Goal: Communication & Community: Answer question/provide support

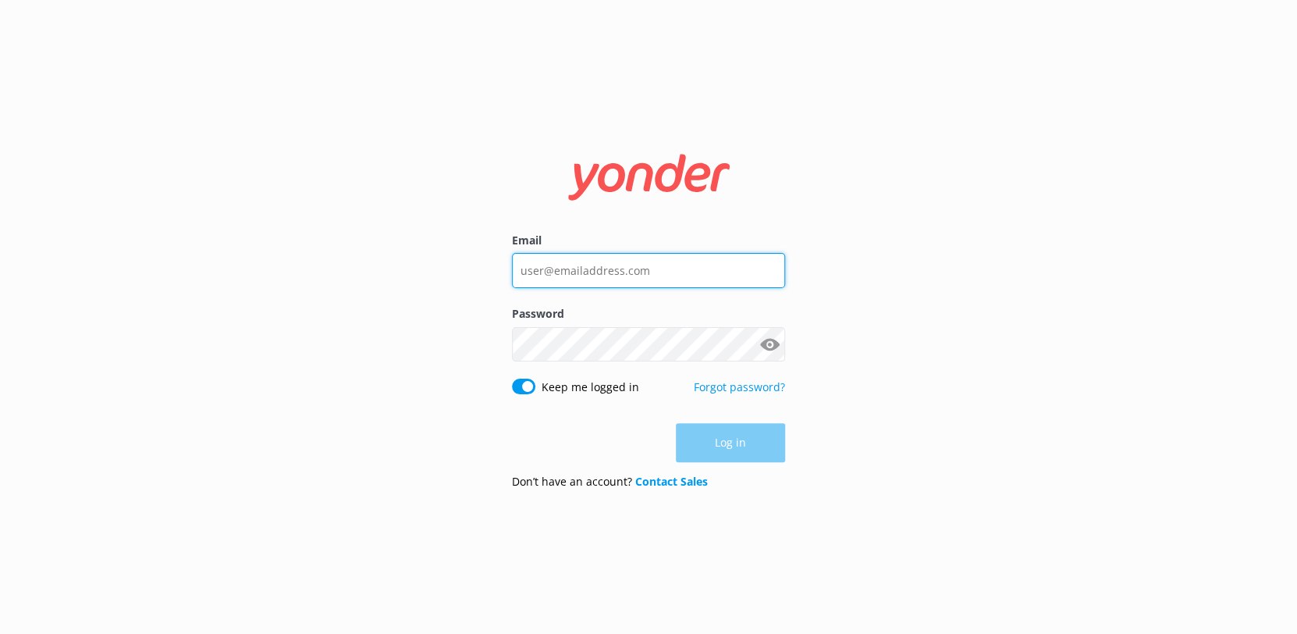
click at [557, 272] on input "Email" at bounding box center [648, 270] width 273 height 35
type input "[EMAIL_ADDRESS][DOMAIN_NAME]"
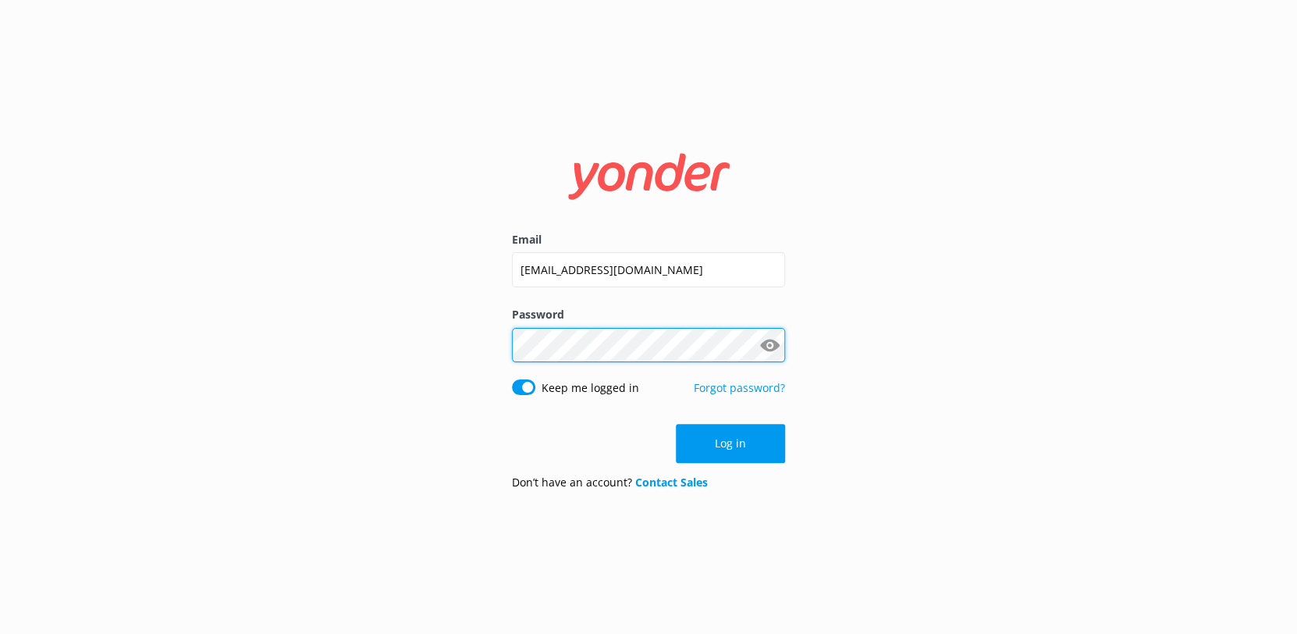
click button "Log in" at bounding box center [730, 443] width 109 height 39
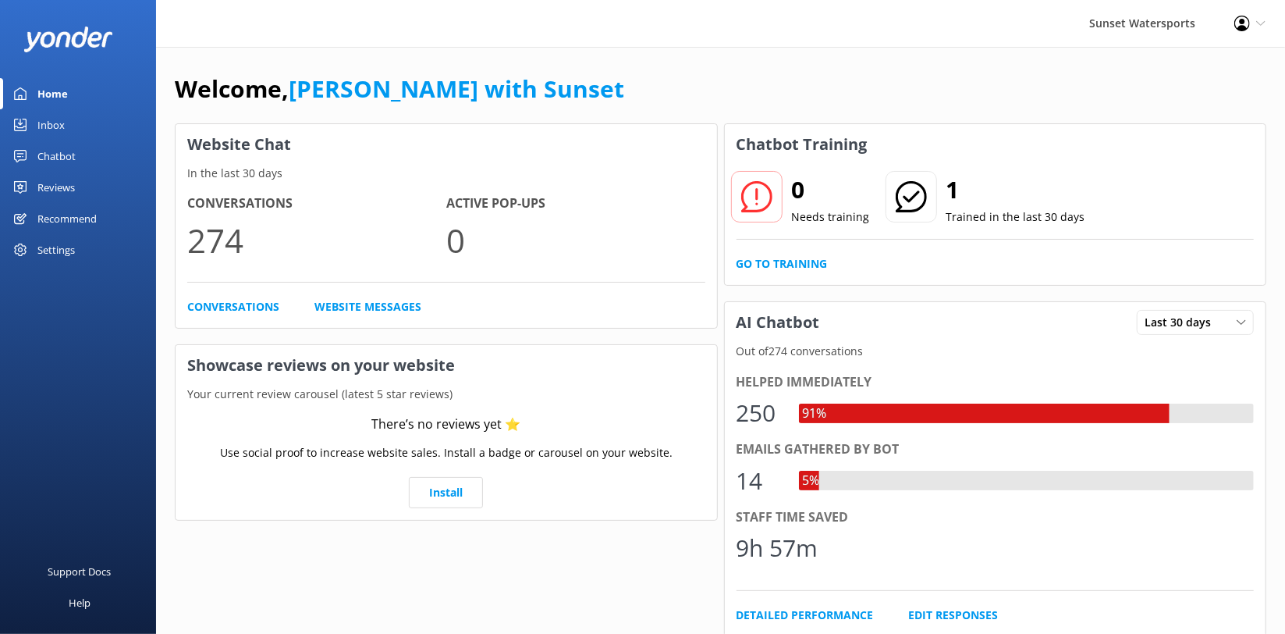
click at [71, 122] on link "Inbox" at bounding box center [78, 124] width 156 height 31
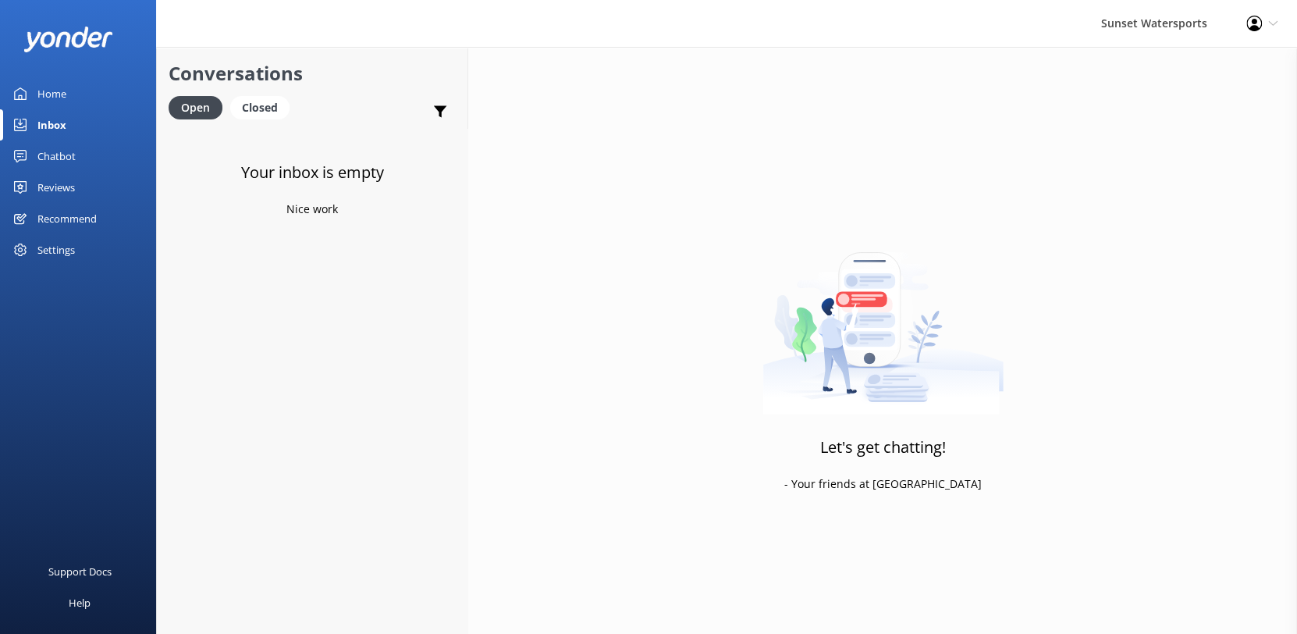
click at [85, 93] on link "Home" at bounding box center [78, 93] width 156 height 31
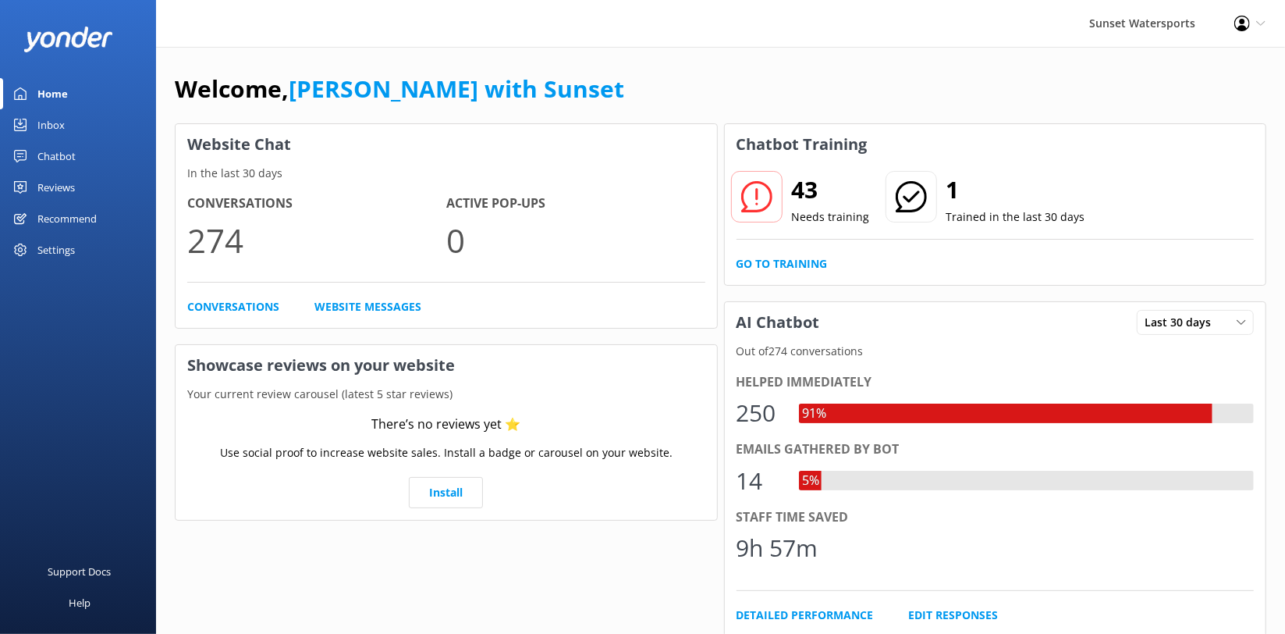
click at [40, 113] on div "Inbox" at bounding box center [50, 124] width 27 height 31
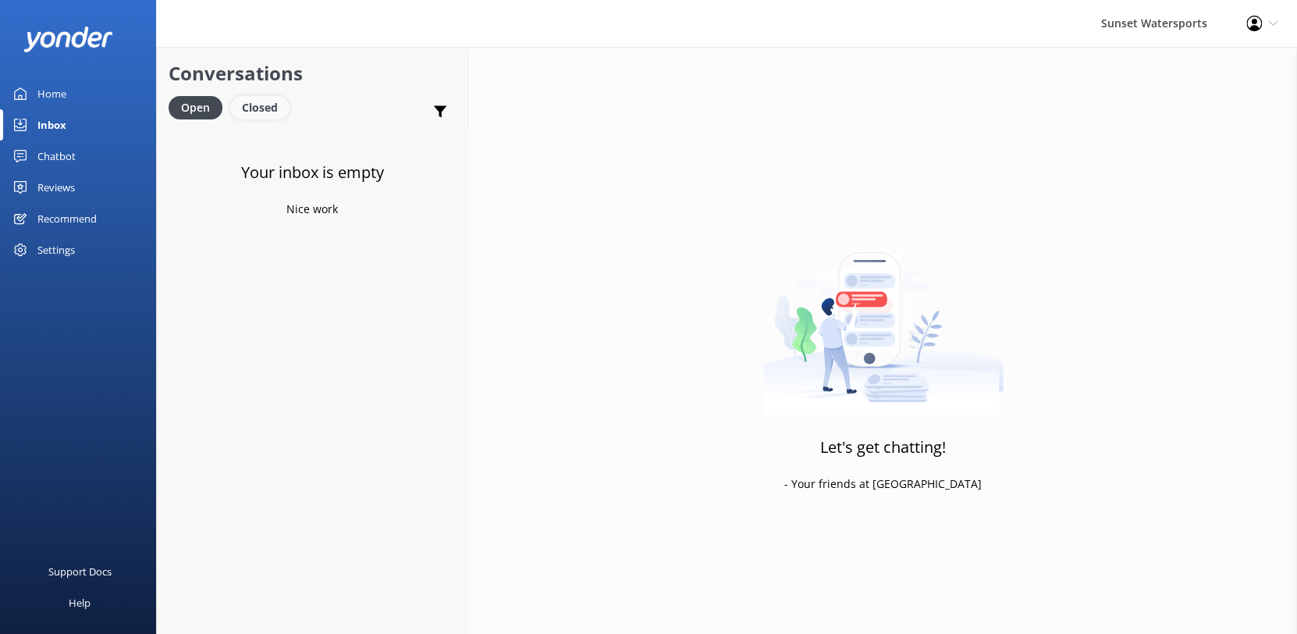
click at [242, 101] on div "Closed" at bounding box center [259, 107] width 59 height 23
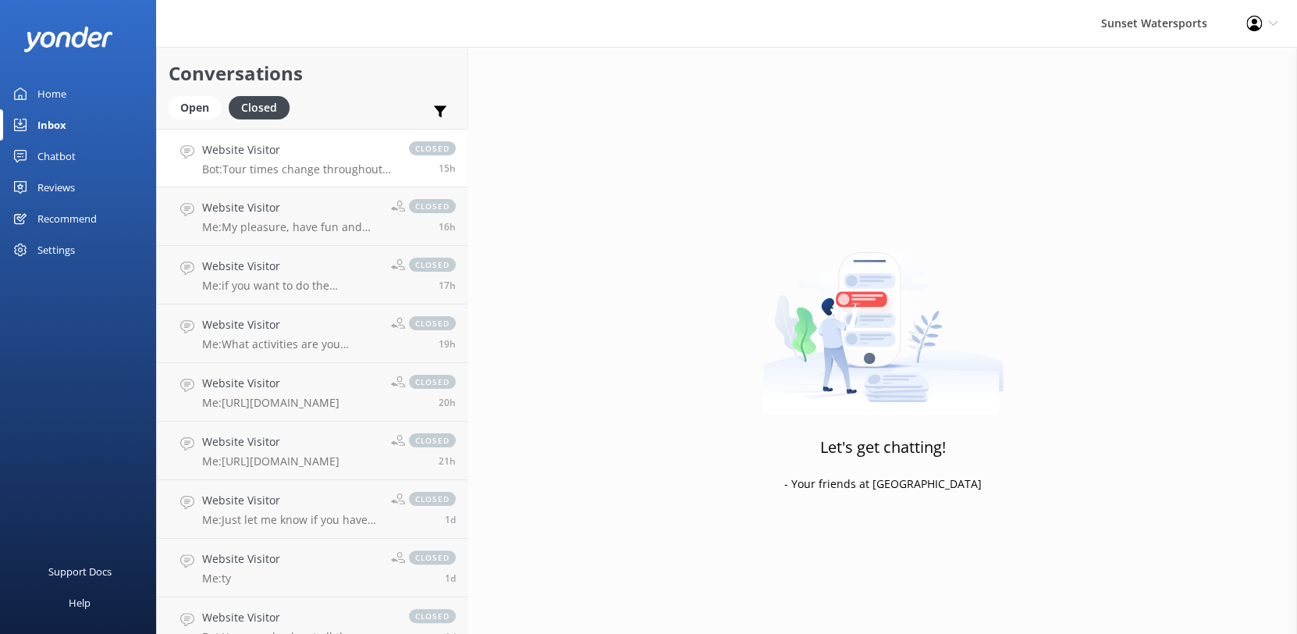
click at [226, 165] on p "Bot: Tour times change throughout the year. Please refer to your confirmation e…" at bounding box center [297, 169] width 191 height 14
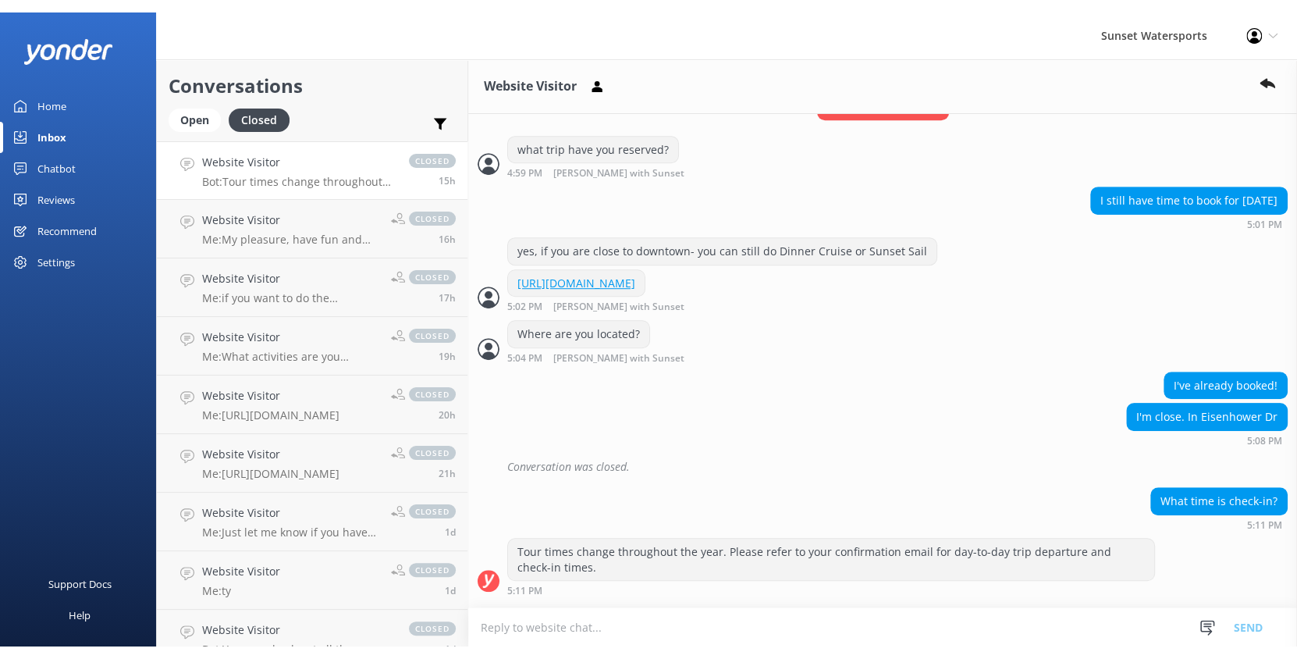
scroll to position [520, 0]
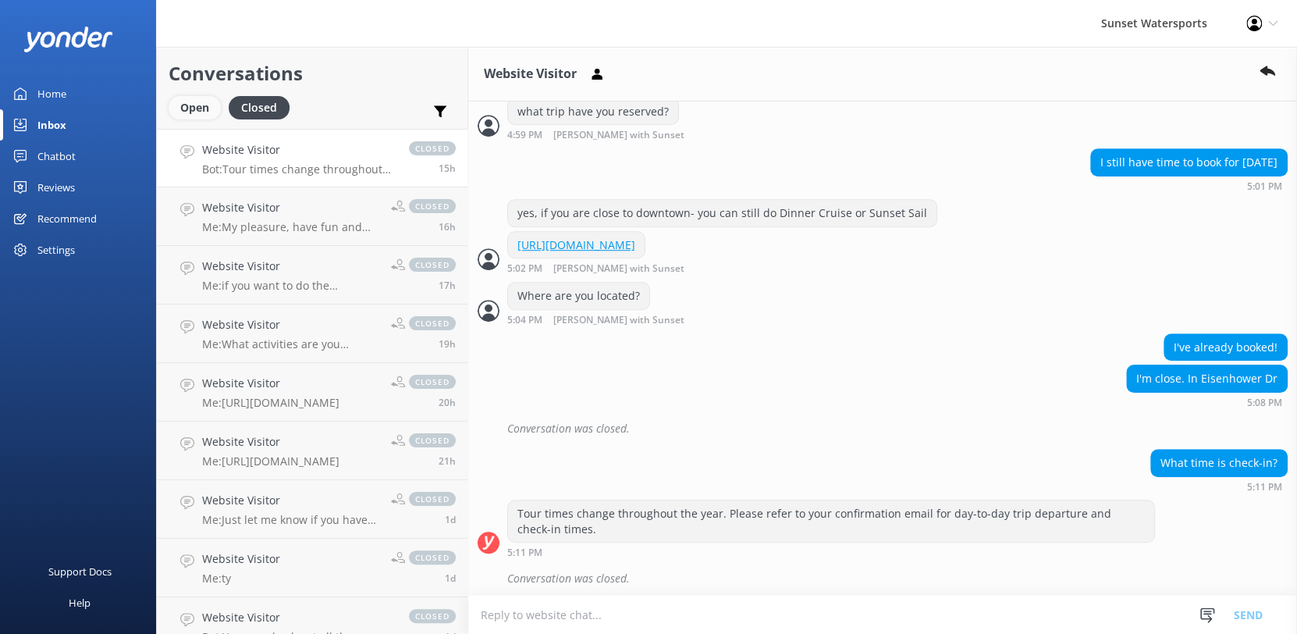
click at [186, 113] on div "Open" at bounding box center [195, 107] width 52 height 23
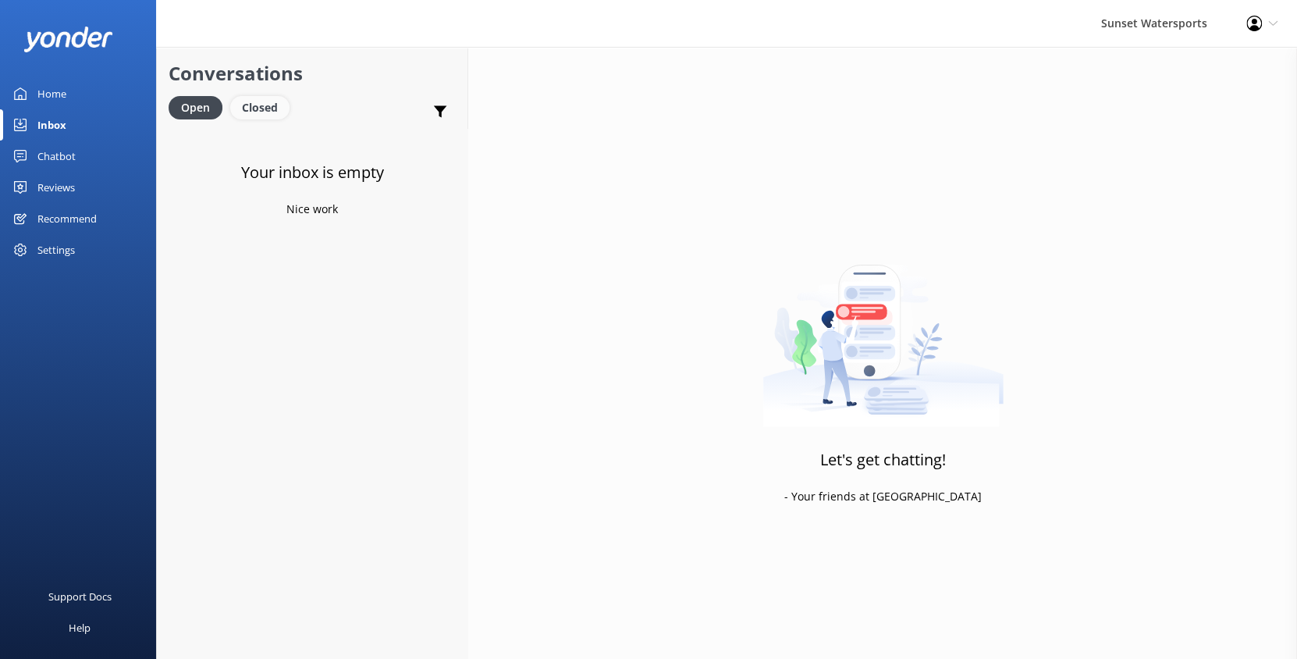
click at [265, 99] on div "Closed" at bounding box center [259, 107] width 59 height 23
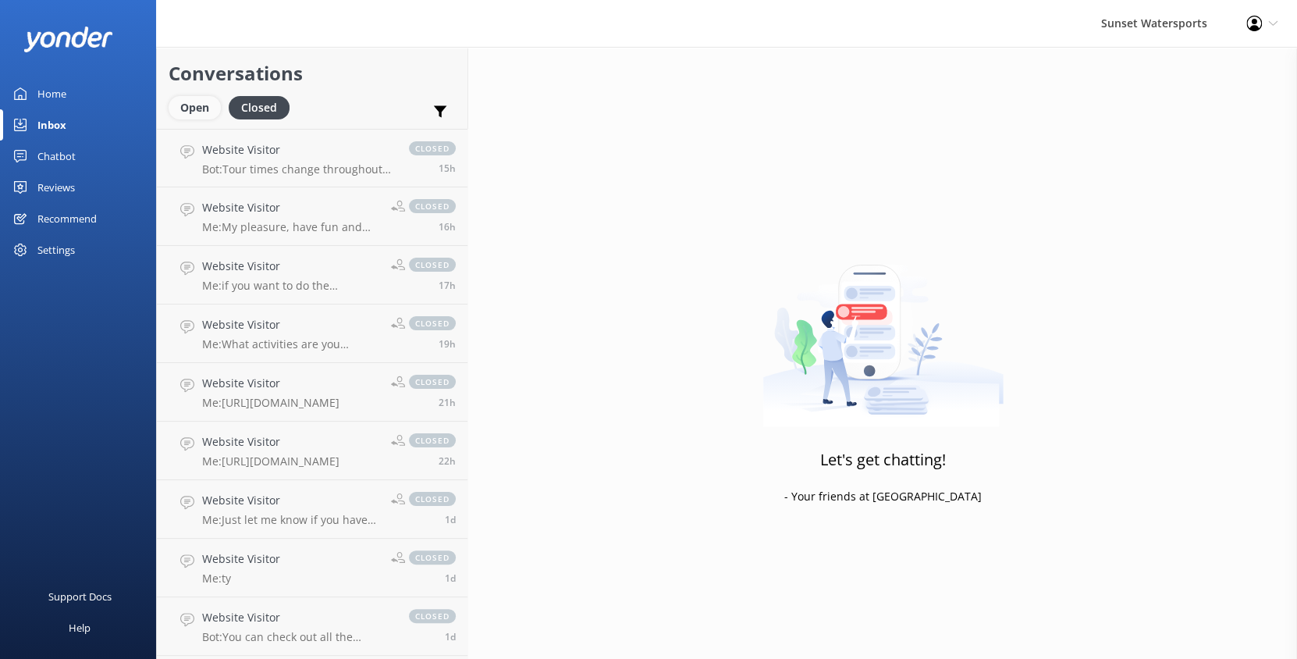
click at [183, 105] on div "Open" at bounding box center [195, 107] width 52 height 23
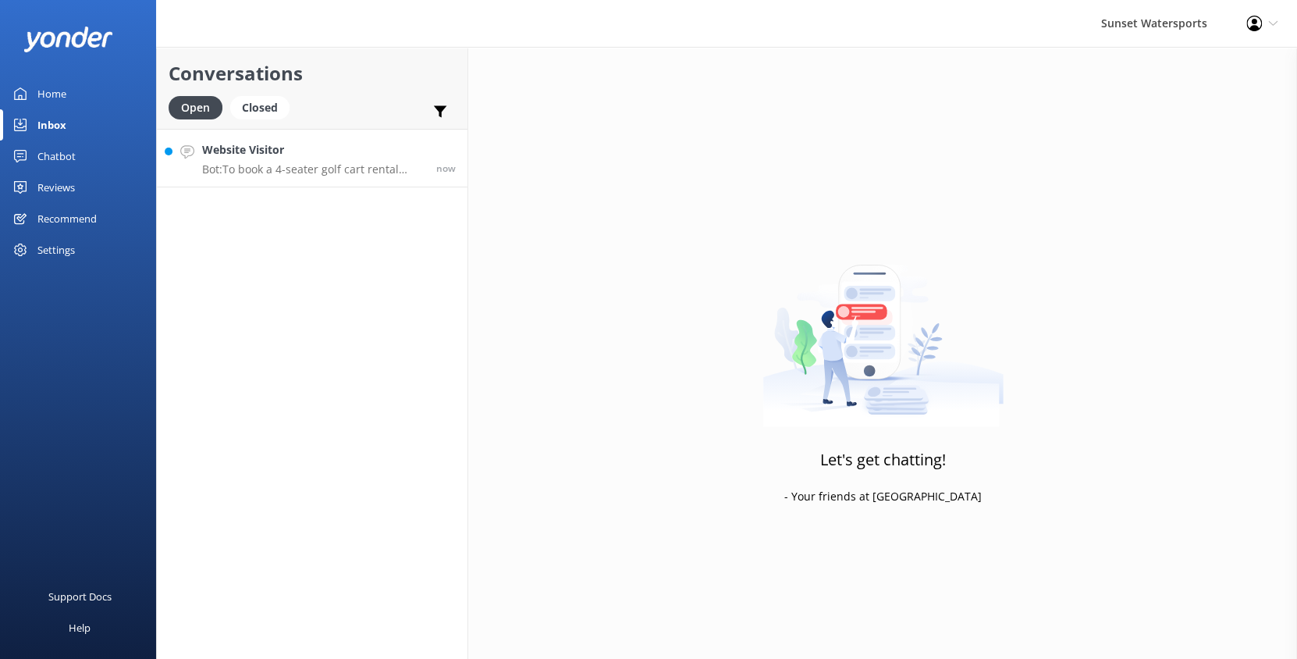
click at [254, 179] on link "Website Visitor Bot: To book a 4-seater golf cart rental from [DATE] to the [DA…" at bounding box center [312, 158] width 311 height 59
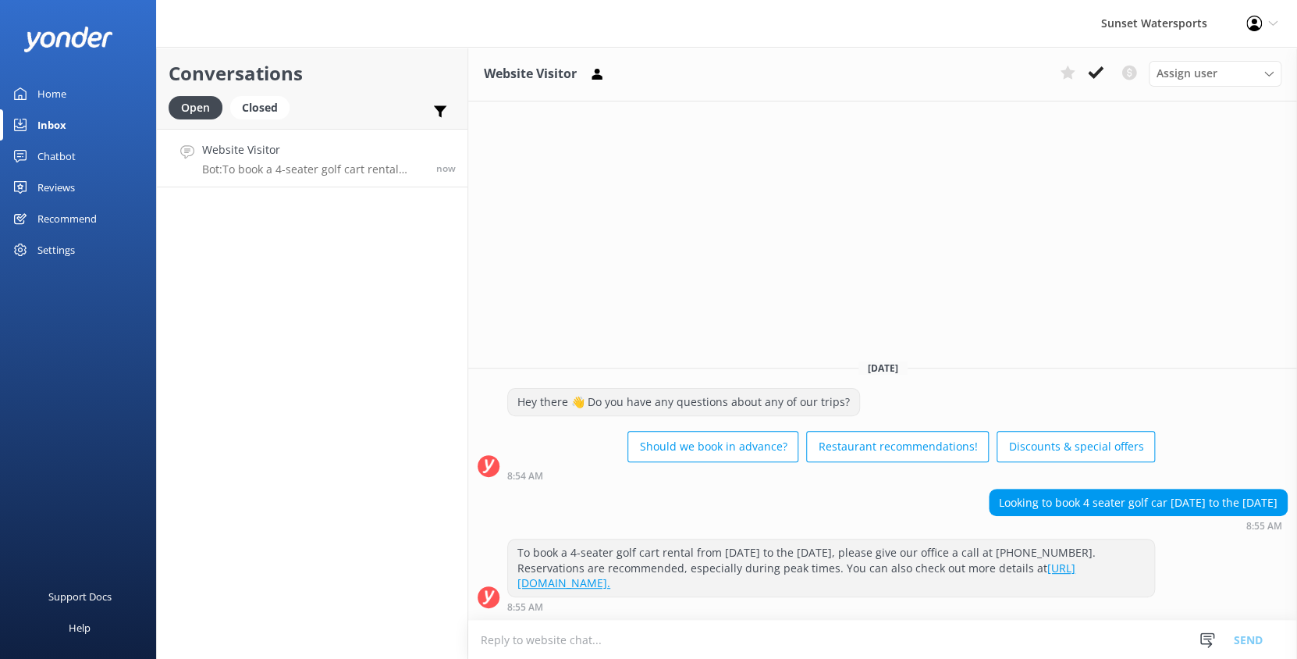
click at [598, 627] on textarea at bounding box center [882, 639] width 829 height 38
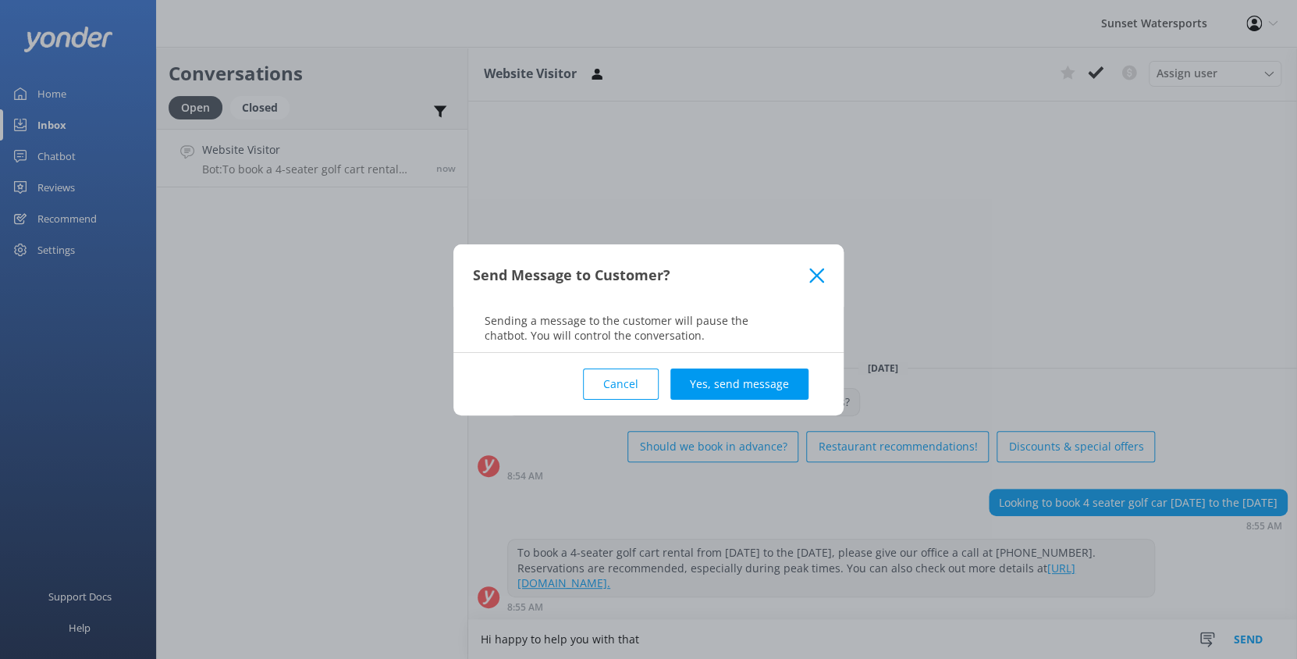
type textarea "Hi happy to help you with that"
click at [730, 394] on button "Yes, send message" at bounding box center [739, 383] width 138 height 31
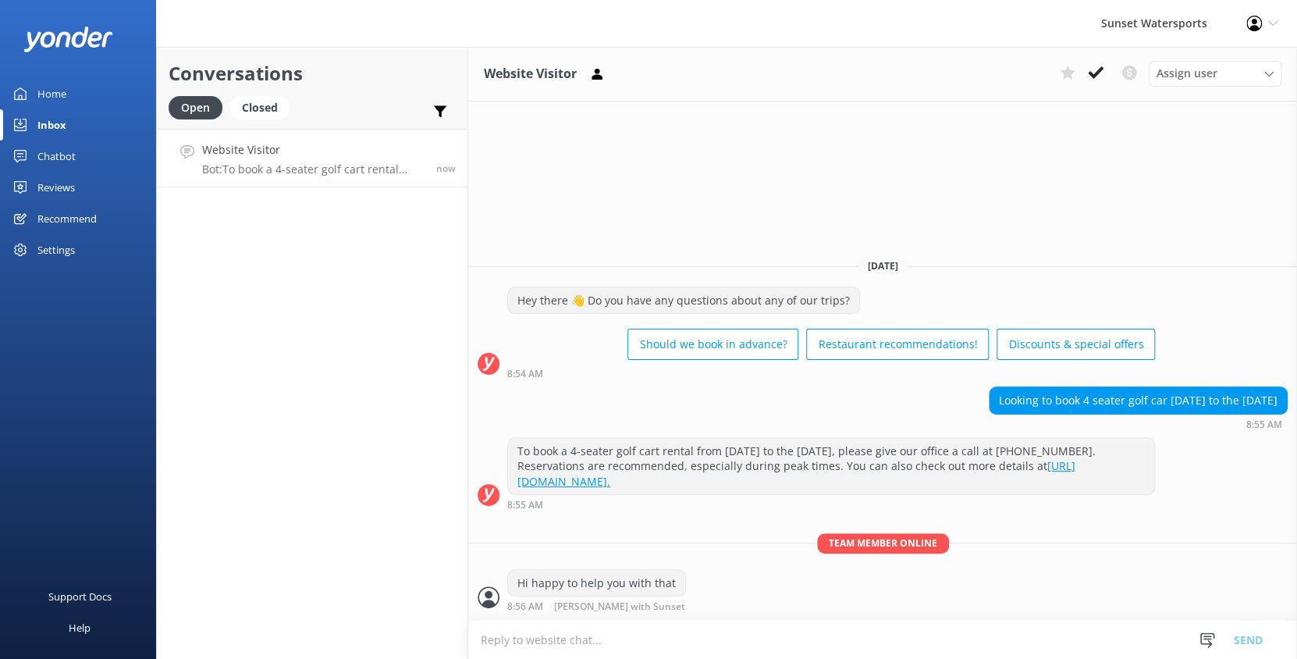
click at [609, 634] on textarea at bounding box center [882, 639] width 829 height 38
type textarea "where will you be staying and what time do you need the cart on 10/22?"
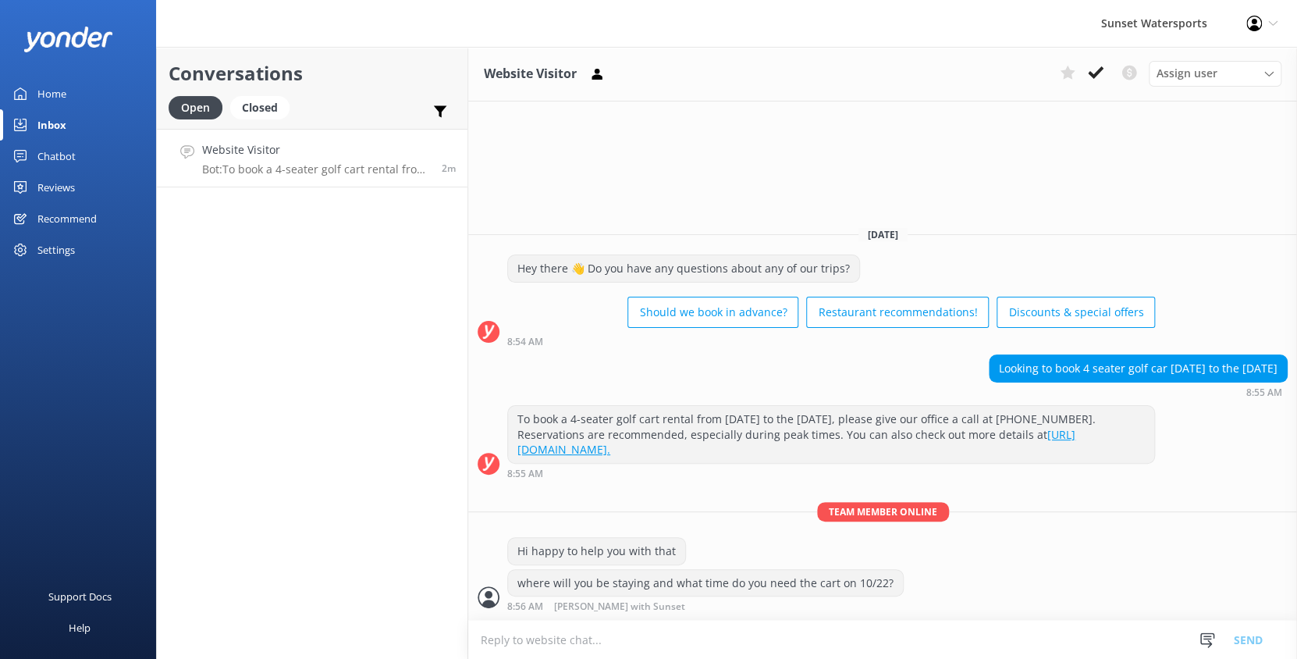
click at [620, 639] on textarea at bounding box center [882, 639] width 829 height 38
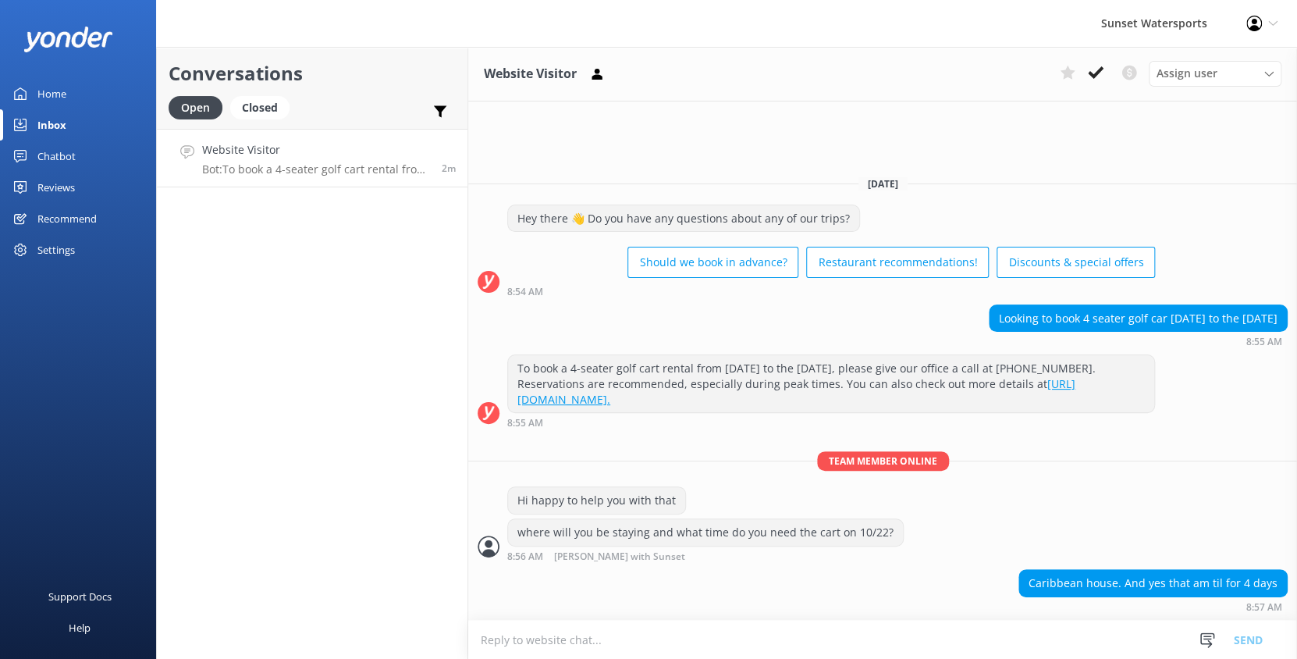
click at [334, 404] on div "Conversations Open Closed Important Converted Assigned to me Unassigned SMS Web…" at bounding box center [312, 353] width 312 height 612
click at [570, 642] on textarea at bounding box center [882, 639] width 829 height 38
type textarea "g"
type textarea "o"
type textarea "great! Do you know how long you'll need the cart on the 25th?"
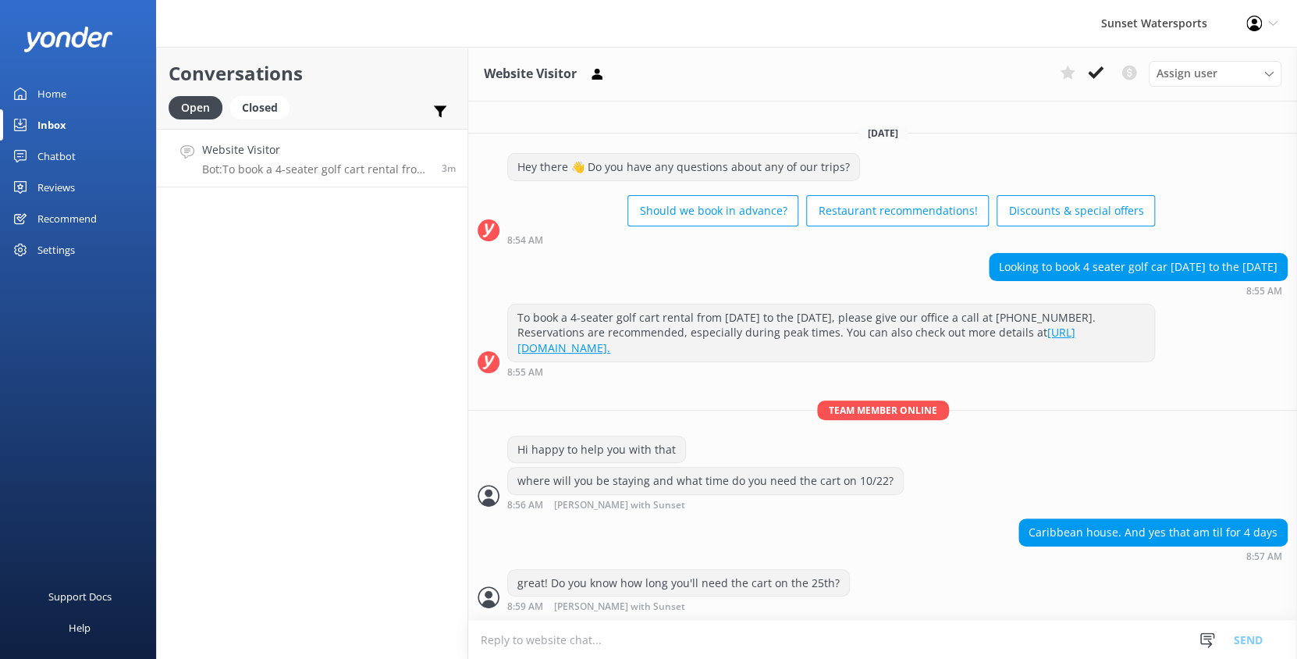
drag, startPoint x: 570, startPoint y: 642, endPoint x: 850, endPoint y: 642, distance: 280.9
click at [850, 642] on textarea at bounding box center [882, 639] width 829 height 38
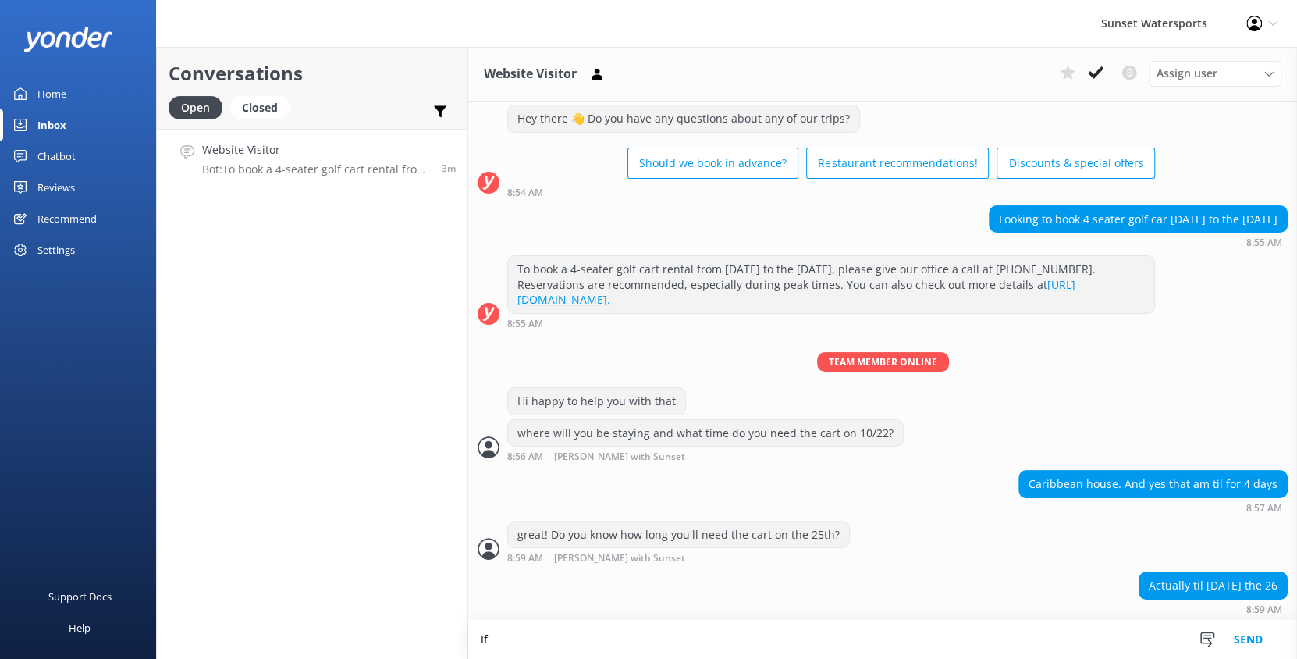
type textarea "I"
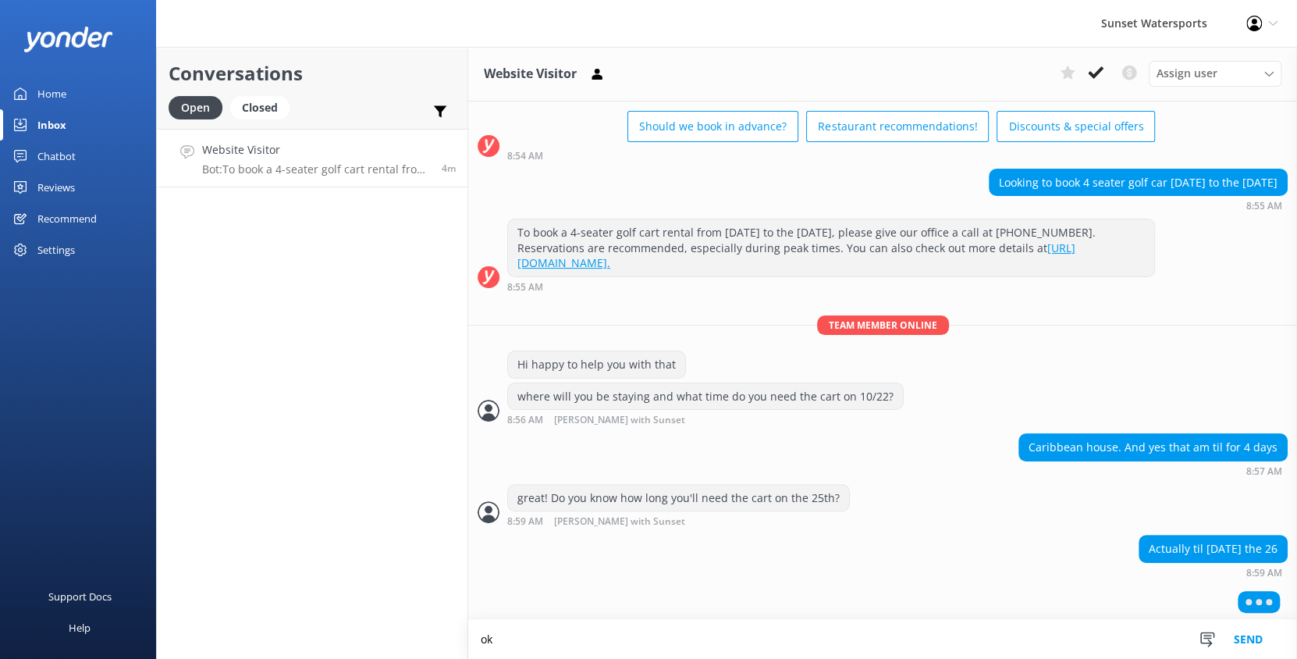
type textarea "o"
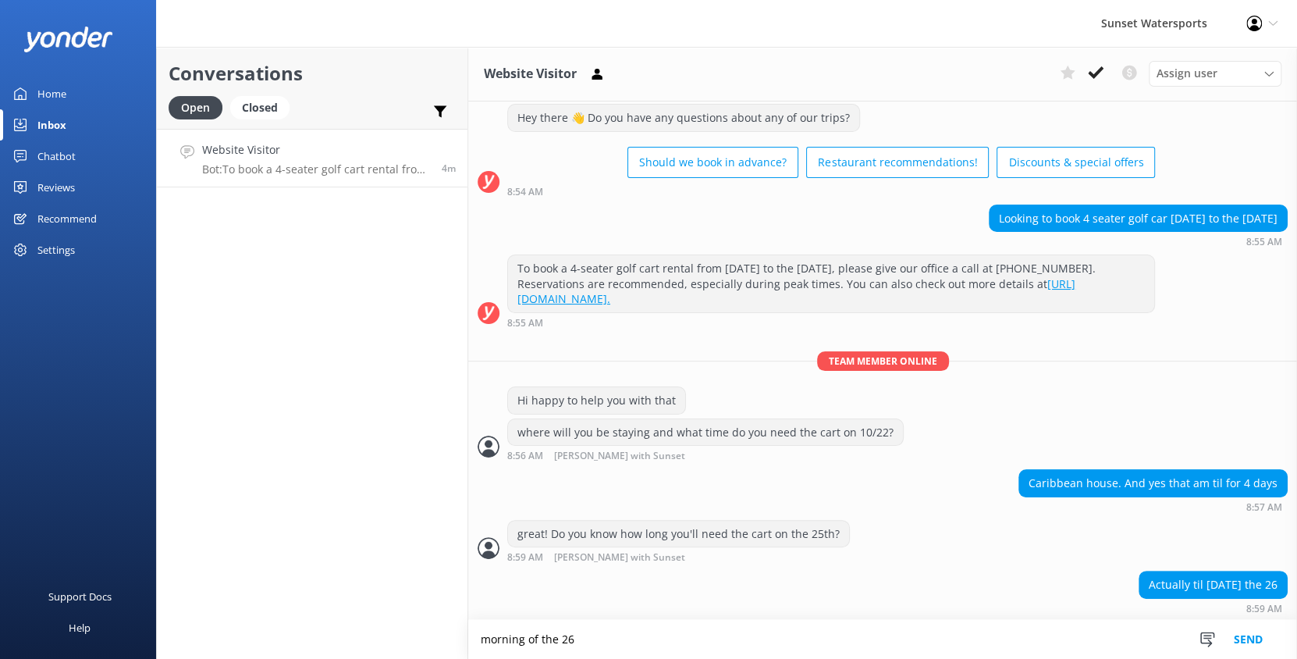
scroll to position [37, 0]
type textarea "morning of the 26th?"
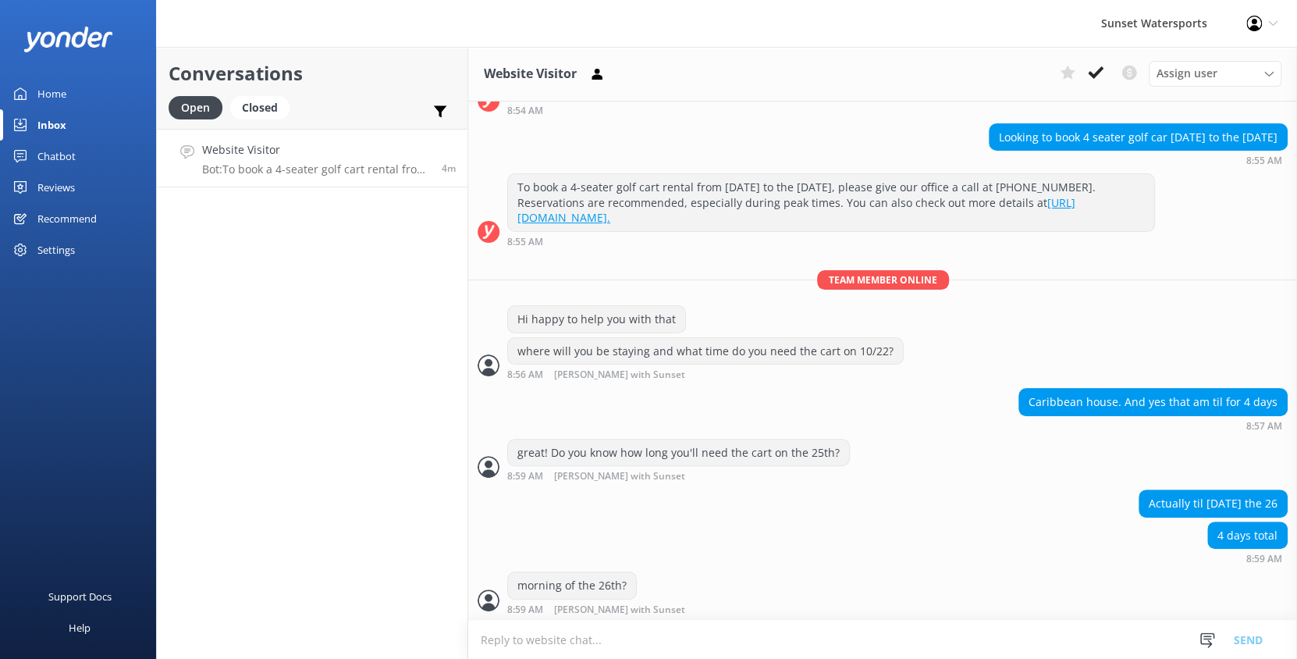
scroll to position [156, 0]
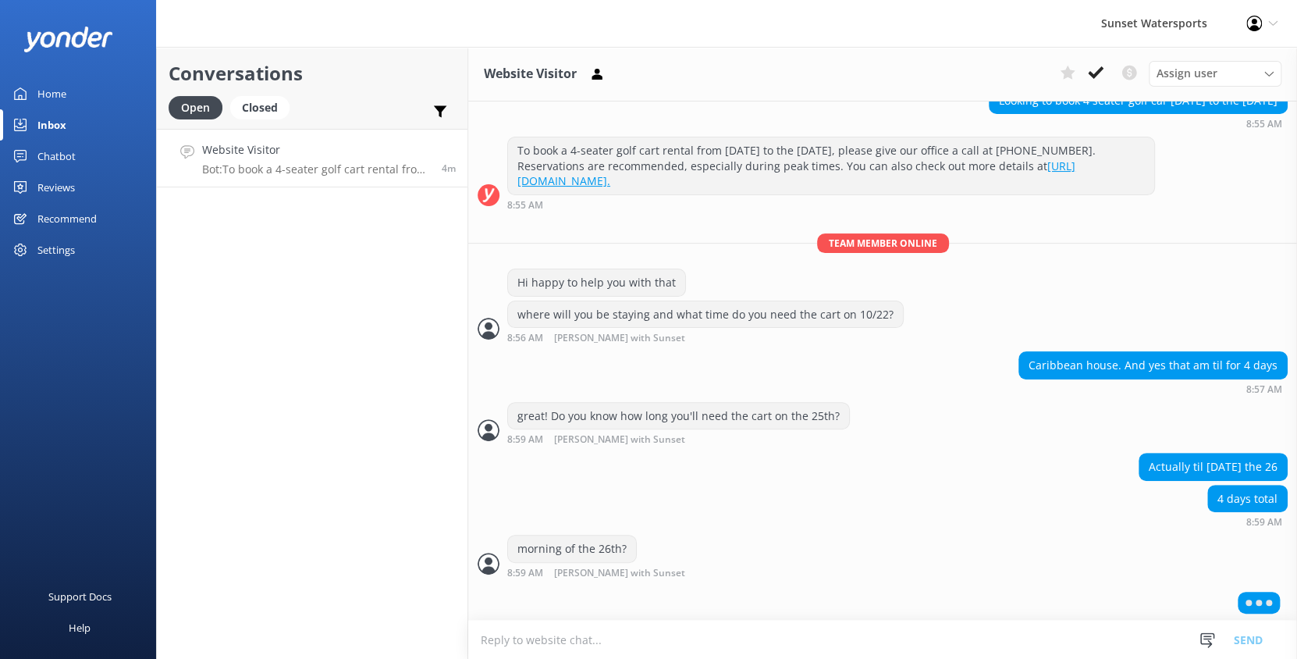
click at [840, 642] on textarea at bounding box center [882, 639] width 829 height 38
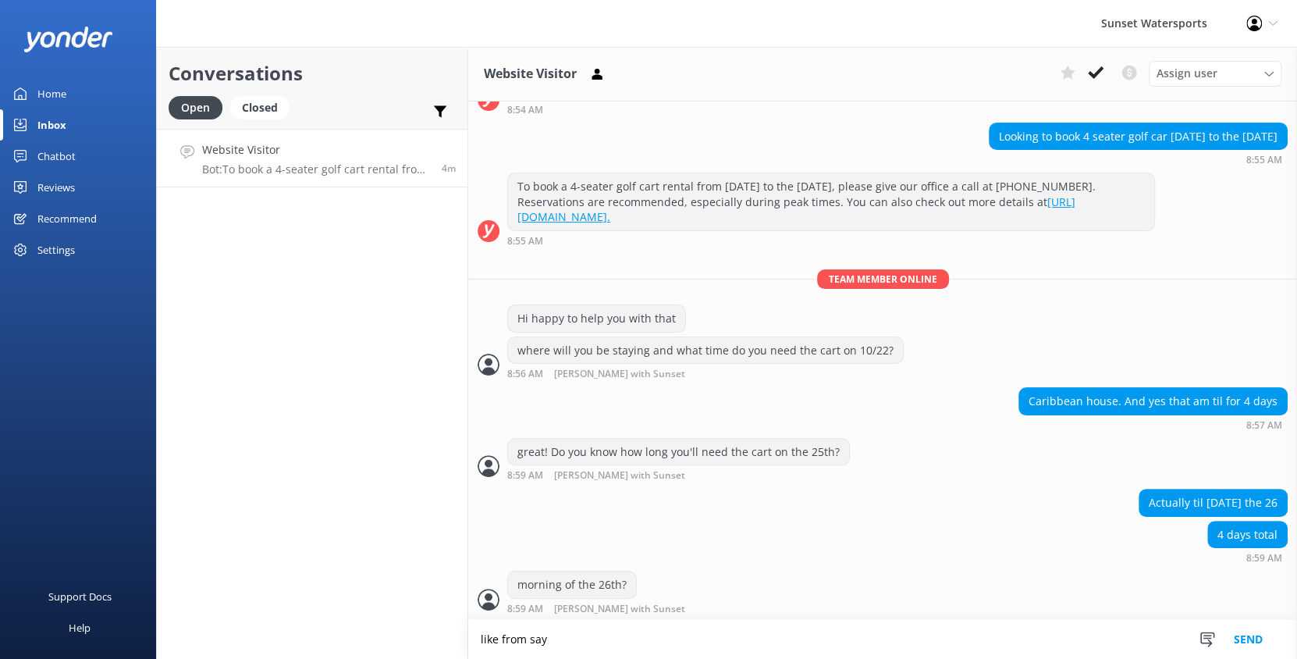
scroll to position [119, 0]
type textarea "l"
type textarea "o"
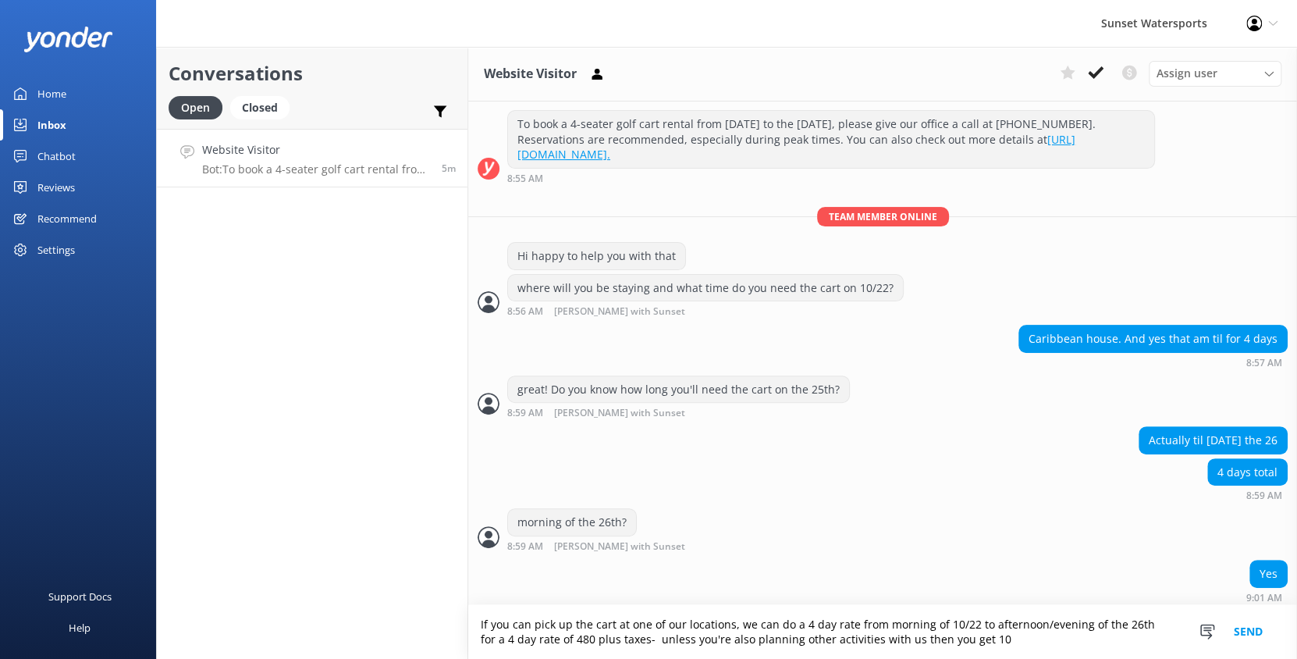
scroll to position [186, 0]
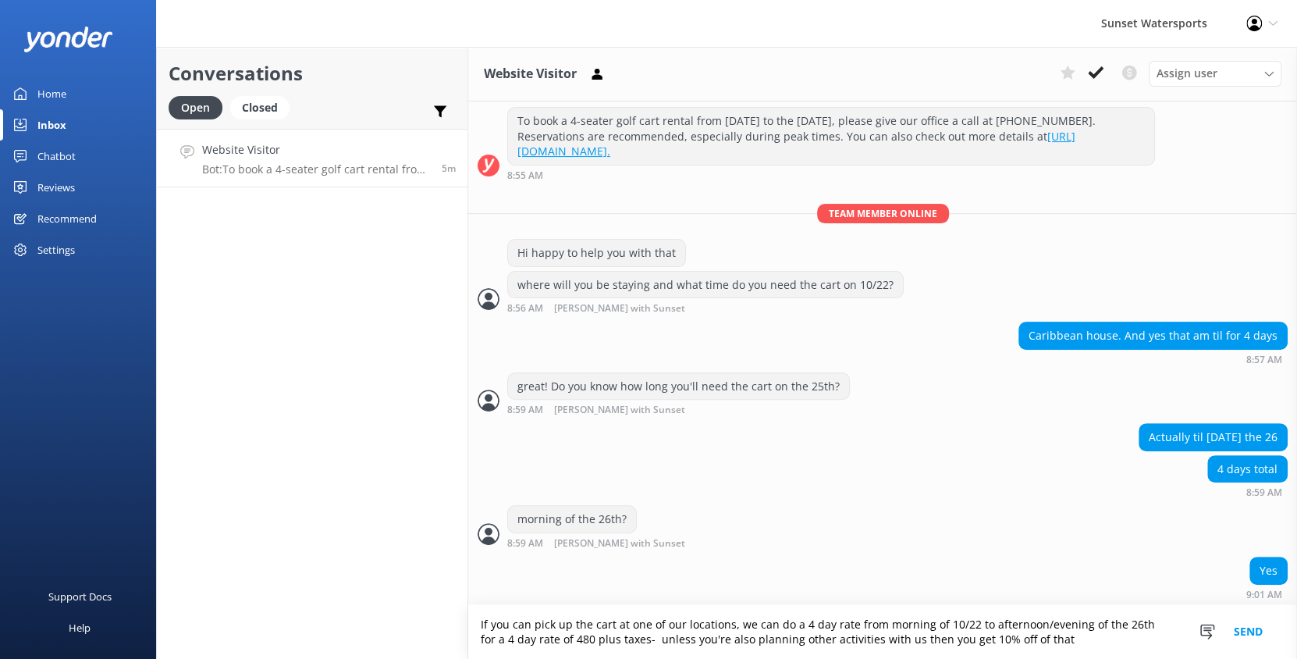
type textarea "If you can pick up the cart at one of our locations, we can do a 4 day rate fro…"
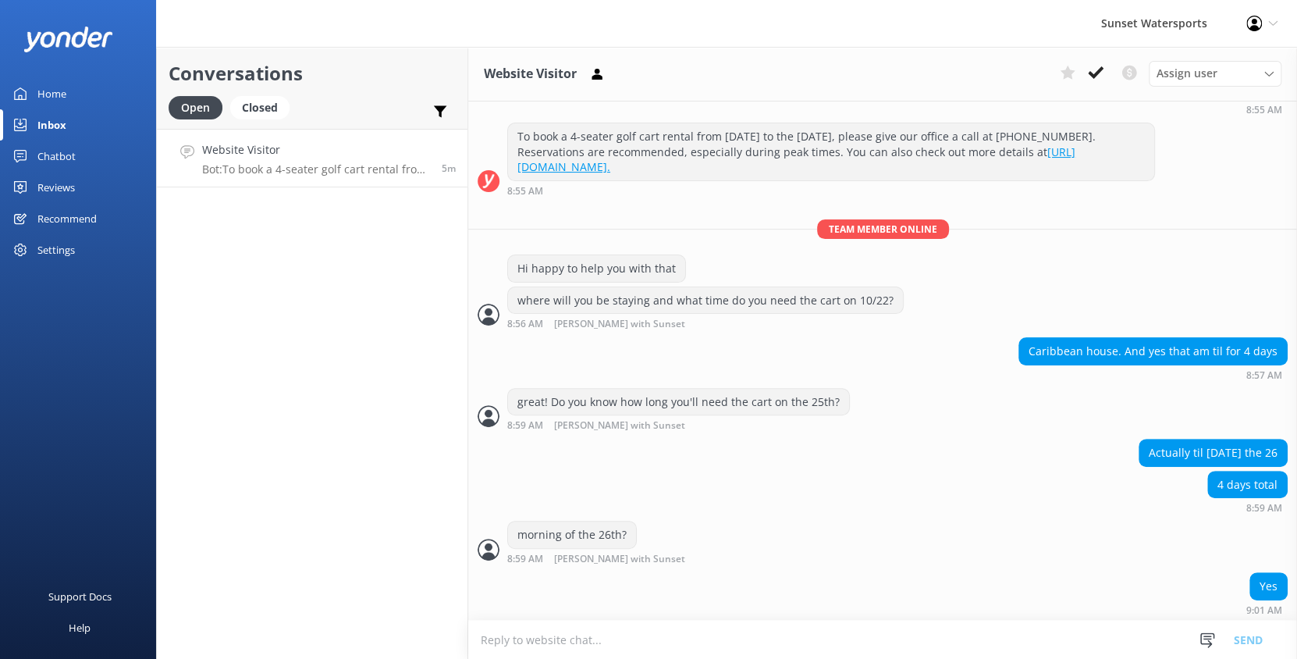
scroll to position [236, 0]
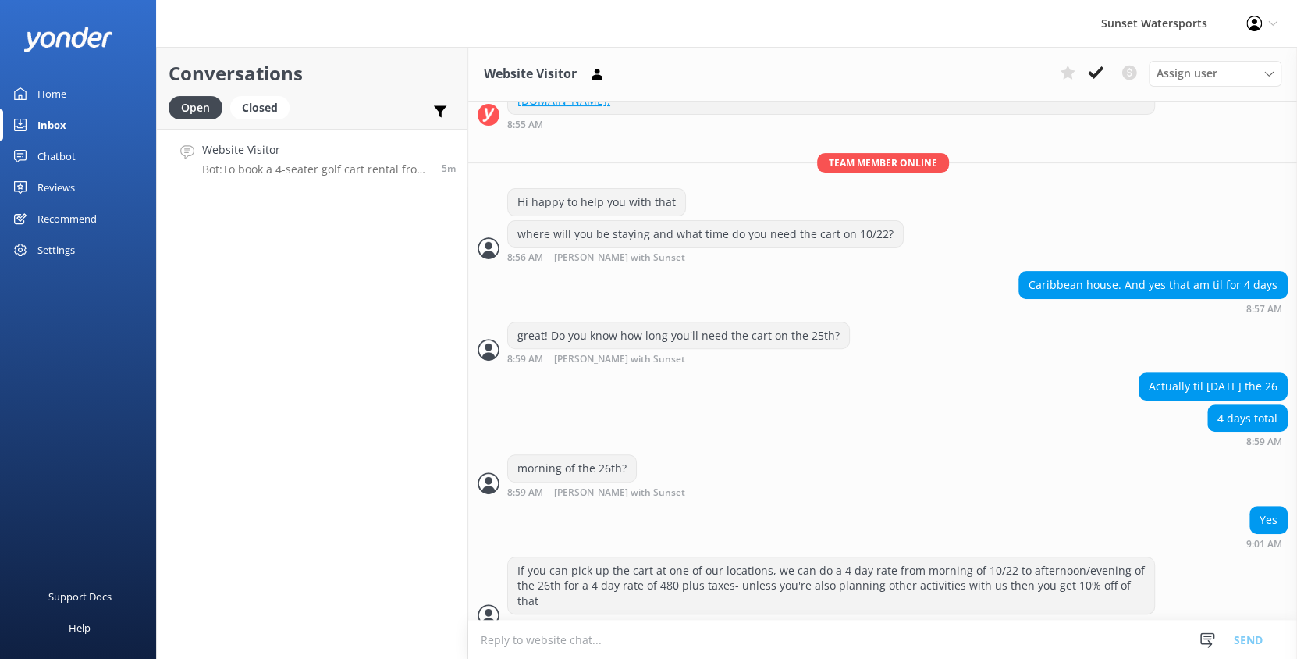
click at [840, 642] on textarea at bounding box center [882, 639] width 829 height 38
type textarea "will you have a vehicle?"
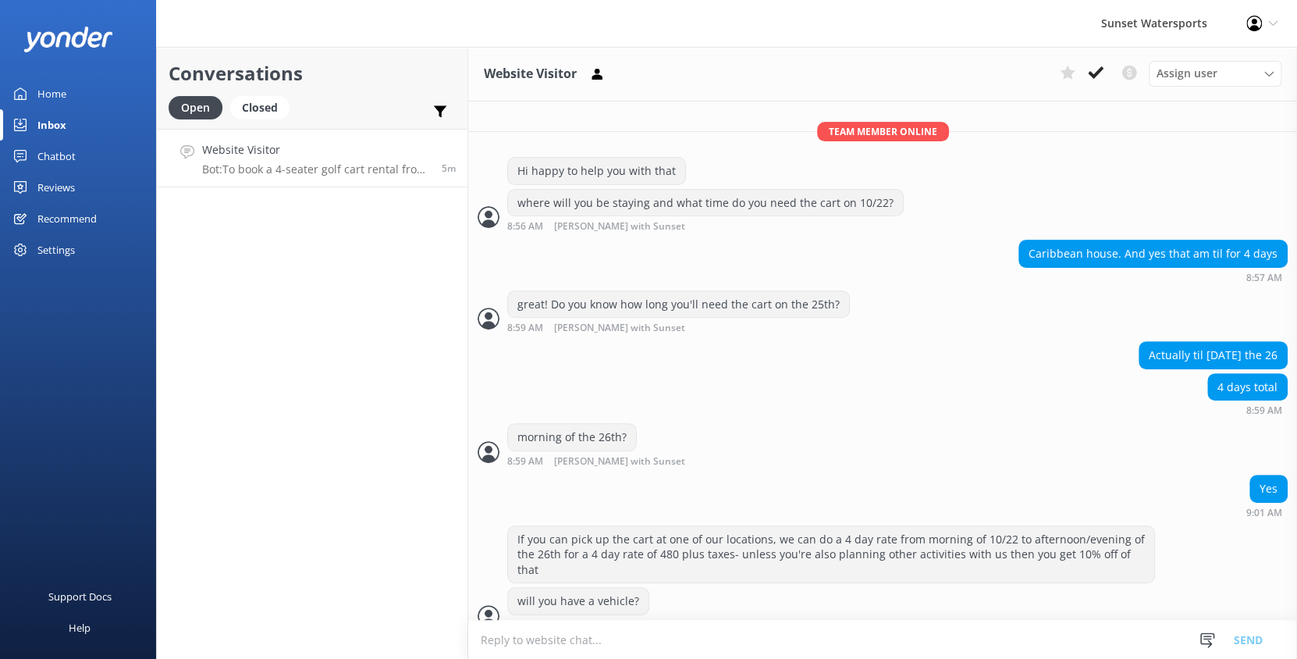
click at [840, 642] on textarea at bounding box center [882, 639] width 829 height 38
type textarea "o"
type textarea "or are you flying in and headed to your hotel"
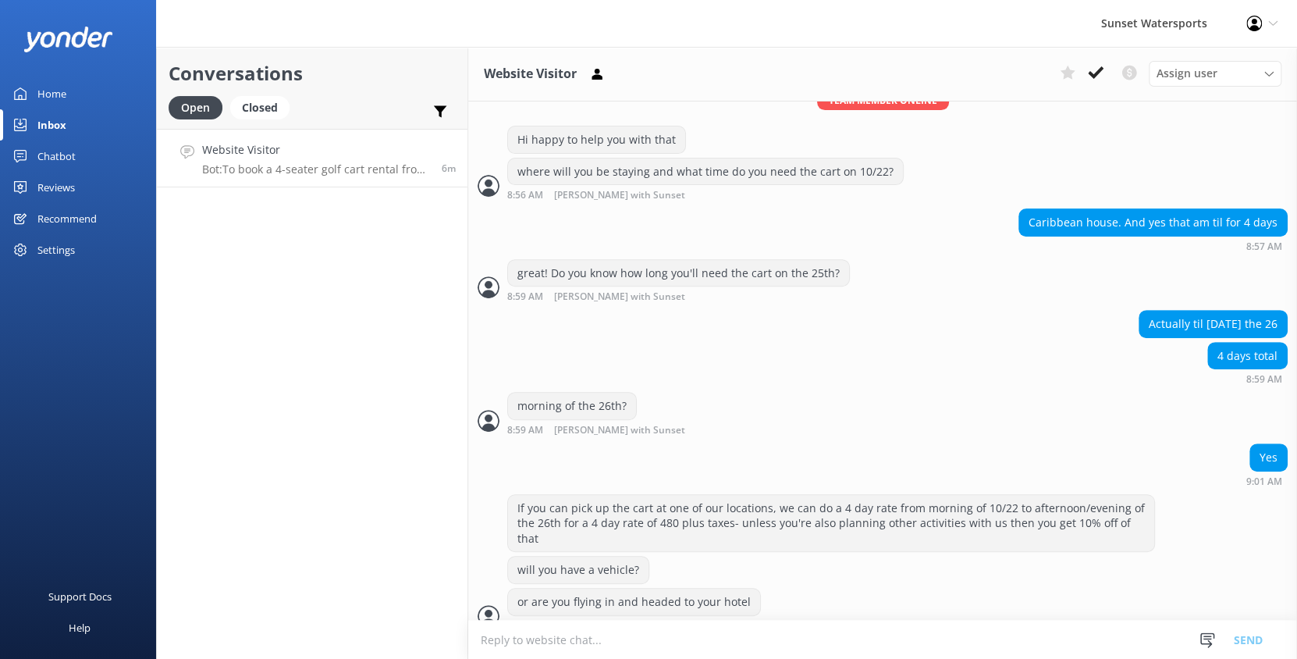
scroll to position [350, 0]
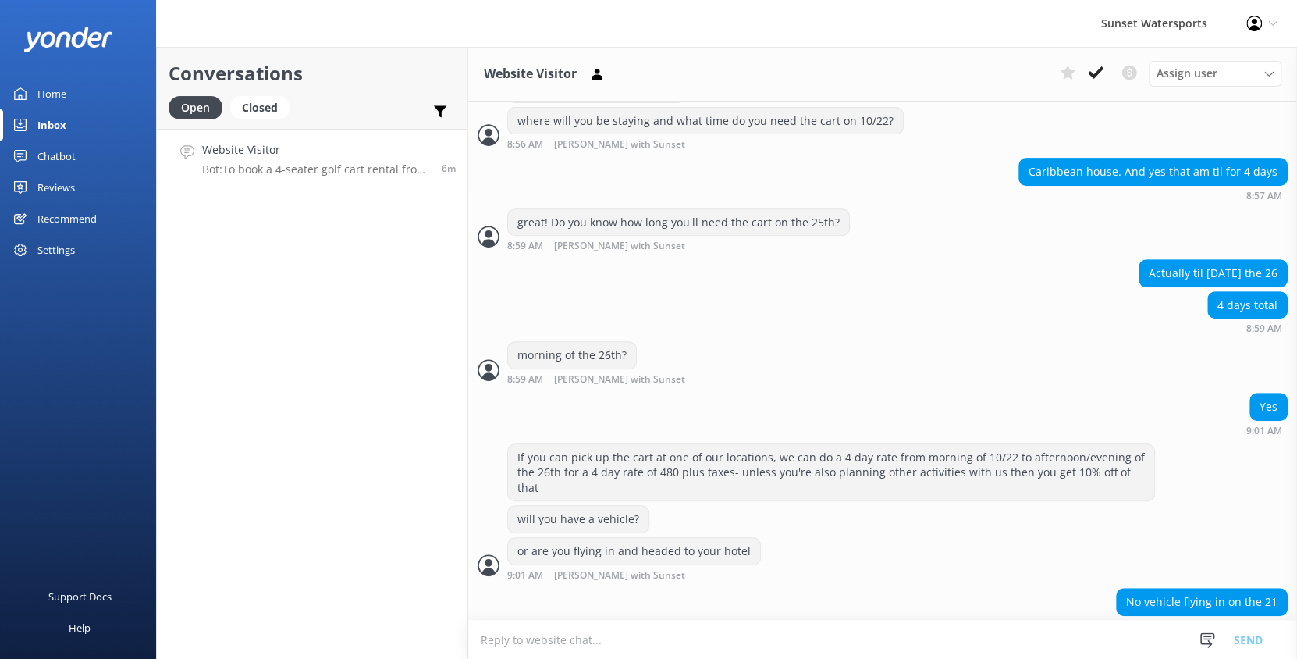
click at [840, 642] on textarea at bounding box center [882, 639] width 829 height 38
click at [591, 644] on textarea at bounding box center [882, 639] width 829 height 38
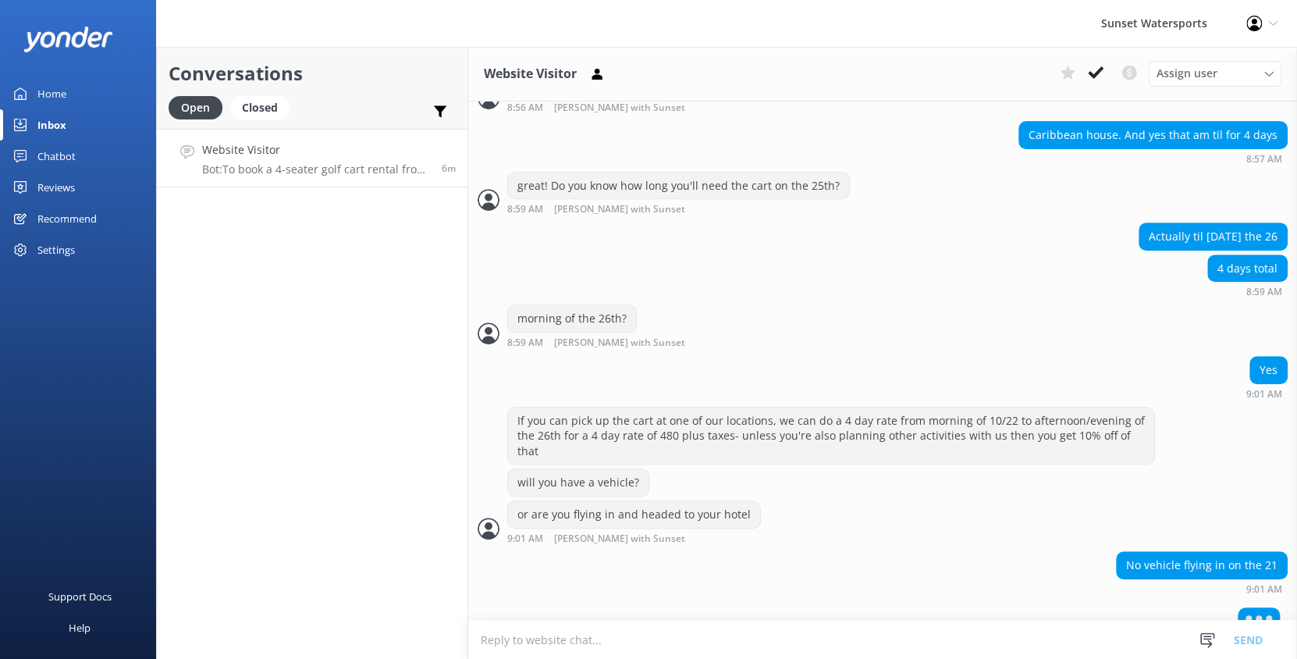
click at [591, 634] on textarea at bounding box center [882, 639] width 829 height 38
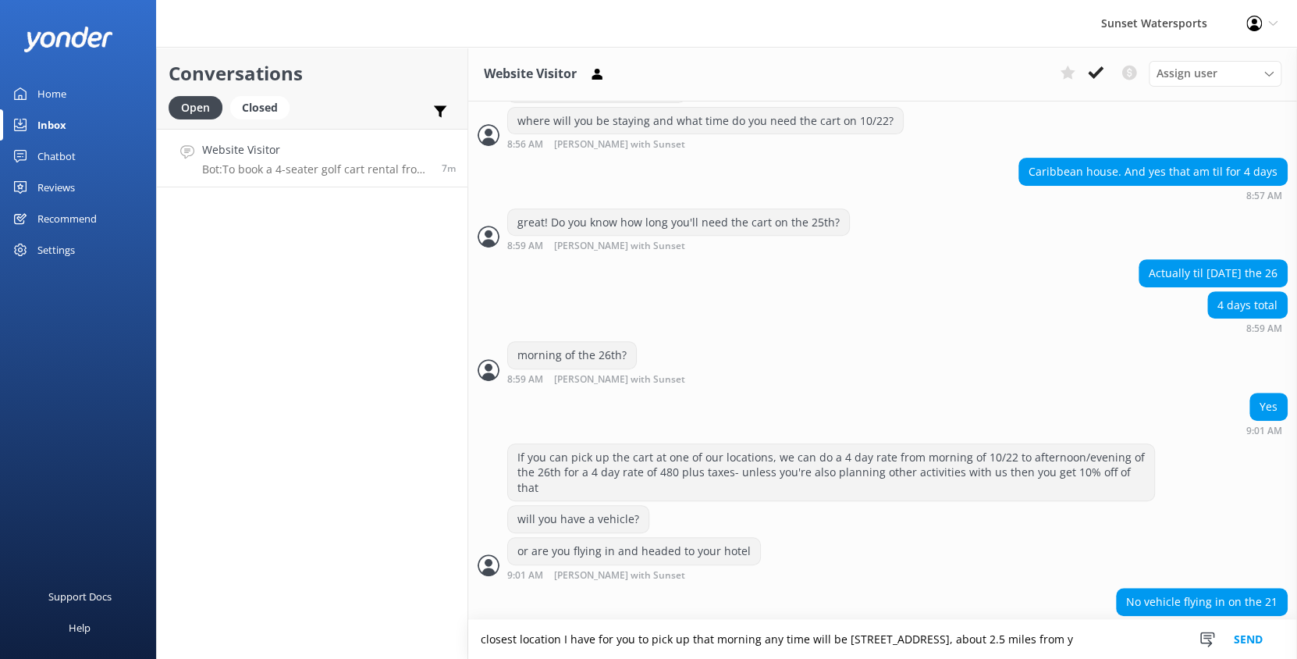
scroll to position [399, 0]
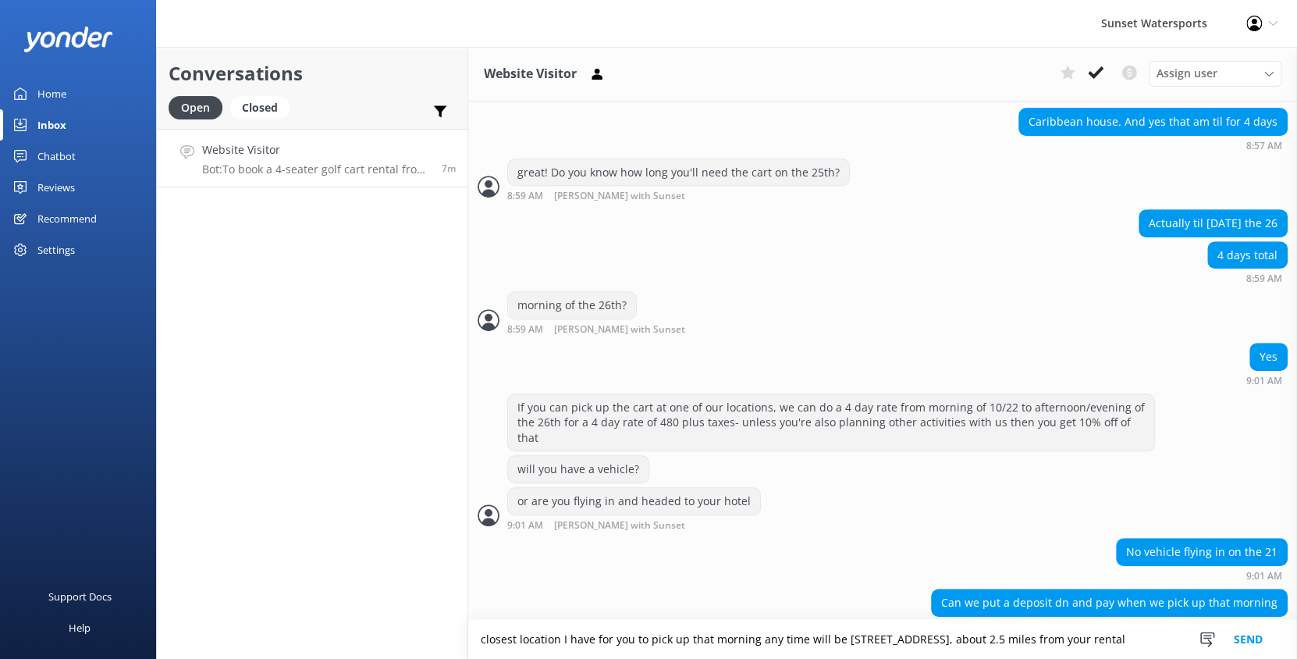
type textarea "closest location I have for you to pick up that morning any time will be [STREE…"
click at [590, 634] on textarea at bounding box center [882, 639] width 829 height 38
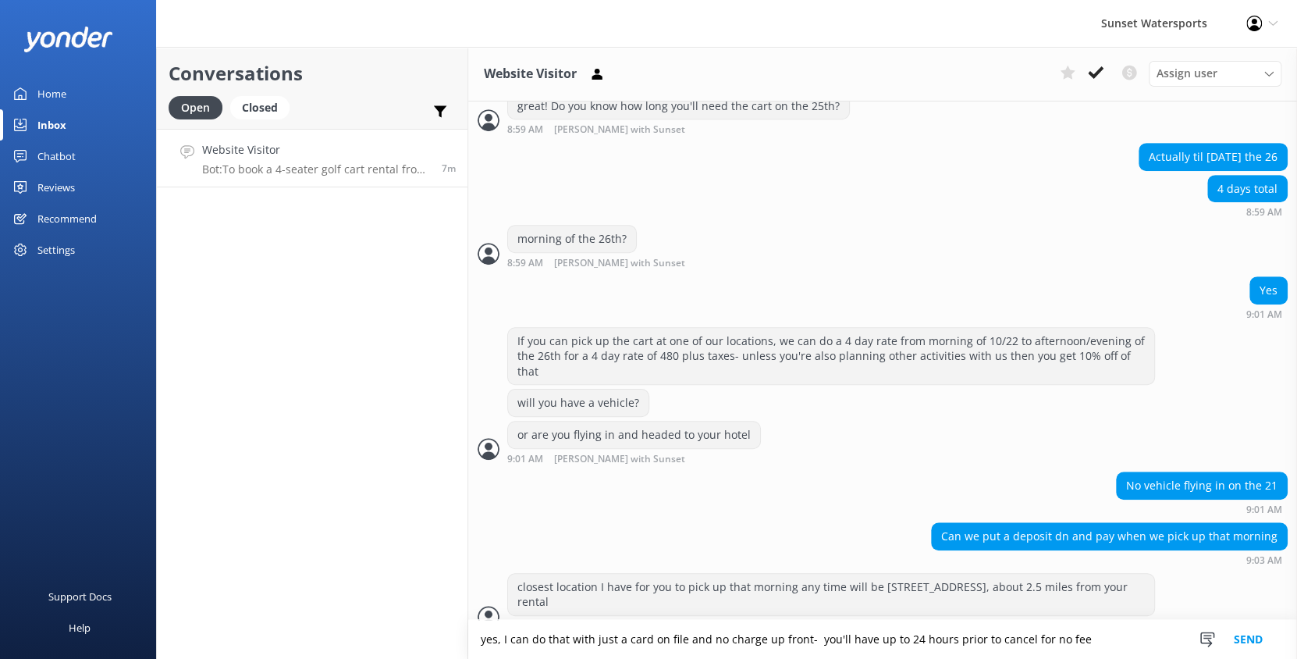
type textarea "yes, I can do that with just a card on file and no charge up front- you'll have…"
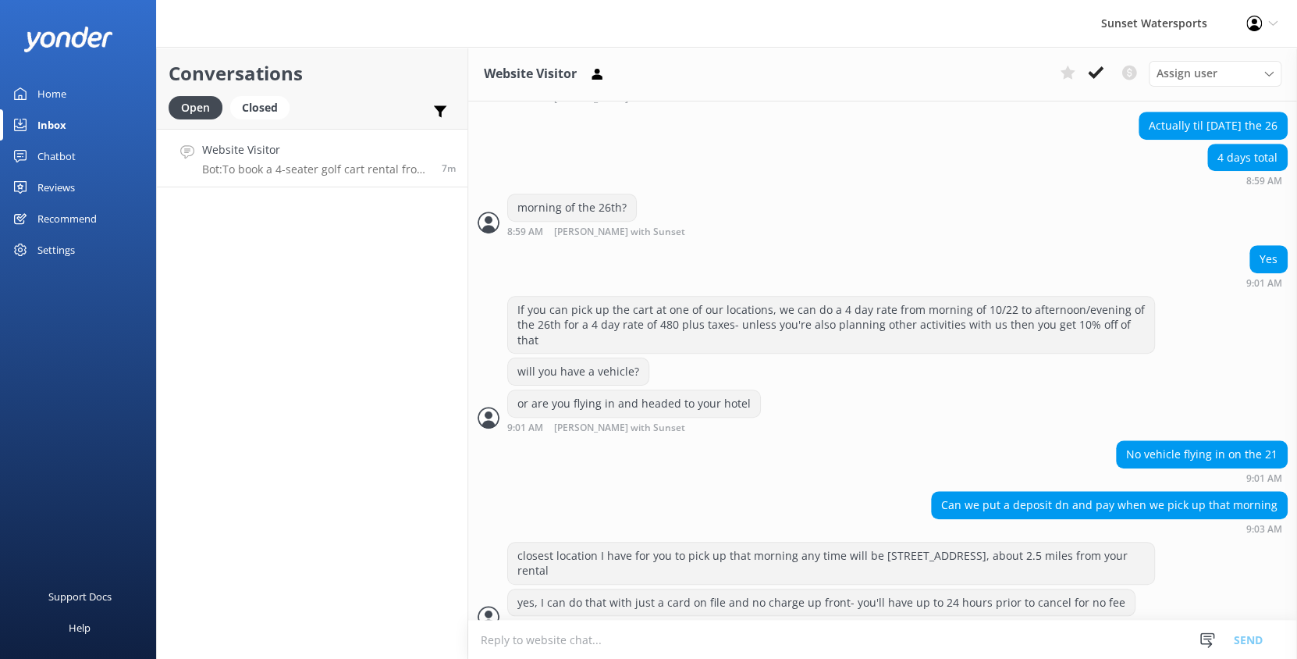
click at [688, 641] on textarea at bounding box center [882, 639] width 829 height 38
type textarea "pickup anytime after 8:30am on 22nd, keep as late as you need the 26th"
click at [682, 648] on textarea at bounding box center [882, 639] width 829 height 38
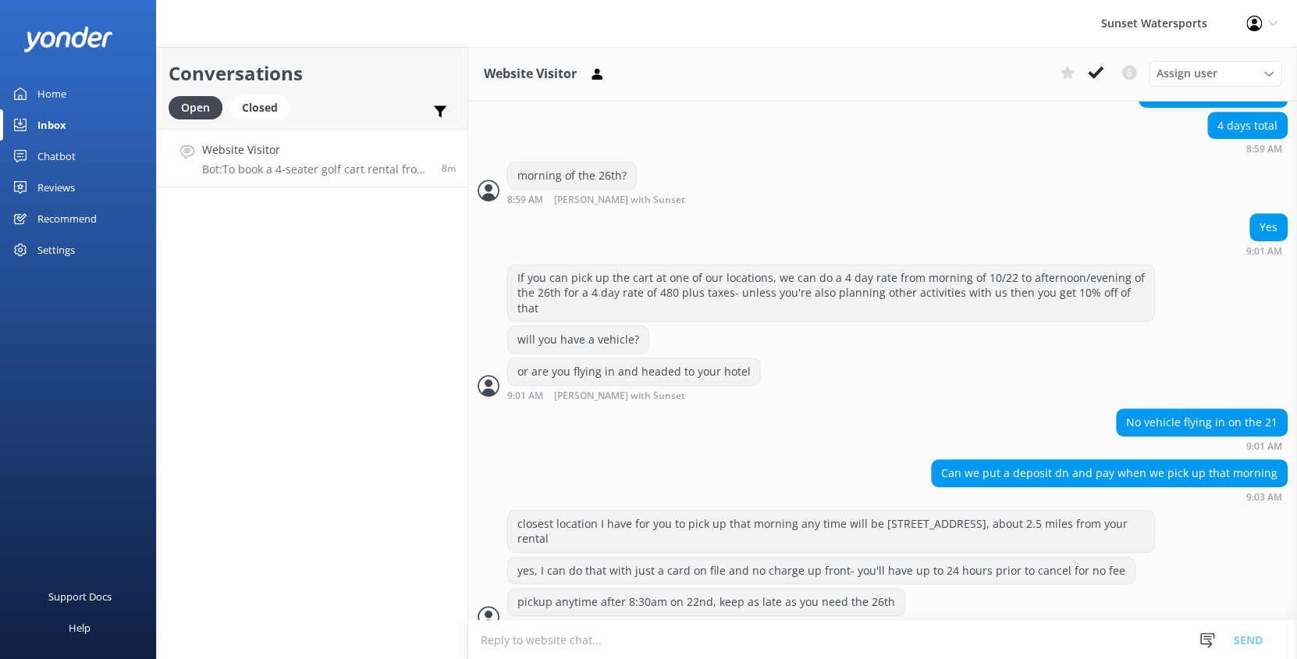
click at [687, 642] on textarea at bounding box center [882, 639] width 829 height 38
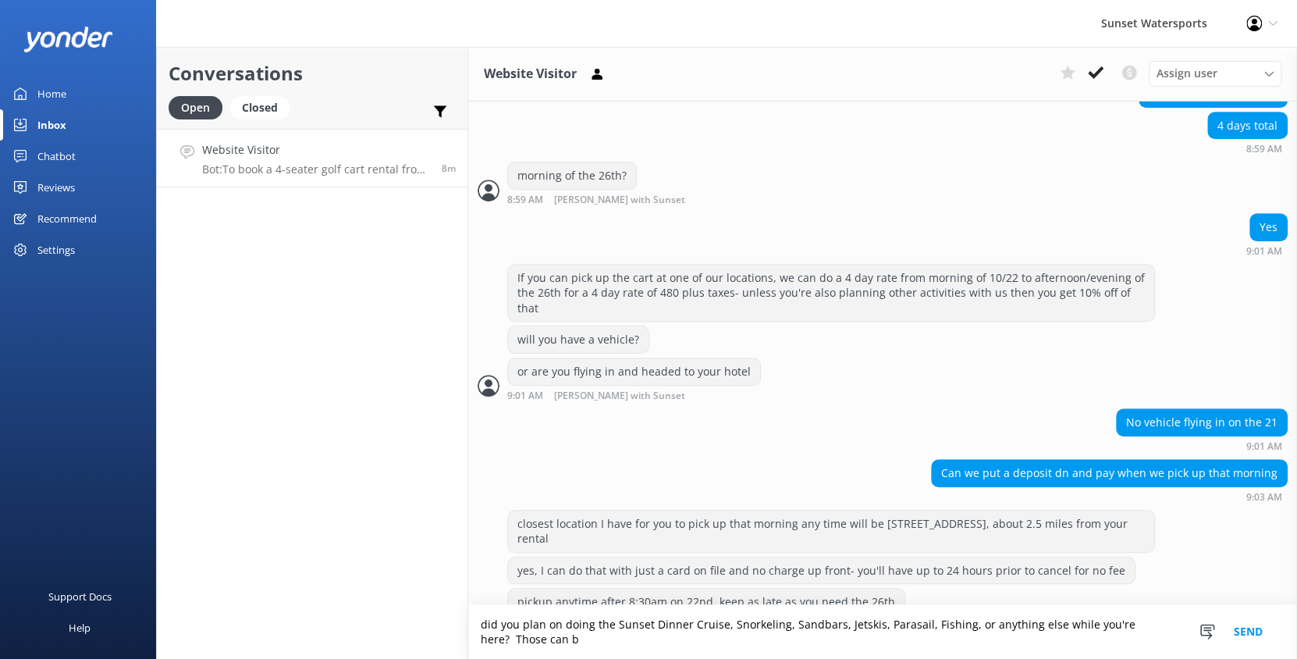
scroll to position [545, 0]
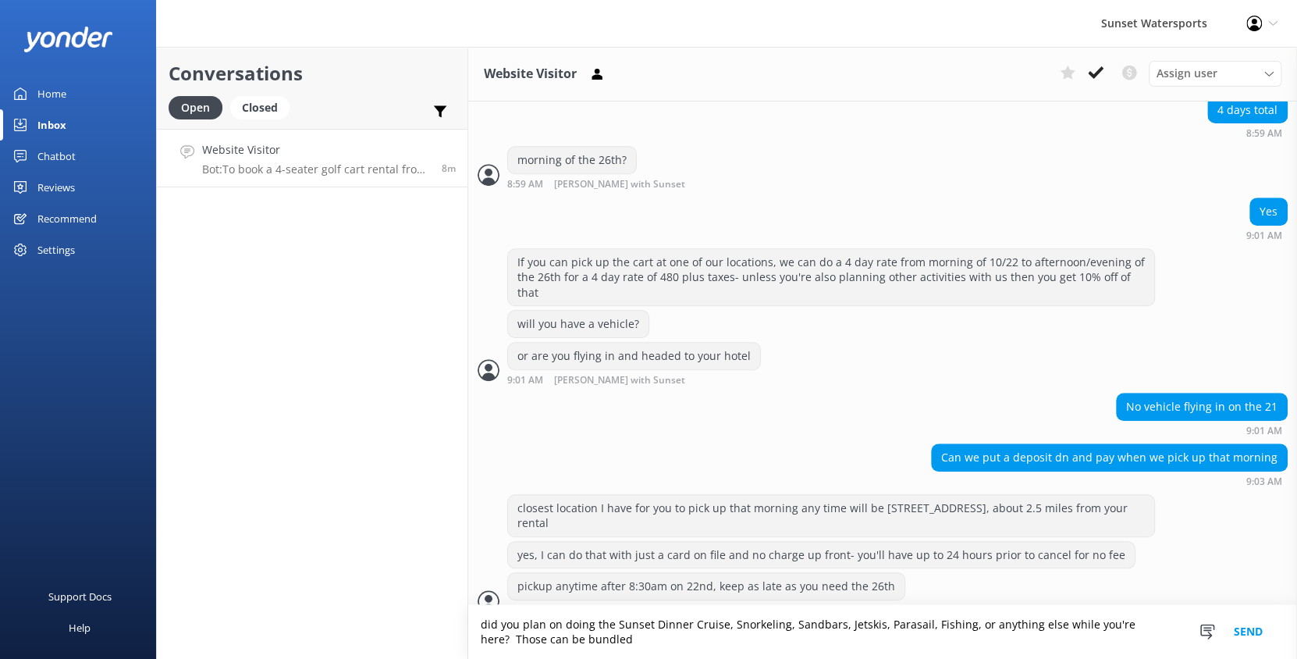
type textarea "did you plan on doing the Sunset Dinner Cruise, Snorkeling, Sandbars, Jetskis, …"
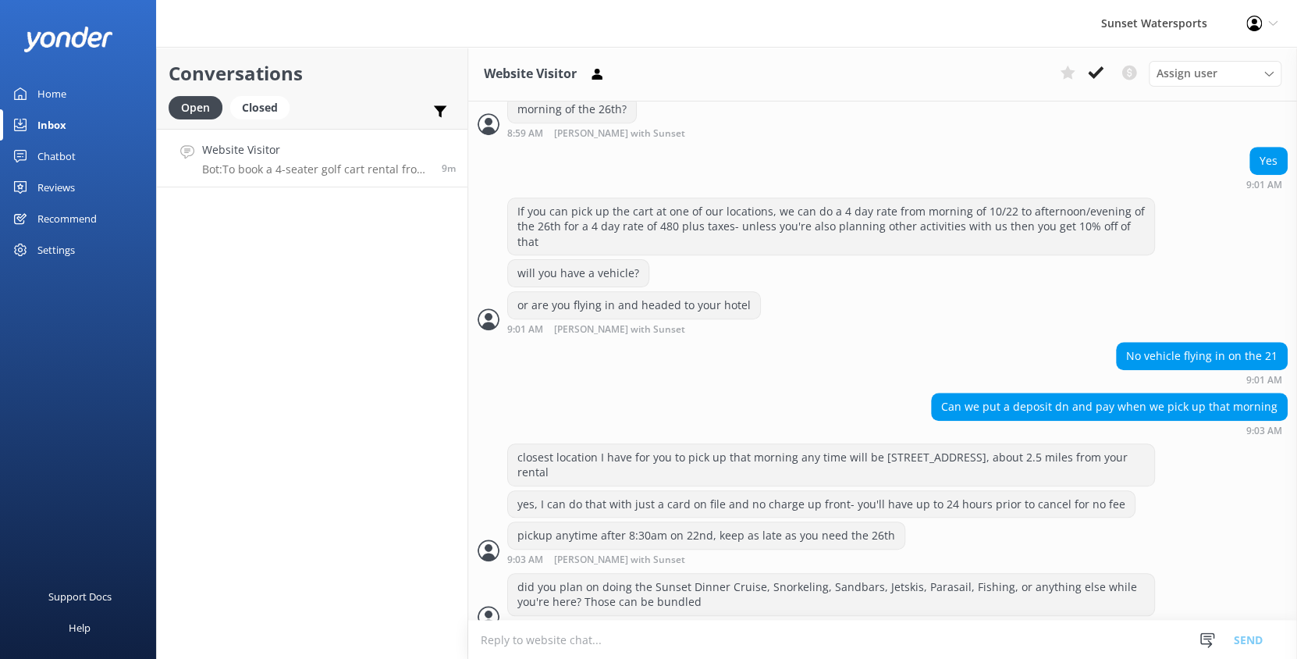
scroll to position [645, 0]
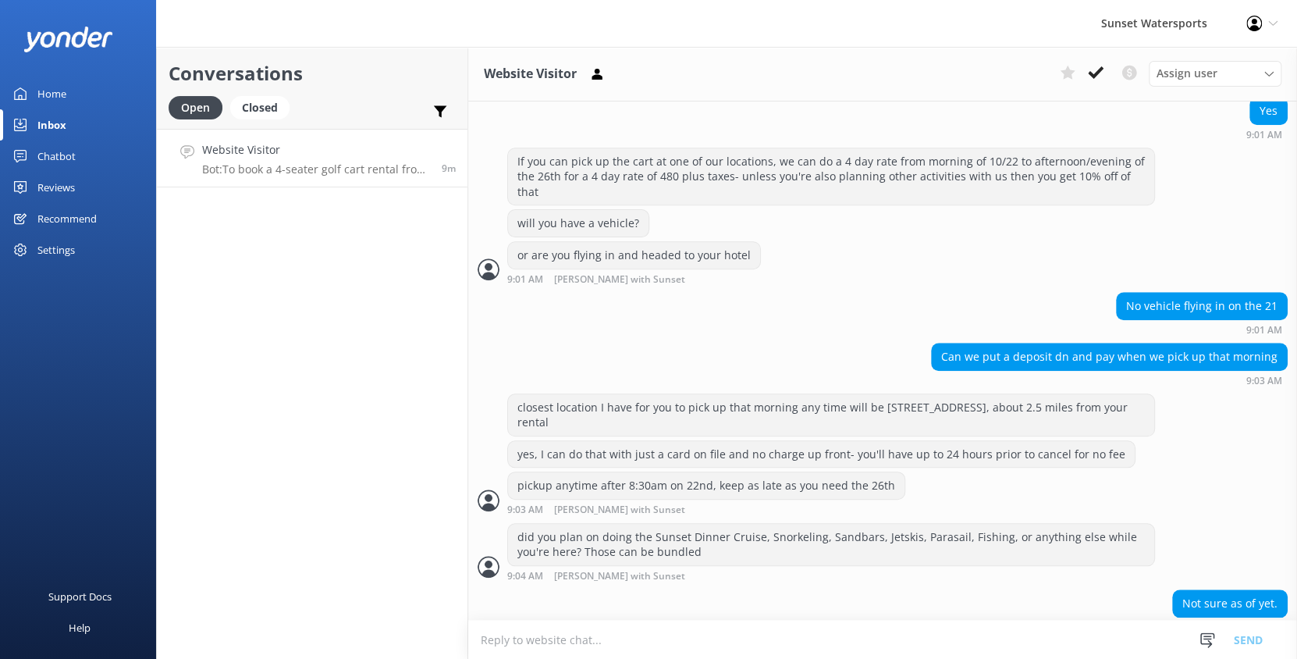
click at [687, 642] on textarea at bounding box center [882, 639] width 829 height 38
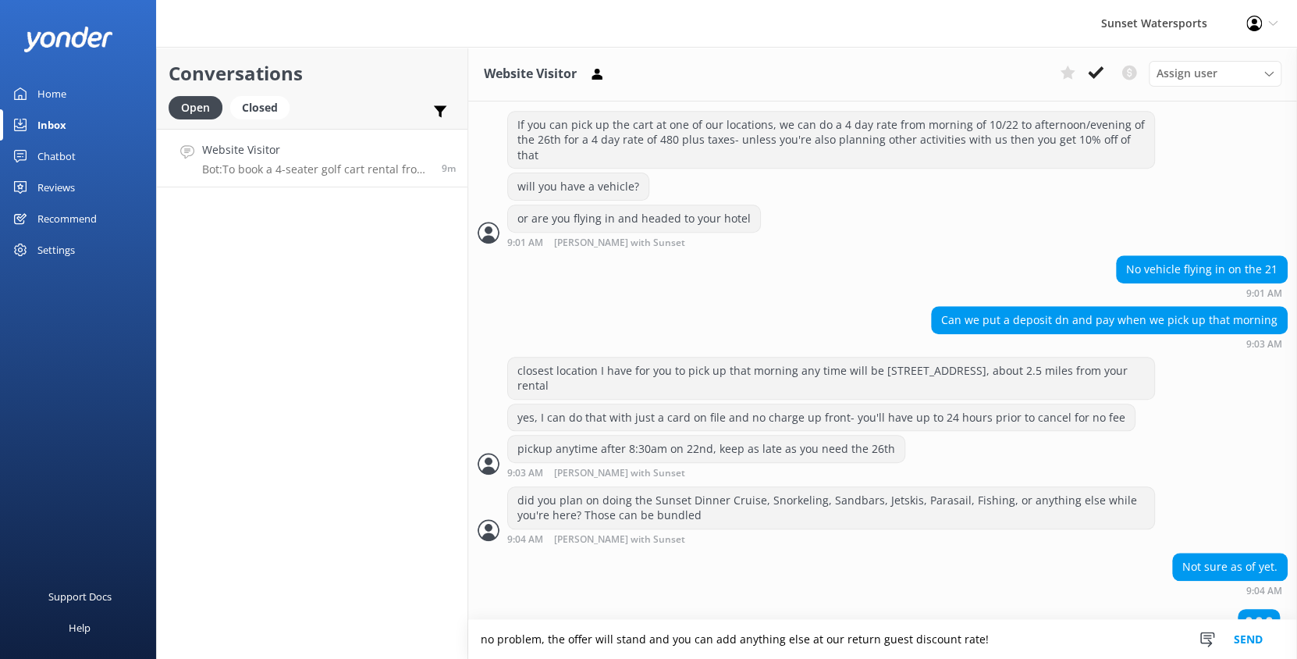
type textarea "no problem, the offer will stand and you can add anything else at our return gu…"
click at [684, 642] on textarea at bounding box center [882, 639] width 829 height 38
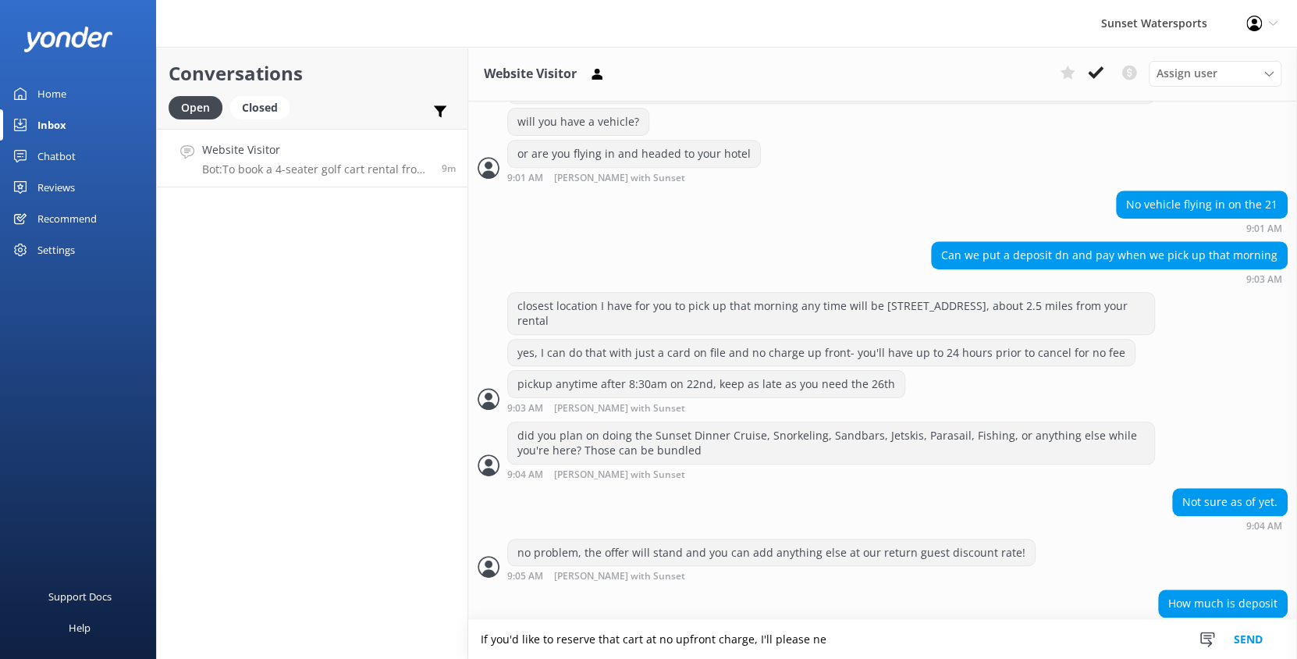
scroll to position [783, 0]
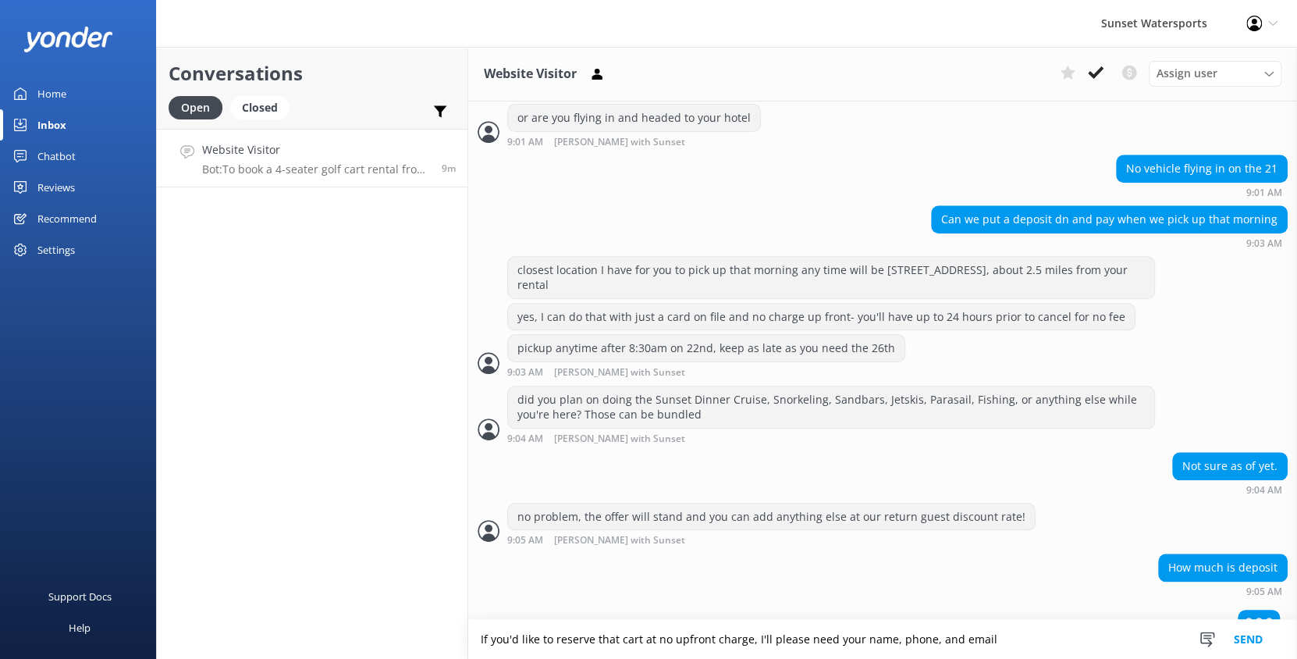
type textarea "If you'd like to reserve that cart at no upfront charge, I'll please need your …"
click at [684, 642] on textarea at bounding box center [882, 639] width 829 height 38
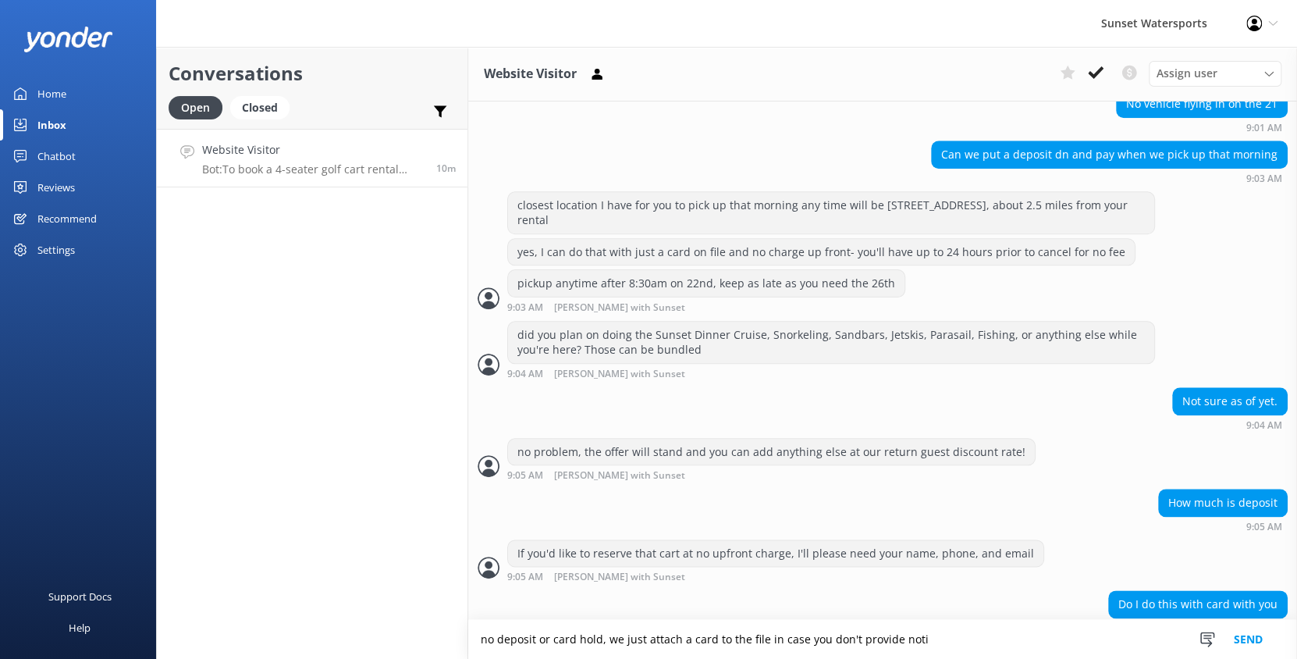
scroll to position [884, 0]
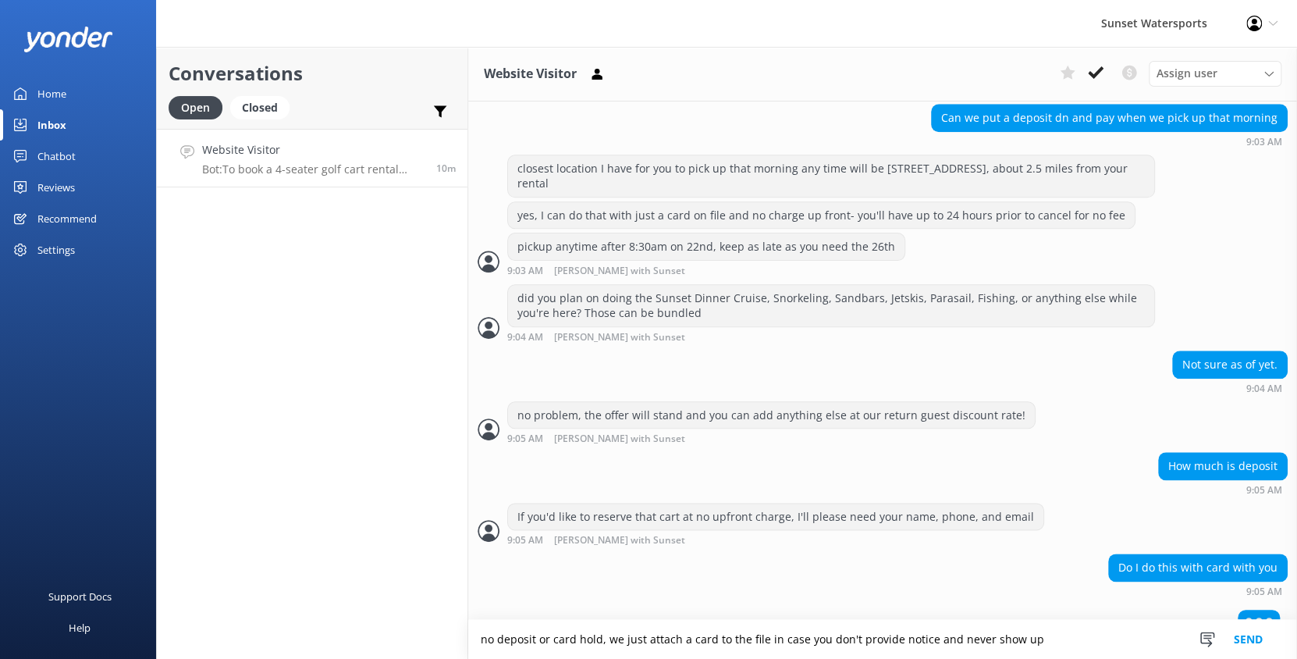
type textarea "no deposit or card hold, we just attach a card to the file in case you don't pr…"
drag, startPoint x: 684, startPoint y: 642, endPoint x: 733, endPoint y: 627, distance: 50.8
click at [733, 624] on textarea at bounding box center [882, 639] width 829 height 38
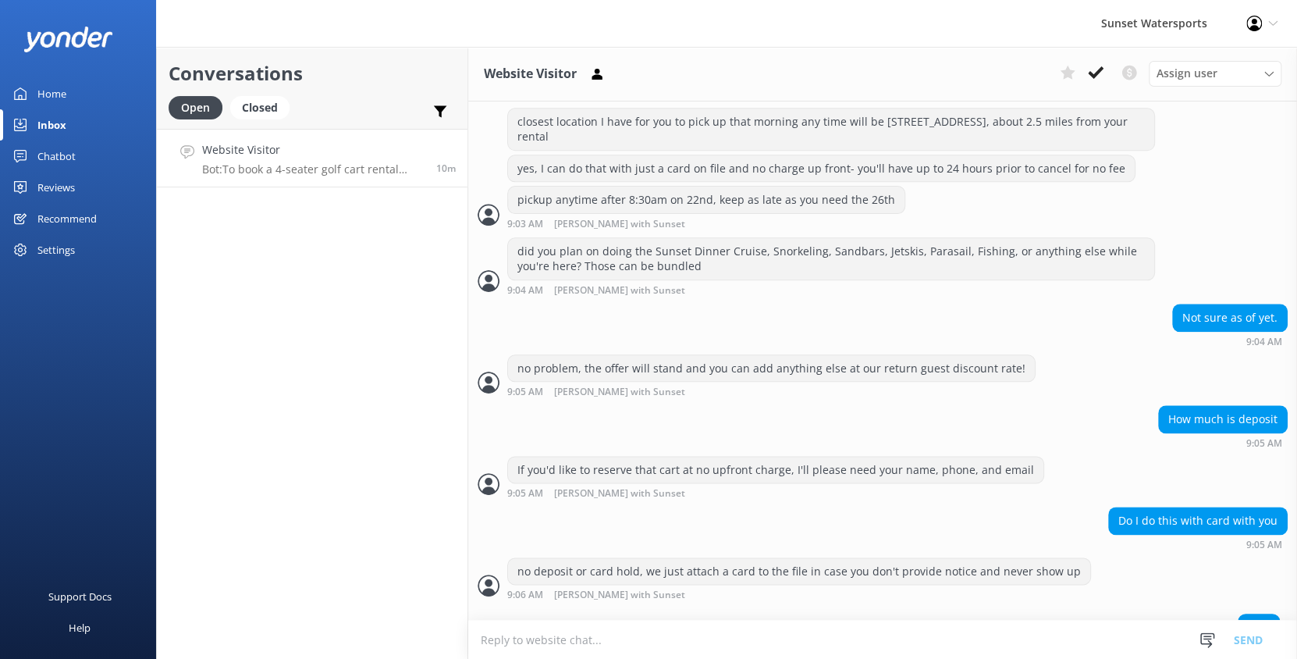
scroll to position [935, 0]
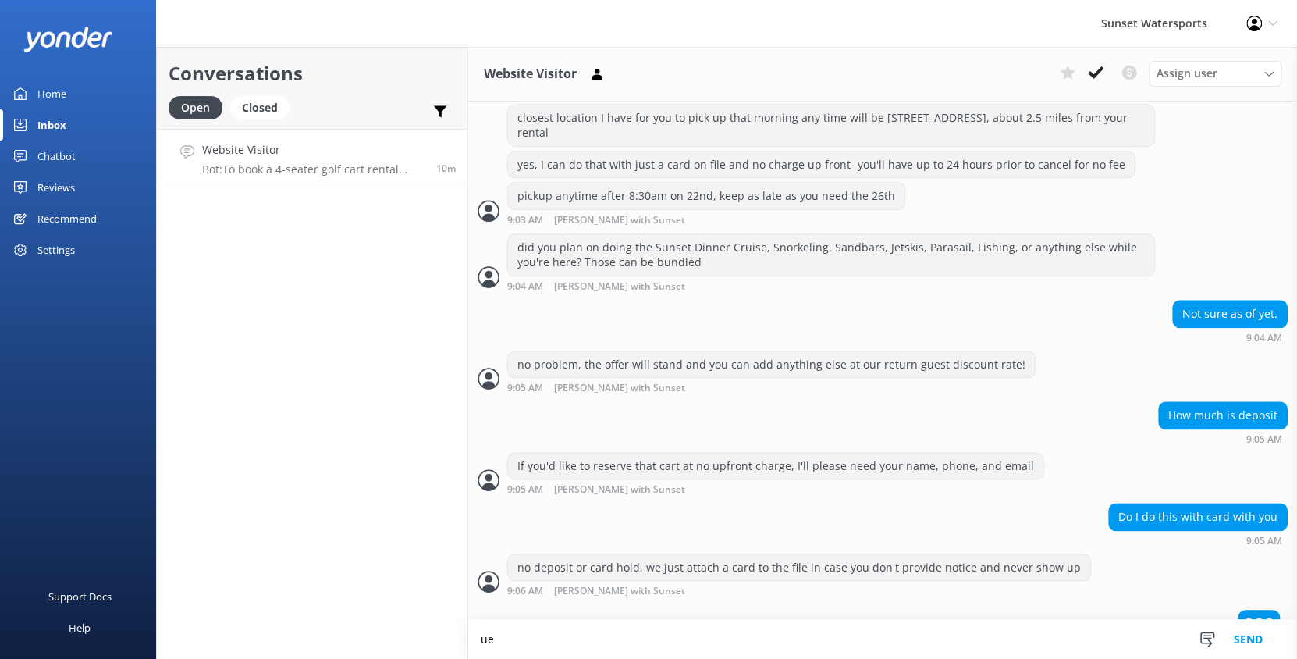
type textarea "u"
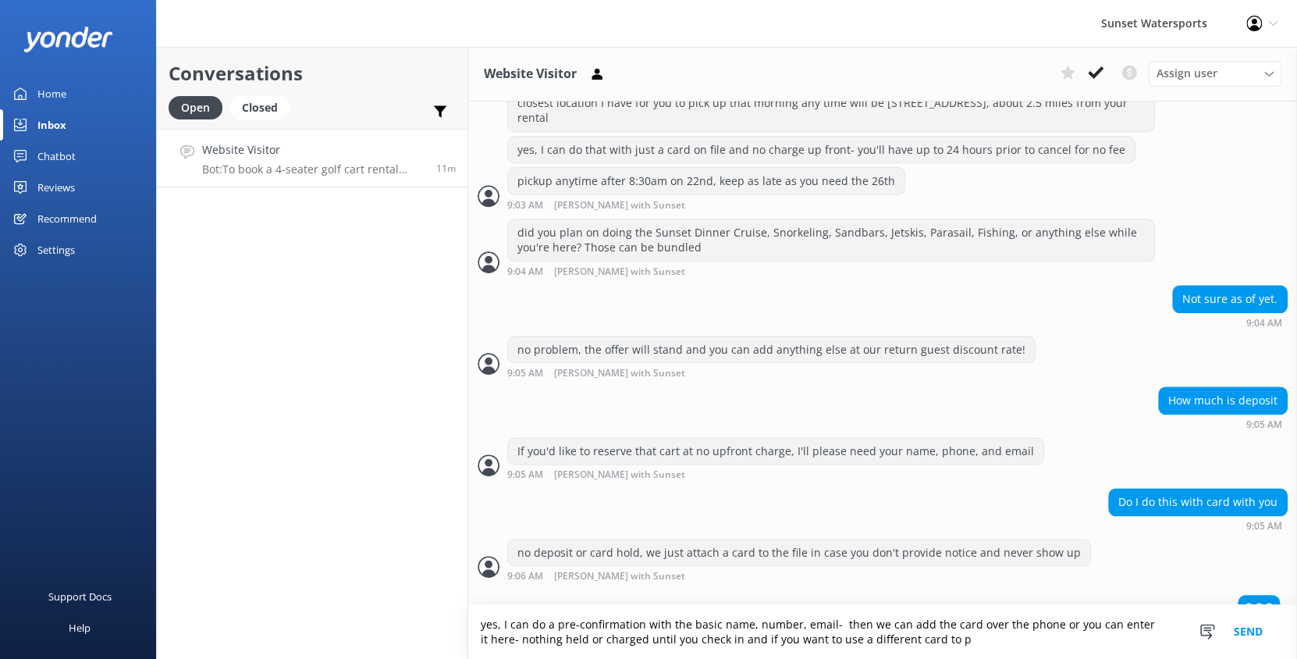
scroll to position [950, 0]
type textarea "yes, I can do a pre-confirmation with the basic name, number, email- then we ca…"
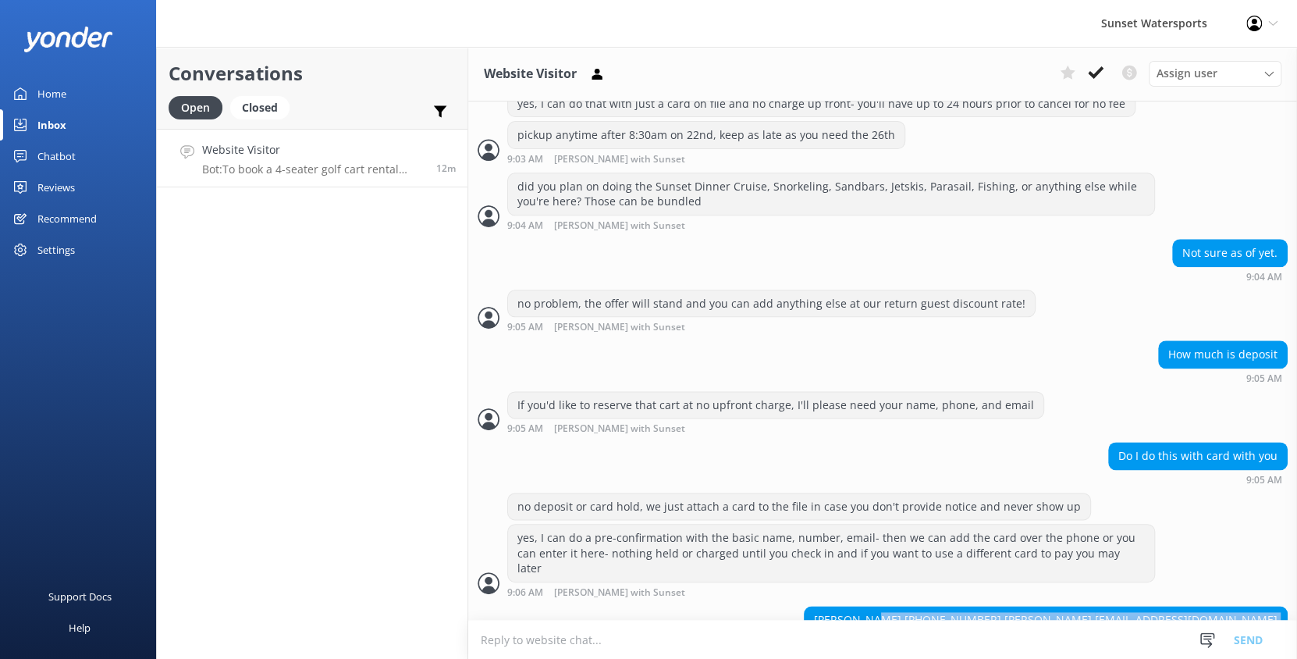
scroll to position [1032, 0]
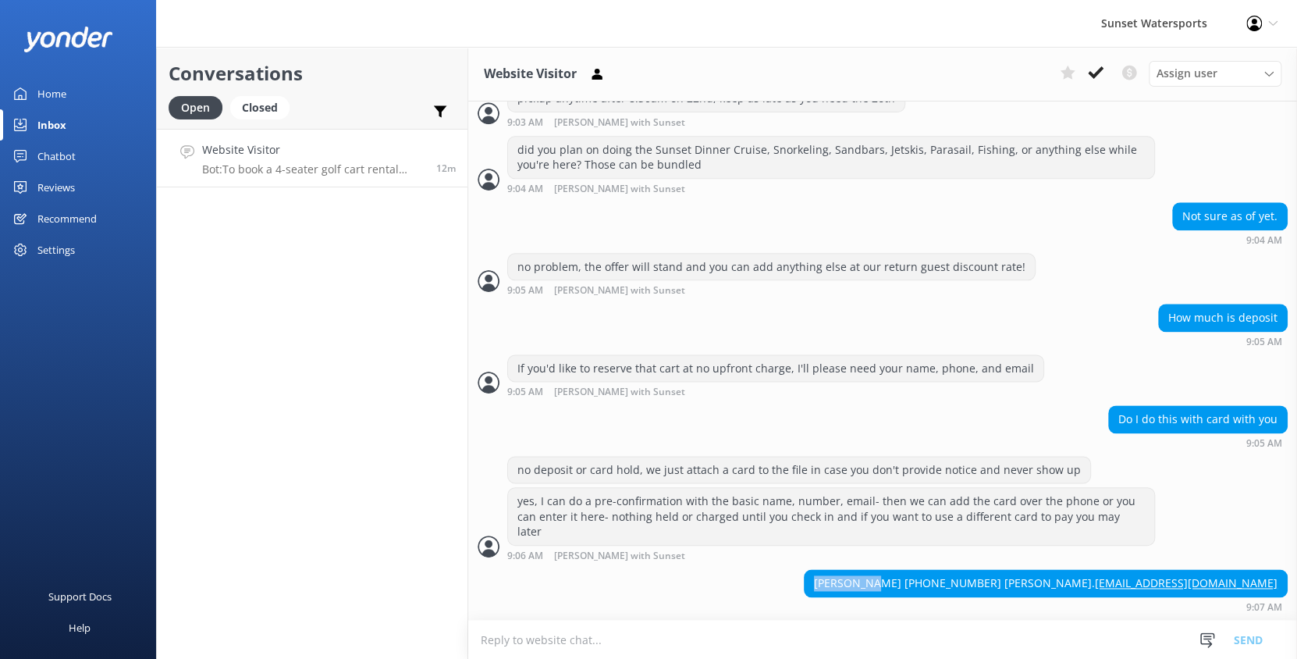
drag, startPoint x: 1044, startPoint y: 546, endPoint x: 978, endPoint y: 551, distance: 66.5
click at [978, 570] on div "[PERSON_NAME] [PHONE_NUMBER] [PERSON_NAME]. [EMAIL_ADDRESS][DOMAIN_NAME]" at bounding box center [1045, 583] width 482 height 27
copy div "[PERSON_NAME]"
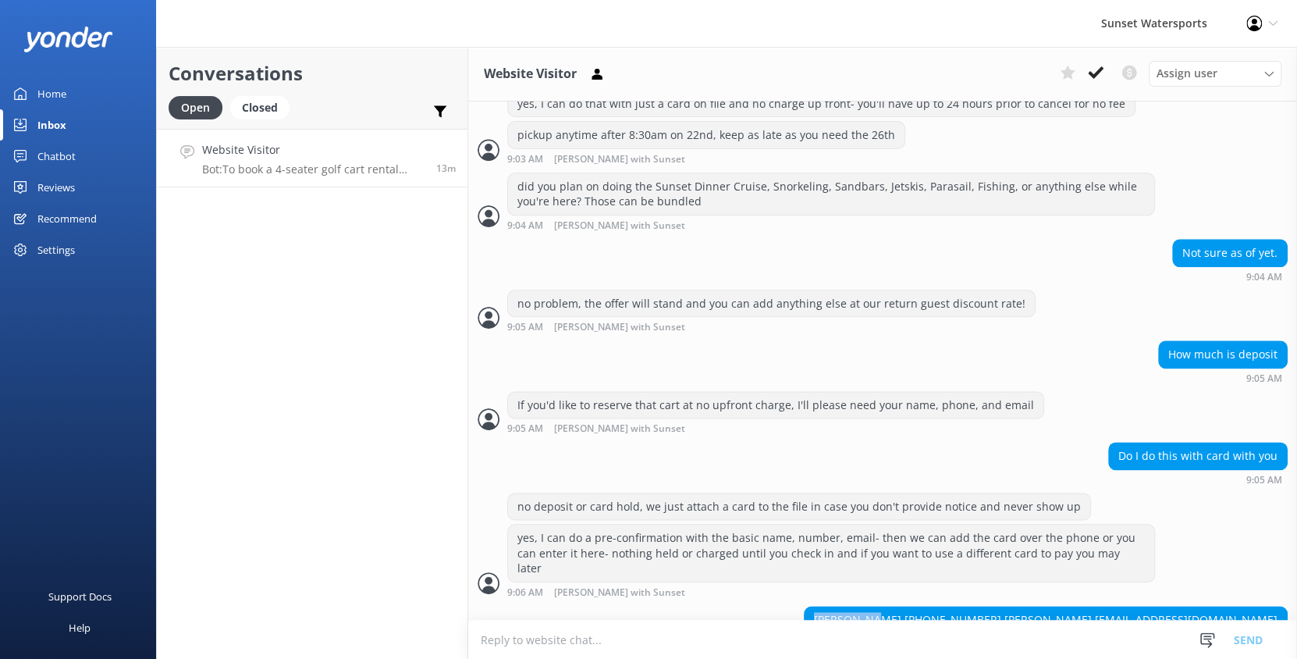
scroll to position [1046, 0]
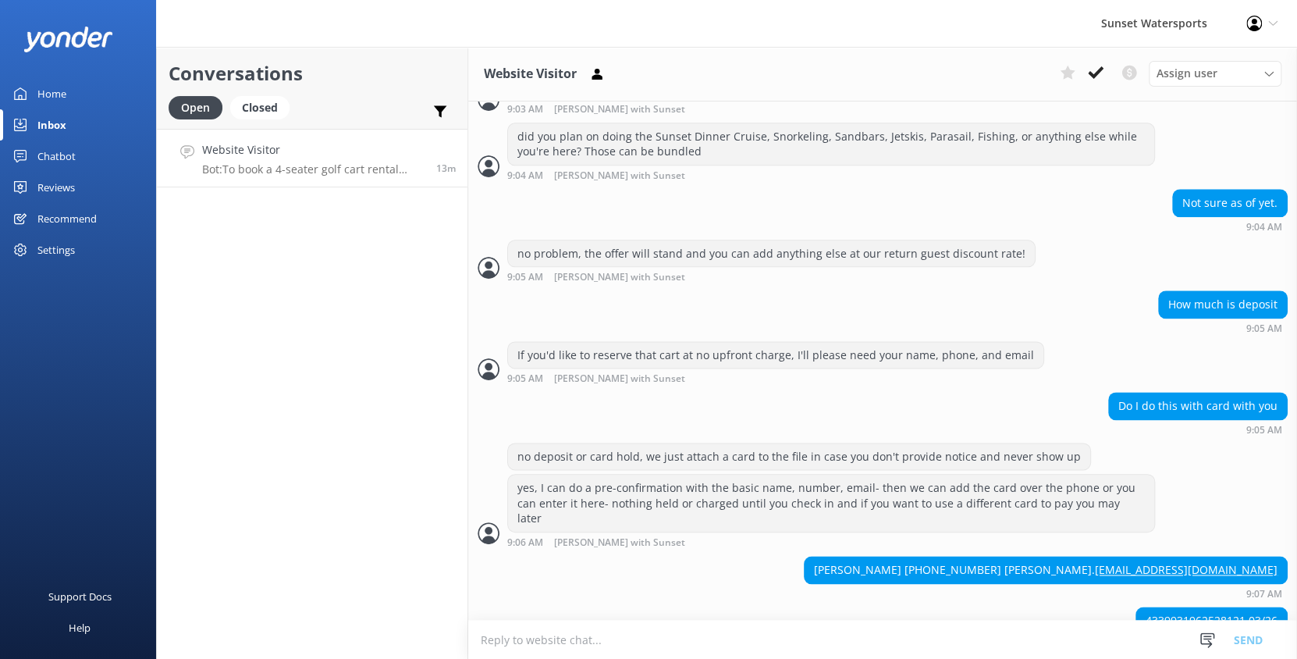
click at [630, 644] on textarea at bounding box center [882, 639] width 829 height 38
type textarea "thank you- I do please need the 3 digits and the billing zip code for the card …"
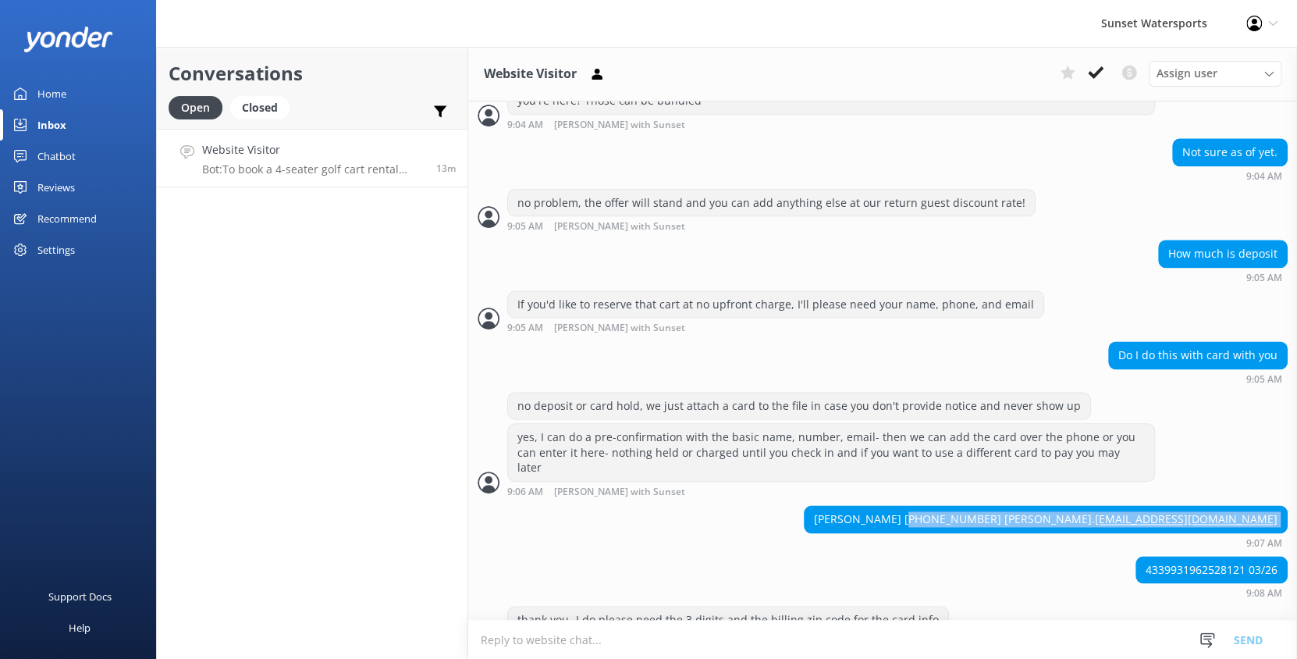
drag, startPoint x: 1046, startPoint y: 534, endPoint x: 1067, endPoint y: 478, distance: 60.0
click at [1067, 506] on div "[PERSON_NAME] [PHONE_NUMBER] [PERSON_NAME]. [EMAIL_ADDRESS][DOMAIN_NAME]" at bounding box center [1045, 519] width 482 height 27
drag, startPoint x: 856, startPoint y: 503, endPoint x: 1071, endPoint y: 475, distance: 217.2
click at [856, 505] on div "[PERSON_NAME] [PHONE_NUMBER] [PERSON_NAME]. [EMAIL_ADDRESS][DOMAIN_NAME] 9:07 AM" at bounding box center [882, 526] width 829 height 43
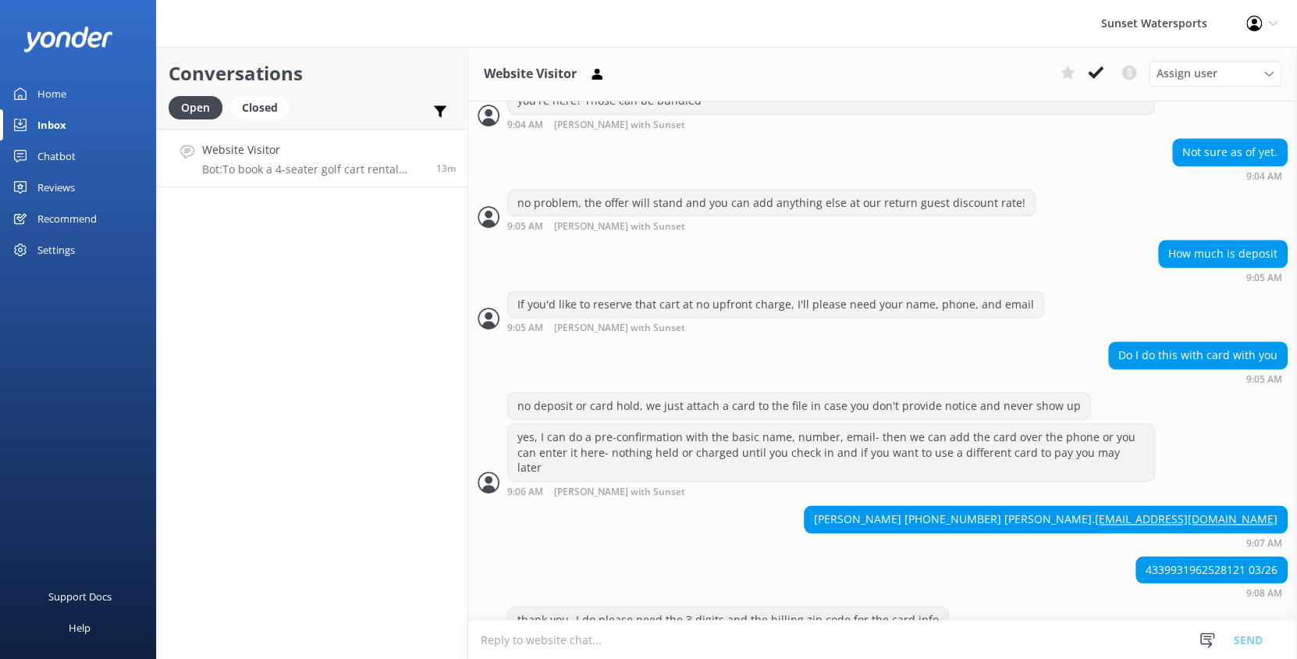
click at [953, 505] on div "[PERSON_NAME] [PHONE_NUMBER] [PERSON_NAME]. [EMAIL_ADDRESS][DOMAIN_NAME] 9:07 AM" at bounding box center [882, 526] width 829 height 43
drag, startPoint x: 1041, startPoint y: 480, endPoint x: 1122, endPoint y: 480, distance: 81.1
click at [1122, 506] on div "[PERSON_NAME] [PHONE_NUMBER] [PERSON_NAME]. [EMAIL_ADDRESS][DOMAIN_NAME]" at bounding box center [1045, 519] width 482 height 27
copy div "[PHONE_NUMBER]"
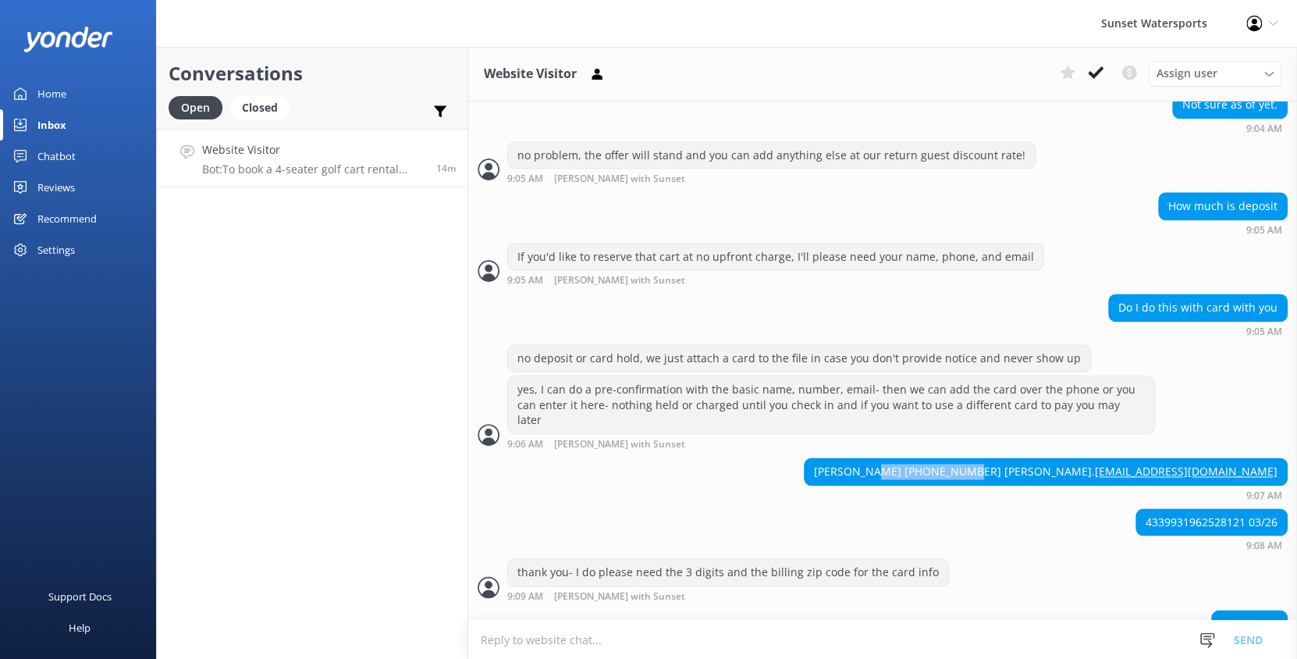
scroll to position [1146, 0]
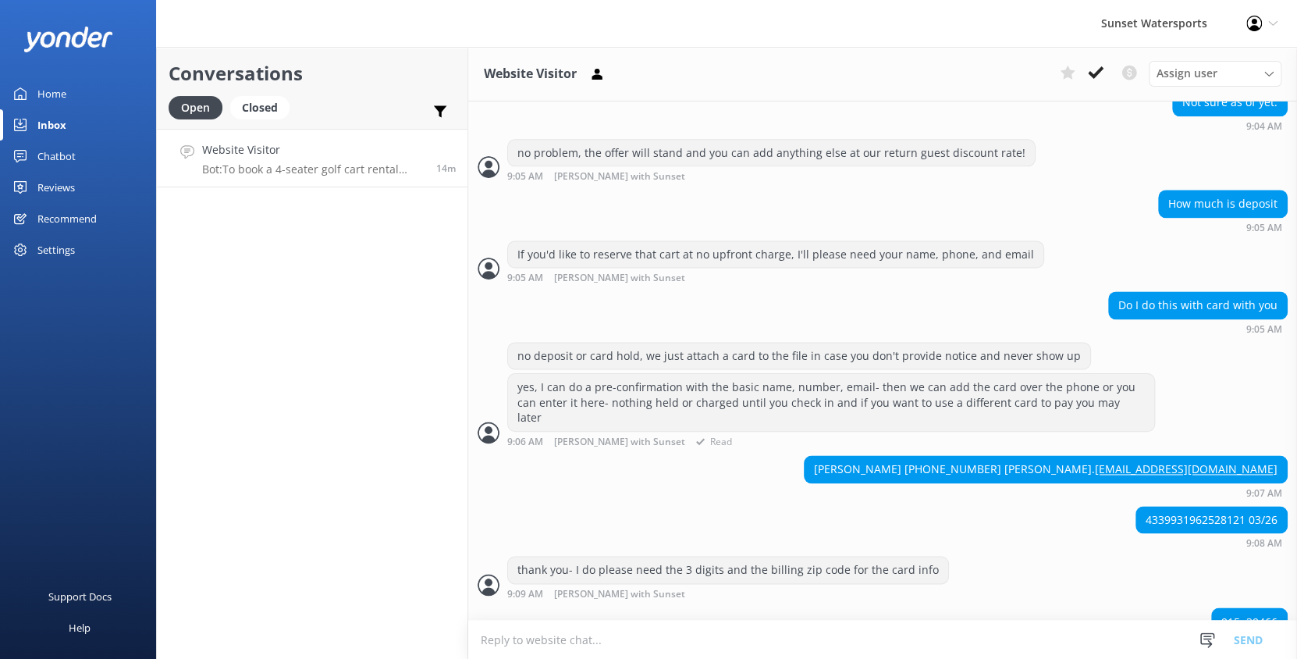
drag, startPoint x: 1181, startPoint y: 424, endPoint x: 1155, endPoint y: 376, distance: 54.1
click at [1155, 376] on div "yes, I can do a pre-confirmation with the basic name, number, email- then we ca…" at bounding box center [882, 410] width 829 height 74
drag, startPoint x: 1136, startPoint y: 480, endPoint x: 1232, endPoint y: 478, distance: 96.0
click at [1232, 506] on div "4339931962528121 03/26" at bounding box center [1211, 519] width 151 height 27
copy div "[CREDIT_CARD_NUMBER]"
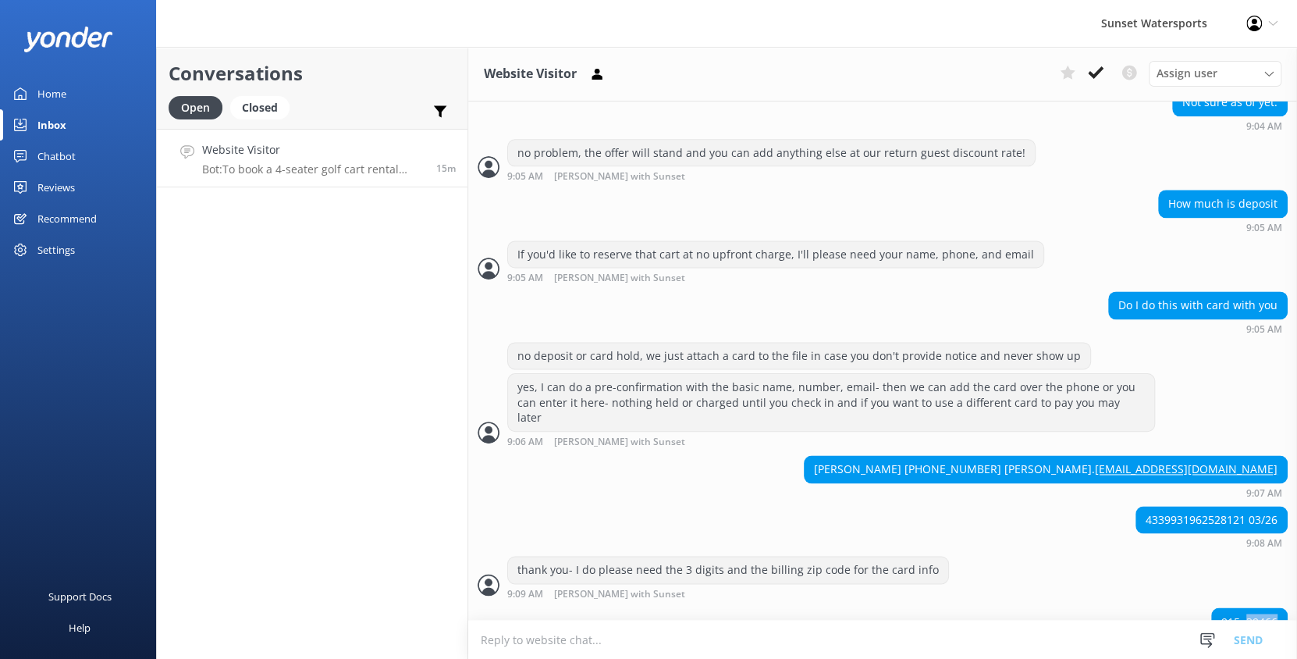
drag, startPoint x: 1236, startPoint y: 582, endPoint x: 1276, endPoint y: 583, distance: 40.6
click at [1276, 607] on div "915. 39466 9:09 AM" at bounding box center [882, 628] width 829 height 43
copy div "39466"
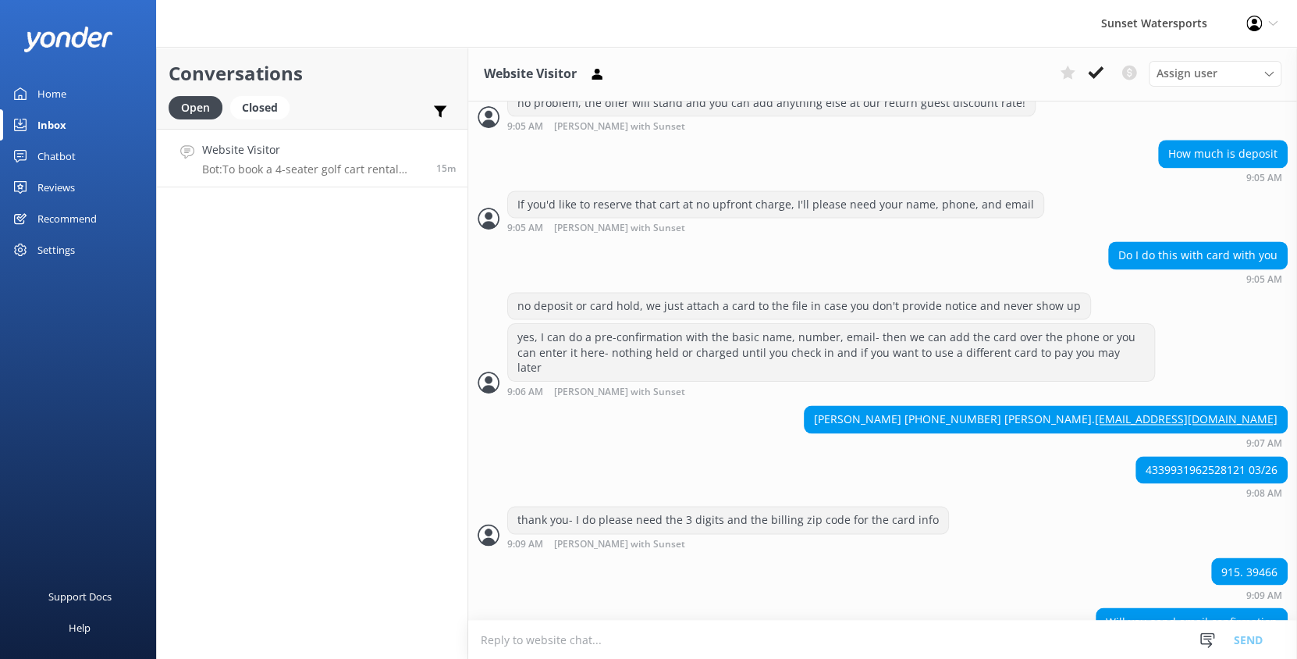
click at [655, 636] on textarea at bounding box center [882, 639] width 829 height 38
type textarea "Yes, you should be seeing that any moment if you refresh your inbox"
click at [659, 638] on textarea at bounding box center [882, 639] width 829 height 38
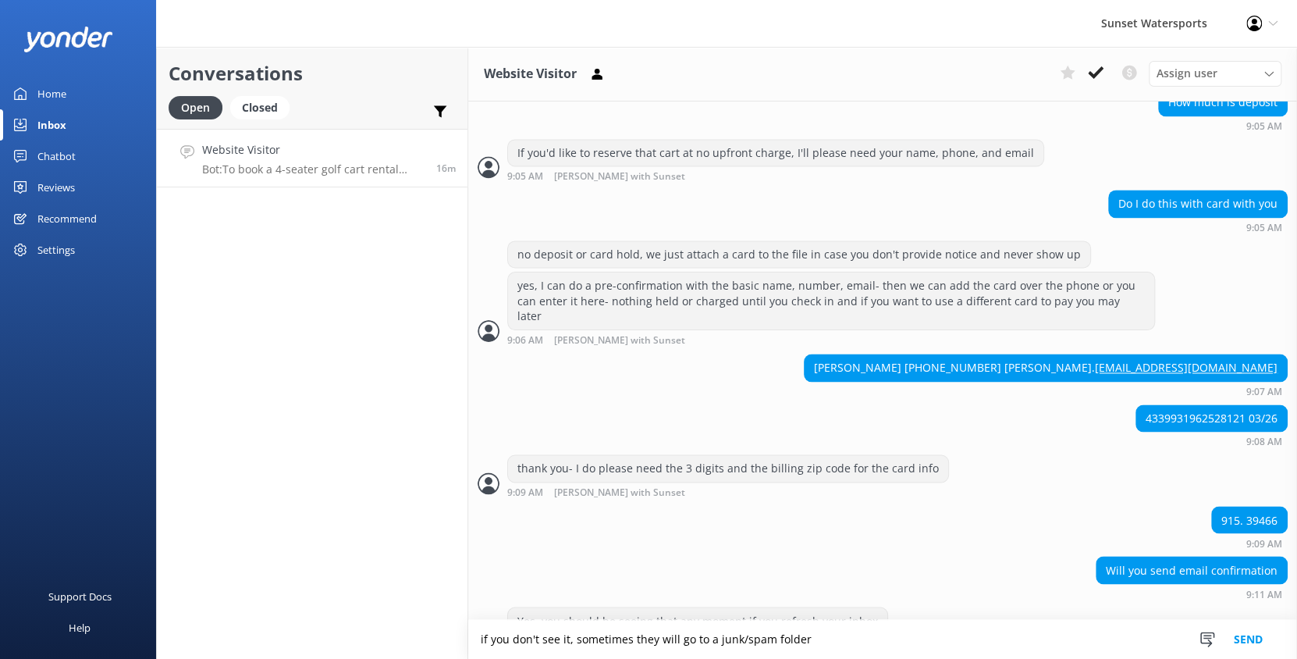
type textarea "if you don't see it, sometimes they will go to a junk/spam folder"
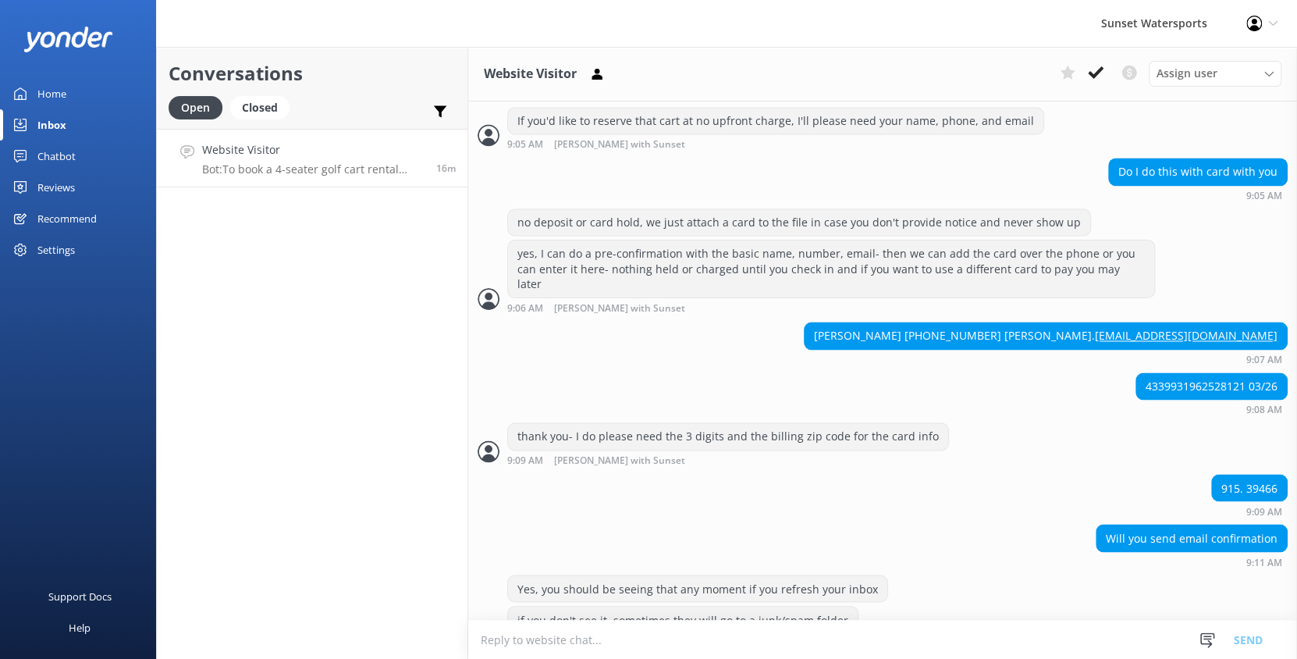
click at [539, 639] on textarea at bounding box center [882, 639] width 829 height 38
paste textarea "Booking #314799057"
type textarea "Booking #314799057"
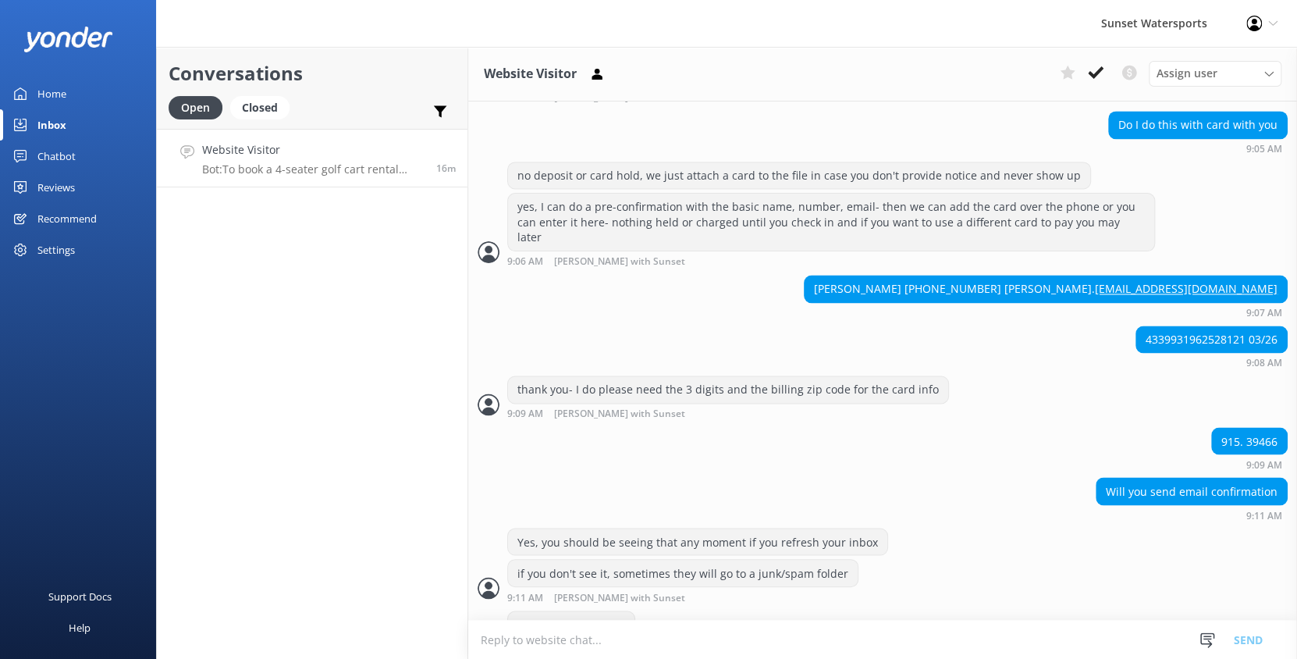
scroll to position [1330, 0]
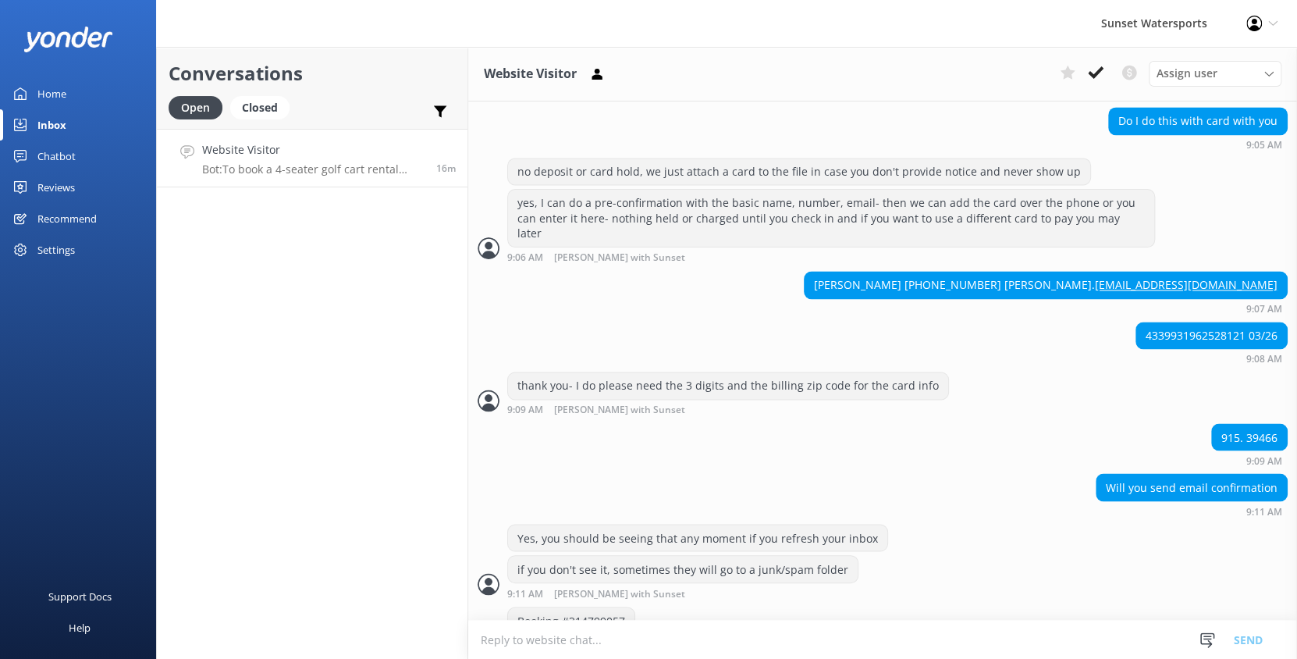
click at [517, 644] on textarea at bounding box center [882, 639] width 829 height 38
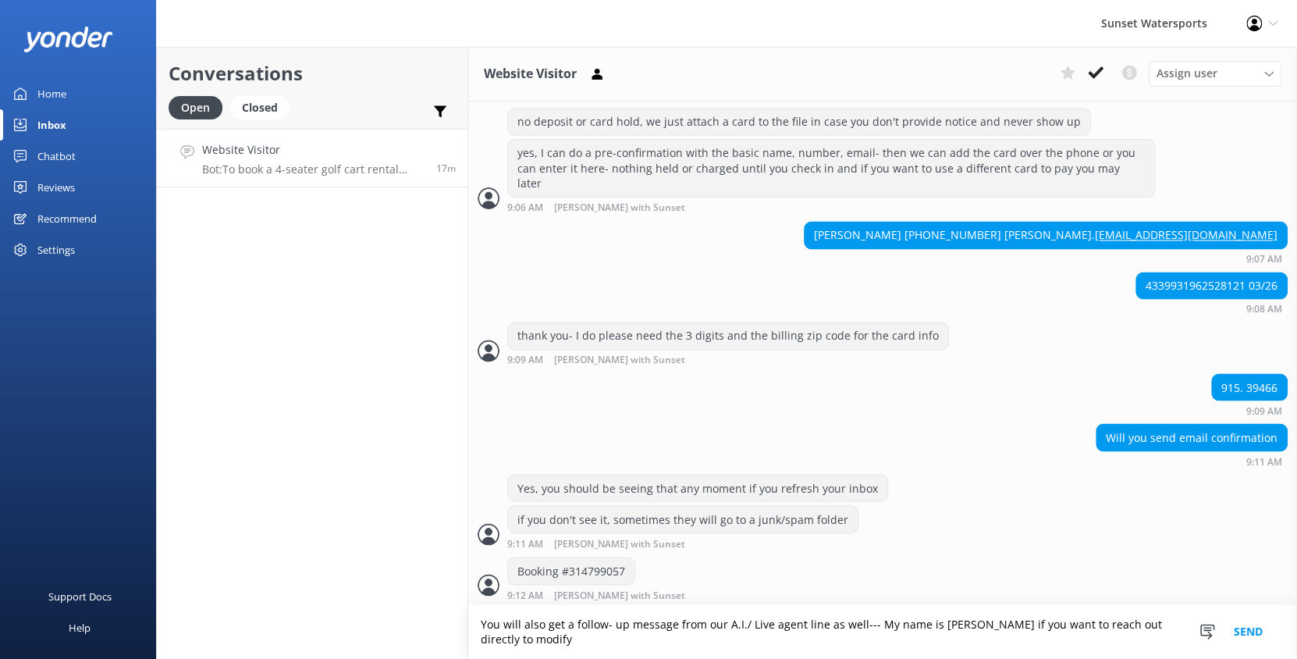
scroll to position [1396, 0]
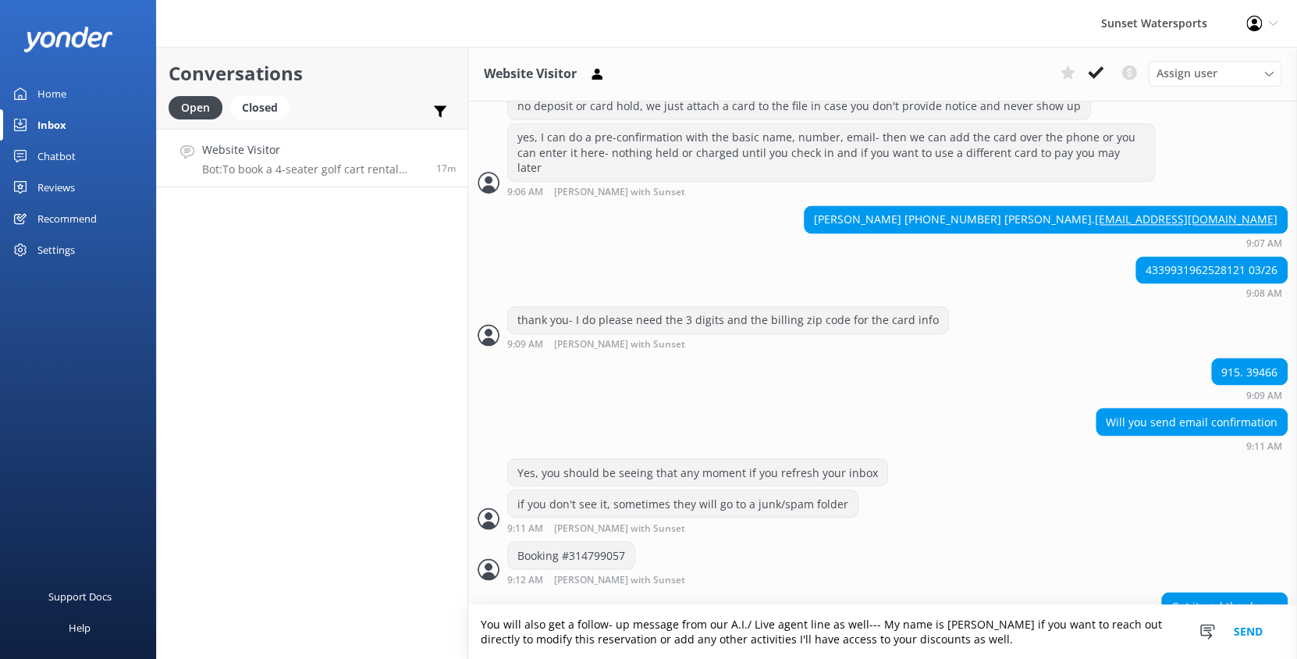
type textarea "You will also get a follow- up message from our A.I./ Live agent line as well--…"
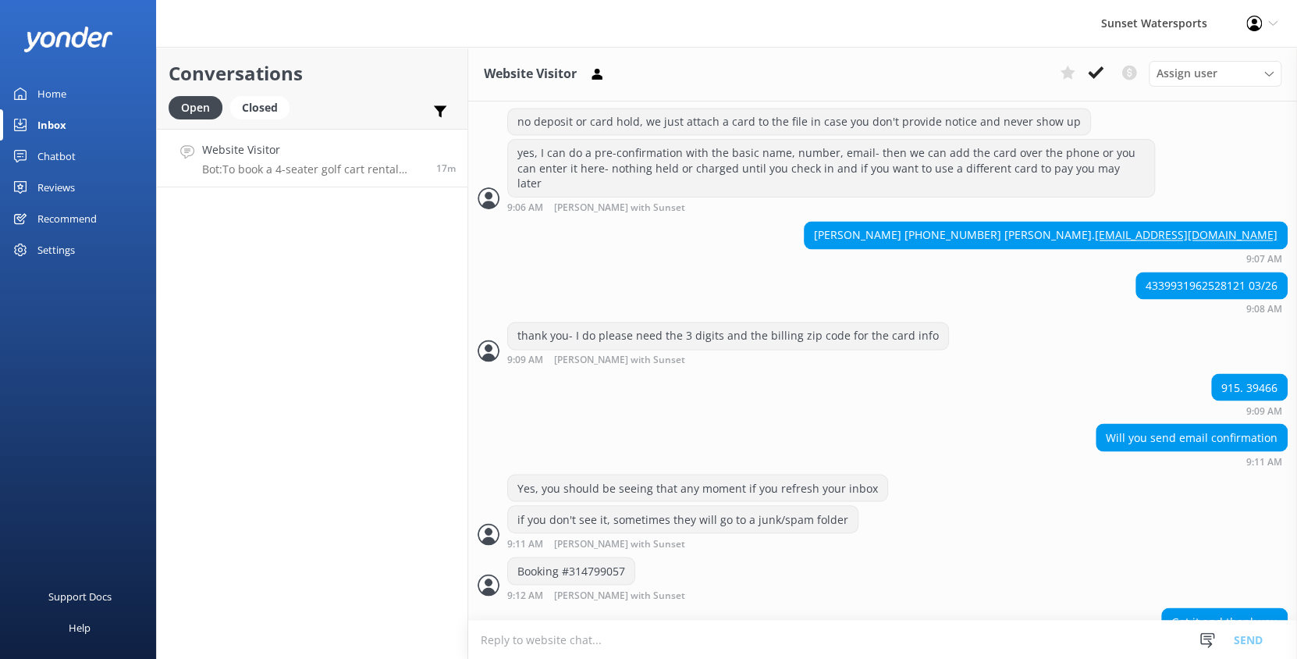
click at [517, 644] on textarea at bounding box center [882, 639] width 829 height 38
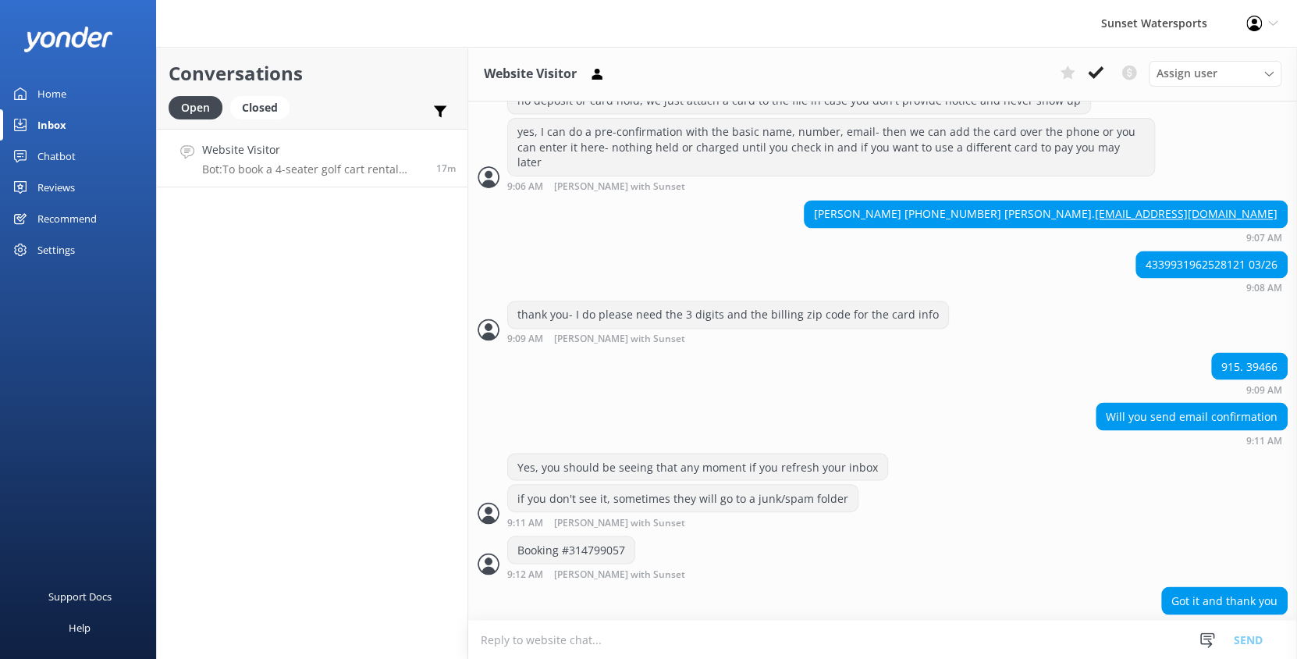
scroll to position [1447, 0]
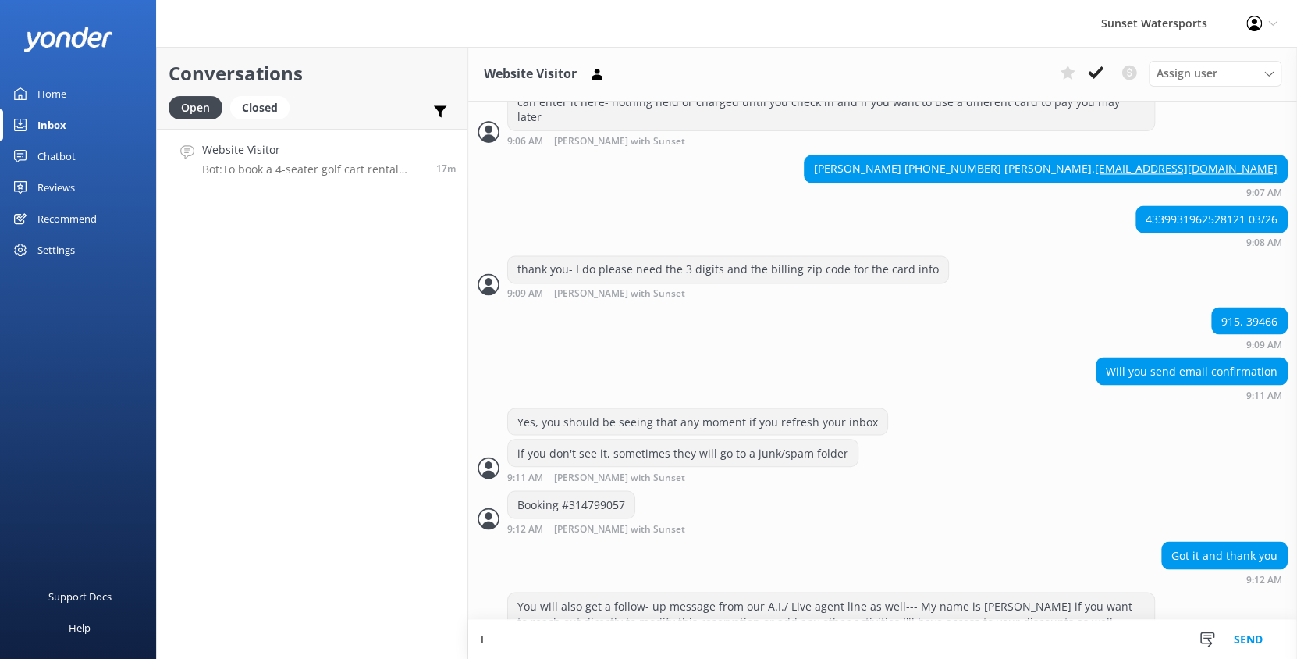
type textarea "I"
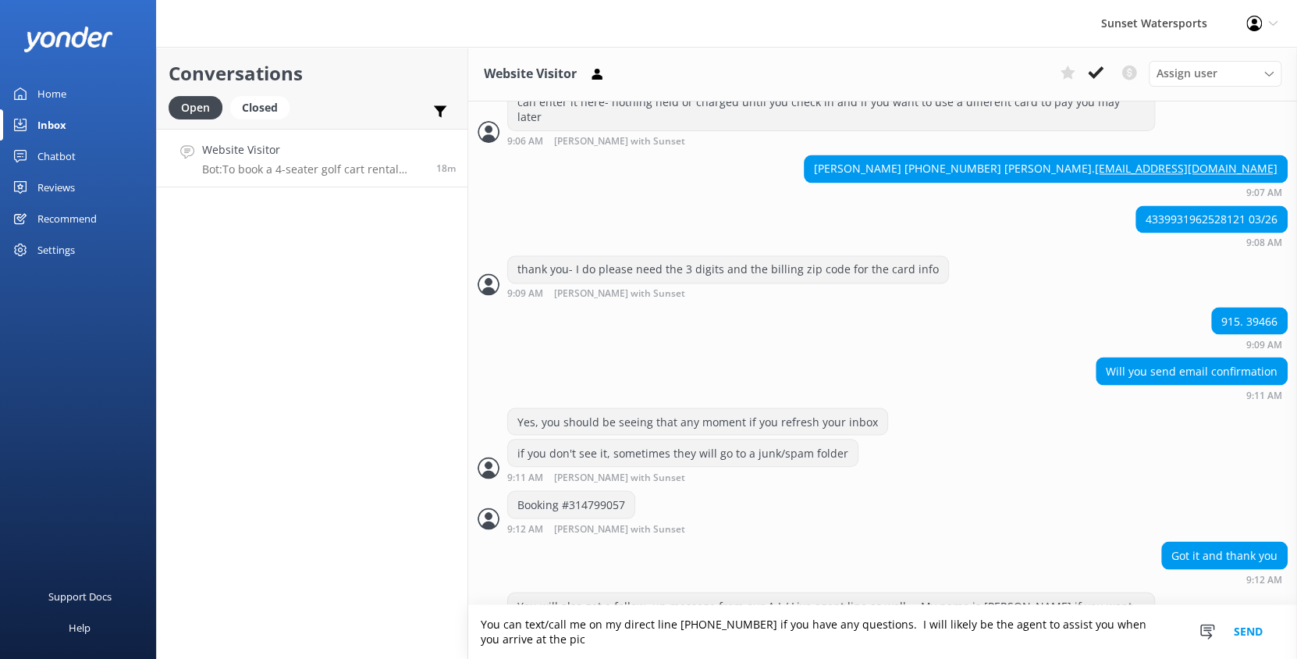
scroll to position [1462, 0]
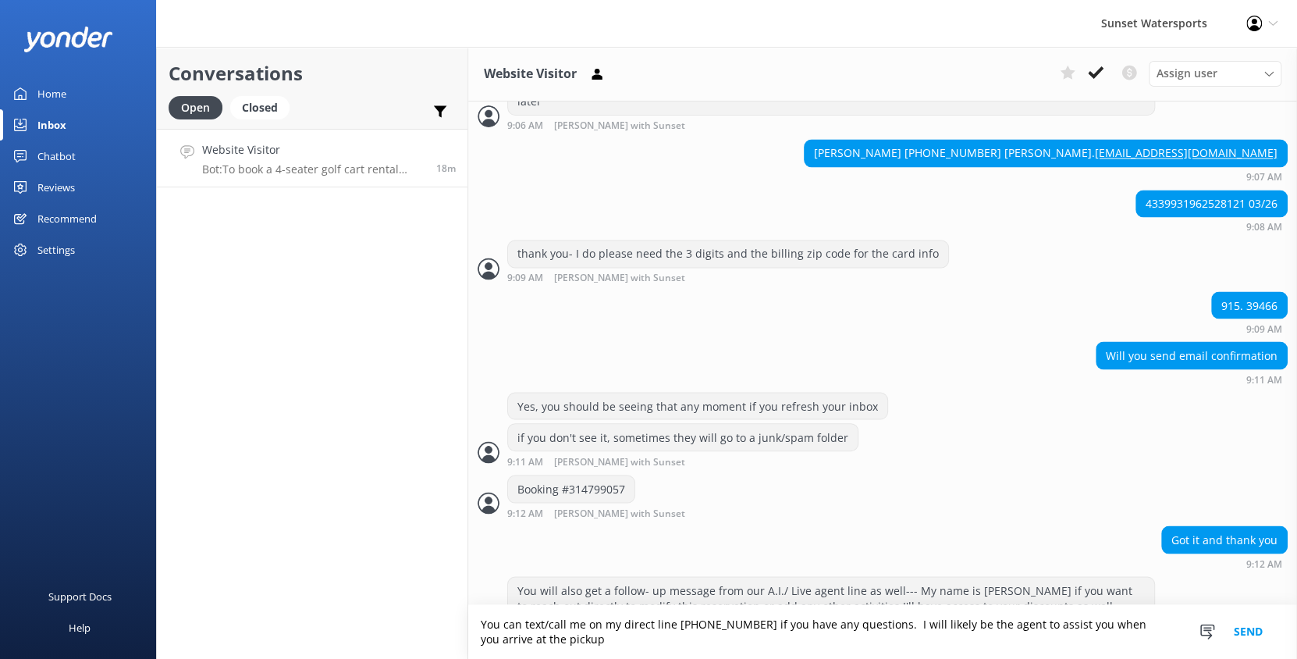
type textarea "You can text/call me on my direct line [PHONE_NUMBER] if you have any questions…"
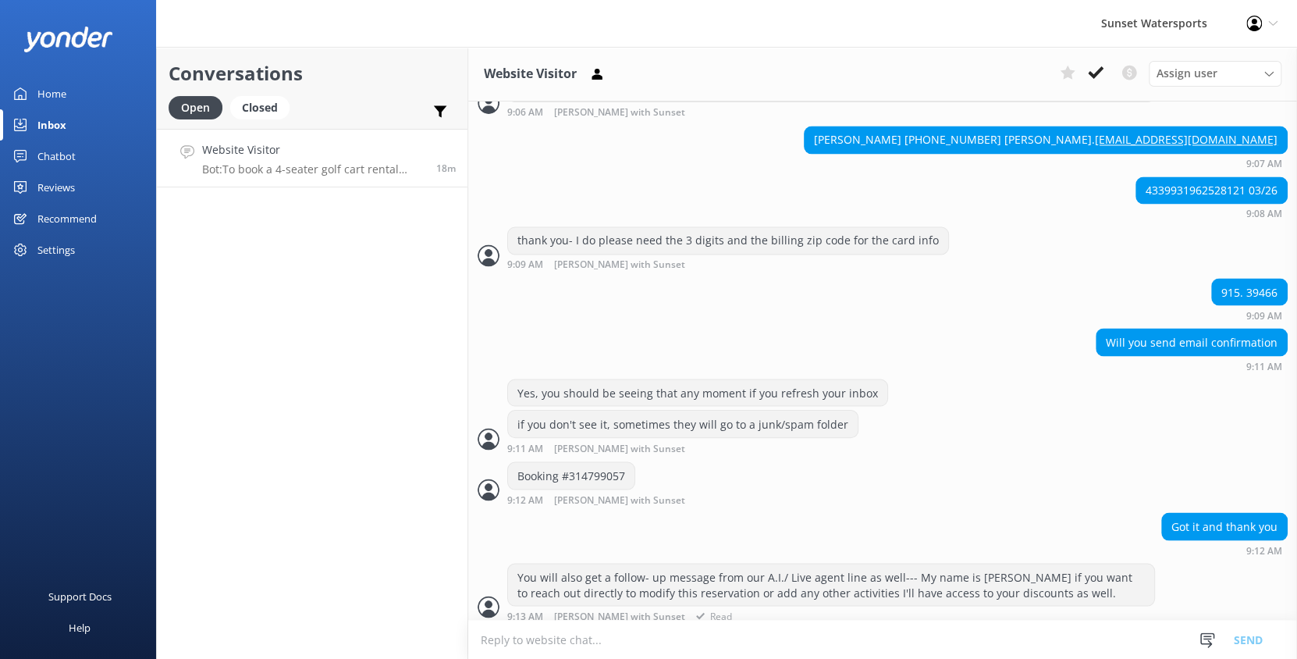
scroll to position [1513, 0]
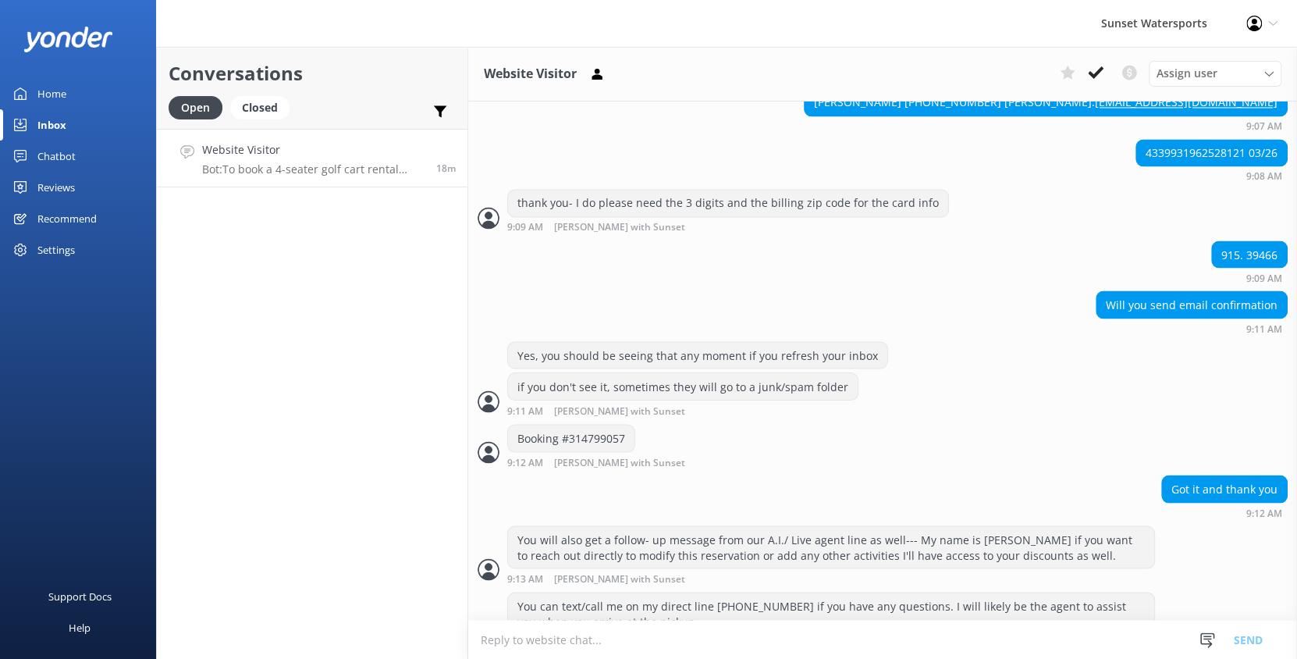
click at [622, 632] on textarea at bounding box center [882, 639] width 829 height 38
type textarea "W"
click at [530, 636] on textarea at bounding box center [882, 639] width 829 height 38
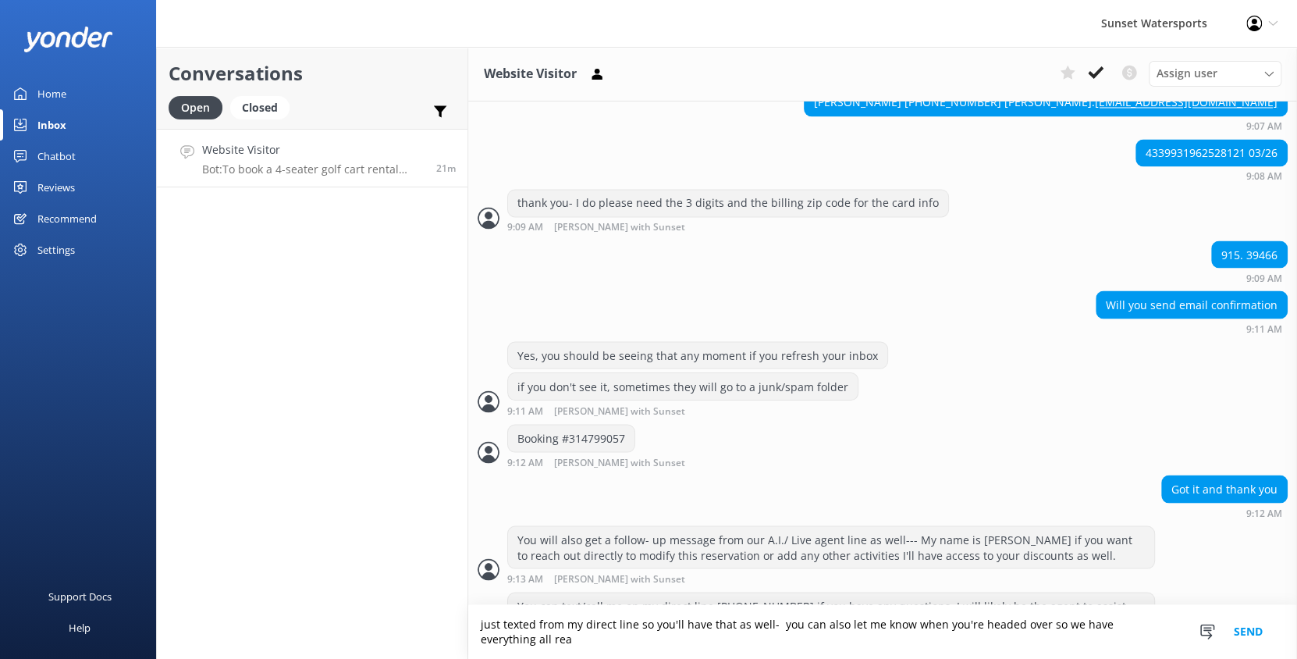
scroll to position [1528, 0]
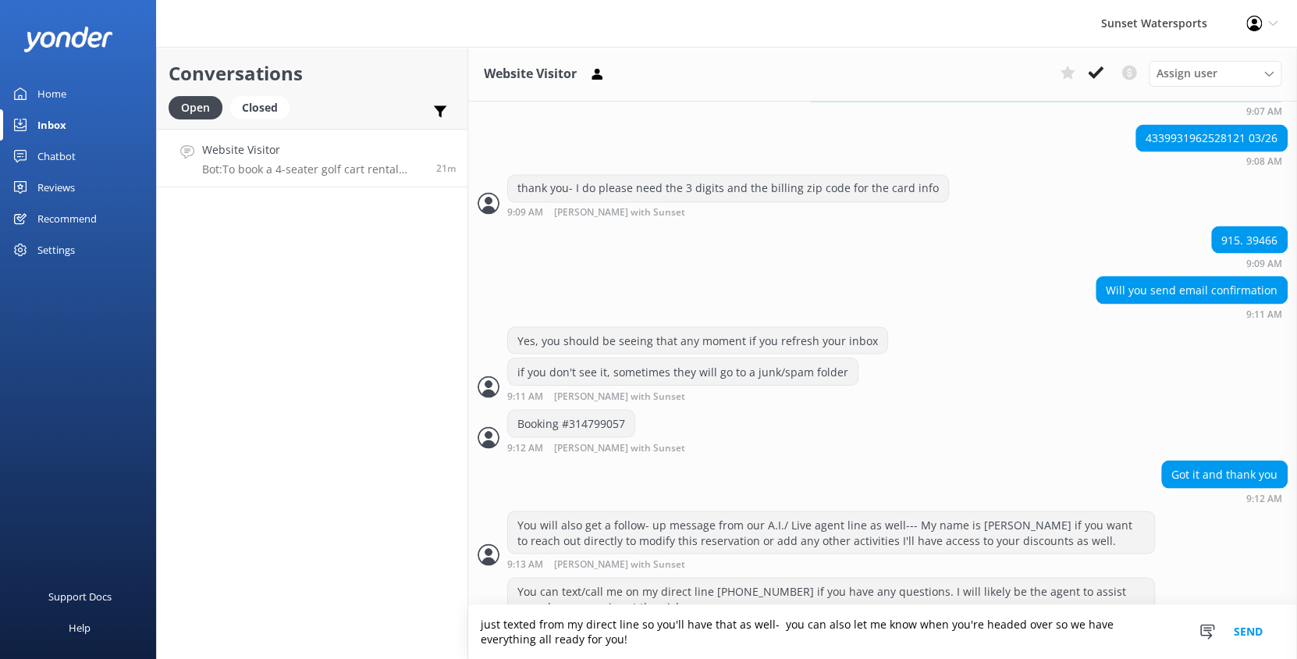
type textarea "just texted from my direct line so you'll have that as well- you can also let m…"
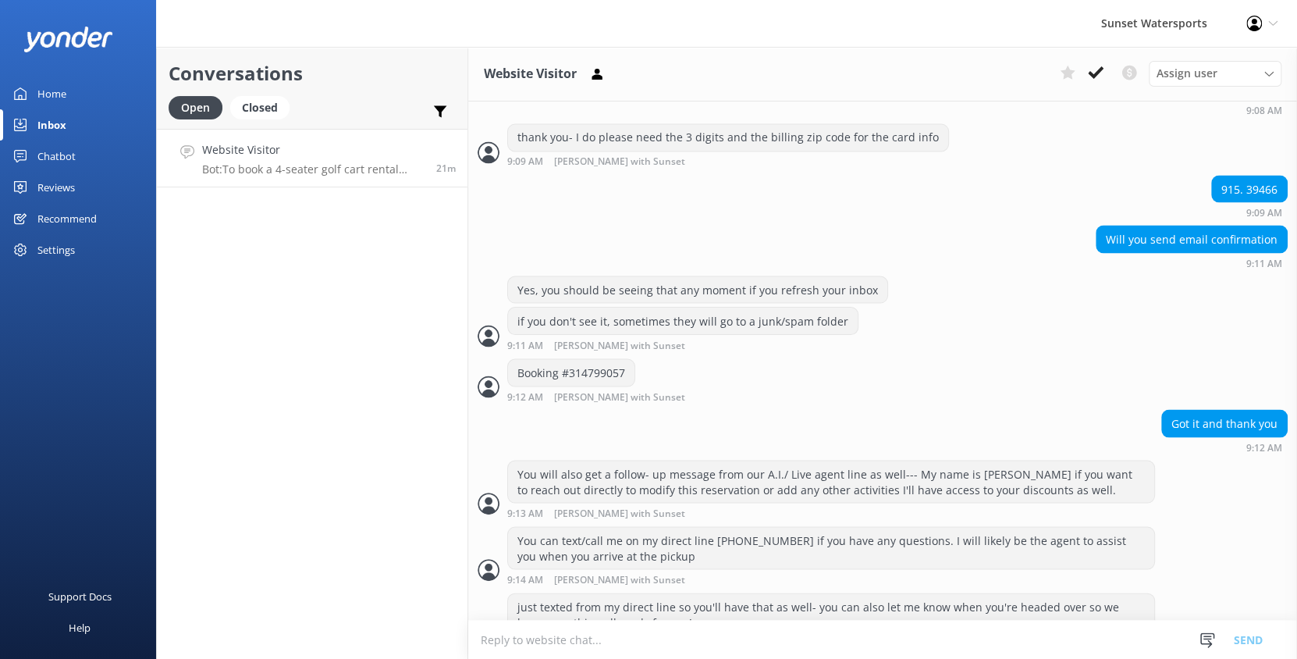
scroll to position [1579, 0]
click at [348, 165] on p "Bot: To book a 4-seater golf cart rental from [DATE] to the [DATE], please give…" at bounding box center [313, 169] width 222 height 14
click at [392, 410] on div "Conversations Open Closed Important Converted Assigned to me Unassigned SMS Web…" at bounding box center [312, 353] width 312 height 612
click at [385, 345] on div "Conversations Open Closed Important Converted Assigned to me Unassigned SMS Web…" at bounding box center [312, 353] width 312 height 612
click at [281, 112] on div "Closed" at bounding box center [259, 107] width 59 height 23
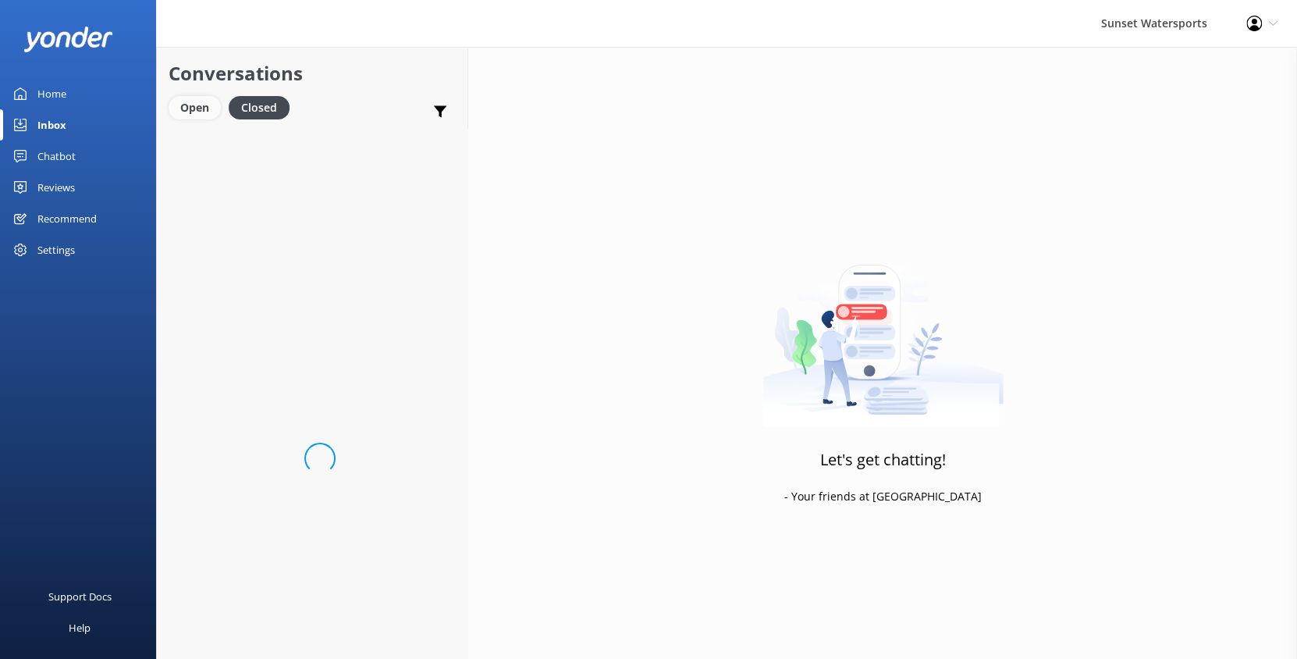
click at [207, 111] on div "Open" at bounding box center [195, 107] width 52 height 23
click at [341, 157] on h4 "Website Visitor" at bounding box center [316, 149] width 228 height 17
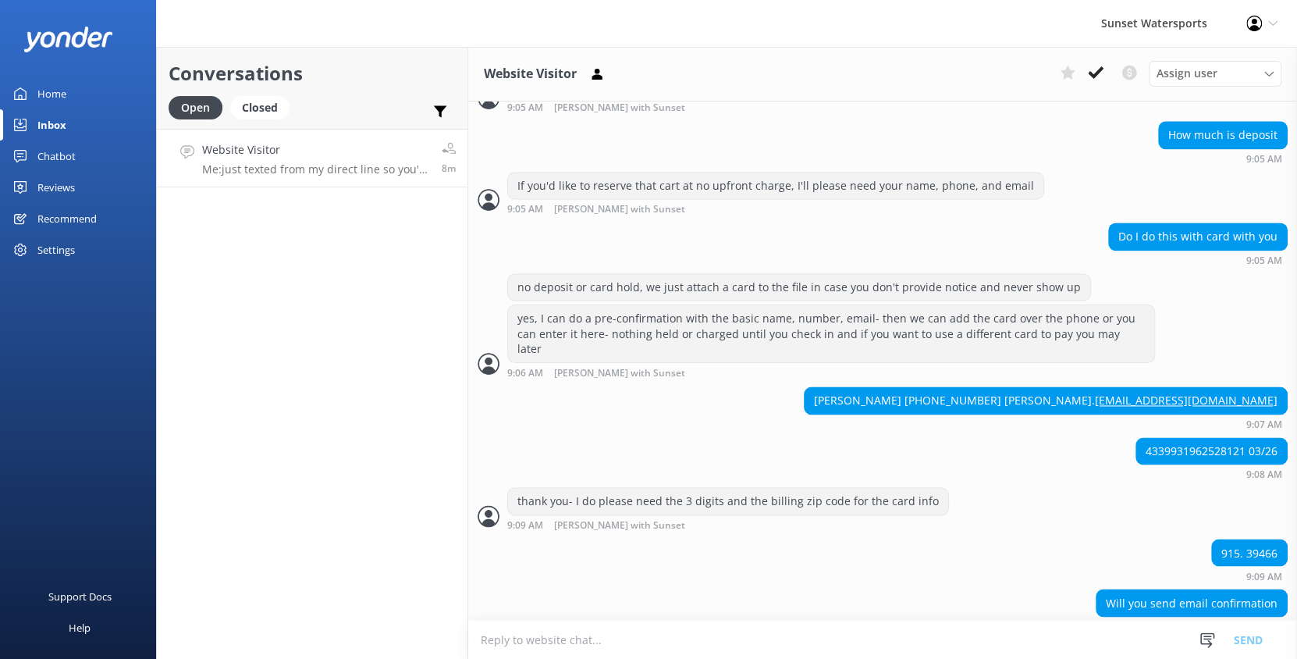
scroll to position [1579, 0]
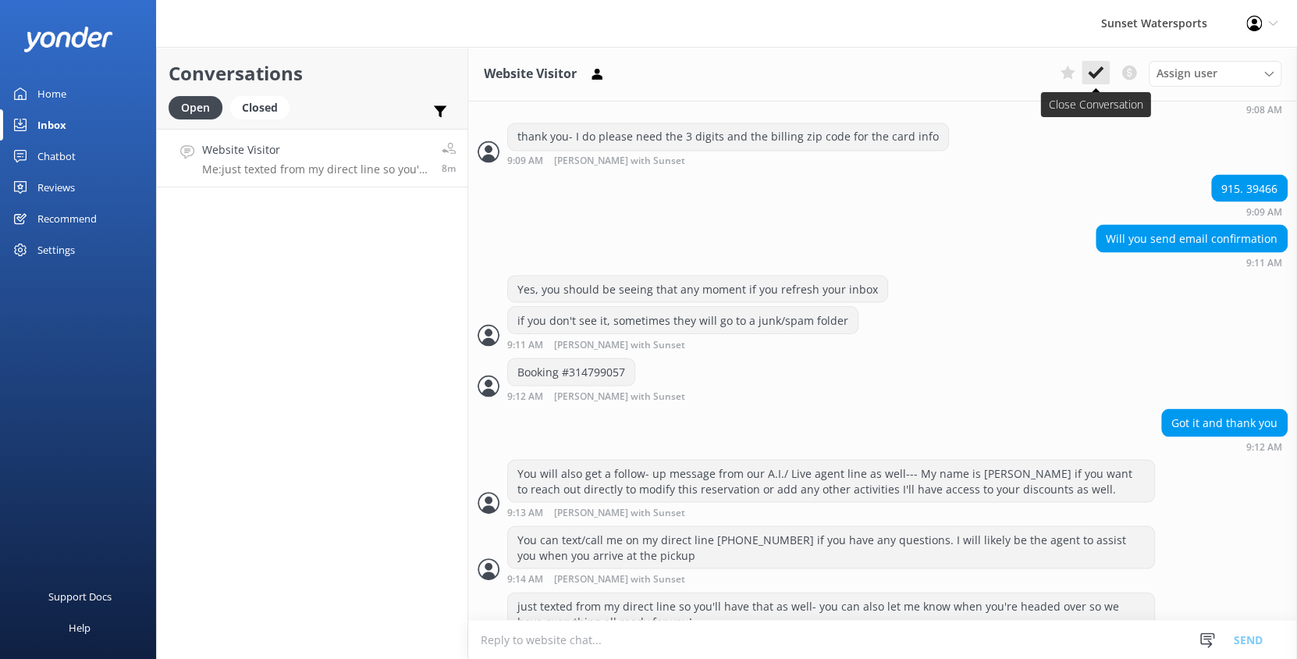
click at [1096, 74] on use at bounding box center [1096, 72] width 16 height 12
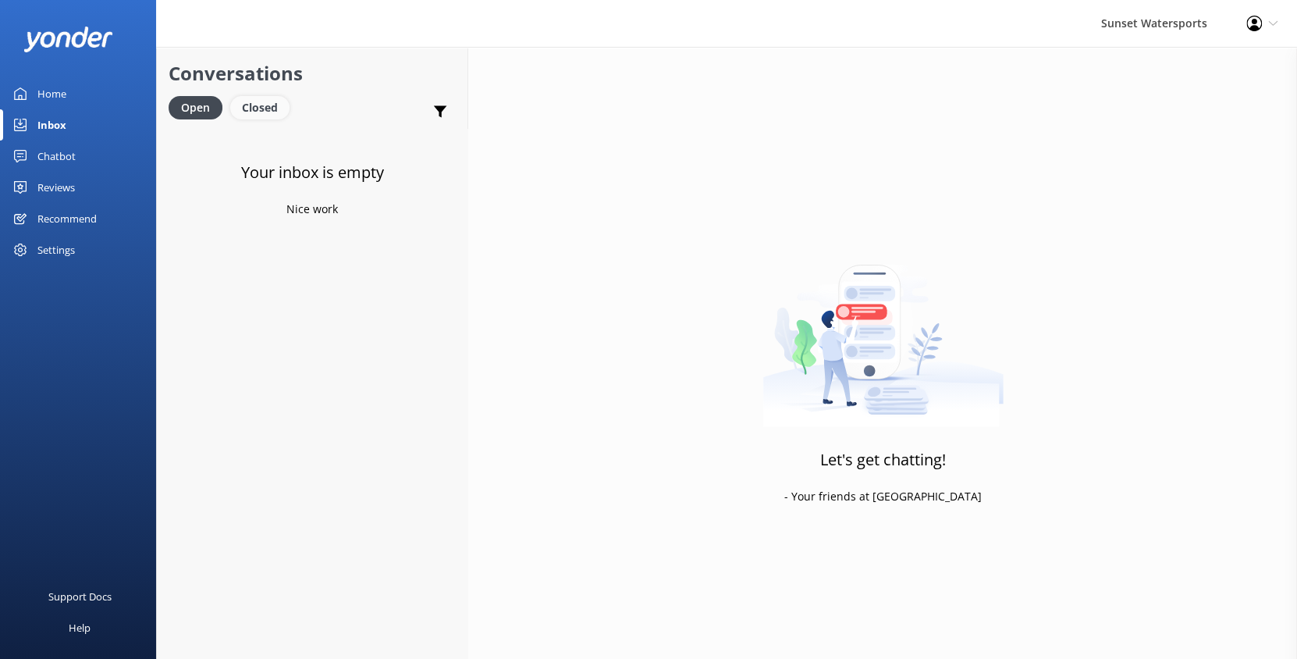
click at [265, 115] on div "Closed" at bounding box center [259, 107] width 59 height 23
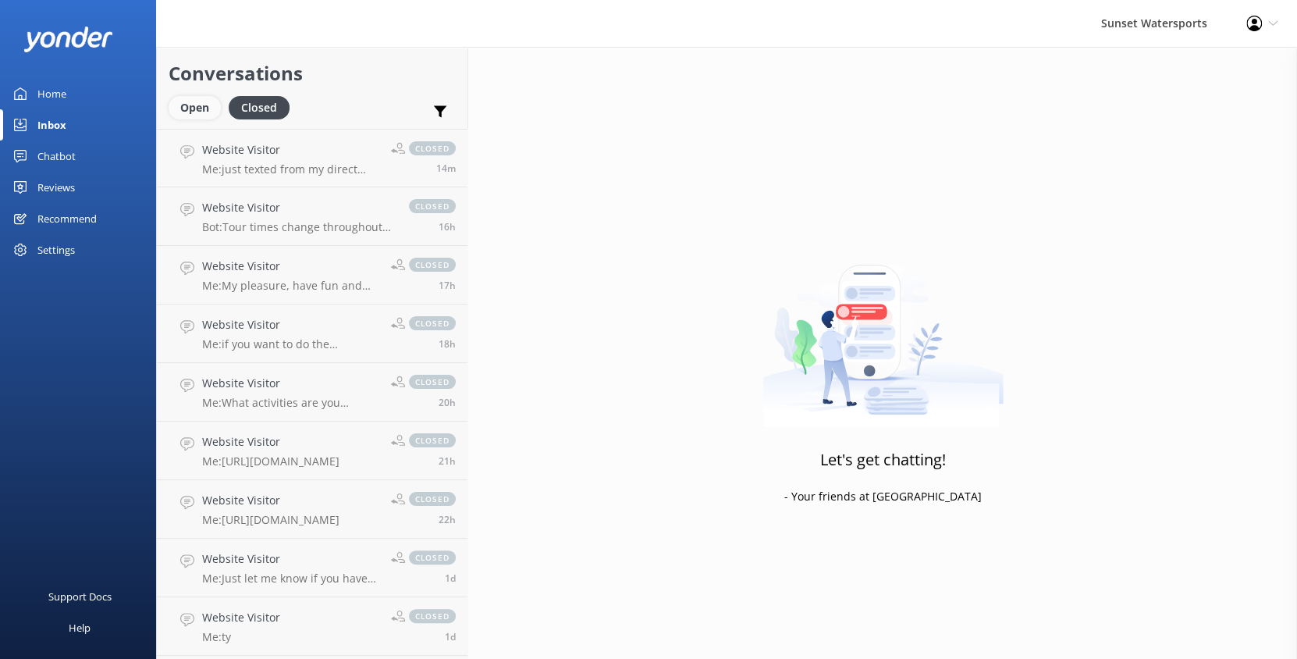
click at [203, 109] on div "Open" at bounding box center [195, 107] width 52 height 23
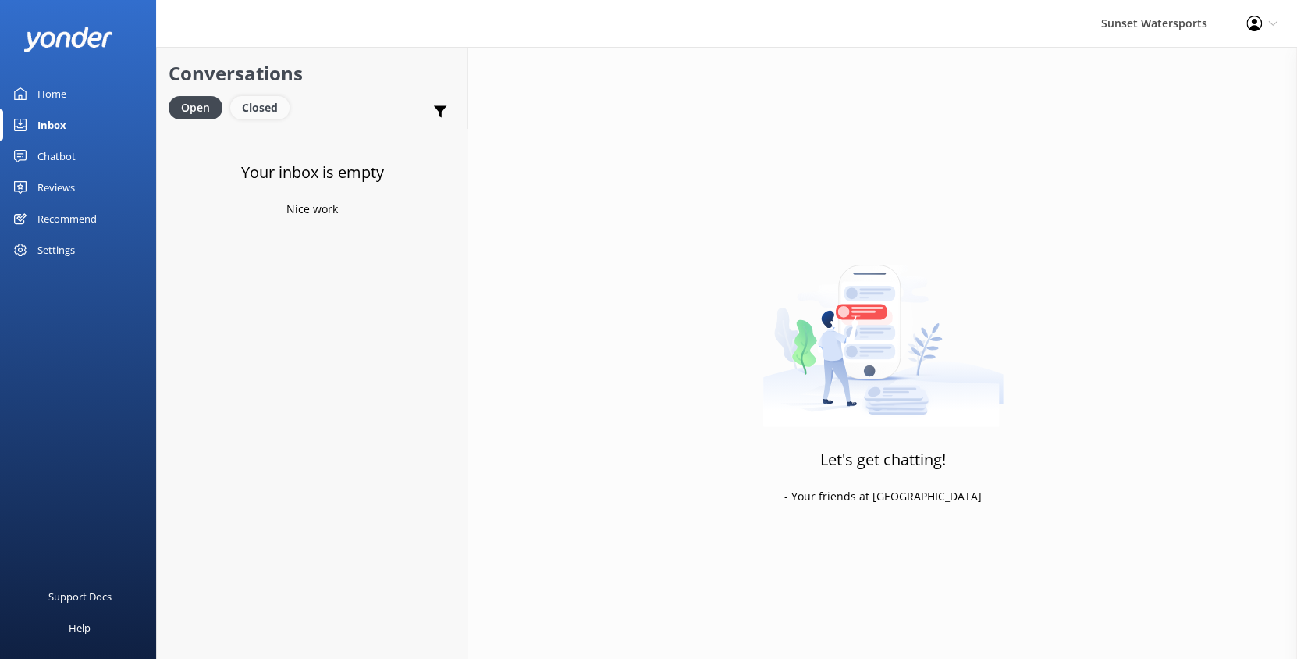
click at [287, 108] on div "Closed" at bounding box center [259, 107] width 59 height 23
click at [222, 110] on link "Open" at bounding box center [199, 106] width 60 height 17
click at [211, 130] on link "Website Visitor Bot: We are running a special right now till the end of the mon…" at bounding box center [312, 158] width 311 height 59
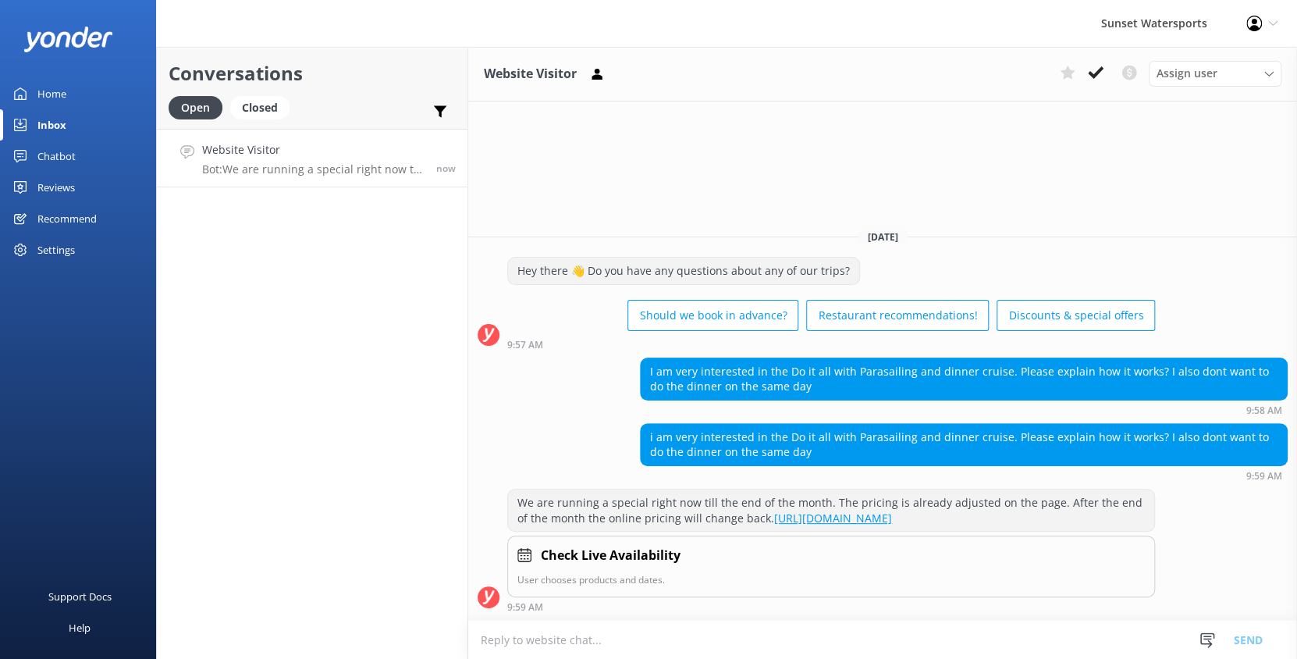
click at [600, 635] on textarea at bounding box center [882, 639] width 829 height 38
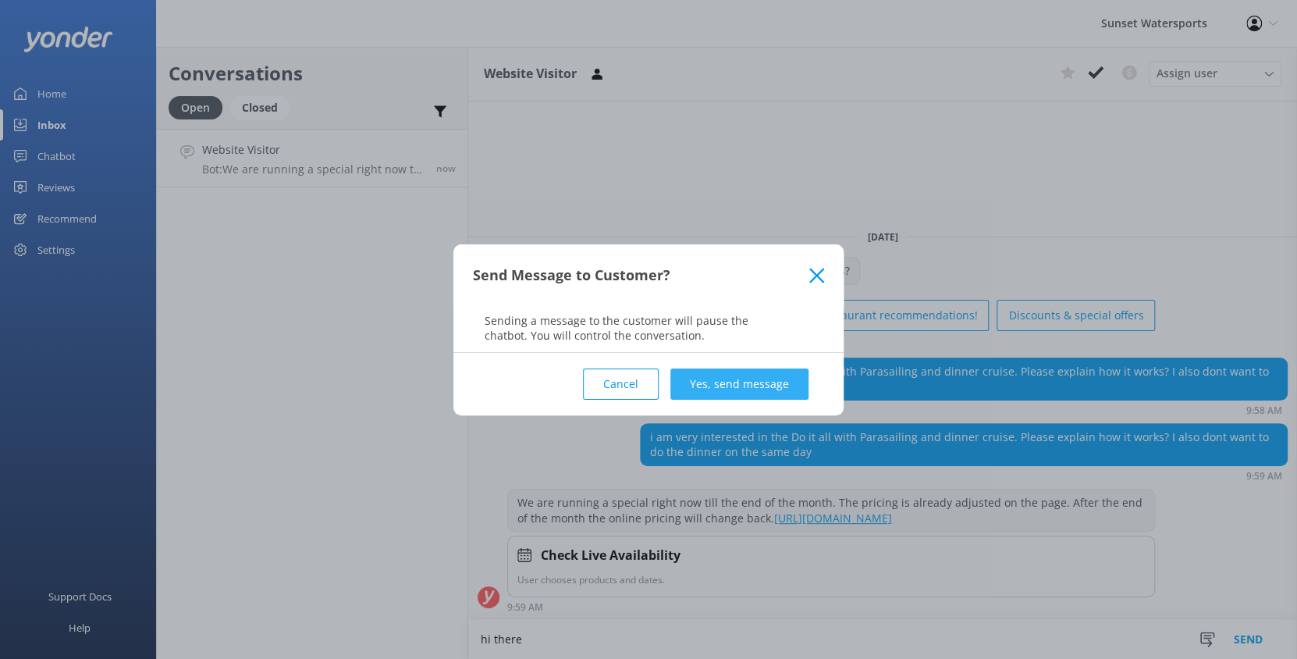
type textarea "hi there"
click at [770, 381] on button "Yes, send message" at bounding box center [739, 383] width 138 height 31
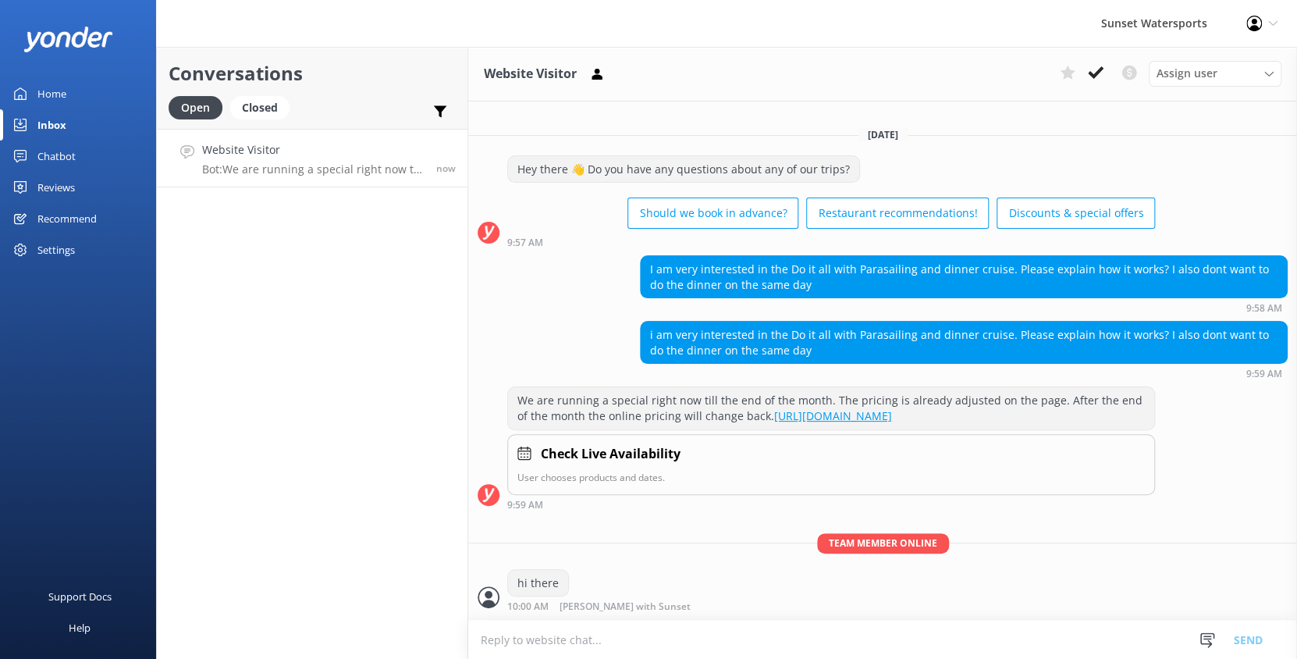
click at [558, 652] on textarea at bounding box center [882, 639] width 829 height 38
type textarea "do you know what day you're considering? I can give you a better idea of the ti…"
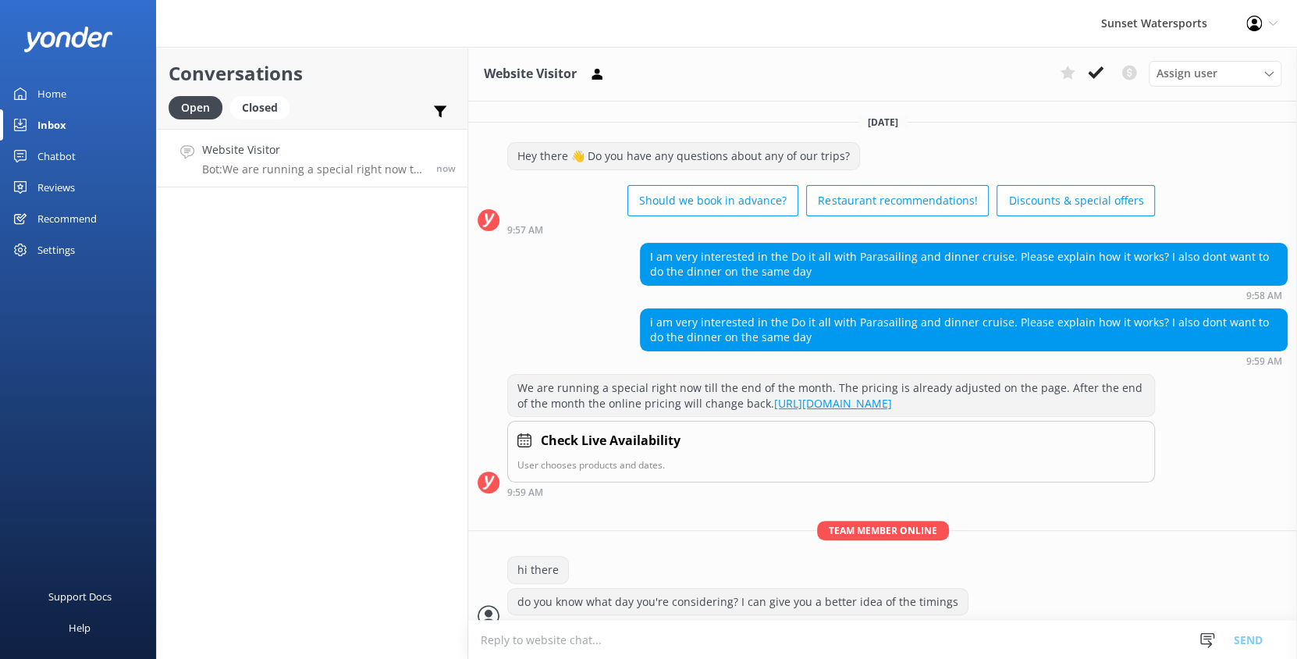
scroll to position [32, 0]
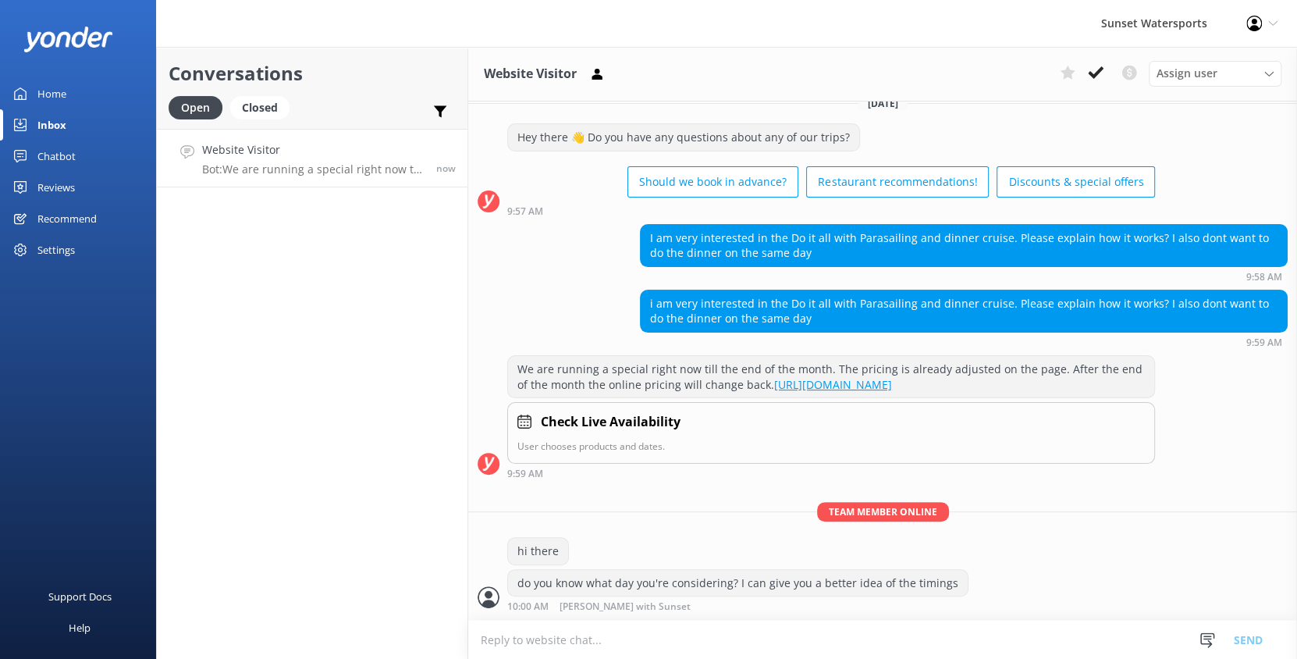
click at [550, 627] on textarea at bounding box center [882, 639] width 829 height 38
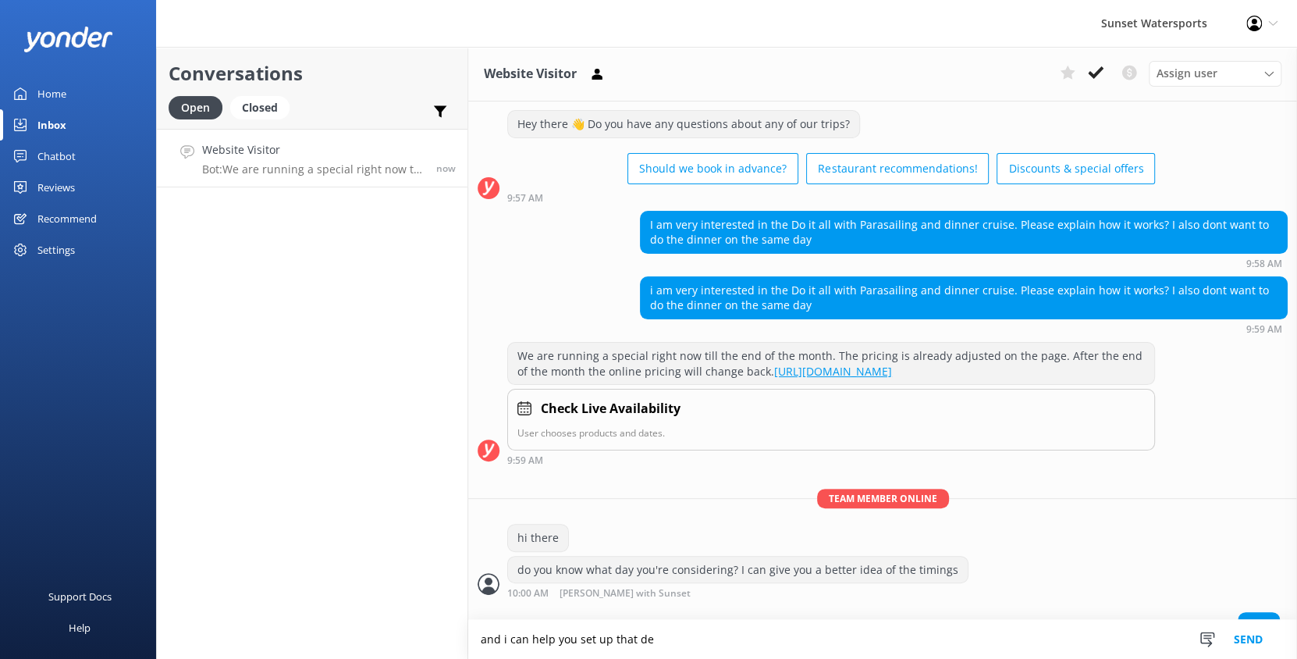
scroll to position [69, 0]
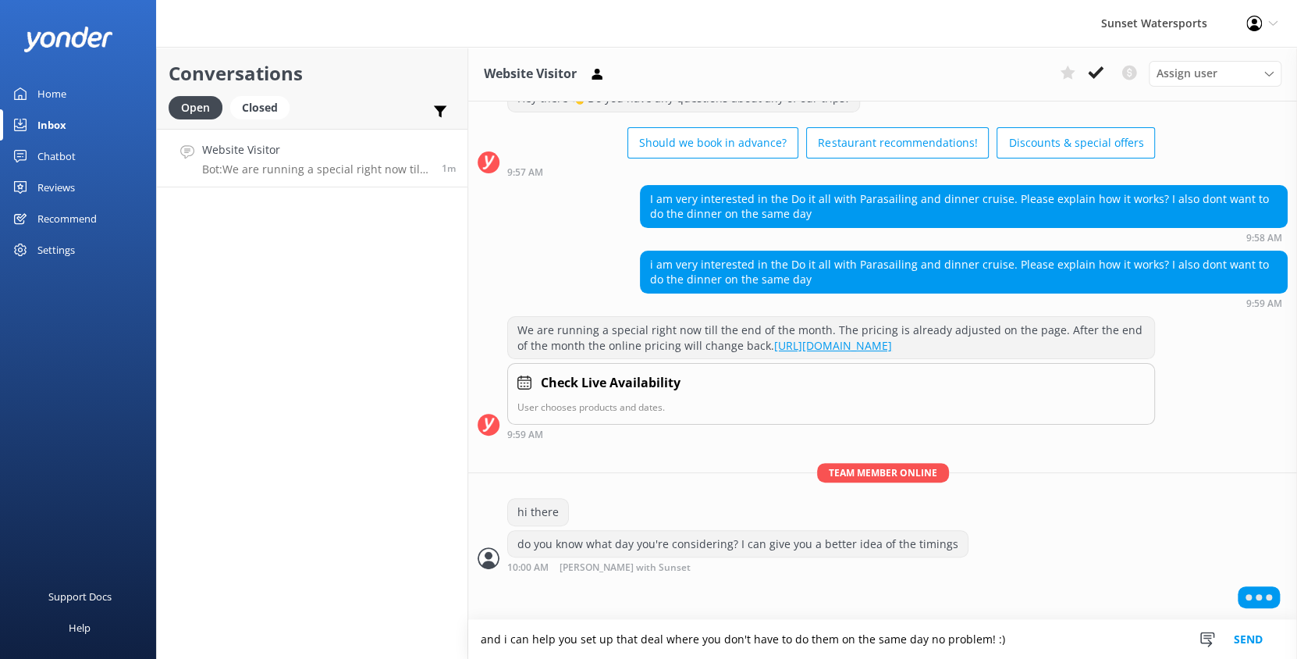
type textarea "and i can help you set up that deal where you don't have to do them on the same…"
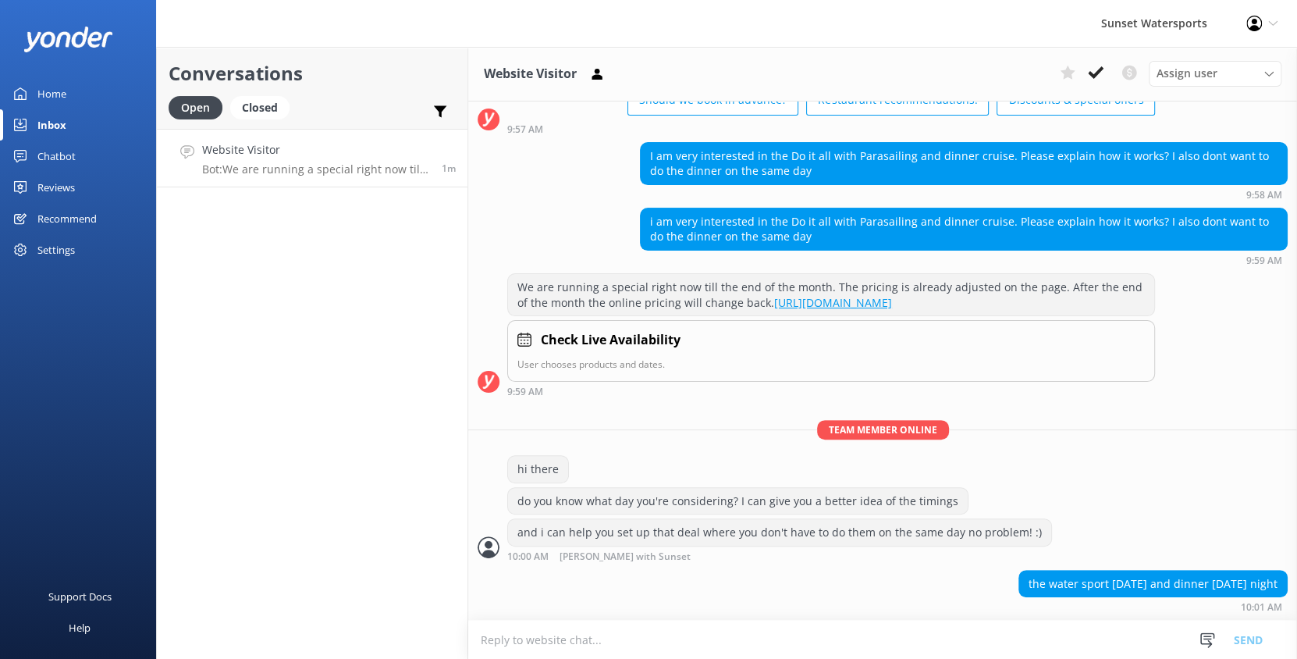
scroll to position [114, 0]
click at [604, 636] on textarea at bounding box center [882, 639] width 829 height 38
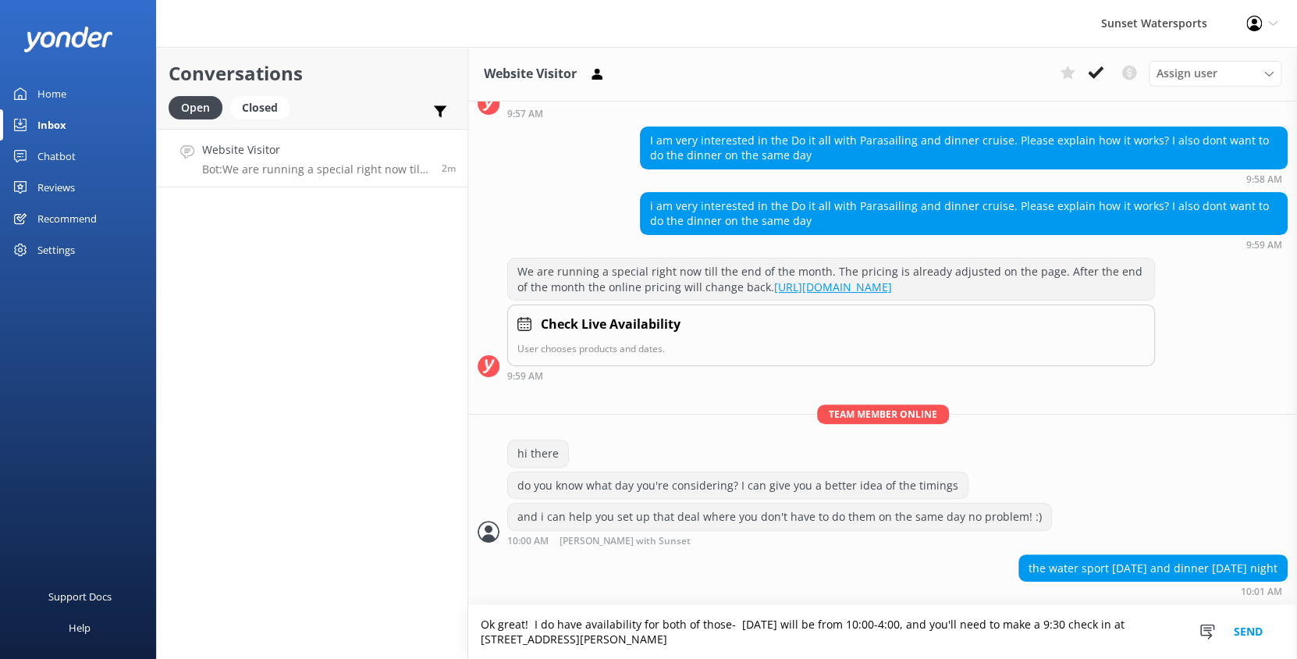
type textarea "Ok great! I do have availability for both of those- [DATE] will be from 10:00-4…"
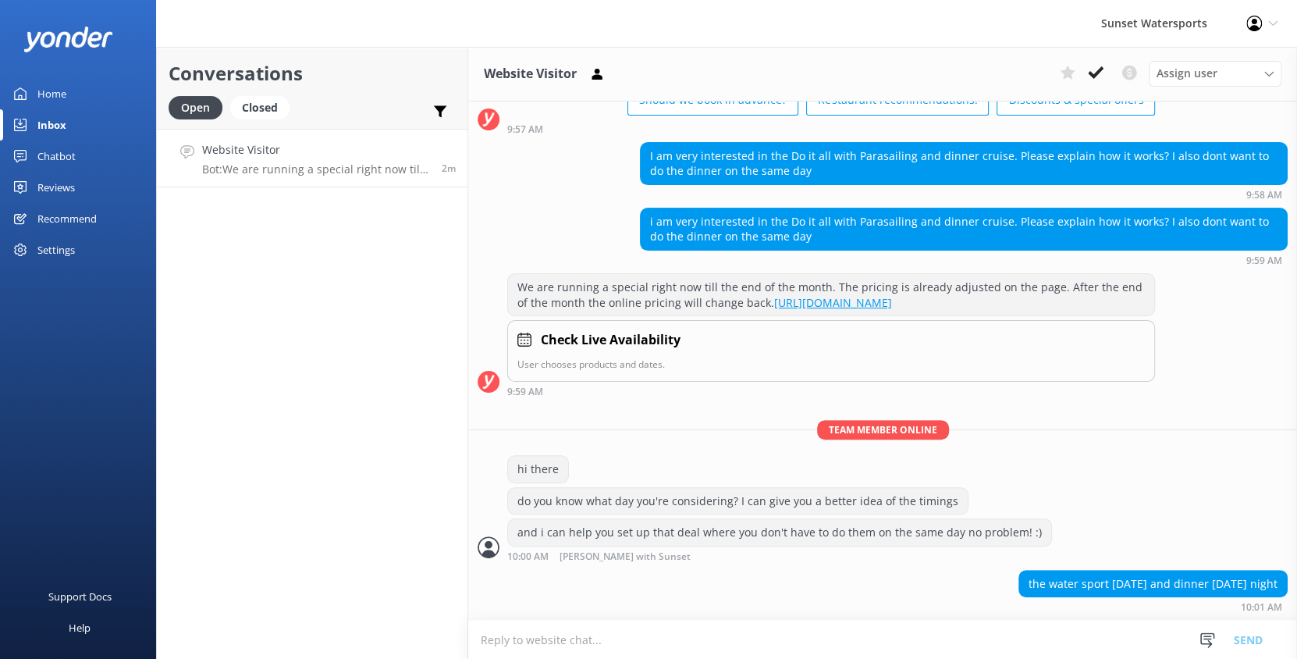
click at [524, 655] on textarea at bounding box center [882, 639] width 829 height 38
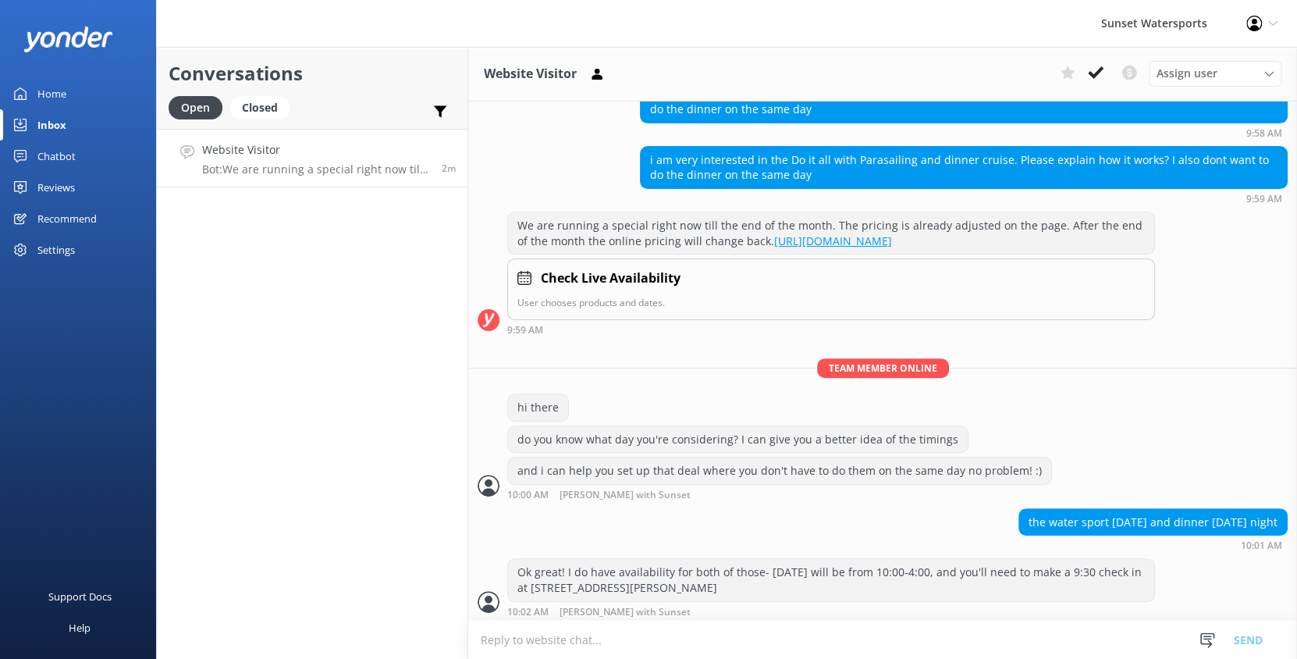
scroll to position [180, 0]
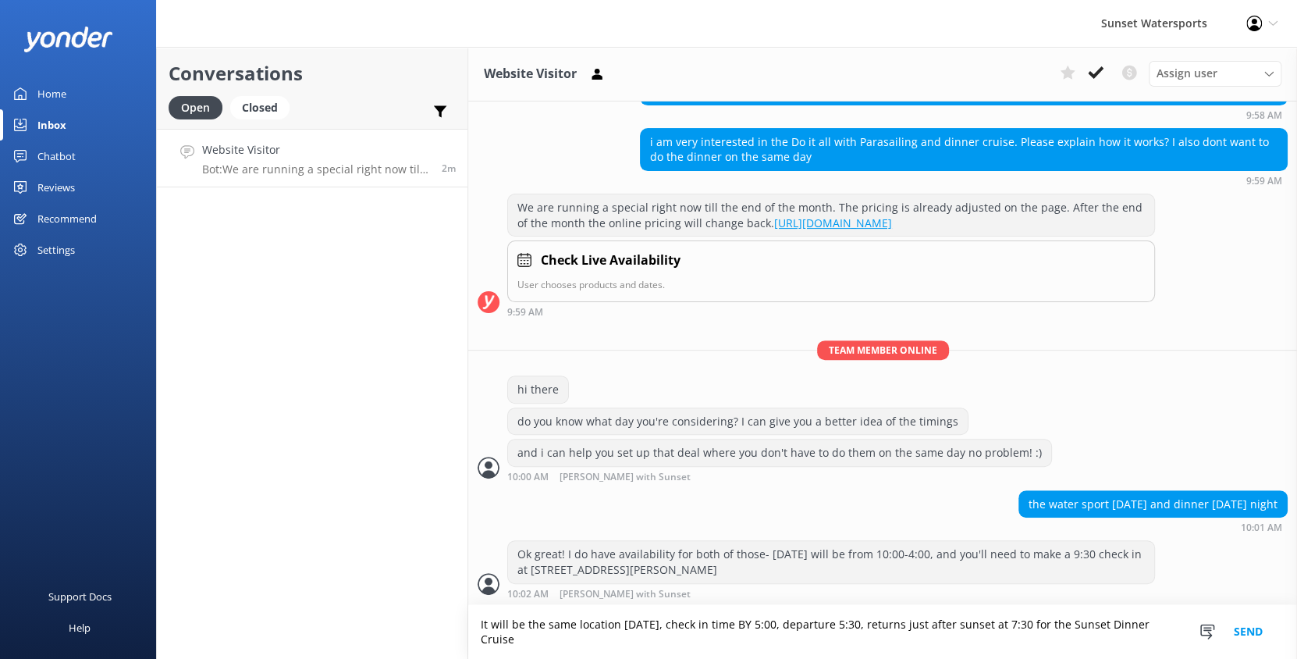
type textarea "It will be the same location [DATE], check in time BY 5:00, departure 5:30, ret…"
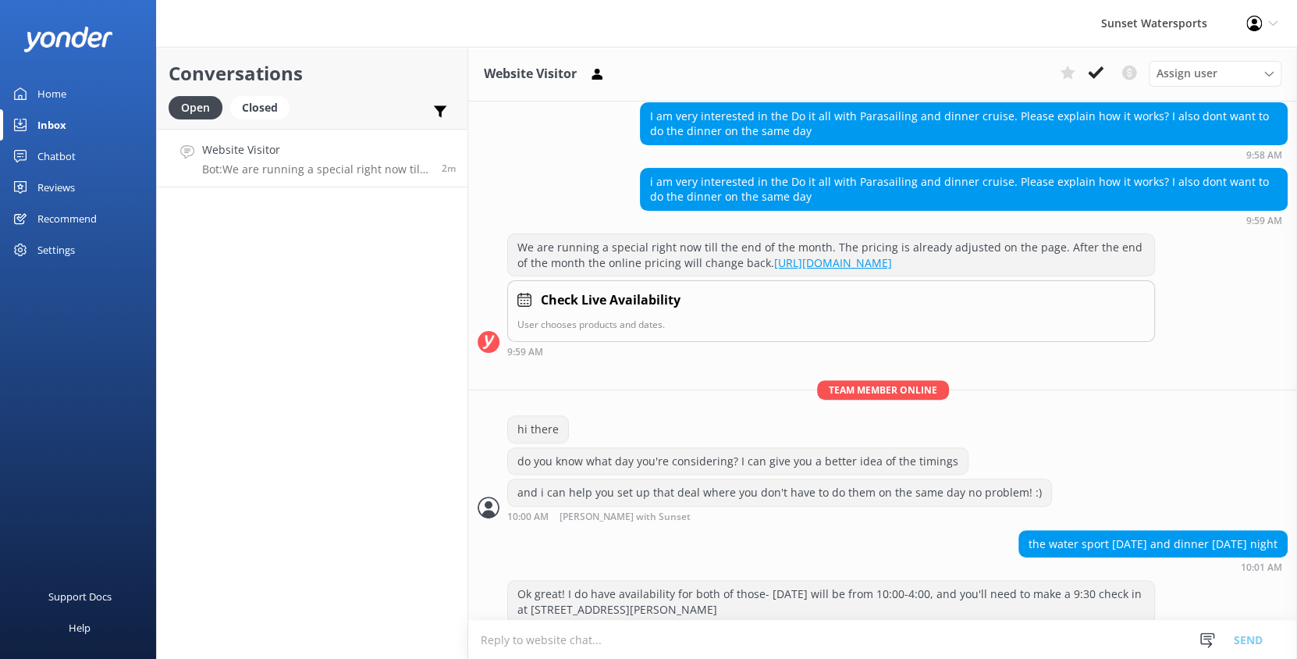
scroll to position [227, 0]
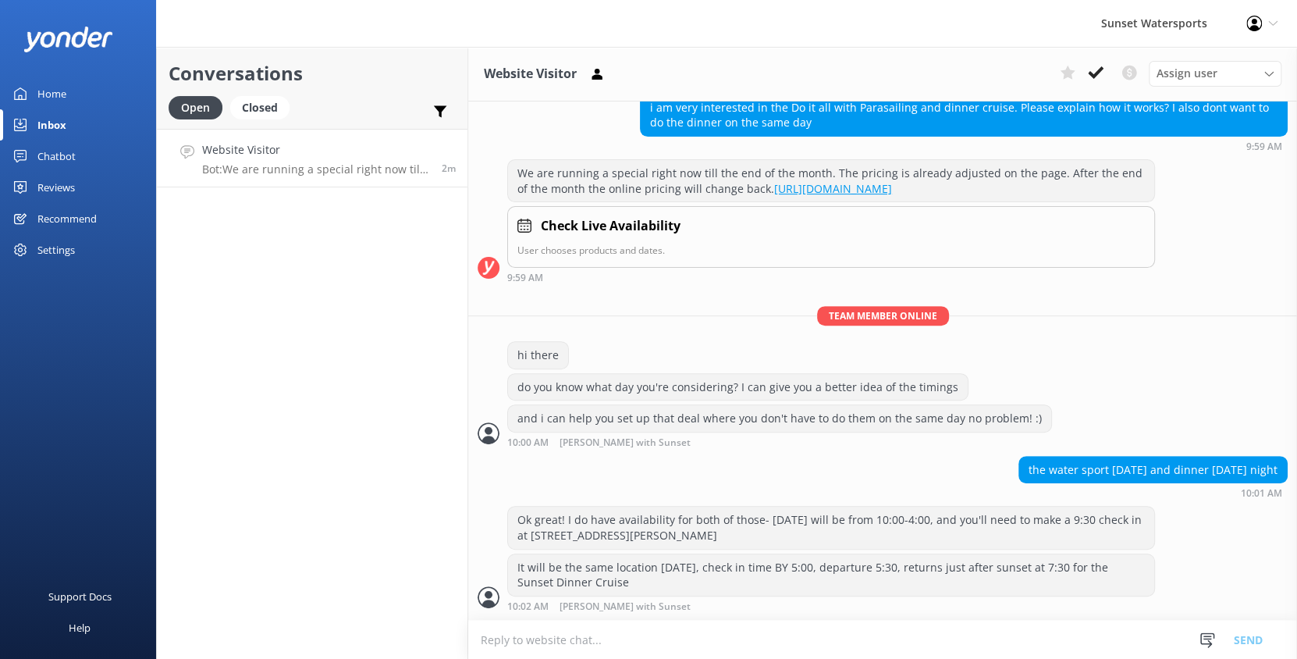
click at [601, 644] on textarea at bounding box center [882, 639] width 829 height 38
type textarea "Do you want me to give you an idea of how the Do it All works? or did you alrea…"
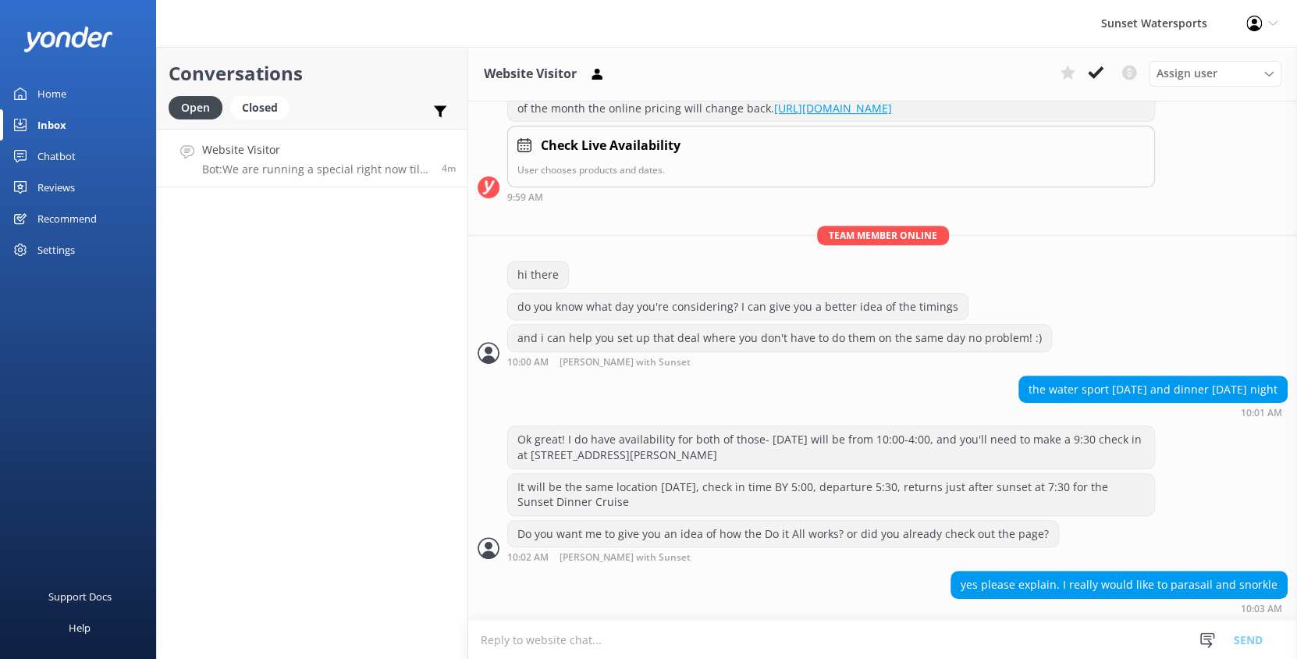
scroll to position [308, 0]
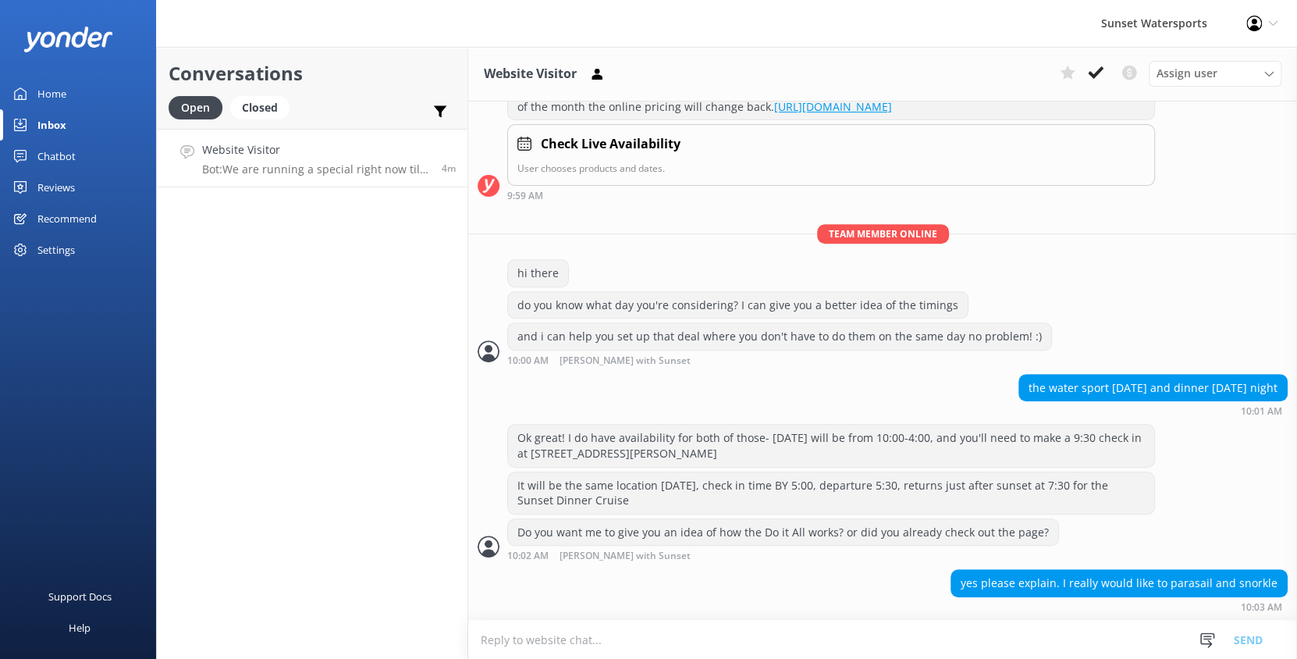
click at [641, 648] on textarea at bounding box center [882, 639] width 829 height 38
type textarea "Y"
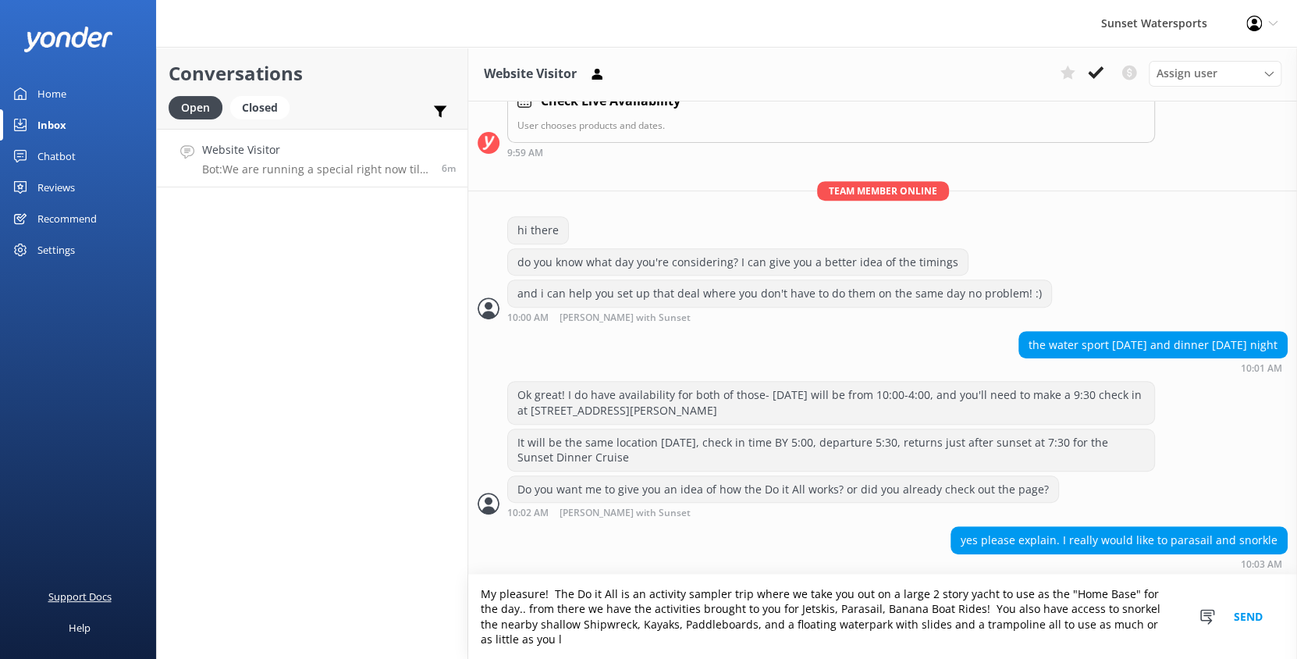
scroll to position [354, 0]
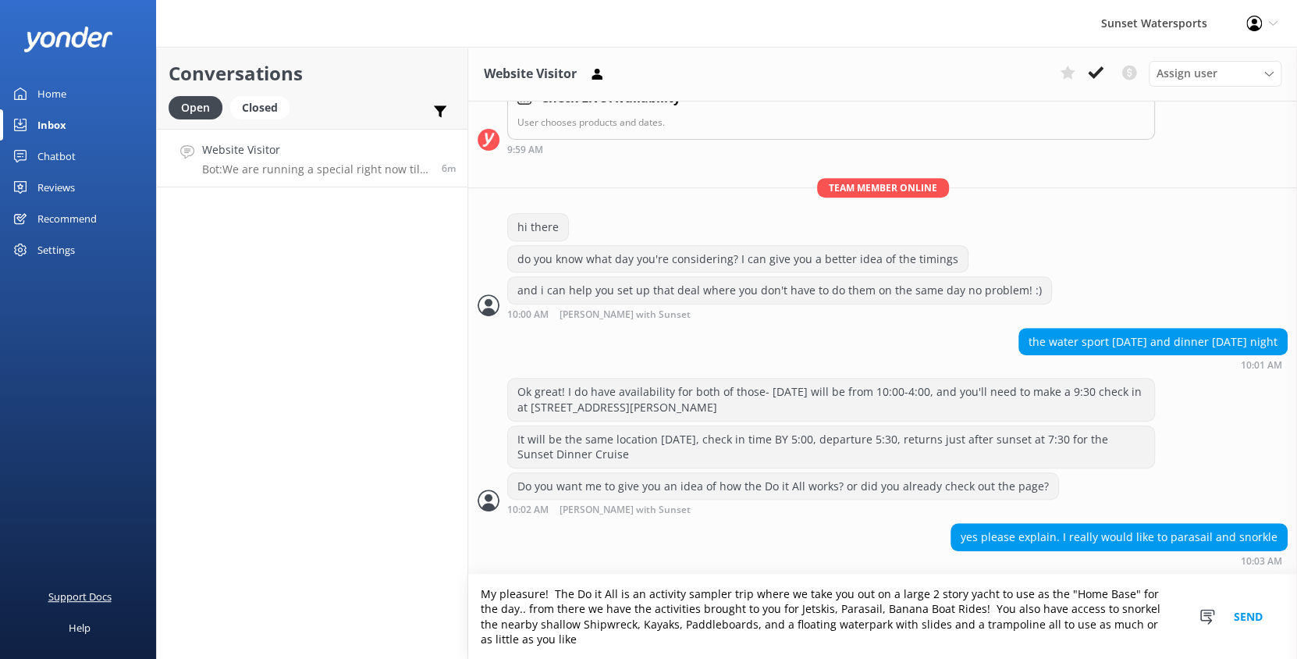
type textarea "My pleasure! The Do it All is an activity sampler trip where we take you out on…"
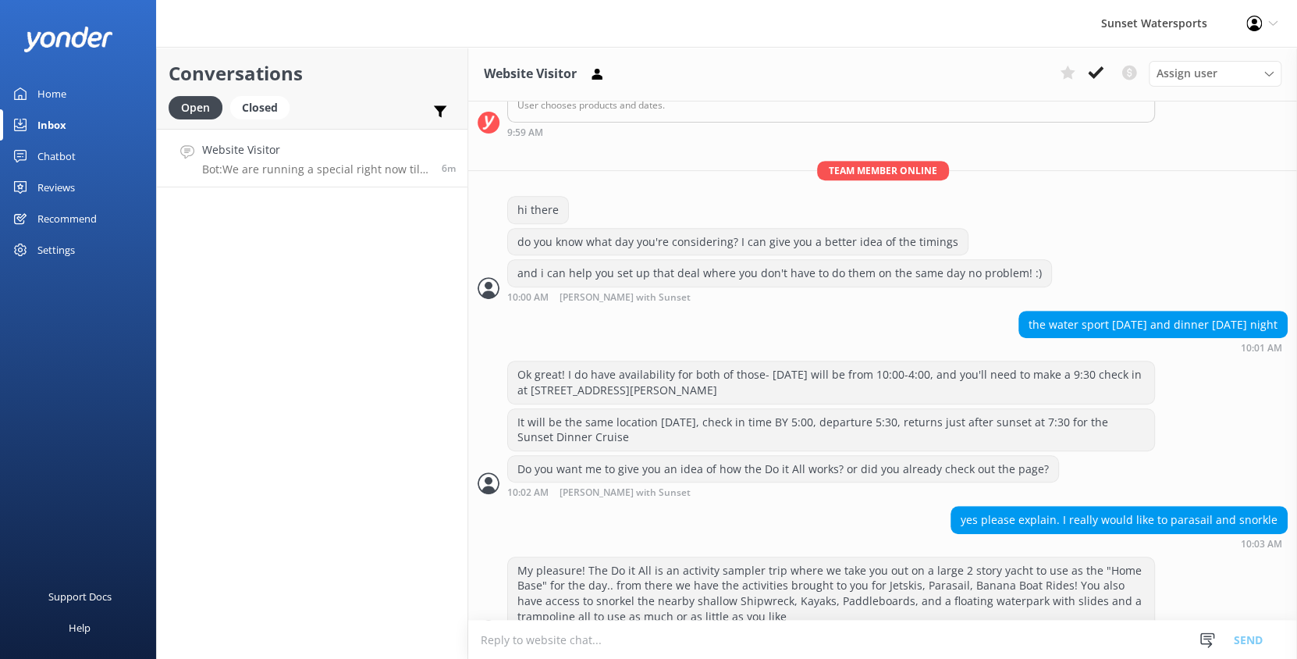
scroll to position [405, 0]
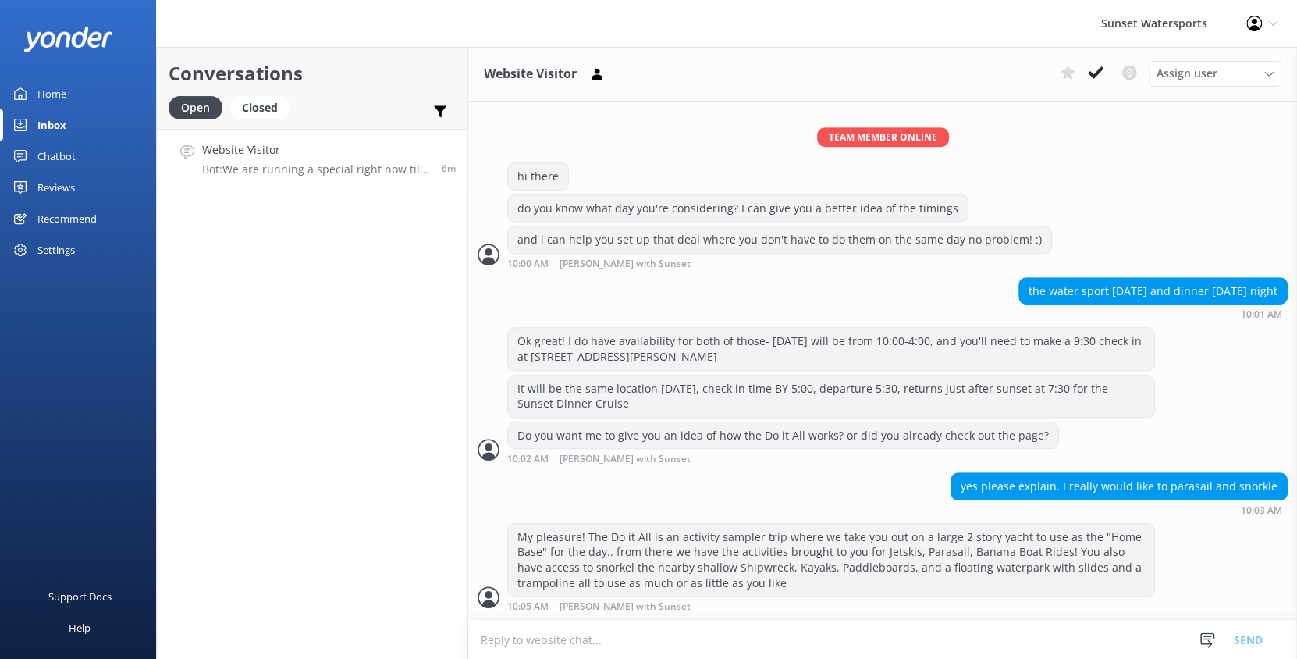
click at [598, 629] on textarea at bounding box center [882, 639] width 829 height 38
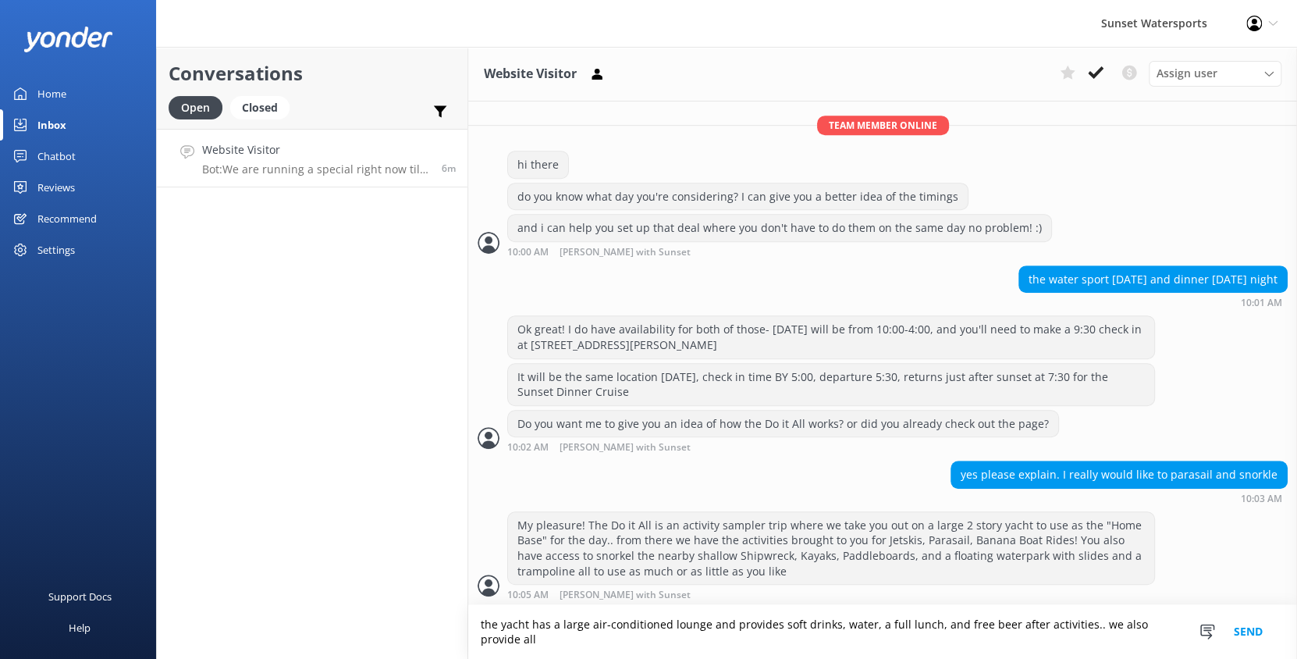
scroll to position [421, 0]
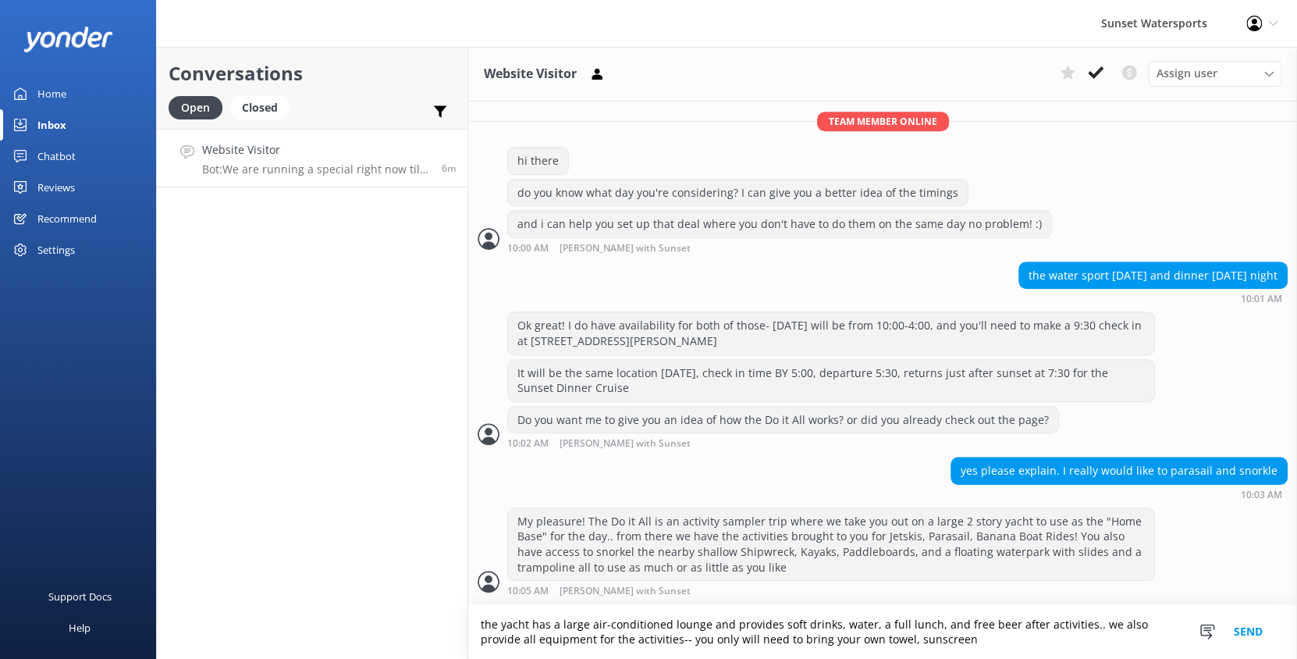
type textarea "the yacht has a large air-conditioned lounge and provides soft drinks, water, a…"
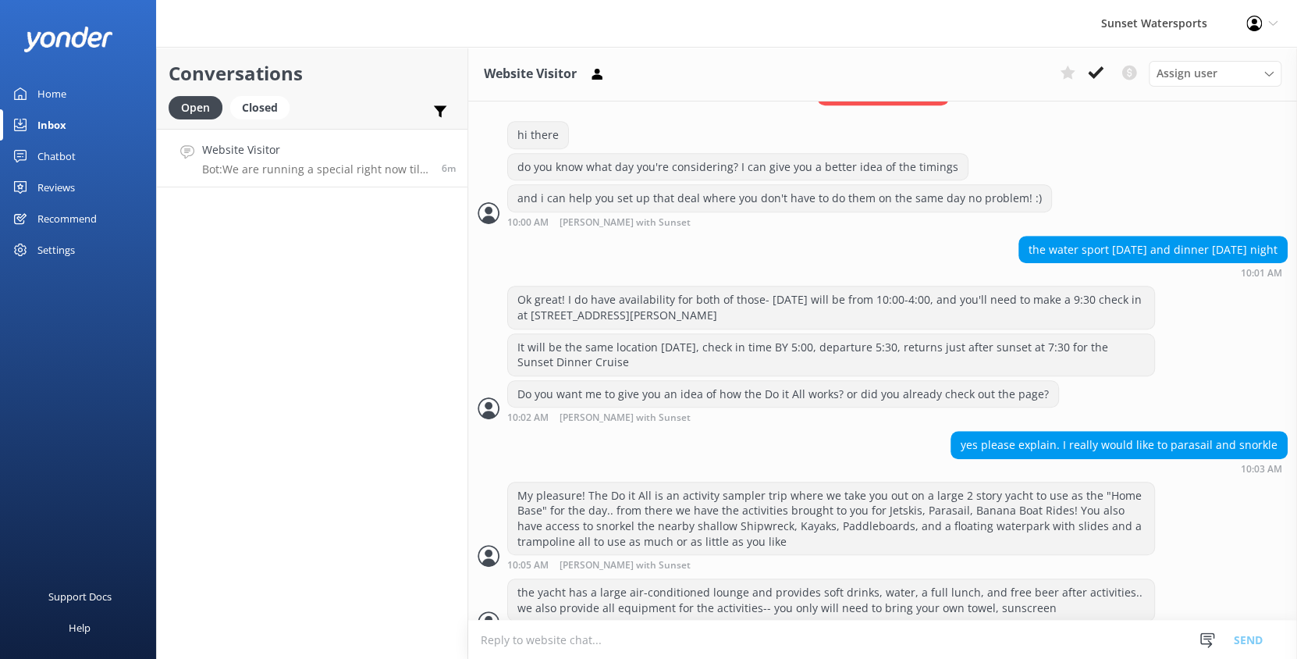
scroll to position [471, 0]
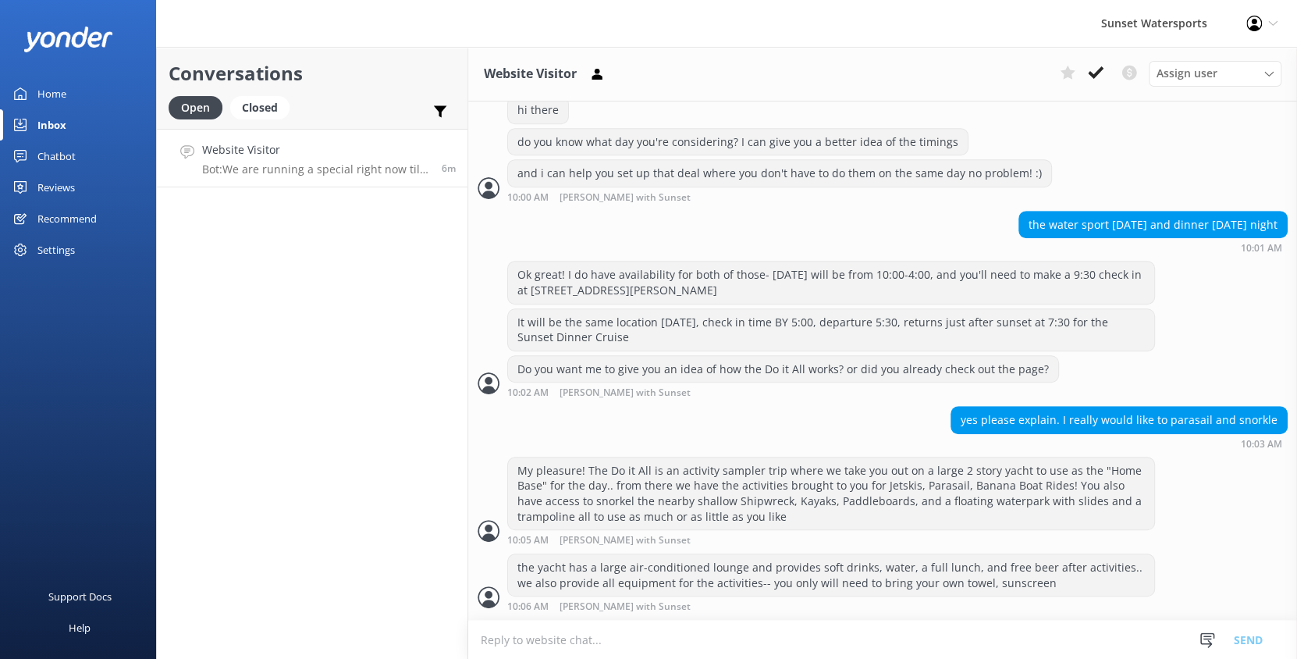
click at [730, 642] on textarea at bounding box center [882, 639] width 829 height 38
click at [531, 642] on textarea at bounding box center [882, 639] width 829 height 38
type textarea "The parasail is a full experience where the boat comes up and takes smaller gro…"
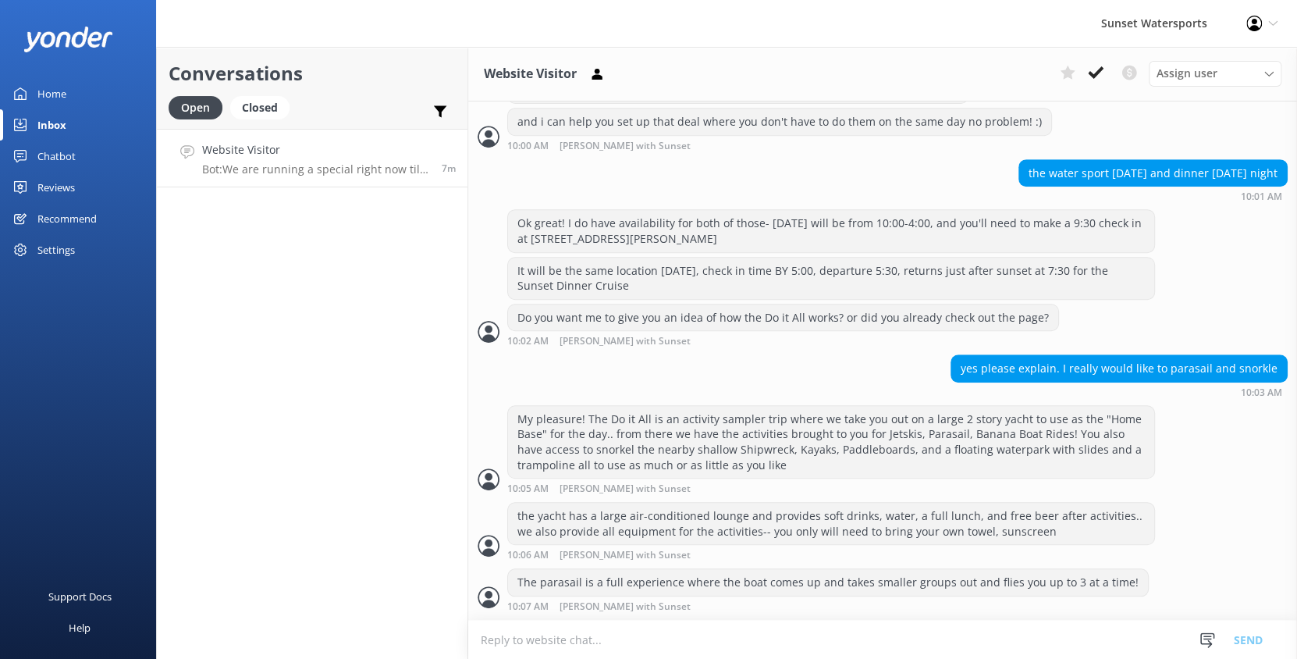
scroll to position [522, 0]
click at [568, 638] on textarea at bounding box center [882, 639] width 829 height 38
type textarea "How many are in your party? And are there any children age [DEMOGRAPHIC_DATA] o…"
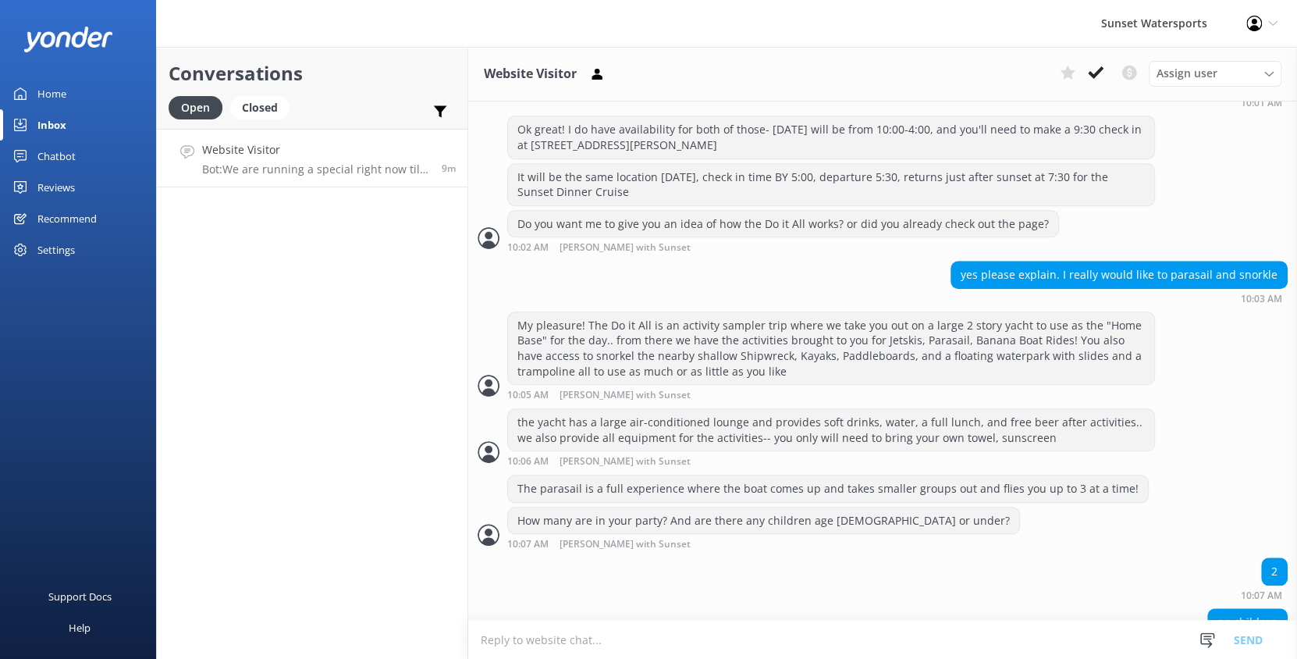
scroll to position [655, 0]
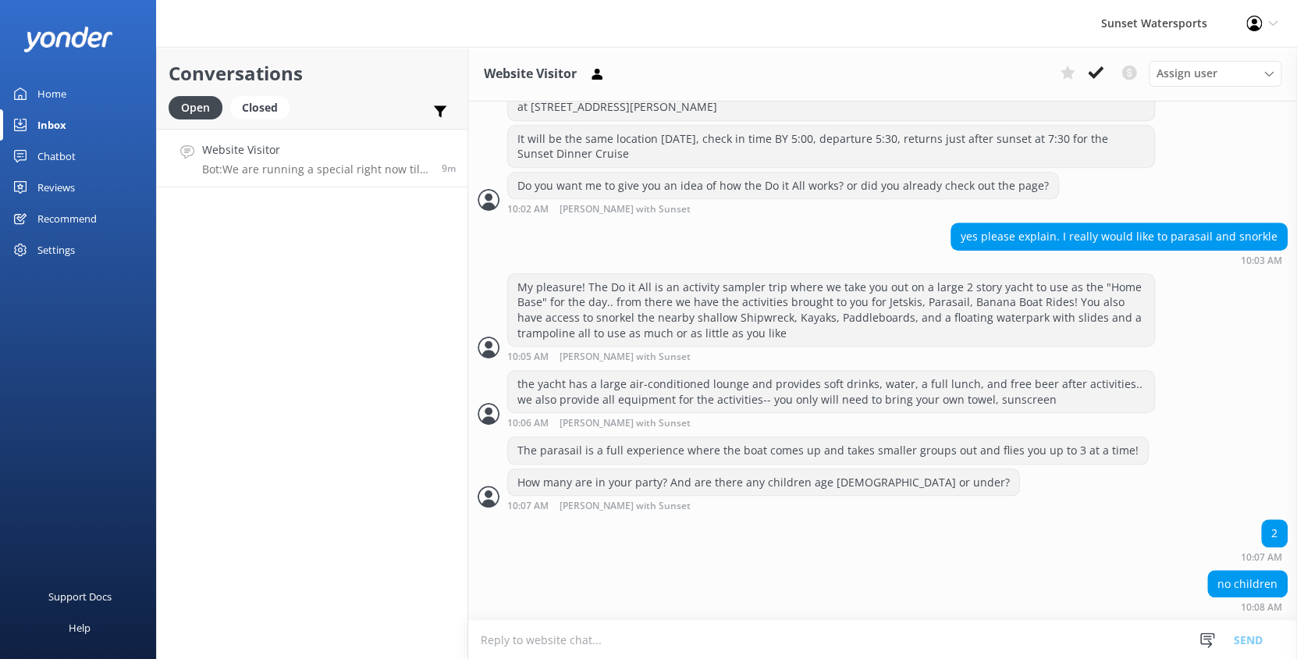
click at [613, 634] on textarea at bounding box center [882, 639] width 829 height 38
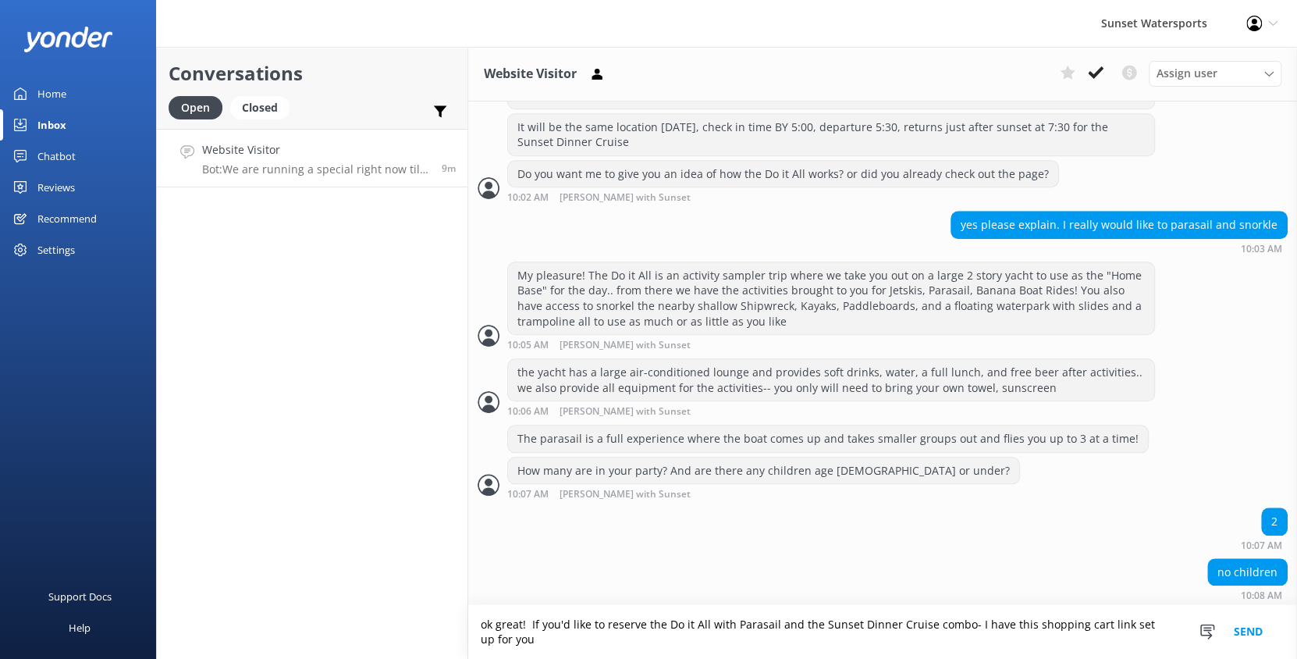
scroll to position [669, 0]
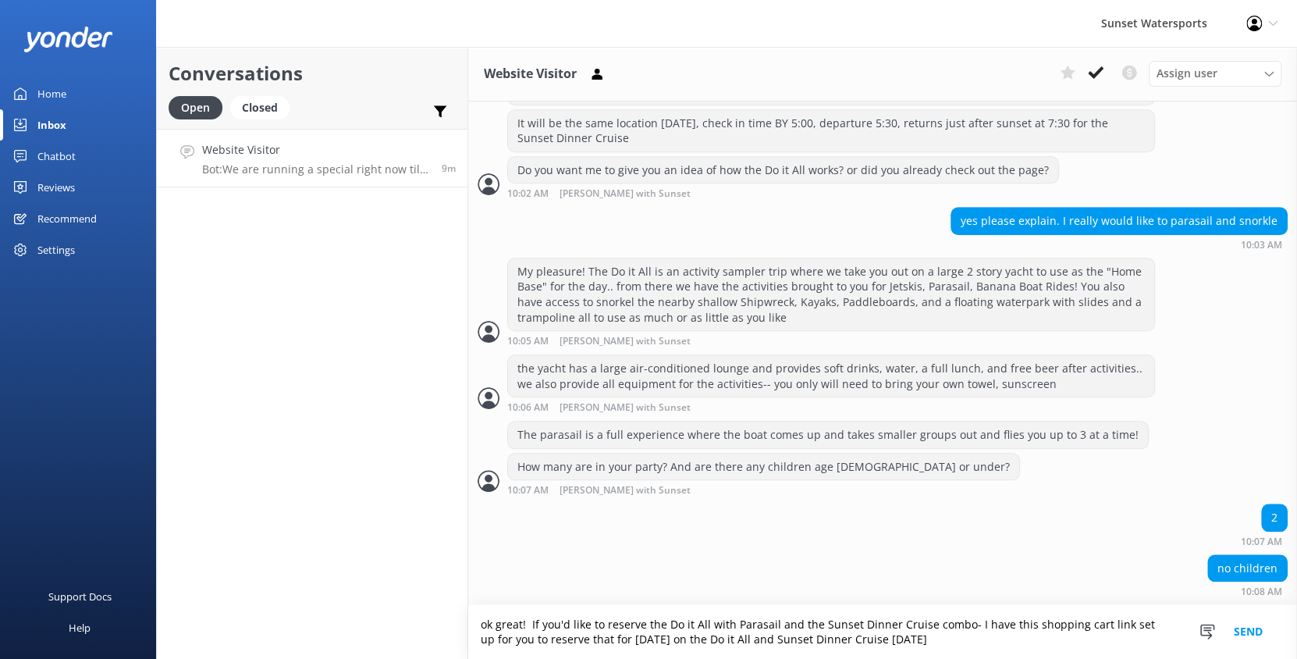
type textarea "ok great! If you'd like to reserve the Do it All with Parasail and the Sunset D…"
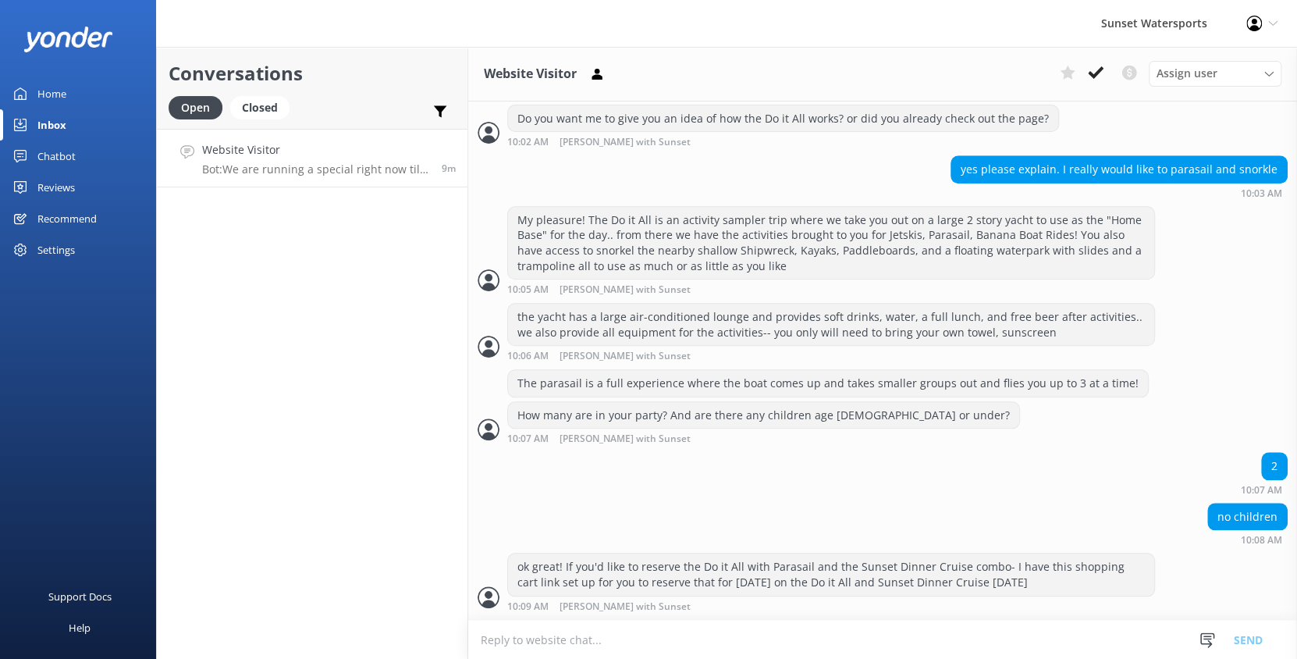
scroll to position [721, 0]
click at [532, 635] on textarea at bounding box center [882, 639] width 829 height 38
paste textarea "Amount due Subtotal $399.90 Taxes & Fees $53.99 Total $453.89"
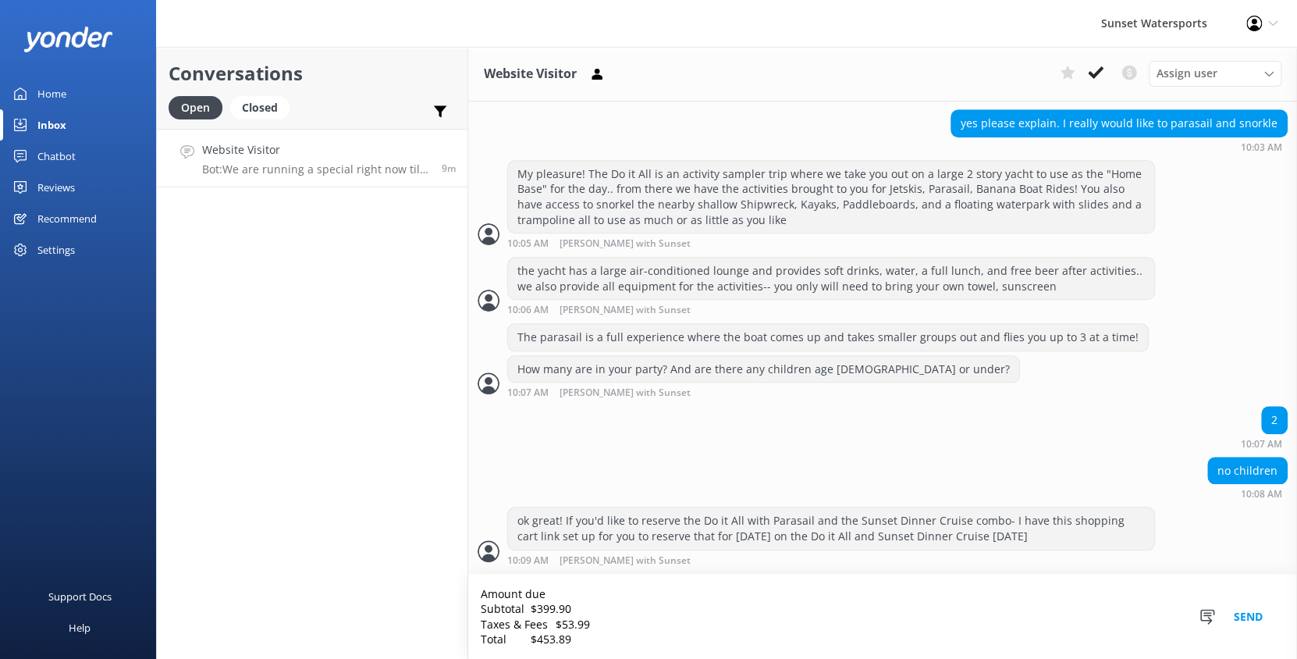
scroll to position [767, 0]
type textarea "Amount due Subtotal $399.90 Taxes & Fees $53.99 Total $453.89"
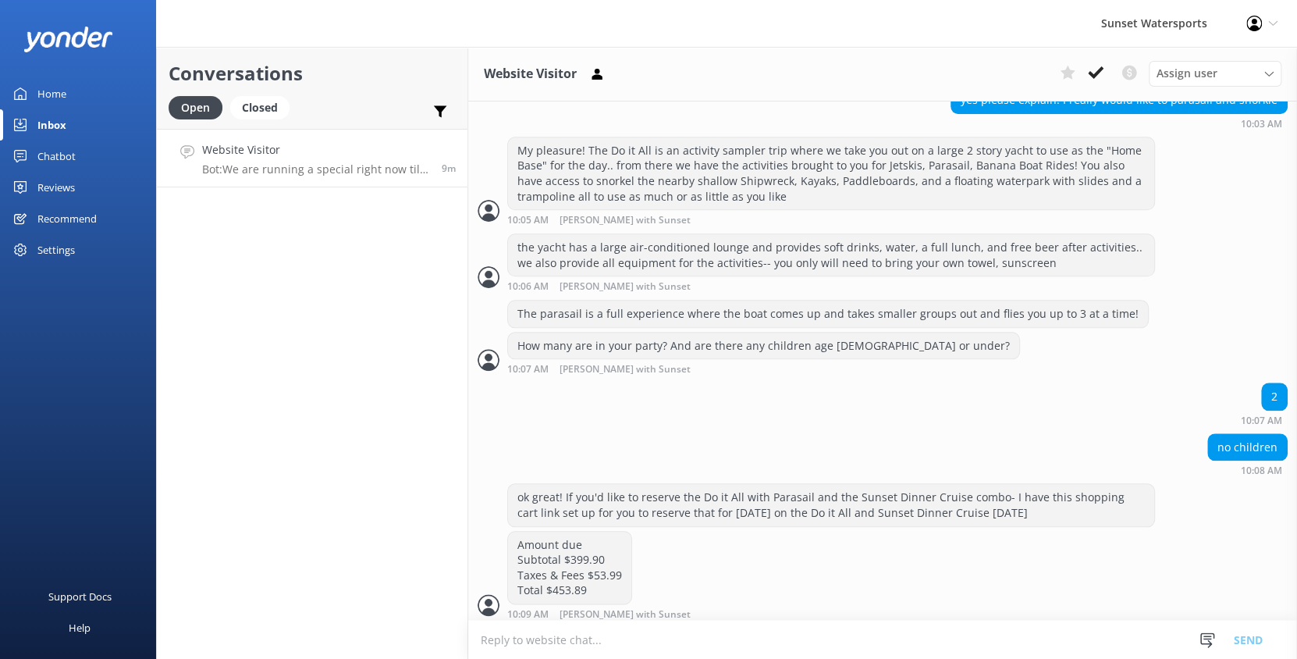
scroll to position [798, 0]
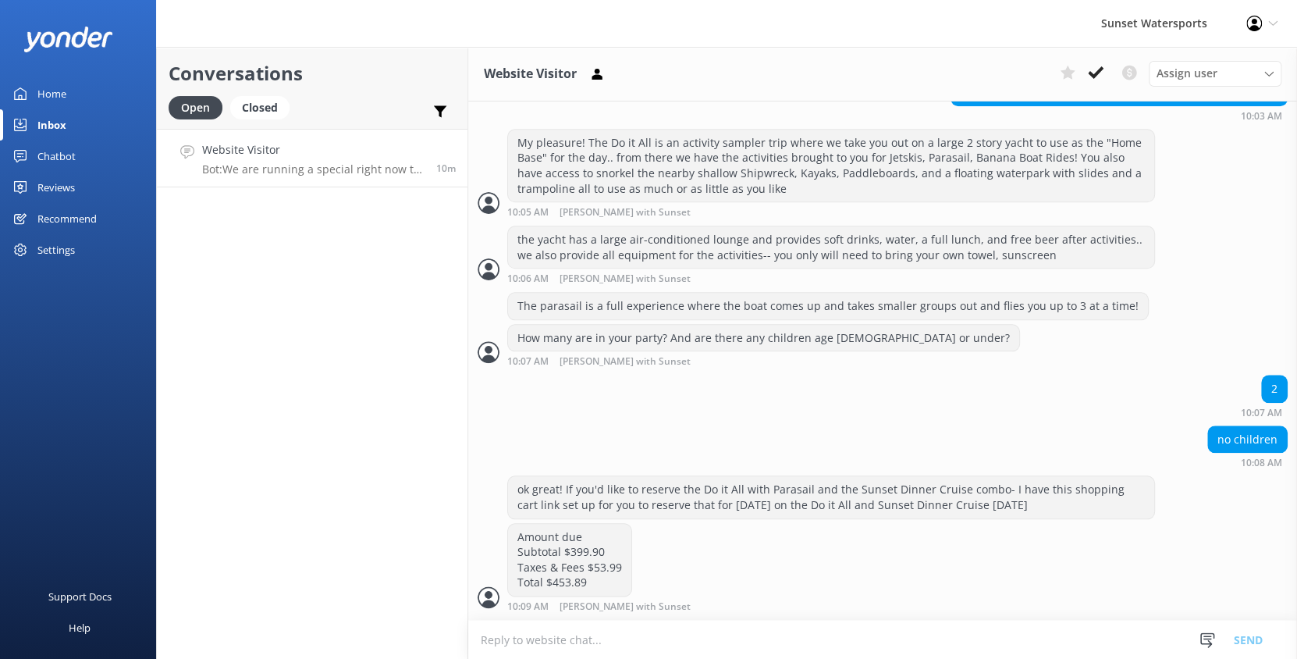
click at [593, 635] on textarea at bounding box center [882, 639] width 829 height 38
paste textarea "[URL][DOMAIN_NAME]"
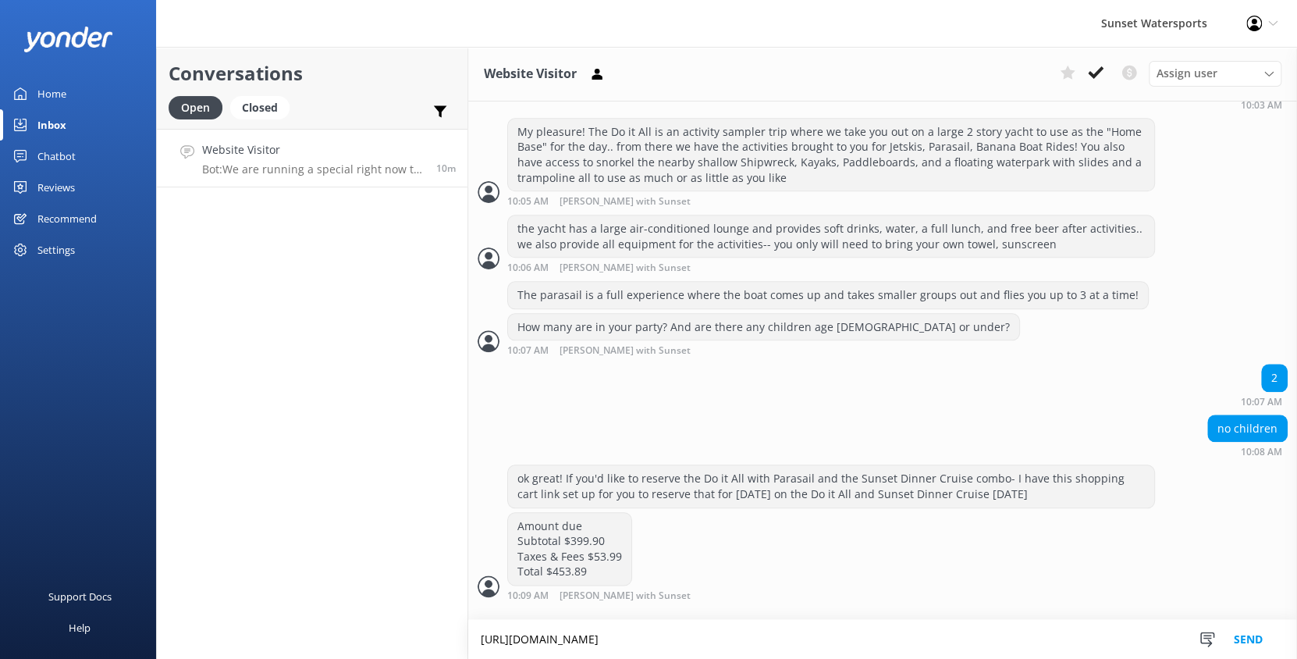
scroll to position [813, 0]
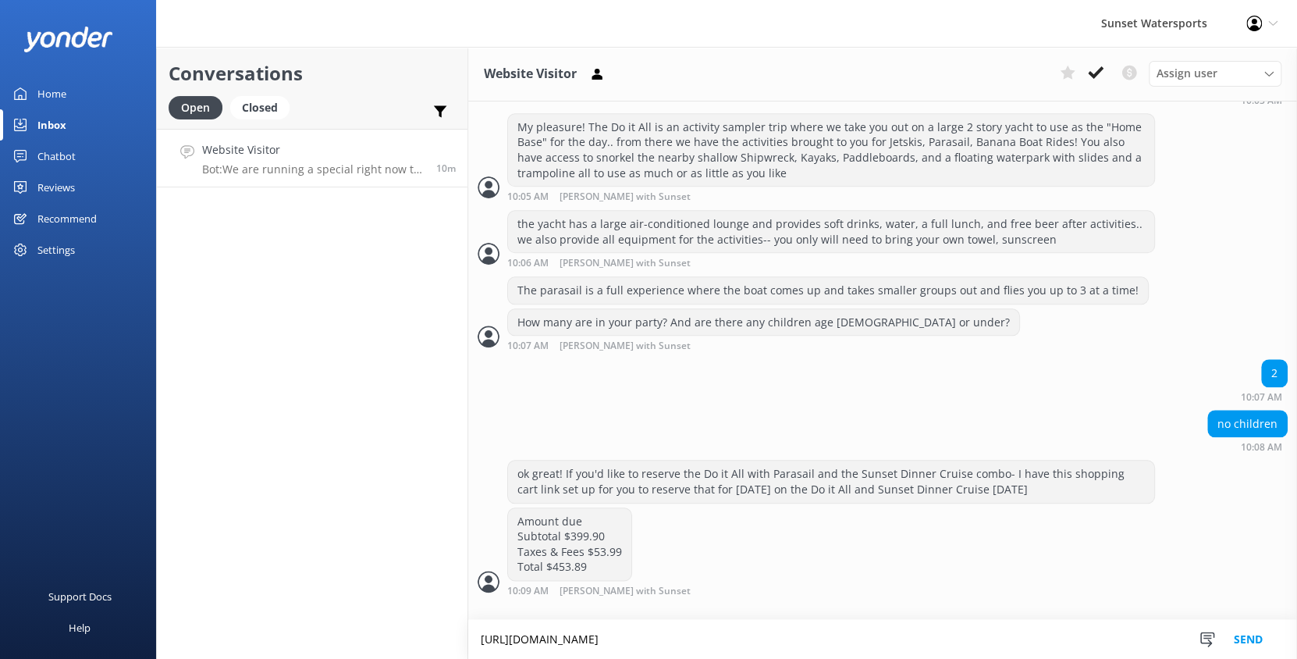
type textarea "[URL][DOMAIN_NAME]"
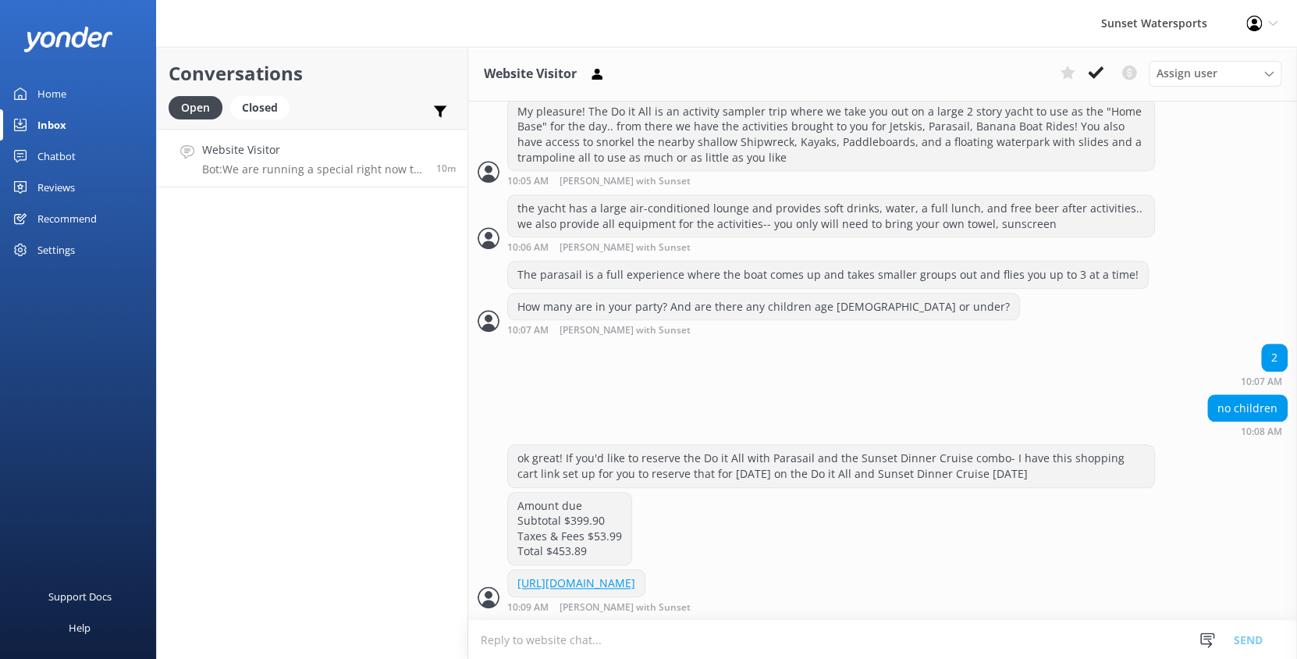
scroll to position [895, 0]
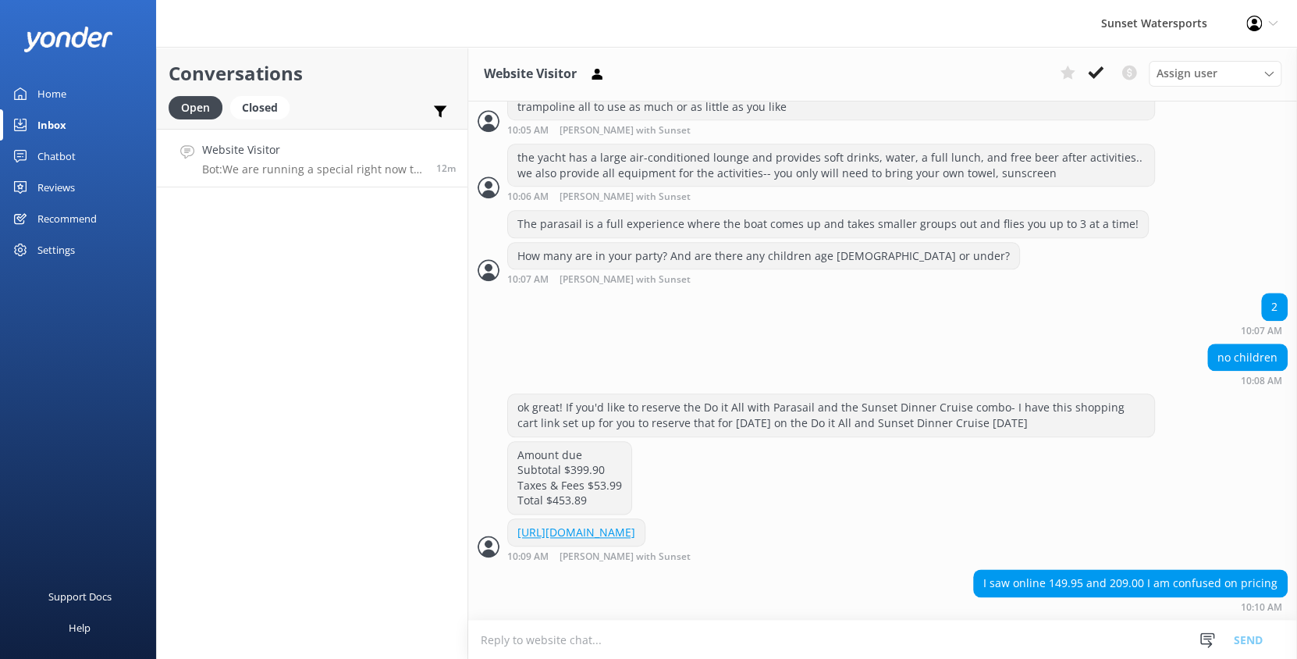
click at [560, 641] on textarea at bounding box center [882, 639] width 829 height 38
type textarea "149.95 is the Do it All with Parasail. You then have the option to add on the D…"
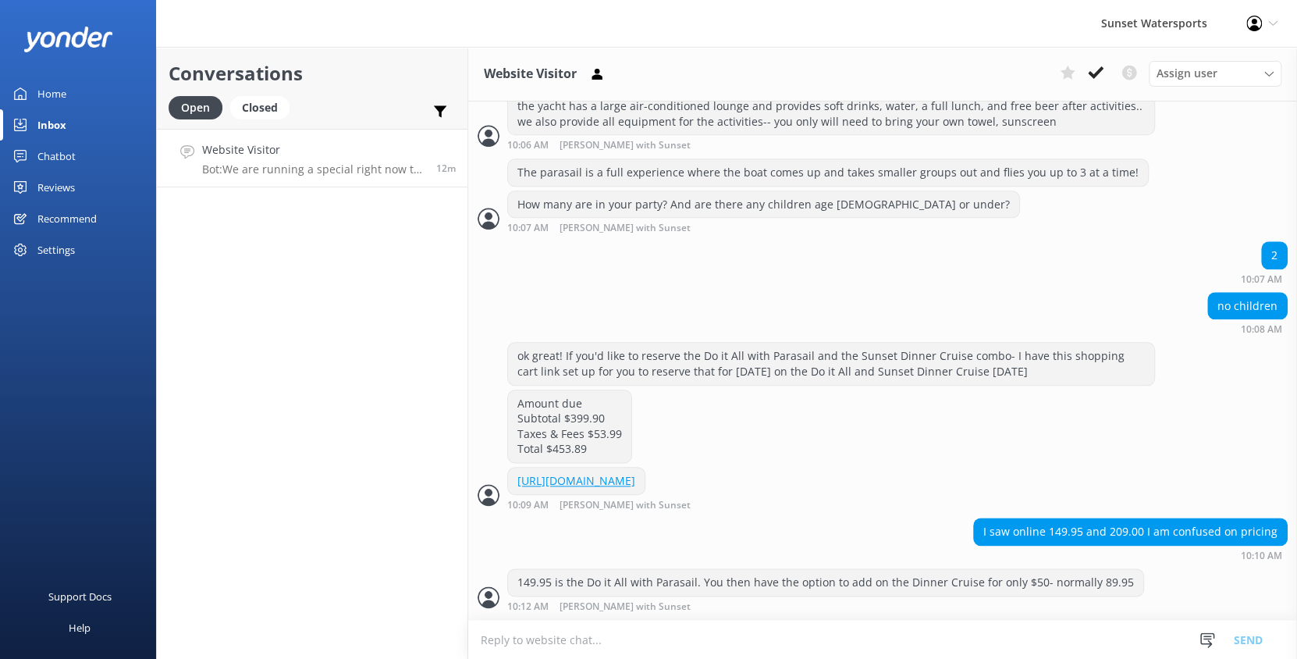
scroll to position [946, 0]
click at [641, 637] on textarea at bounding box center [882, 639] width 829 height 38
click at [631, 634] on textarea at bounding box center [882, 639] width 829 height 38
click at [659, 638] on textarea "so per person it is 199.95 plus taxes using the link I prov" at bounding box center [882, 639] width 829 height 39
click at [662, 639] on textarea "so per person it is 199.95 plus taxes using the link I prov" at bounding box center [882, 639] width 829 height 39
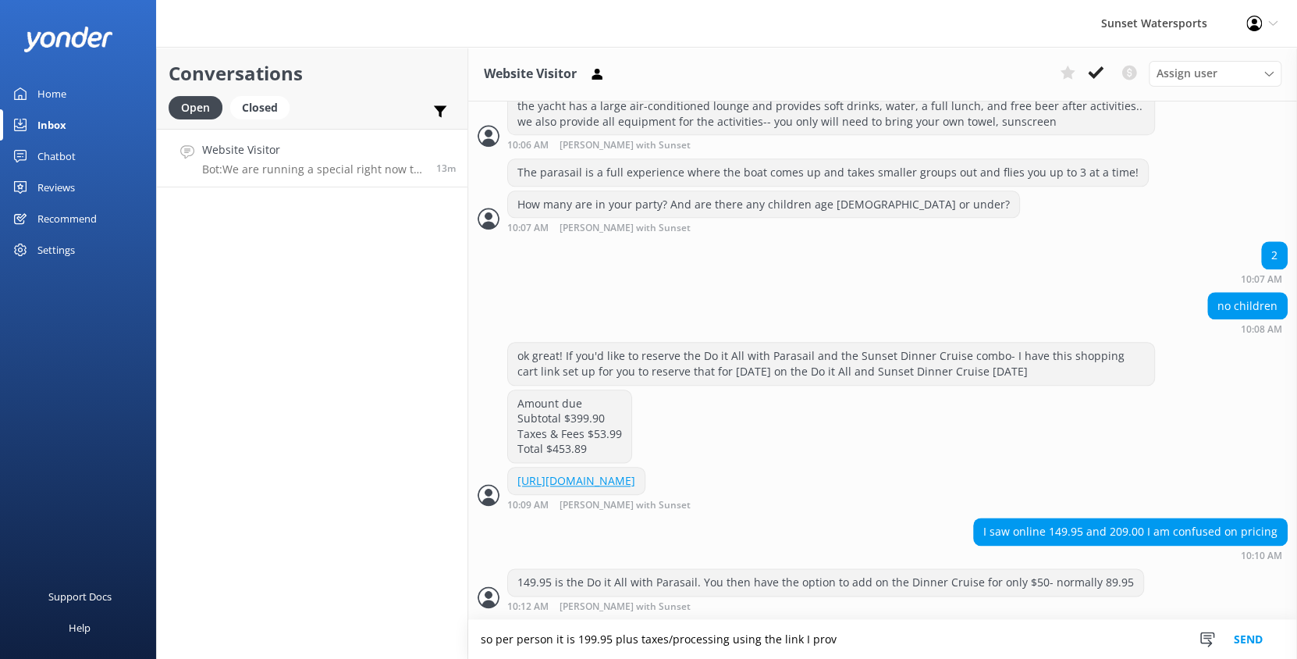
click at [836, 637] on textarea "so per person it is 199.95 plus taxes/processing using the link I prov" at bounding box center [882, 639] width 829 height 39
type textarea "so per person it is 199.95 plus taxes/processing using the link I provided"
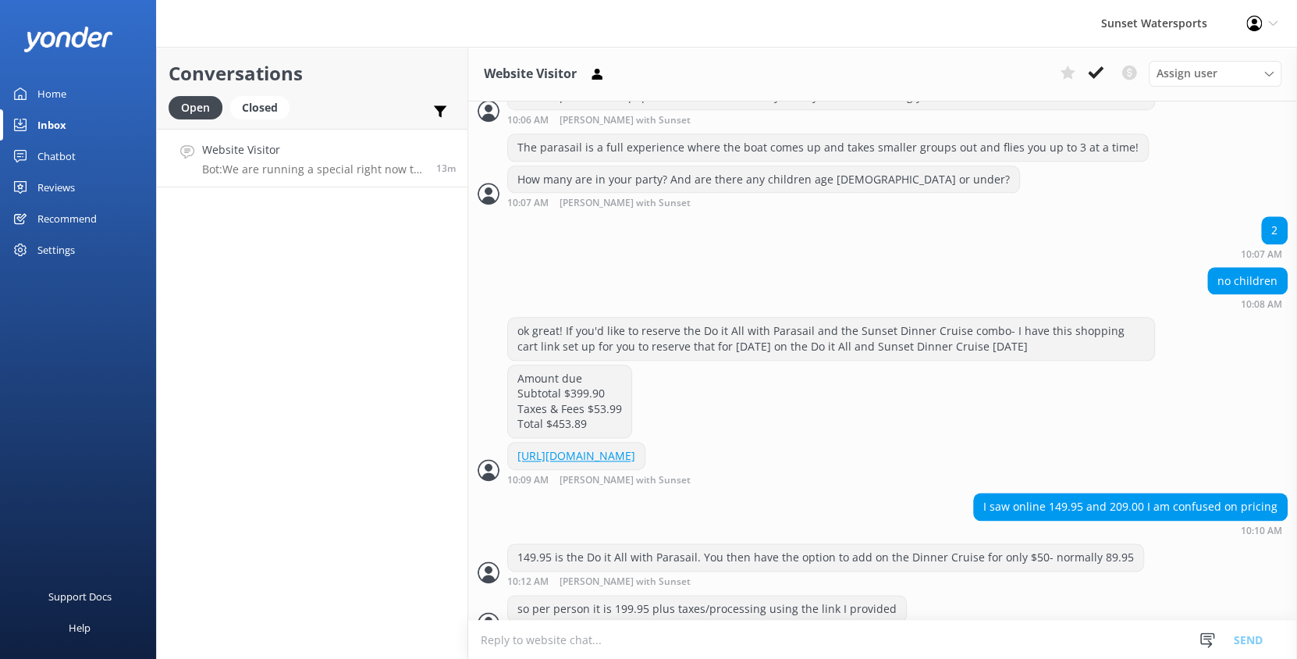
scroll to position [996, 0]
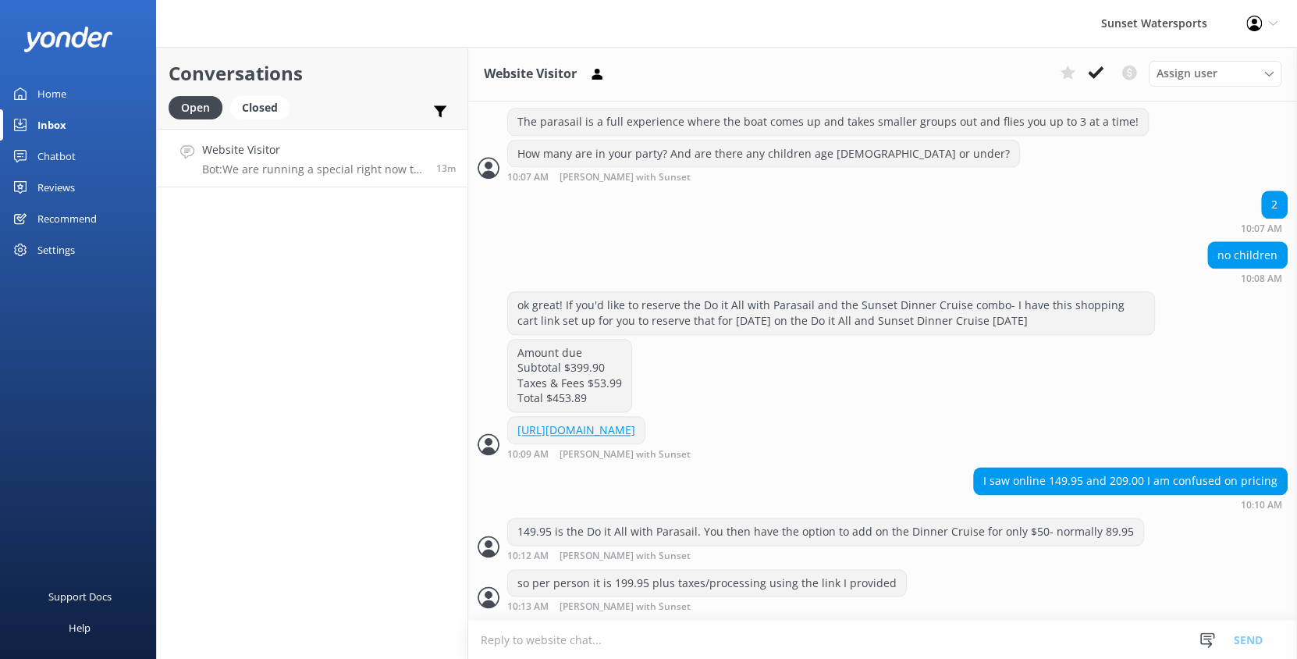
click at [830, 641] on textarea at bounding box center [882, 639] width 829 height 38
type textarea "209 is the rate when we're in season- you are booking at the 199 rate"
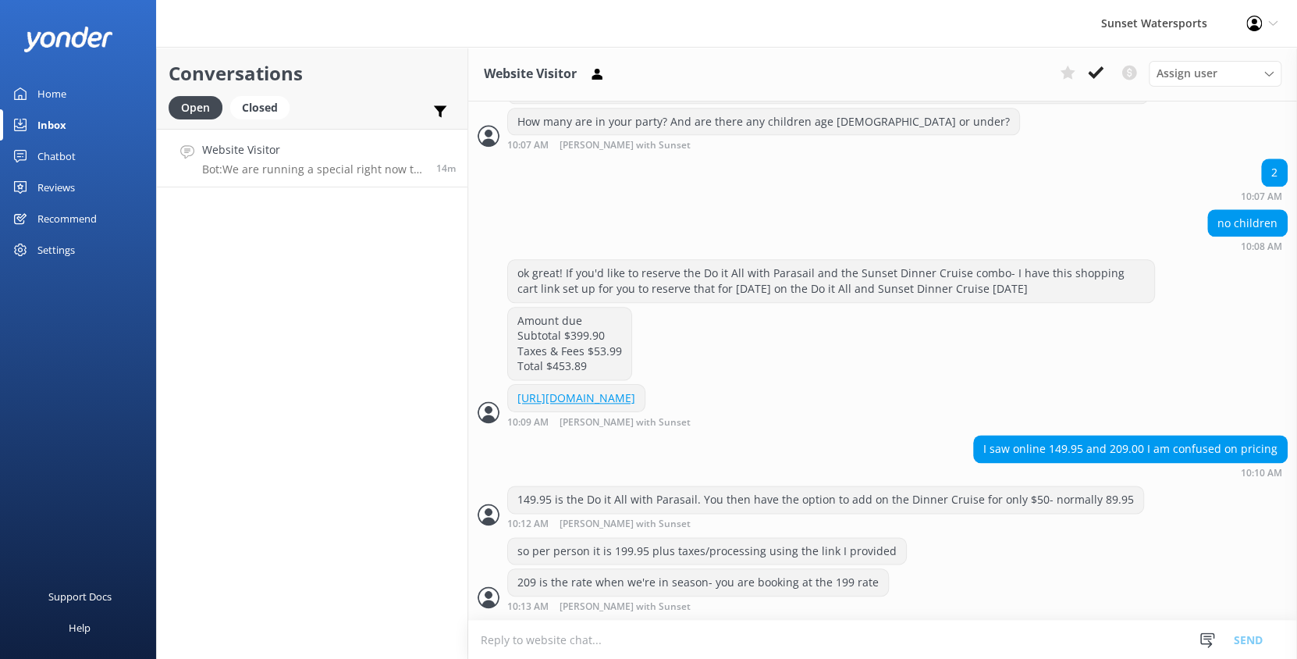
scroll to position [1078, 0]
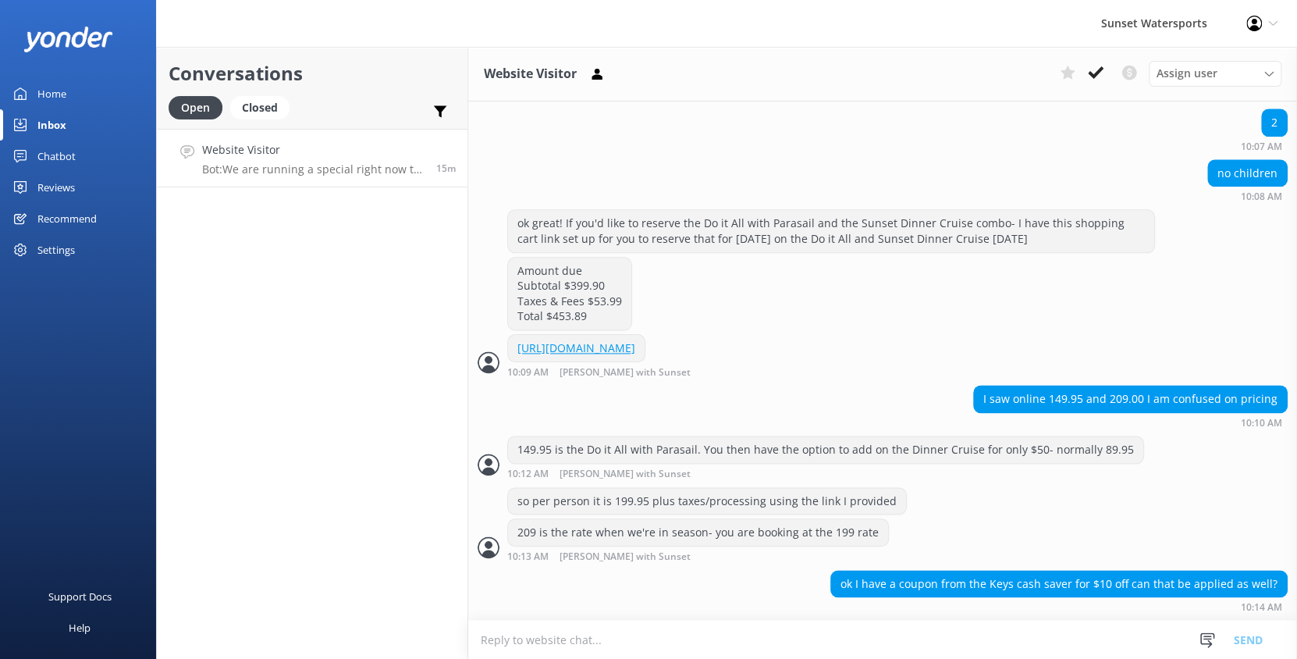
click at [518, 654] on textarea at bounding box center [882, 639] width 829 height 38
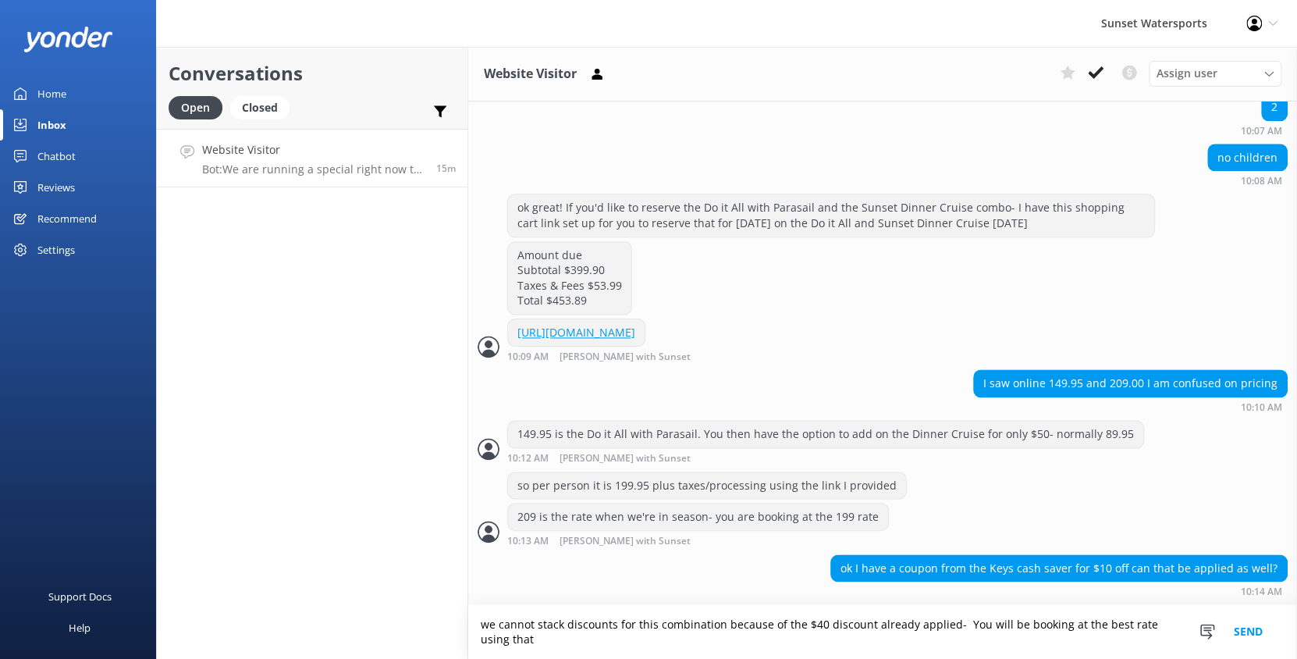
scroll to position [1094, 0]
type textarea "we cannot stack discounts for this combination because of the $40 discount alre…"
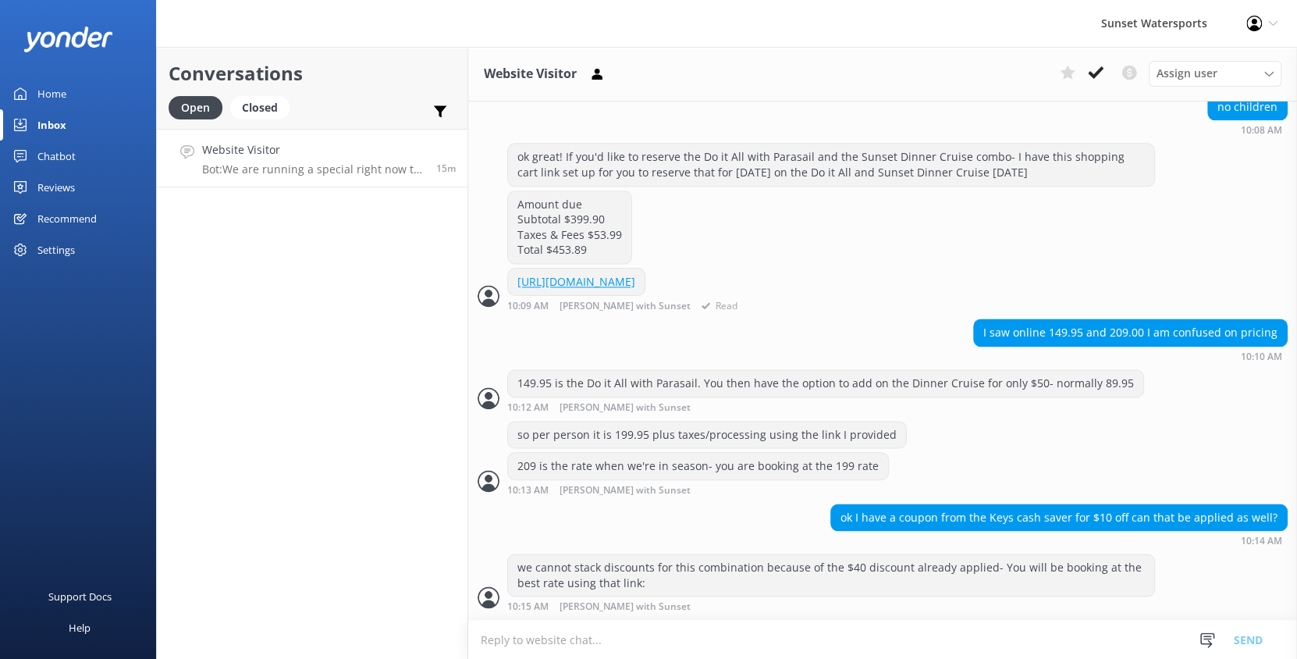
scroll to position [1181, 0]
drag, startPoint x: 746, startPoint y: 277, endPoint x: 687, endPoint y: 226, distance: 77.4
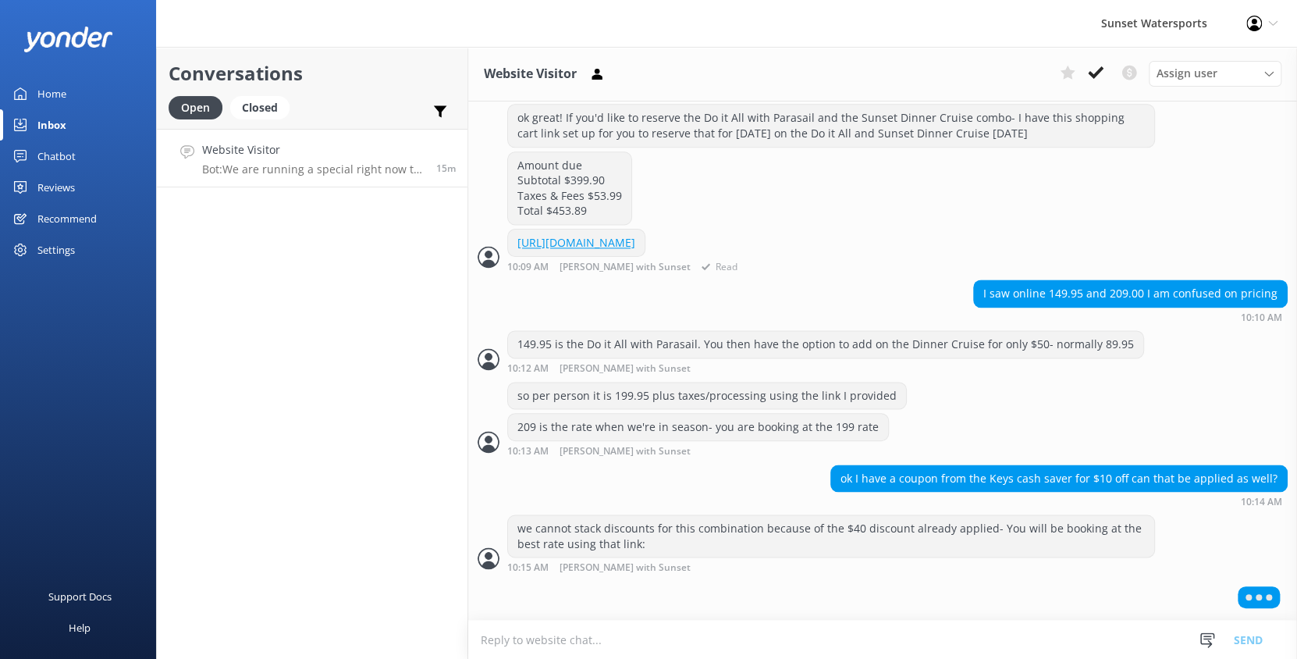
drag, startPoint x: 687, startPoint y: 226, endPoint x: 669, endPoint y: 236, distance: 20.9
click at [561, 641] on textarea at bounding box center [882, 639] width 829 height 38
paste textarea "[URL][DOMAIN_NAME]"
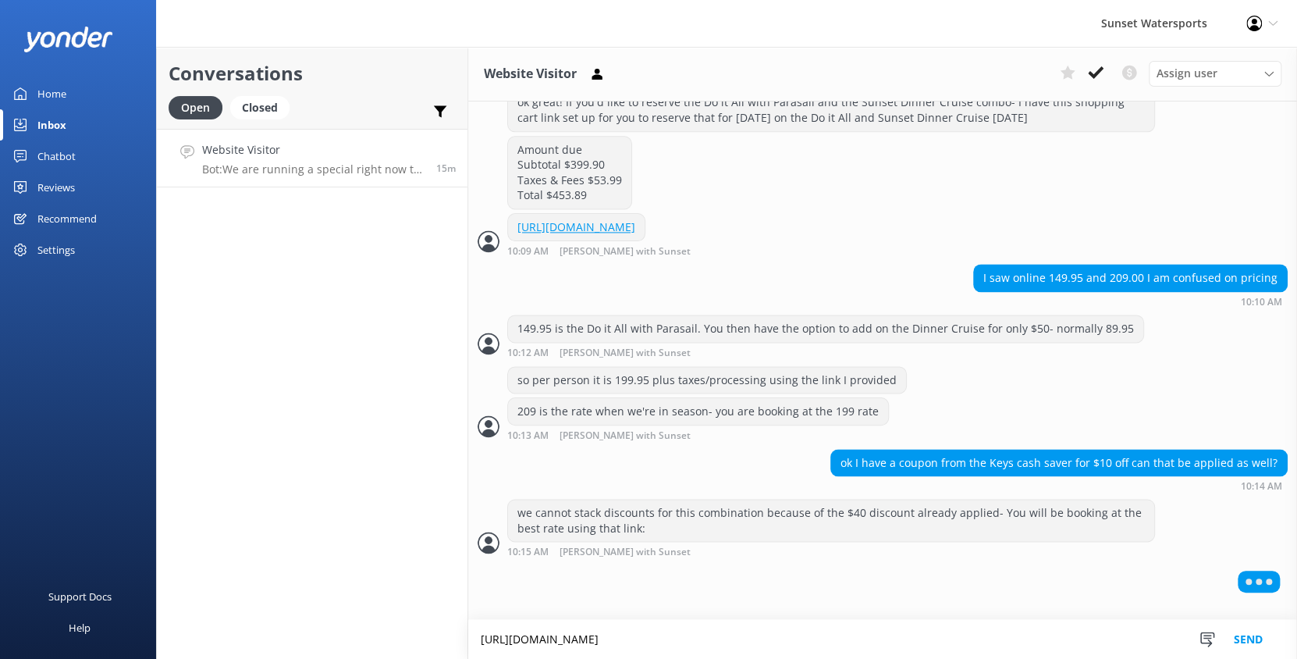
scroll to position [1196, 0]
type textarea "[URL][DOMAIN_NAME]"
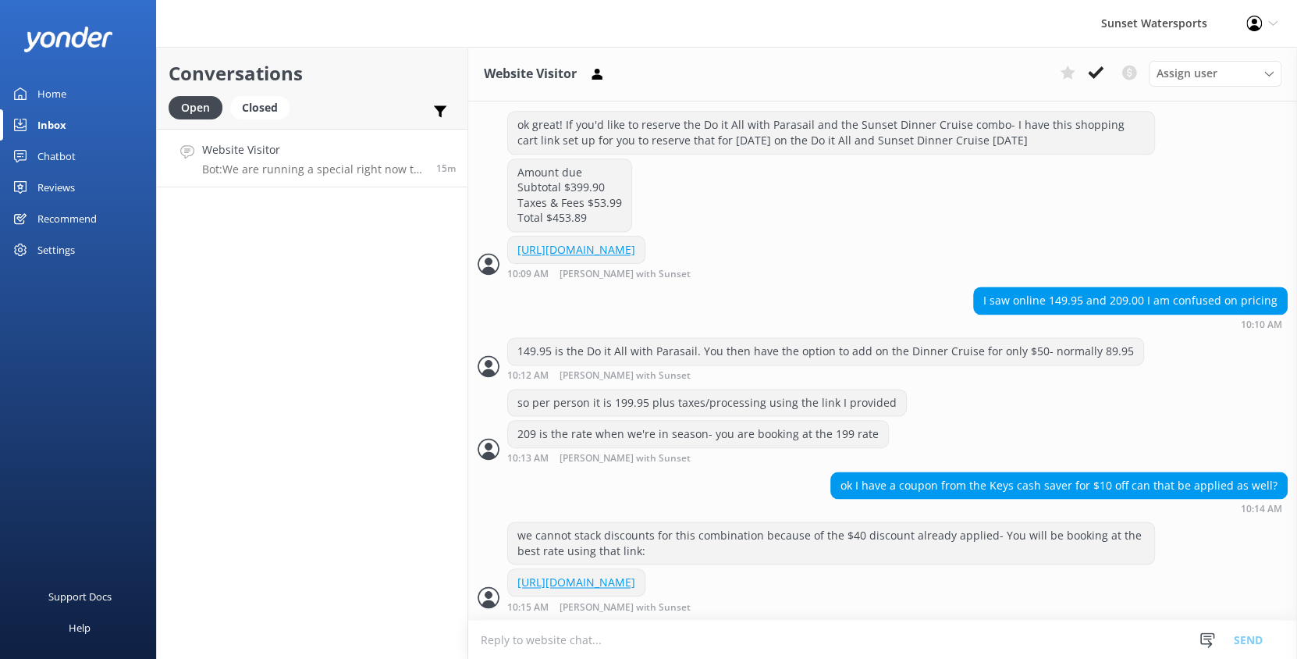
scroll to position [1241, 0]
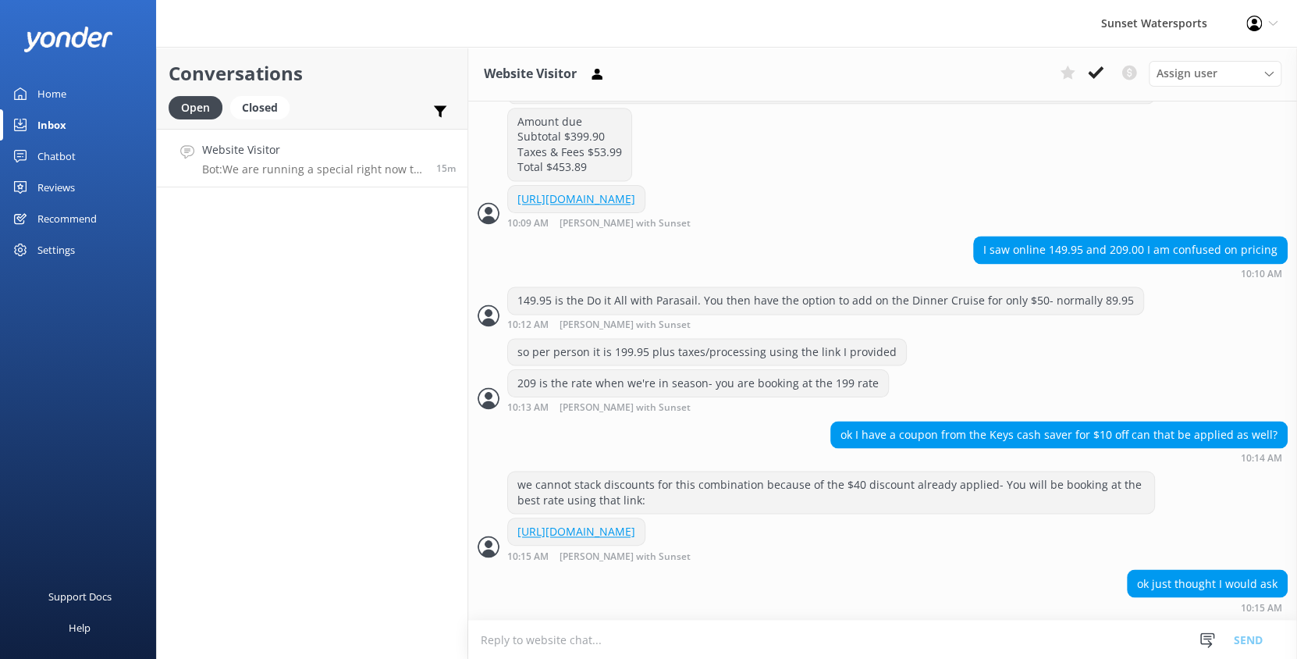
click at [656, 645] on textarea at bounding box center [882, 639] width 829 height 38
type textarea "c"
type textarea "never hurts!"
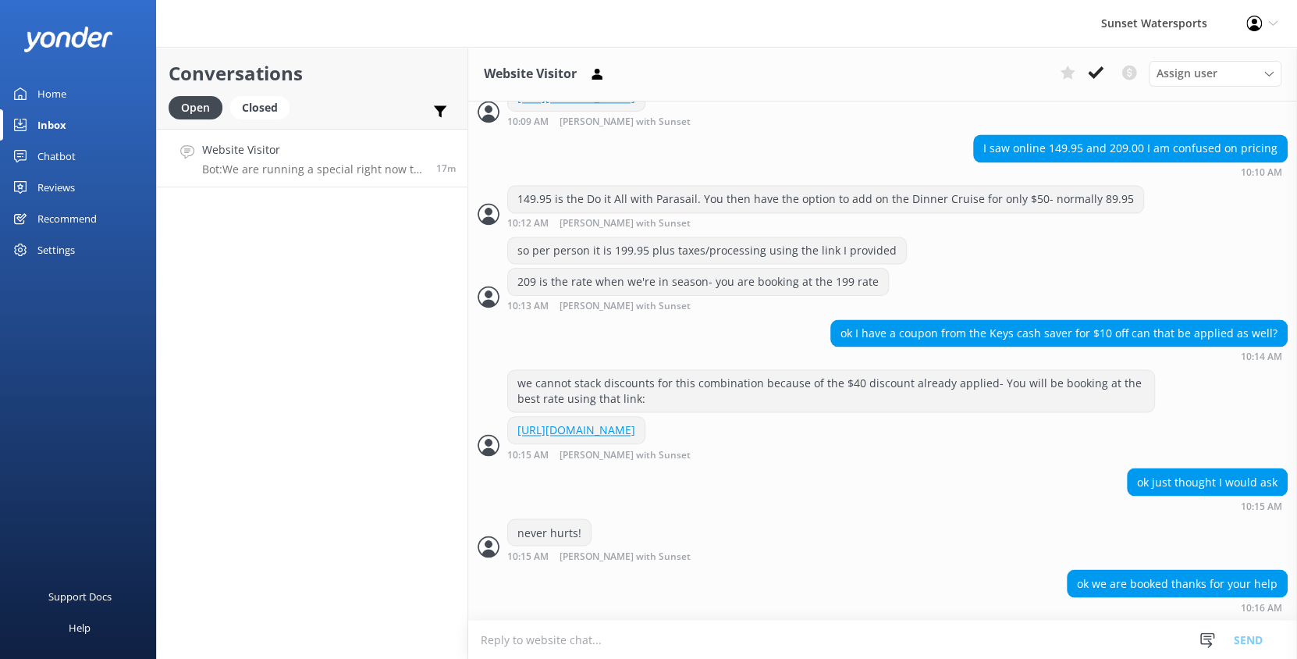
scroll to position [1343, 0]
click at [614, 635] on textarea at bounding box center [882, 639] width 829 height 38
type textarea "My pleasure! Have fun and thank you for choosing Sunset Watersports!!!"
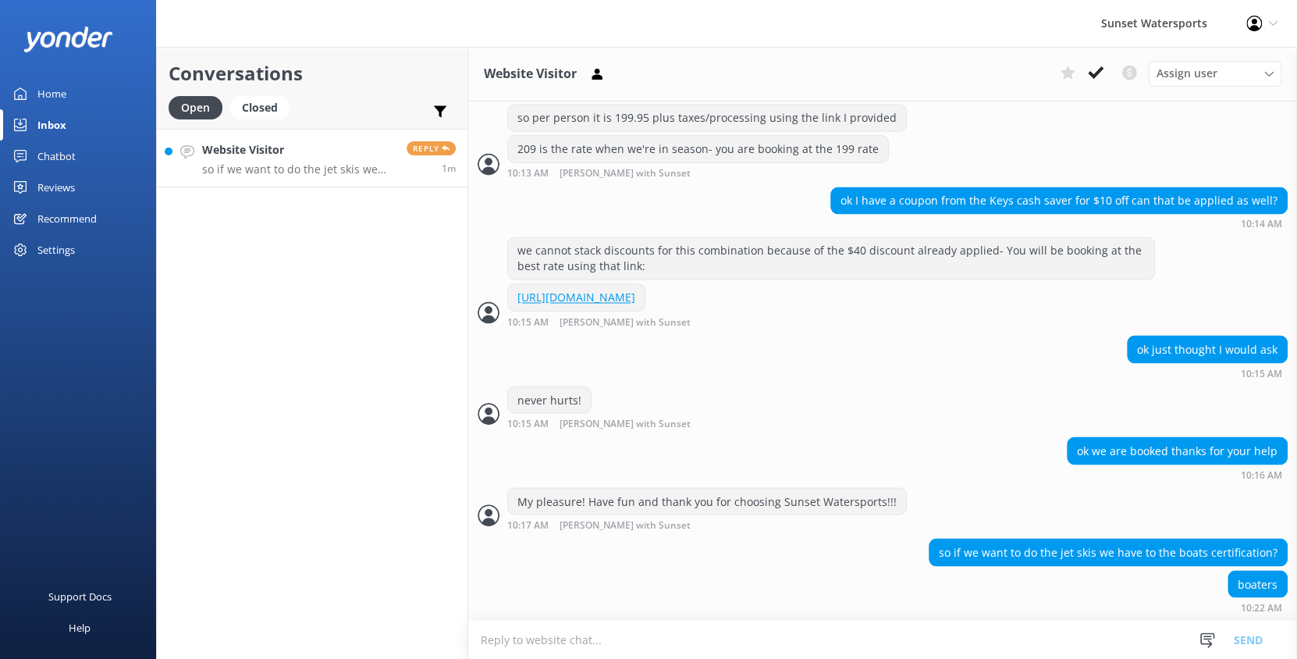
scroll to position [1475, 0]
click at [709, 645] on textarea at bounding box center [882, 639] width 829 height 38
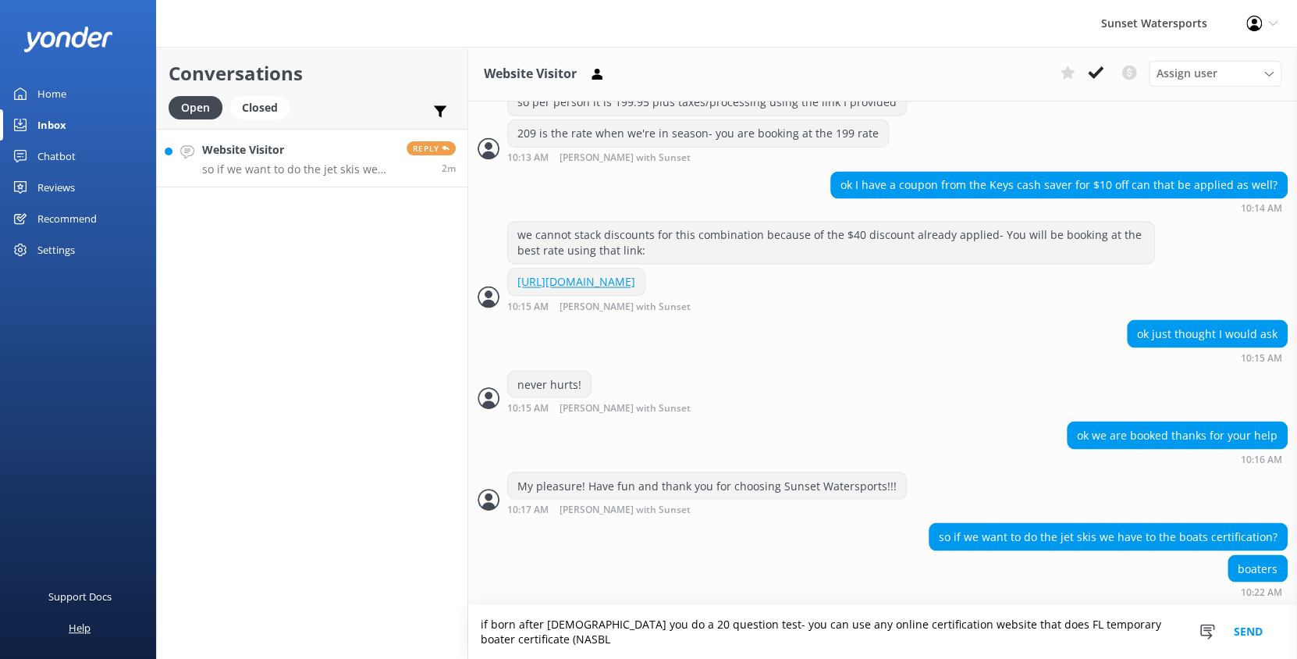
scroll to position [1490, 0]
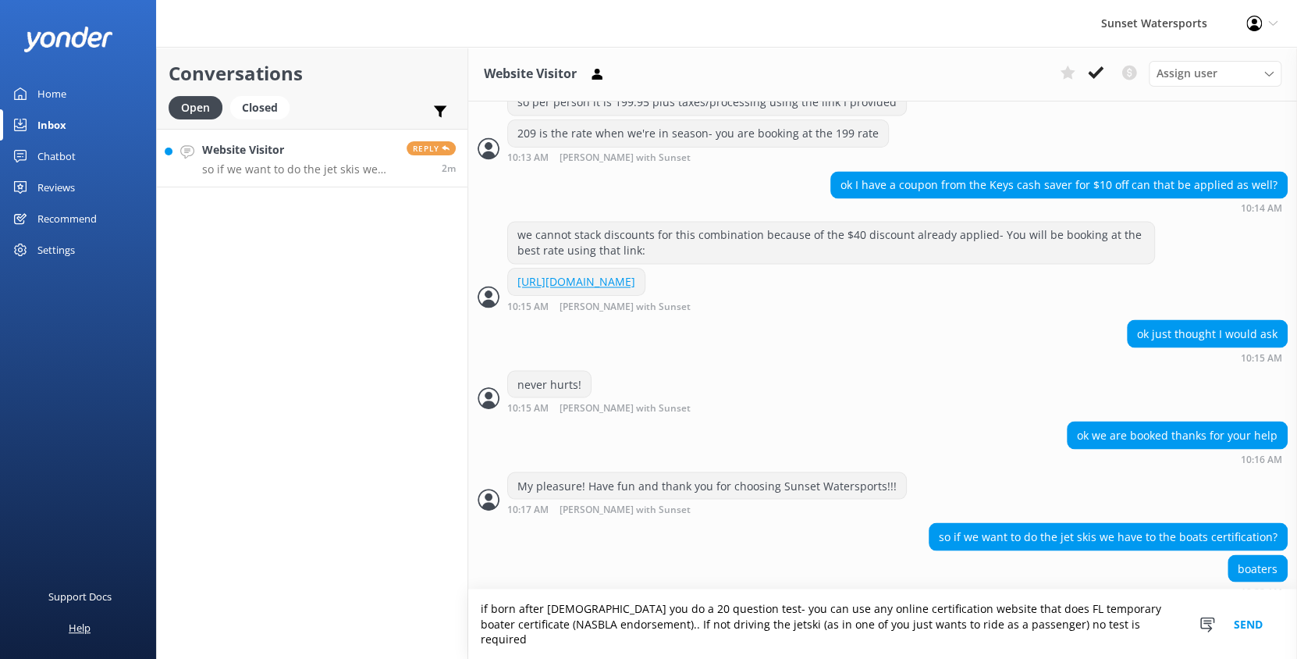
type textarea "if born after [DEMOGRAPHIC_DATA] you do a 20 question test- you can use any onl…"
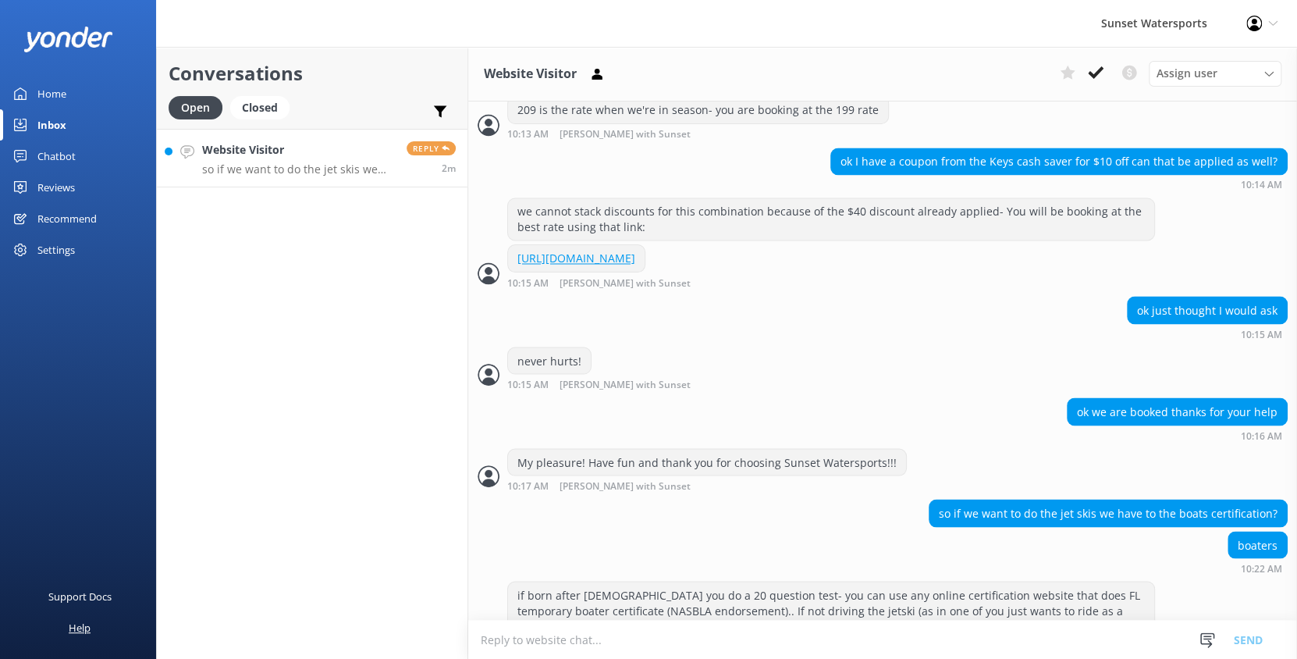
scroll to position [1557, 0]
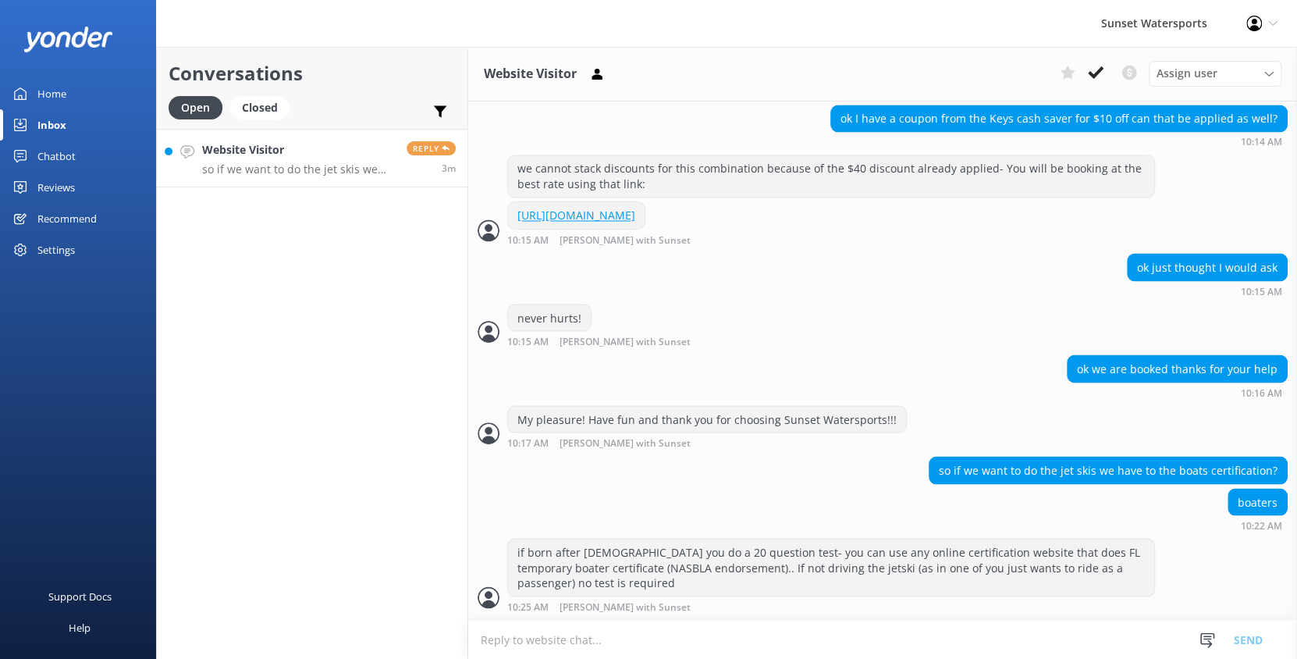
click at [522, 633] on textarea at bounding box center [882, 639] width 829 height 38
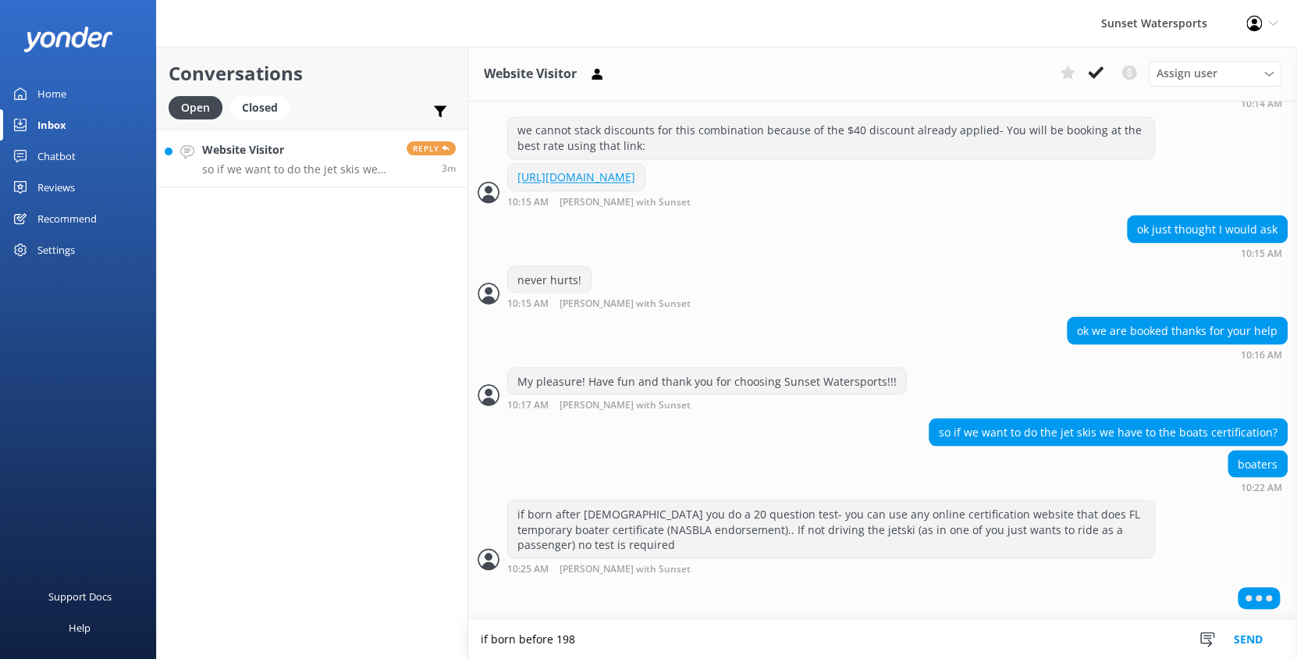
scroll to position [1593, 0]
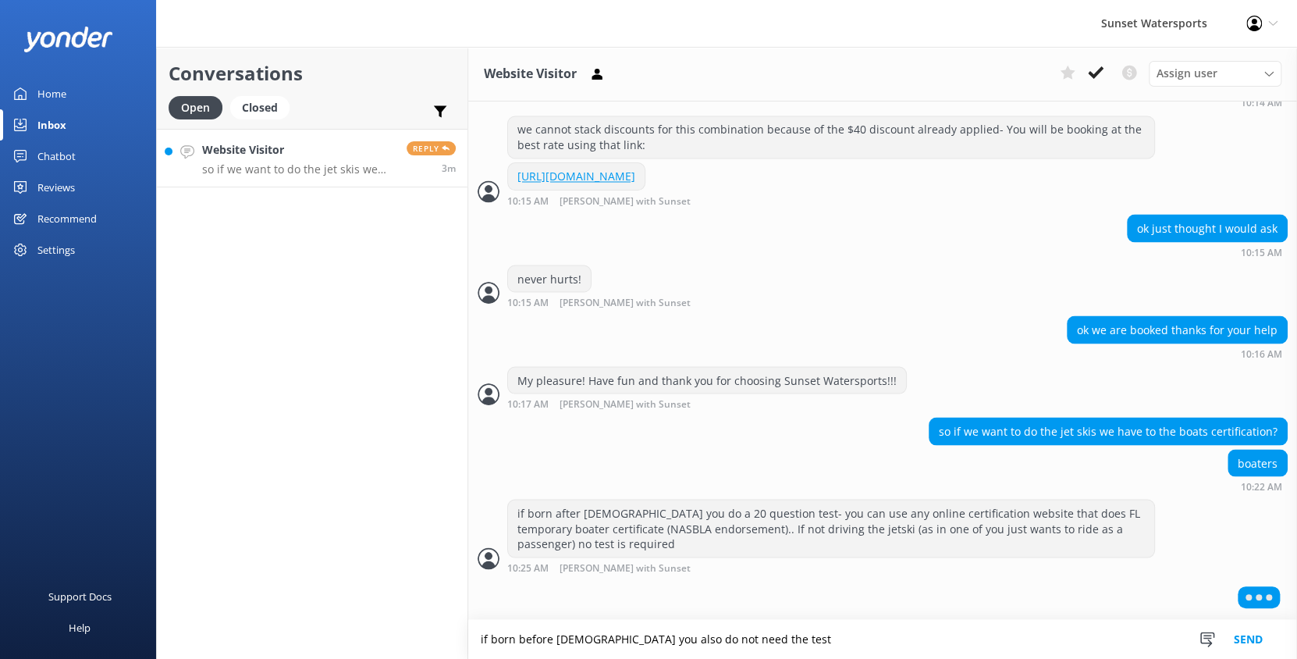
type textarea "if born before [DEMOGRAPHIC_DATA] you also do not need the test"
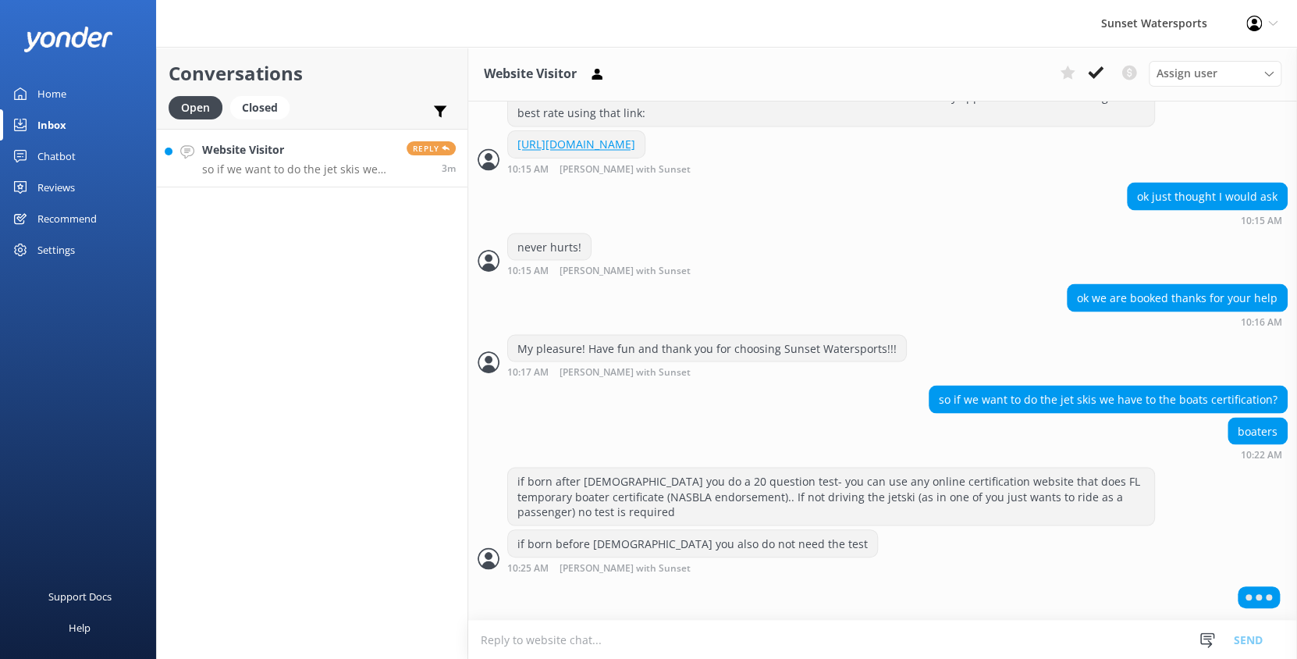
scroll to position [1625, 0]
click at [604, 644] on textarea at bounding box center [882, 639] width 829 height 38
type textarea "n"
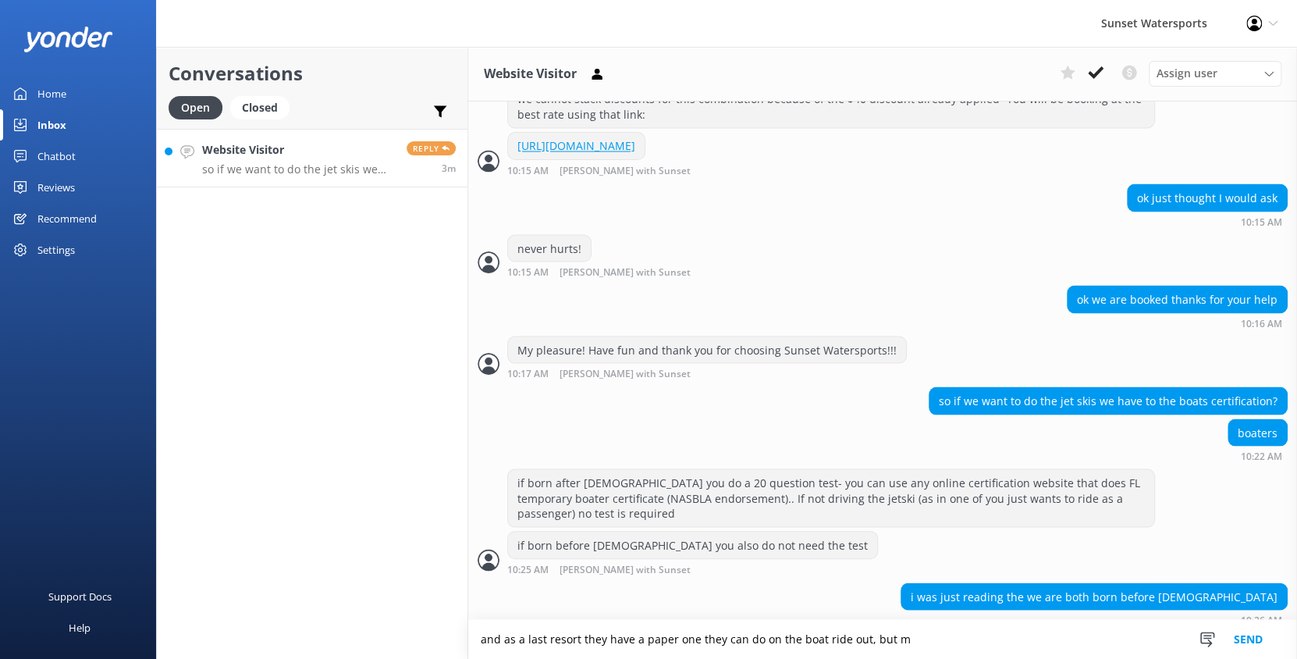
scroll to position [1639, 0]
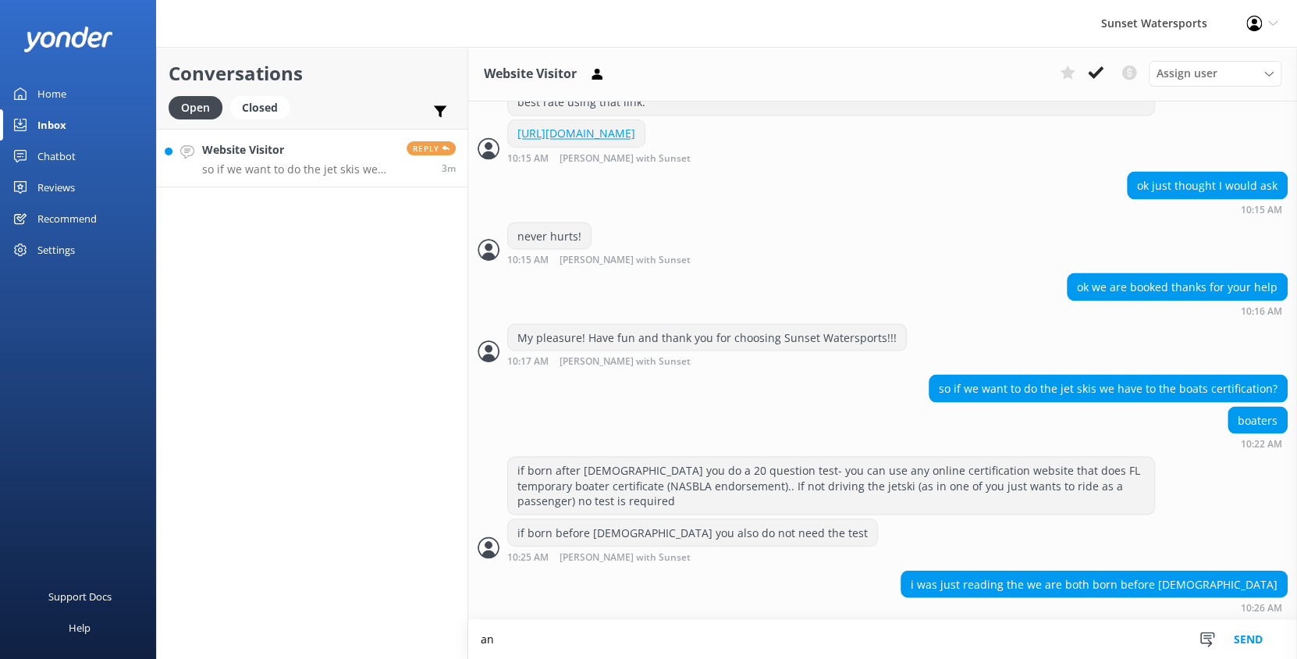
type textarea "a"
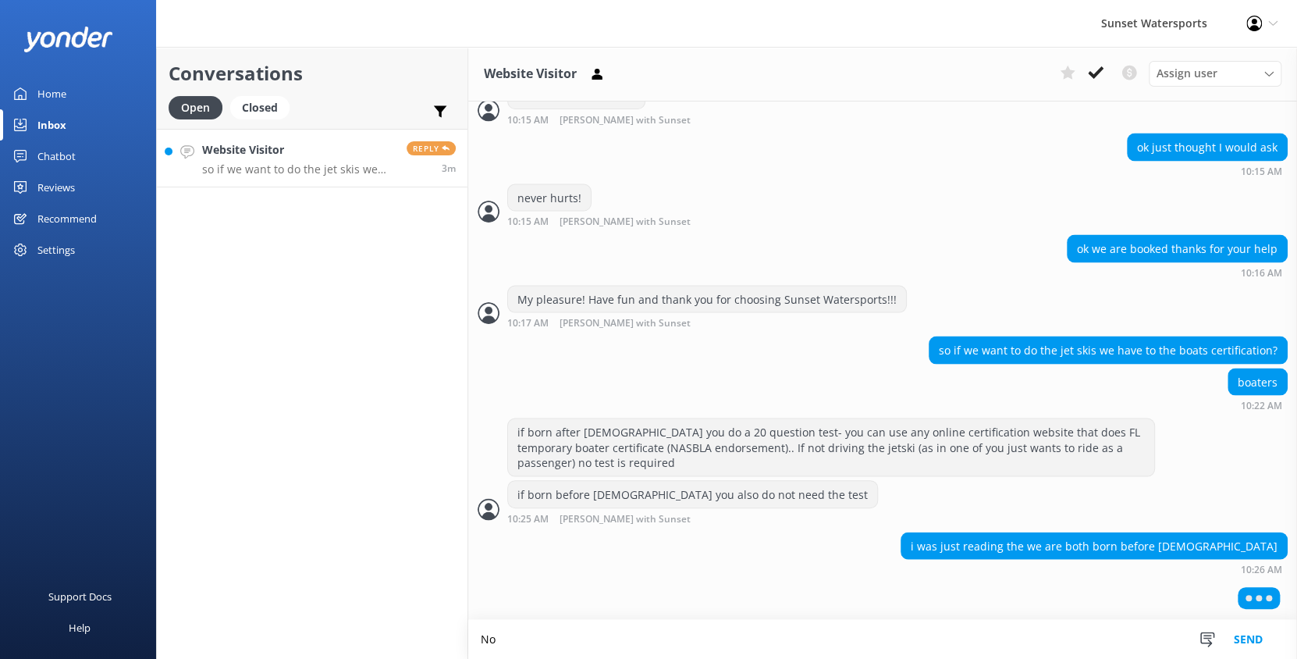
scroll to position [1675, 0]
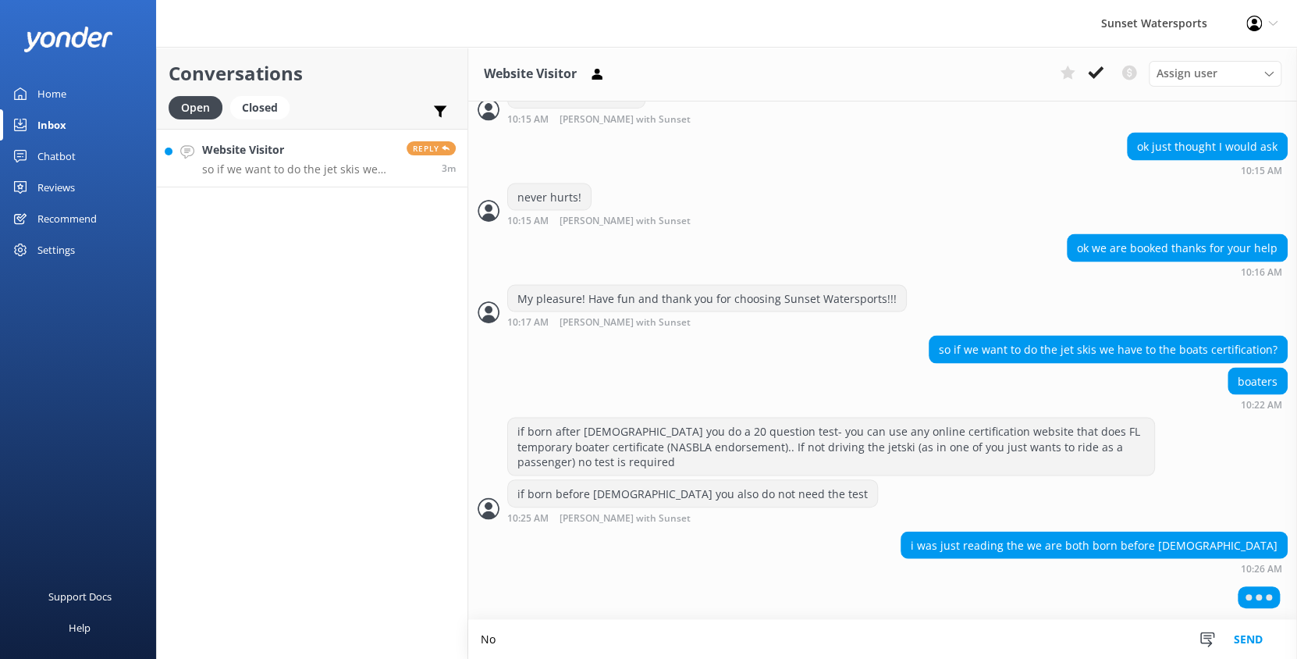
type textarea "N"
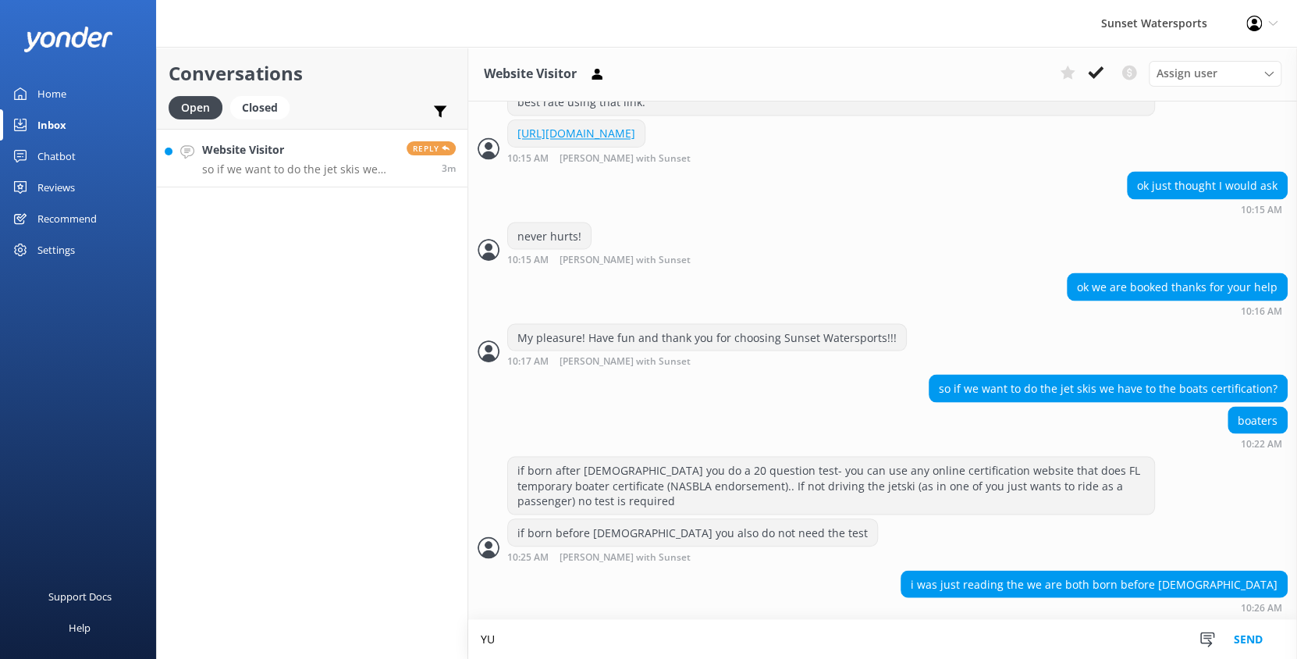
type textarea "Y"
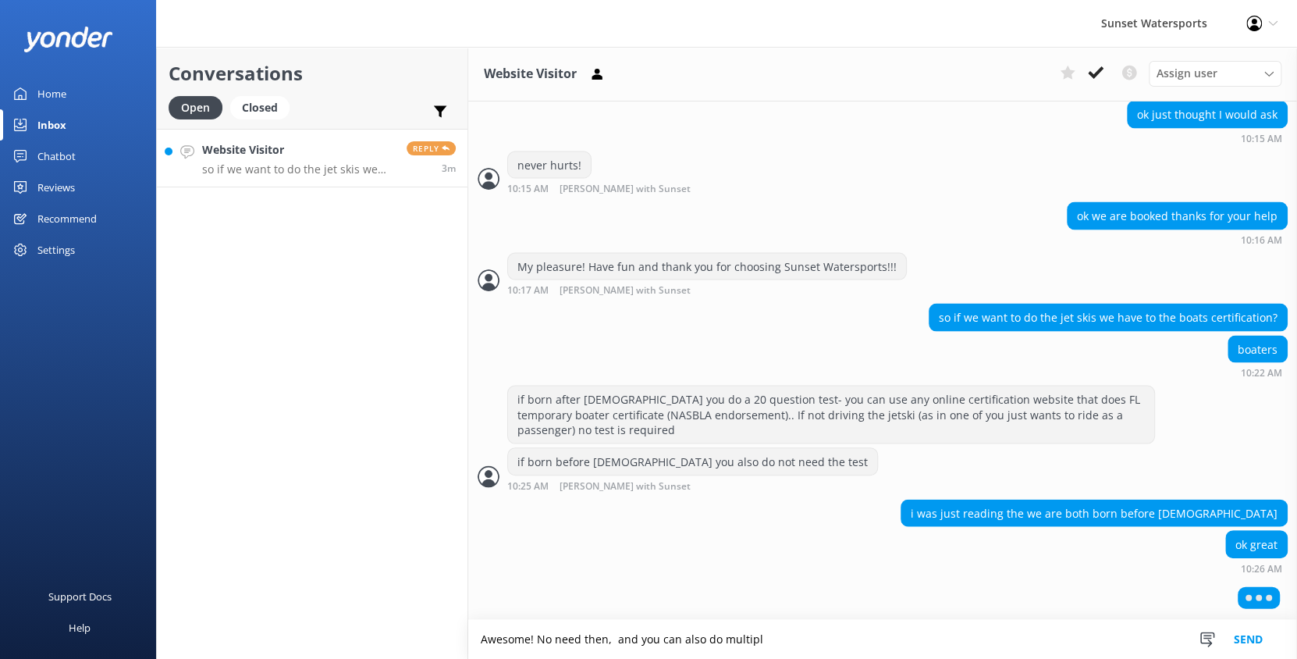
scroll to position [1670, 0]
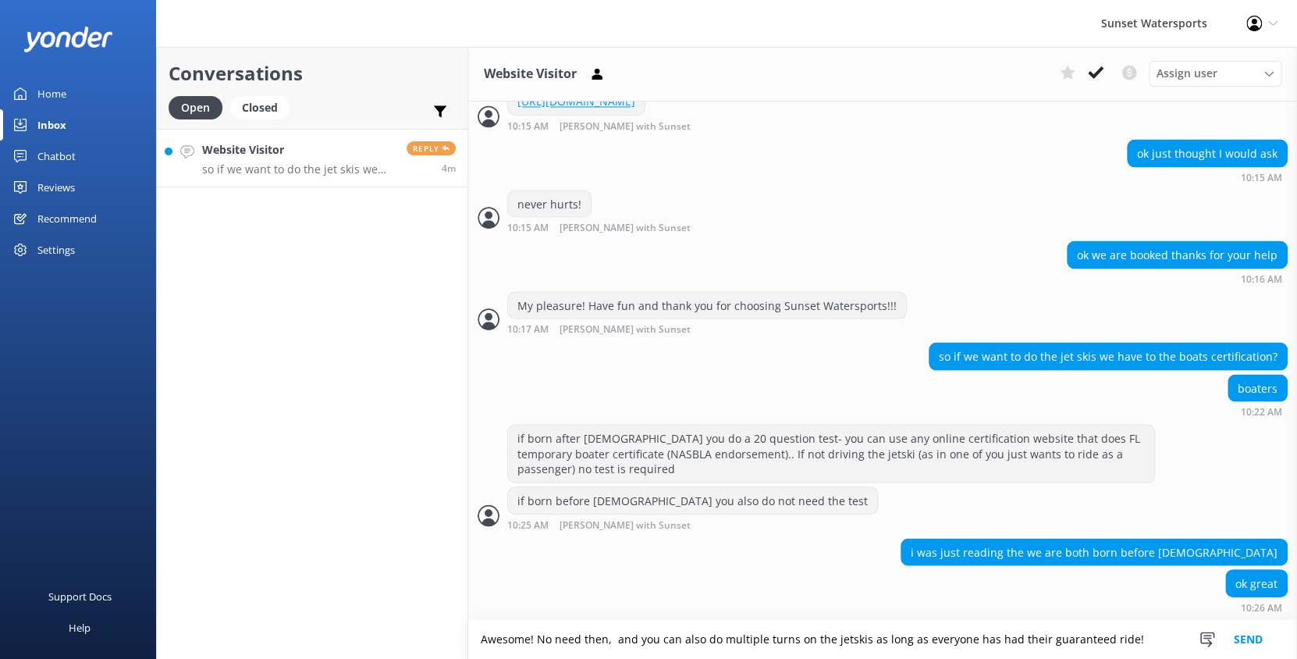
type textarea "Awesome! No need then, and you can also do multiple turns on the jetskis as lon…"
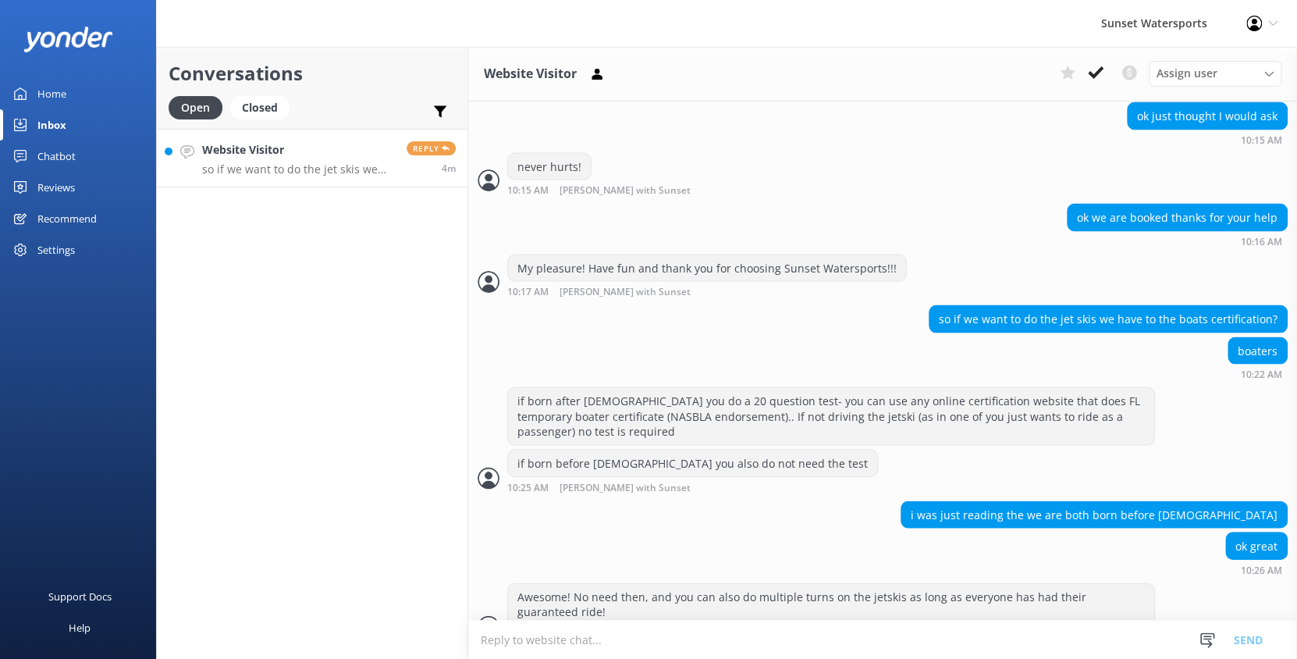
scroll to position [1736, 0]
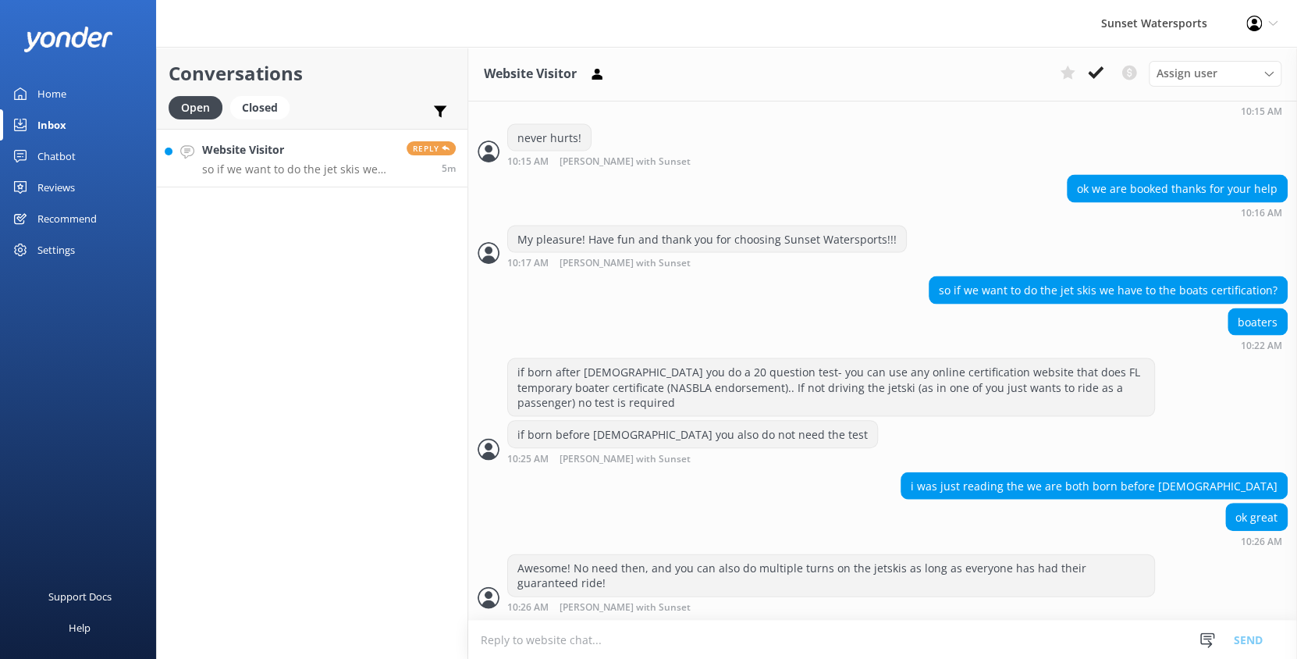
click at [253, 151] on h4 "Website Visitor" at bounding box center [298, 149] width 193 height 17
click at [268, 101] on div "Closed" at bounding box center [259, 107] width 59 height 23
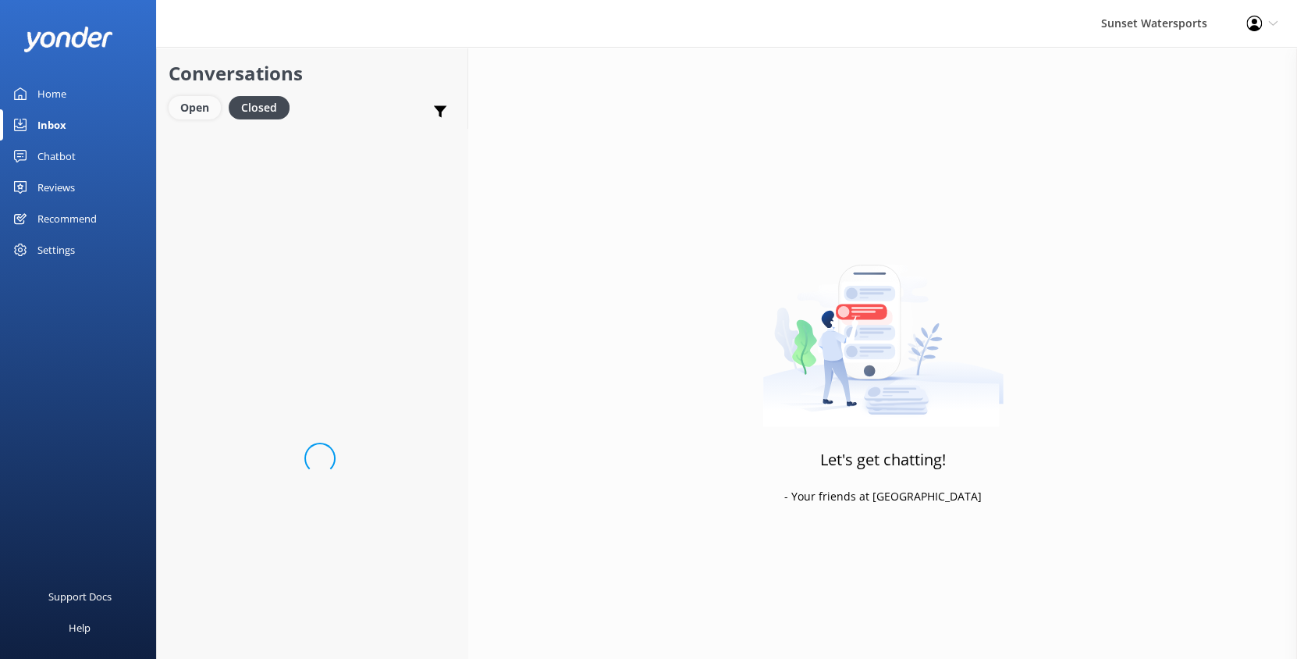
click at [193, 105] on div "Open" at bounding box center [195, 107] width 52 height 23
click at [262, 146] on h4 "Website Visitor" at bounding box center [316, 149] width 228 height 17
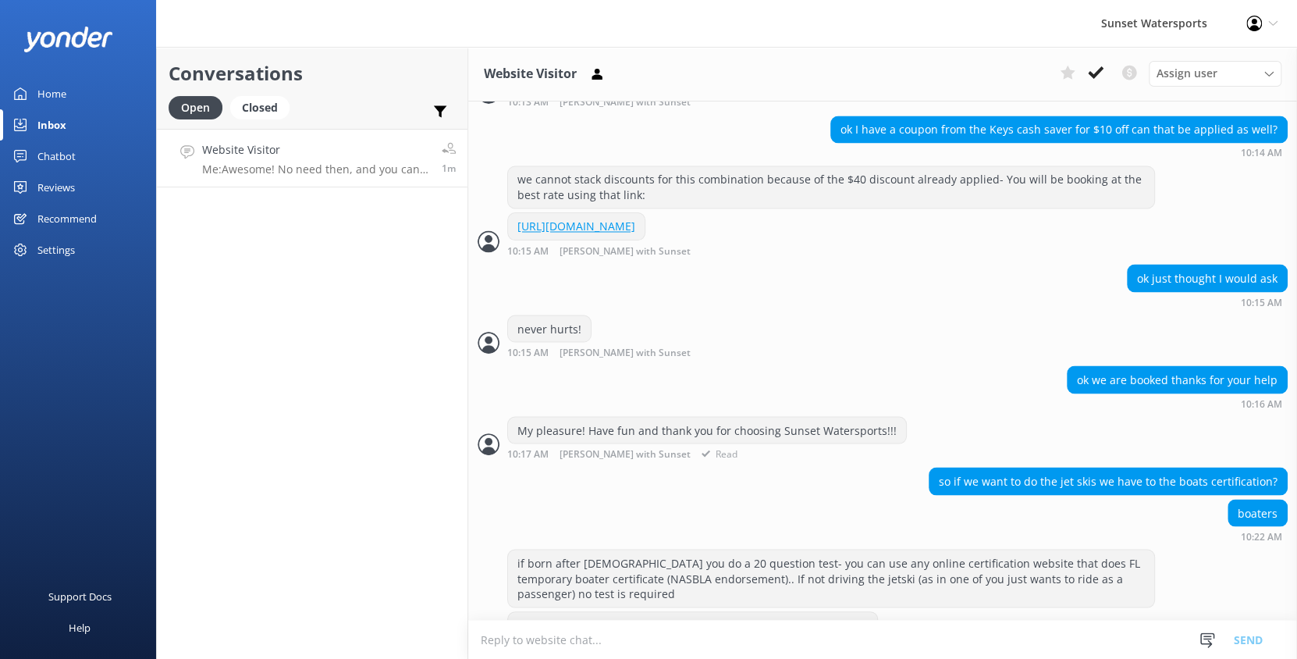
scroll to position [1736, 0]
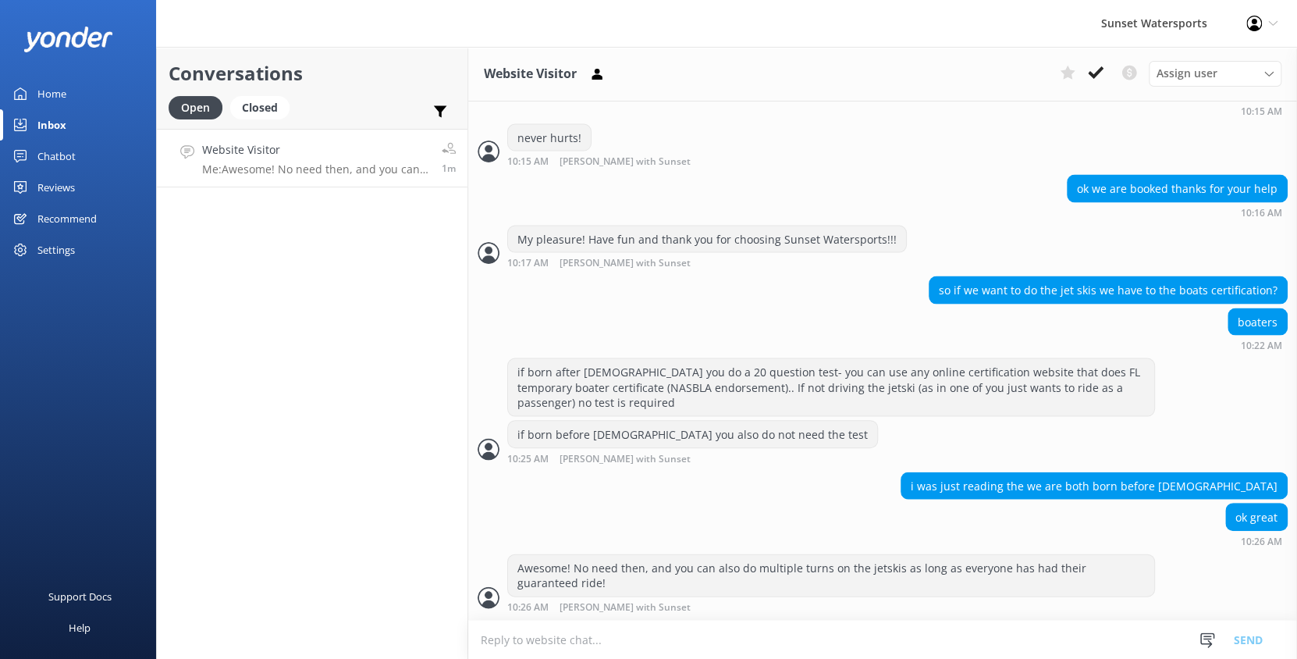
click at [259, 346] on div "Conversations Open Closed Important Converted Assigned to me Unassigned SMS Web…" at bounding box center [312, 353] width 312 height 612
click at [257, 104] on div "Closed" at bounding box center [259, 107] width 59 height 23
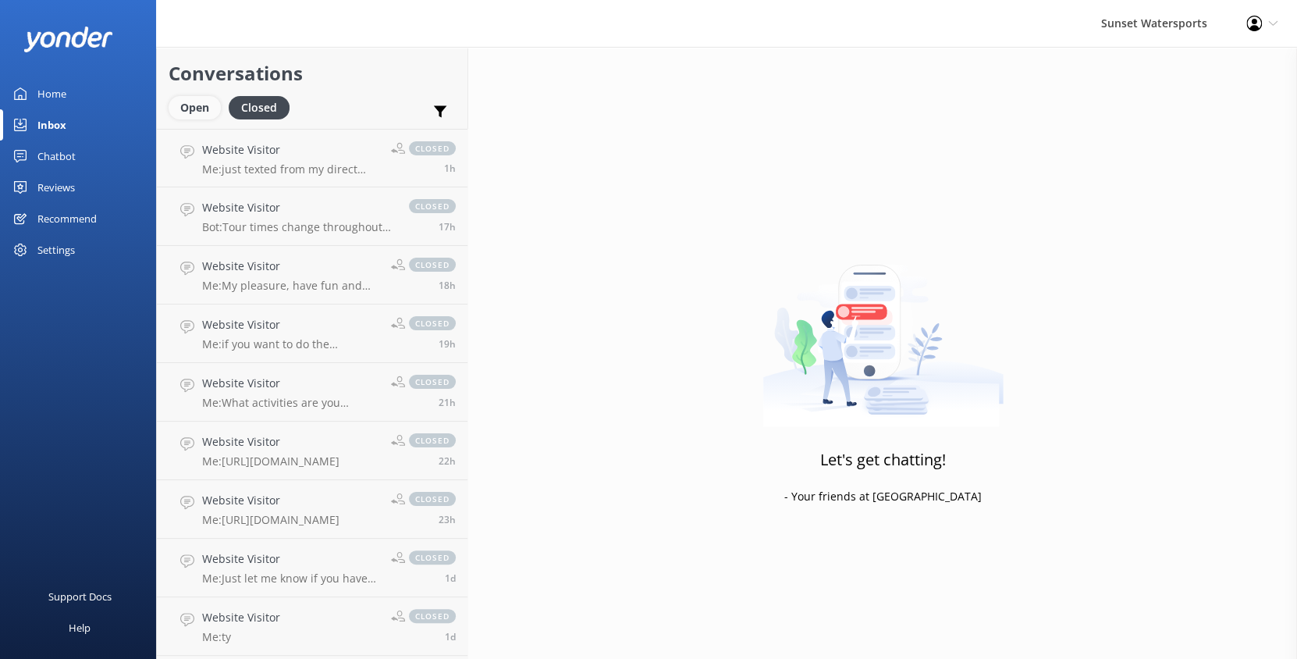
click at [203, 102] on div "Open" at bounding box center [195, 107] width 52 height 23
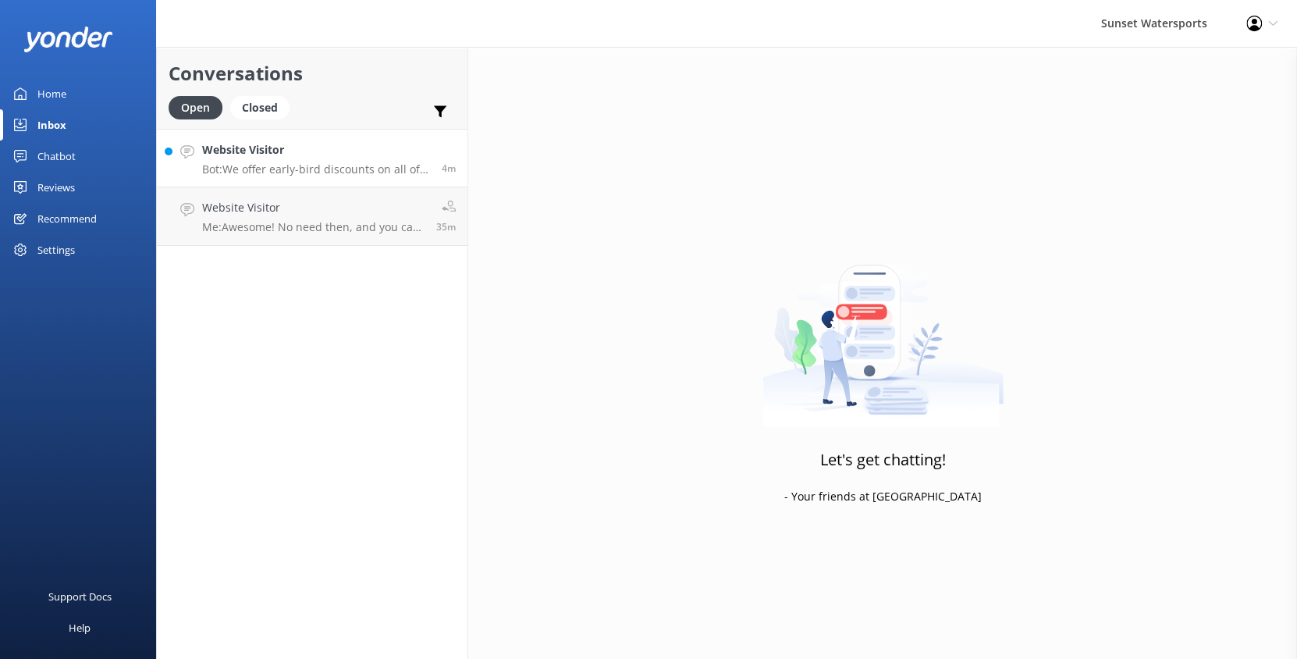
click at [252, 164] on p "Bot: We offer early-bird discounts on all of our morning trips! When you book d…" at bounding box center [316, 169] width 228 height 14
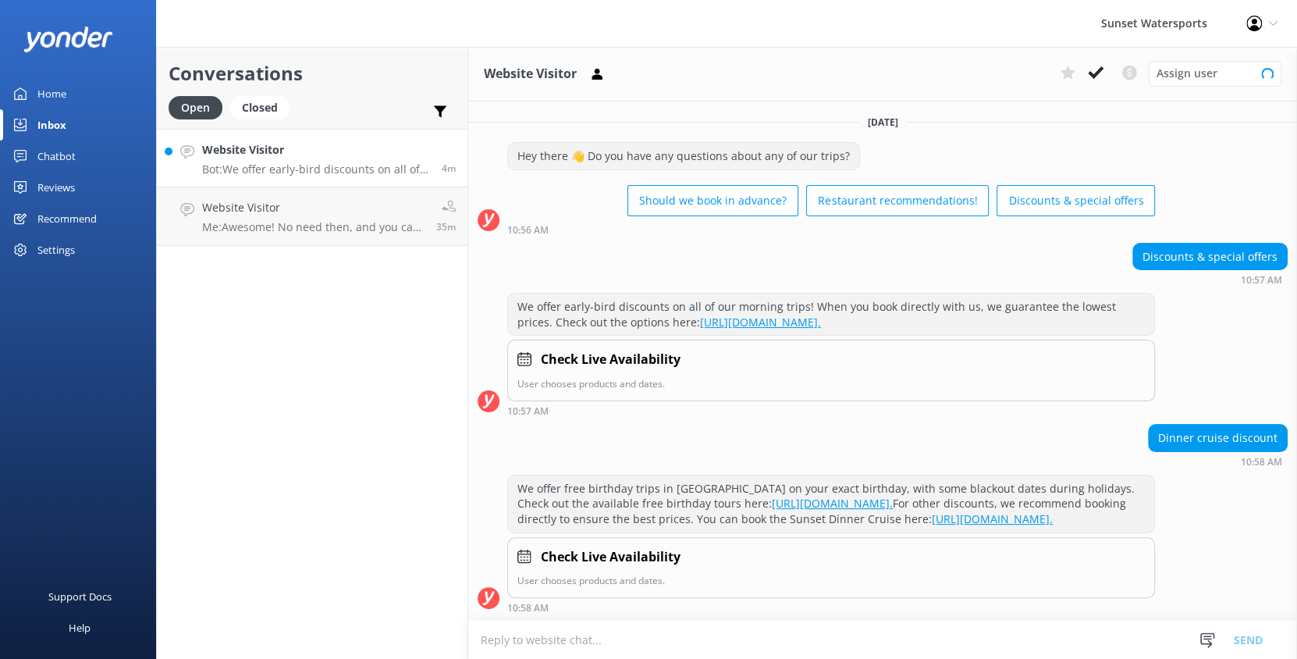
scroll to position [30, 0]
click at [552, 637] on textarea at bounding box center [882, 639] width 829 height 38
type textarea "h"
type textarea "d"
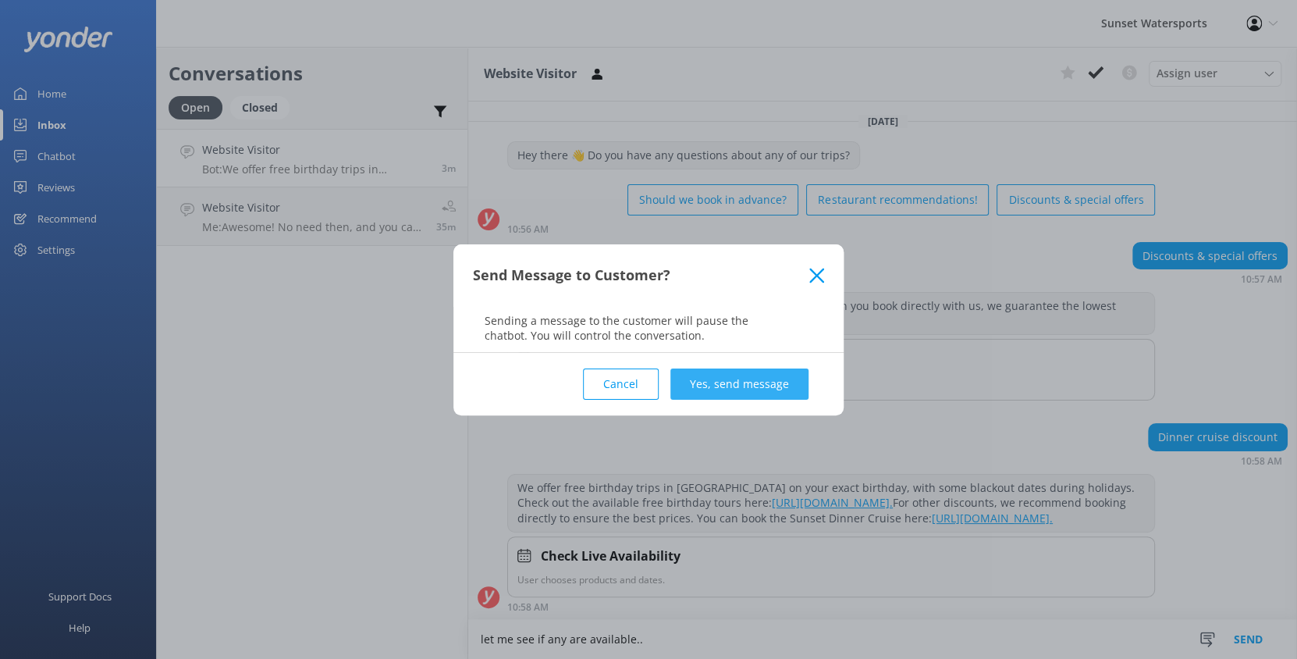
type textarea "let me see if any are available.."
click at [765, 393] on button "Yes, send message" at bounding box center [739, 383] width 138 height 31
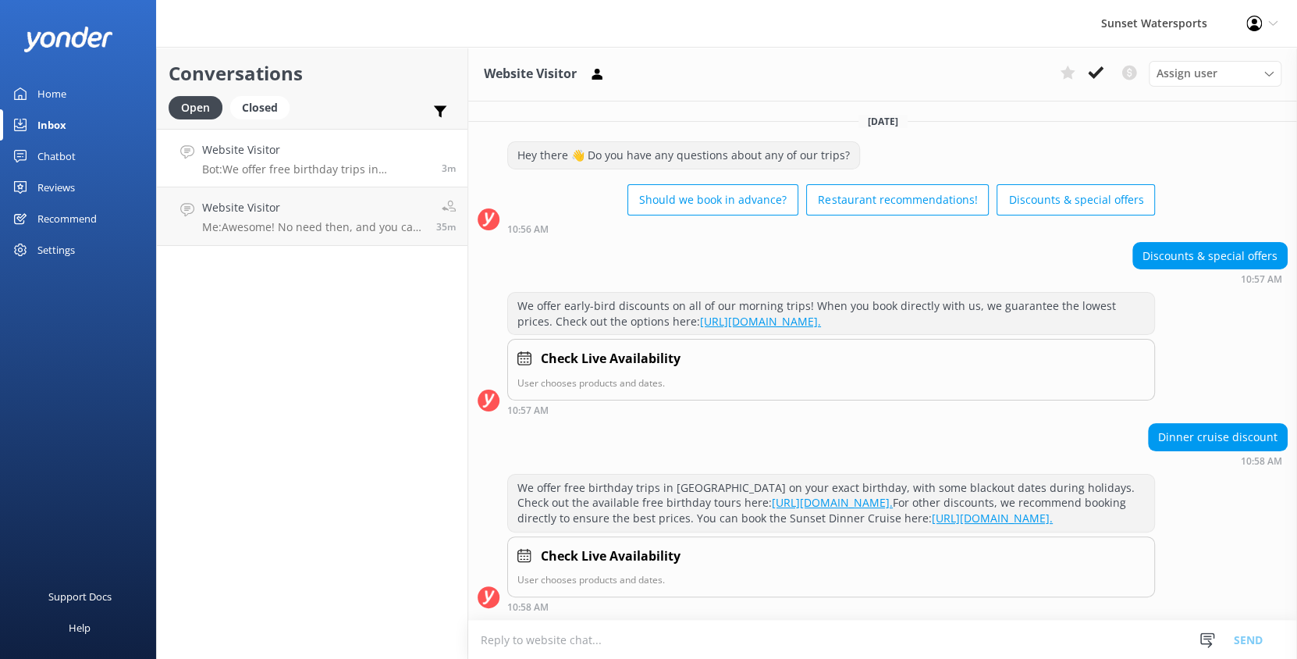
click at [560, 631] on textarea at bounding box center [882, 639] width 829 height 38
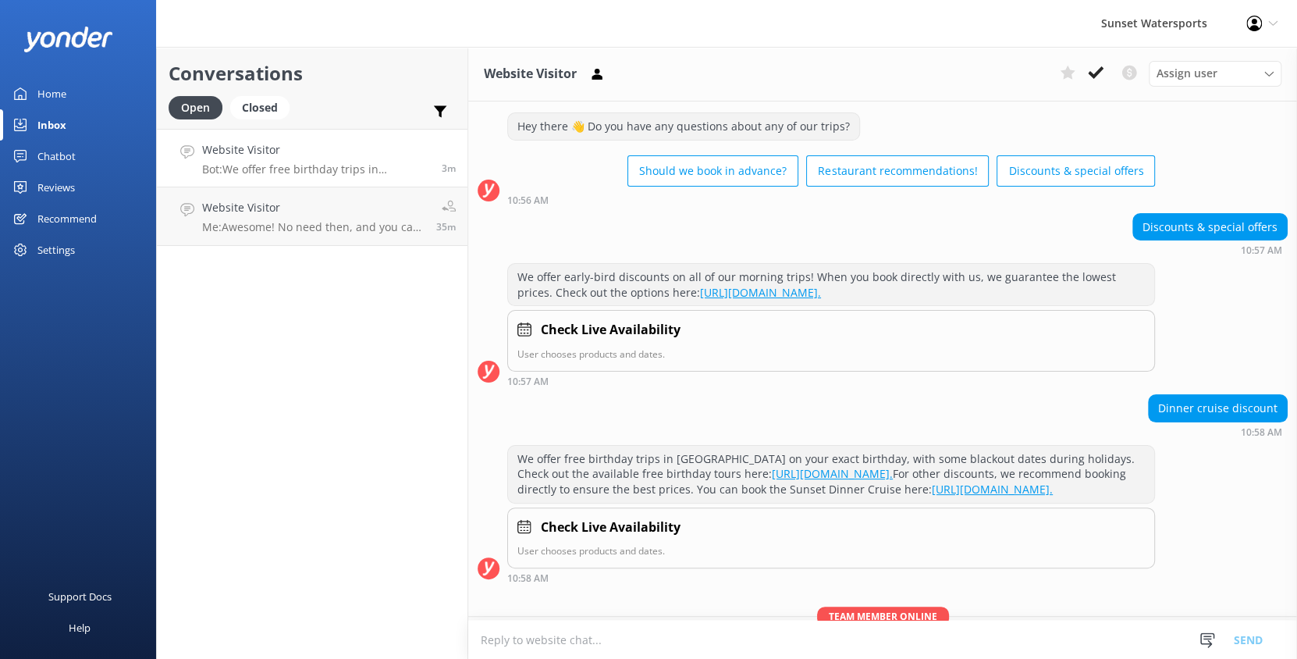
scroll to position [131, 0]
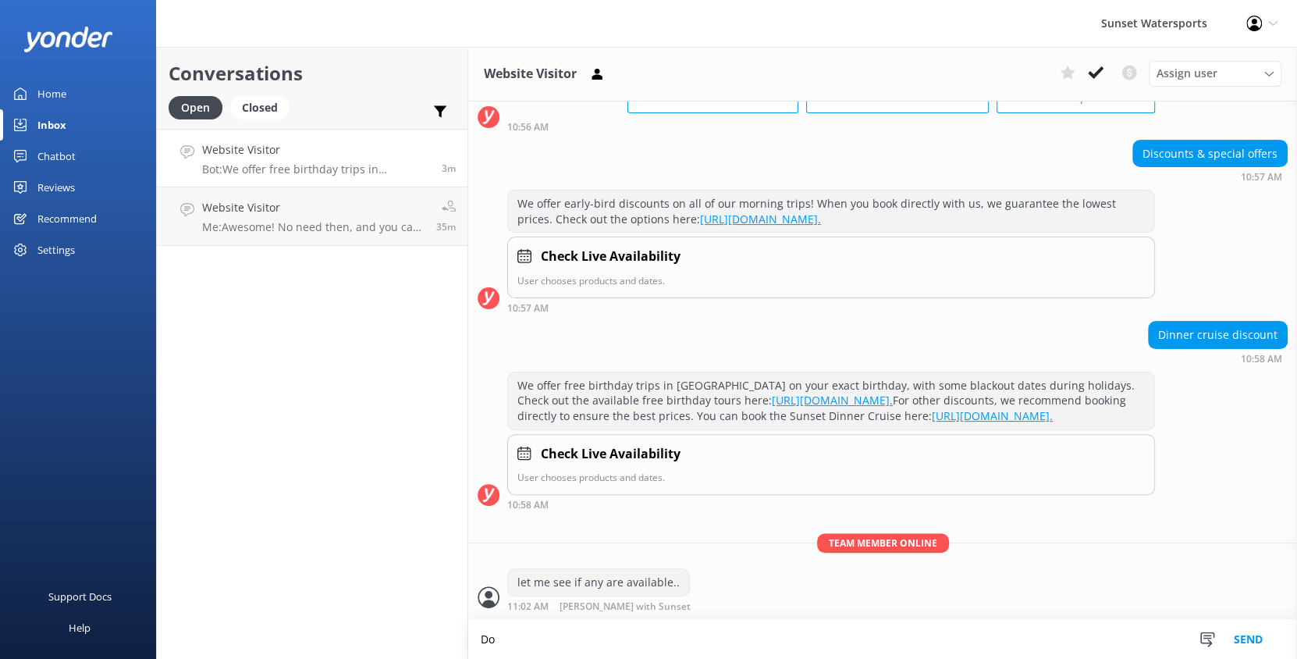
type textarea "D"
type textarea "A"
type textarea "Do you have any other bookings with us? or planning to do any other activities?"
click at [530, 636] on textarea at bounding box center [882, 639] width 829 height 38
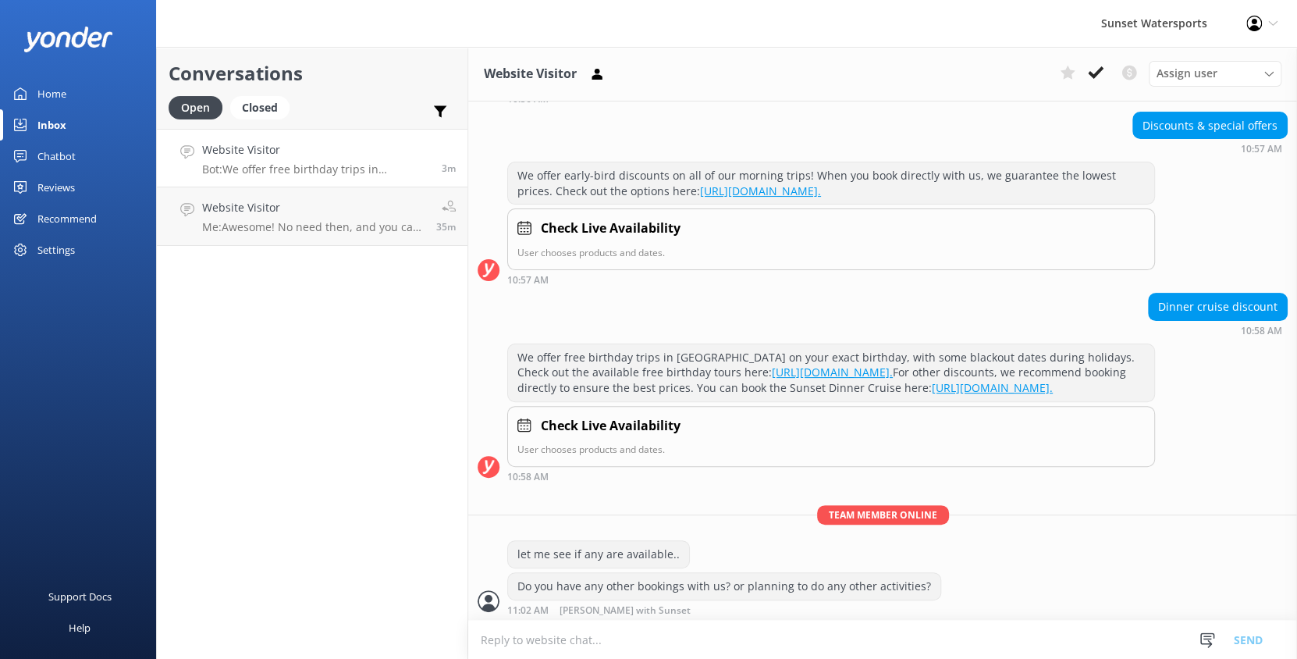
scroll to position [162, 0]
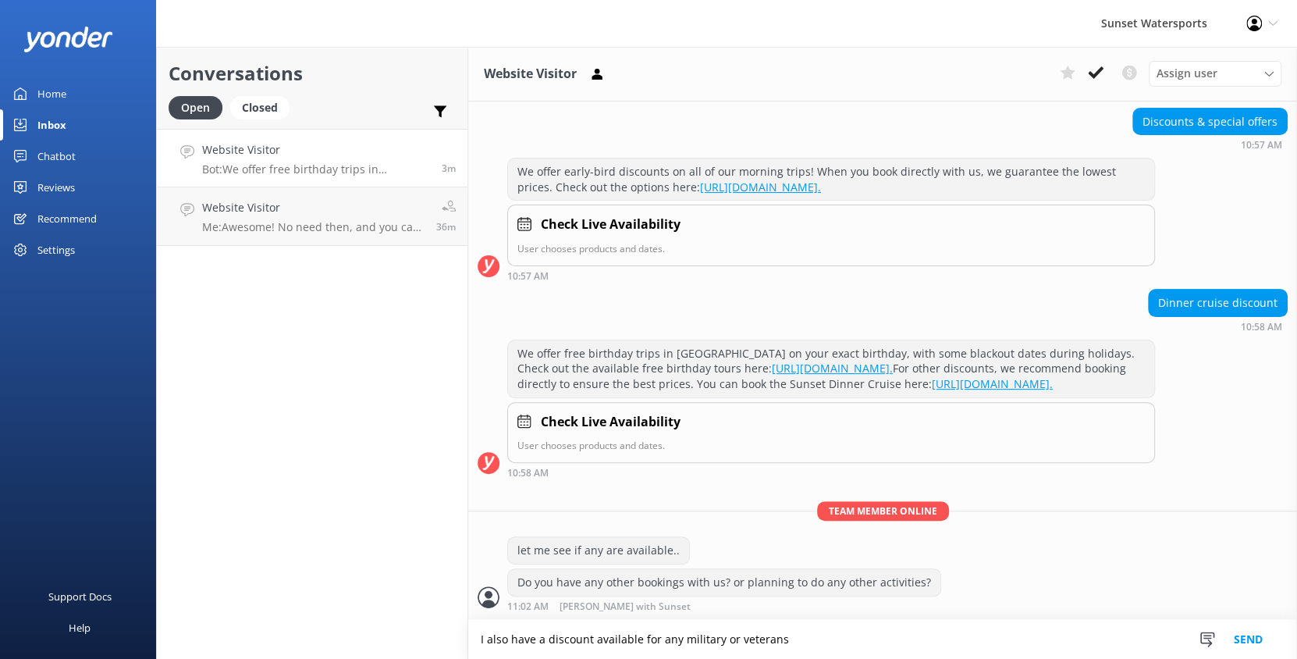
type textarea "I also have a discount available for any military or veterans"
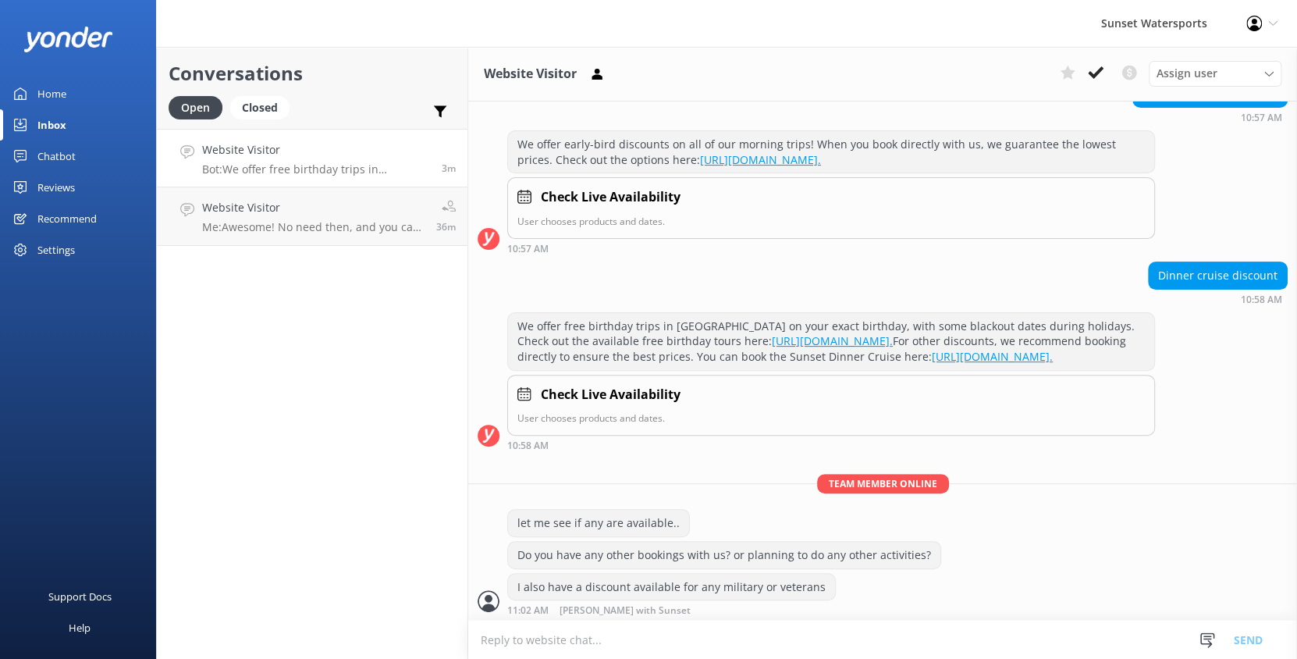
scroll to position [194, 0]
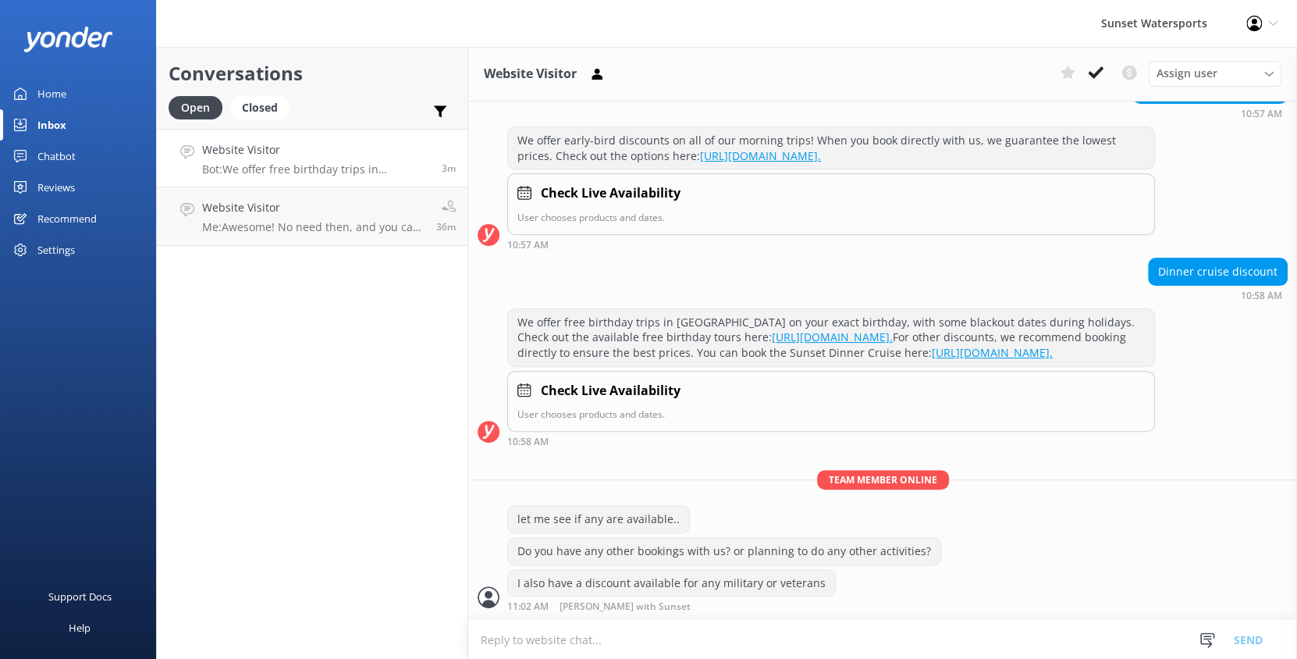
click at [596, 642] on textarea at bounding box center [882, 639] width 829 height 38
click at [623, 636] on textarea at bounding box center [882, 639] width 829 height 38
type textarea "otherwise our current promotional rate of 79.95 is applied in this link *$89.95…"
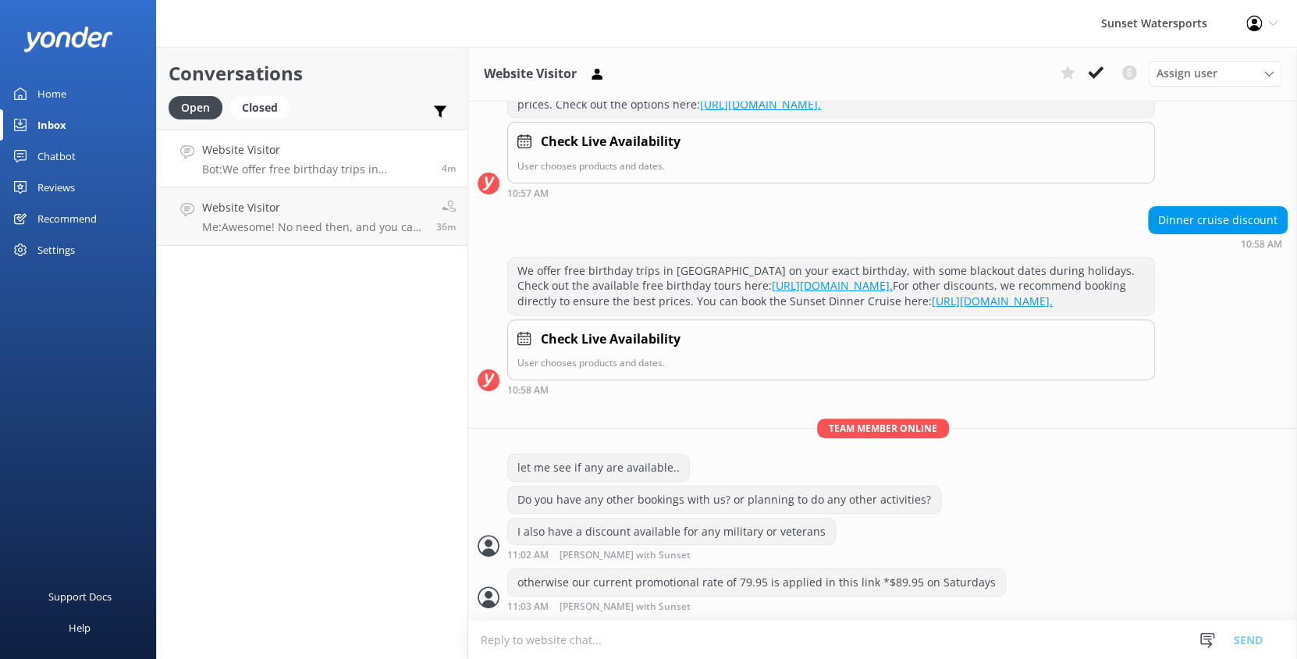
scroll to position [245, 0]
click at [658, 641] on textarea at bounding box center [882, 639] width 829 height 38
paste textarea "[URL][DOMAIN_NAME]"
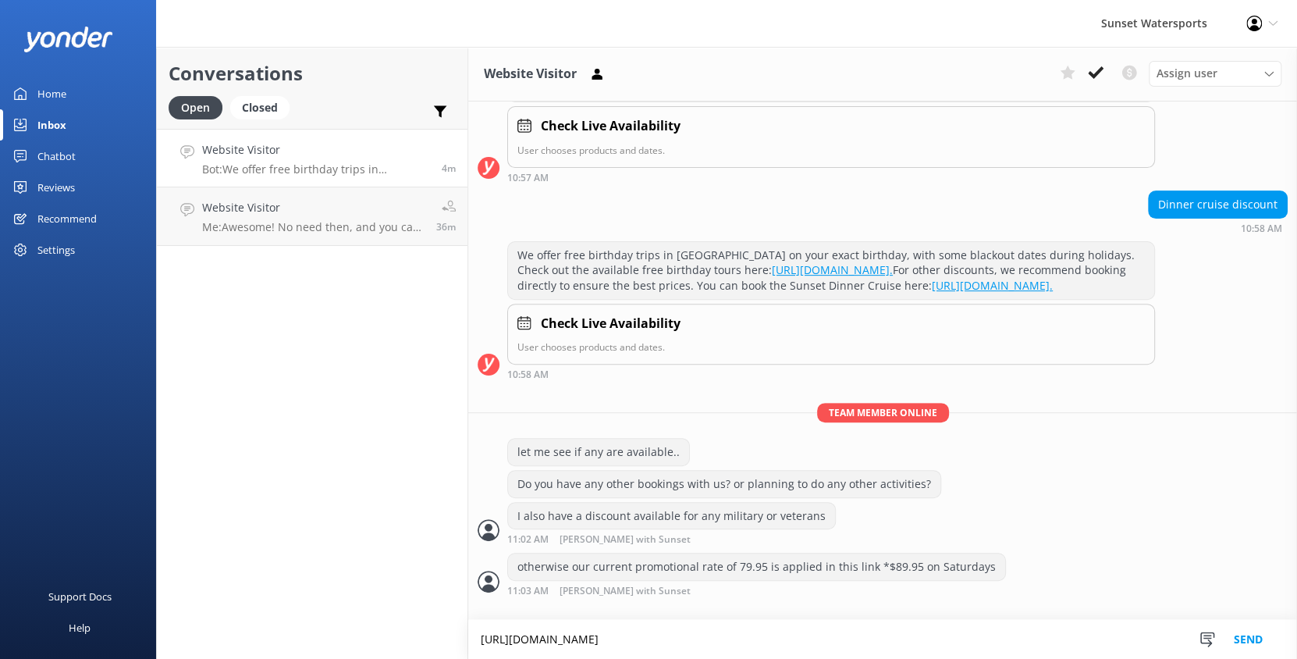
scroll to position [261, 0]
type textarea "[URL][DOMAIN_NAME]"
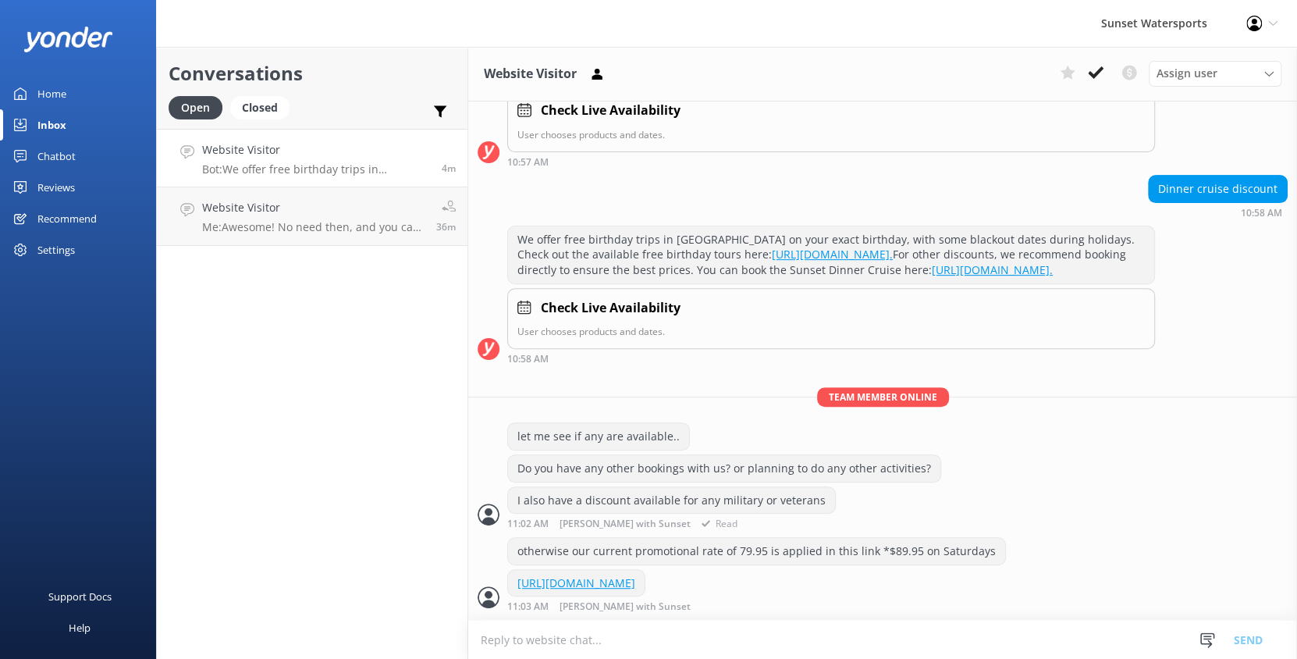
scroll to position [293, 0]
click at [343, 220] on p "Me: Awesome! No need then, and you can also do multiple turns on the jetskis as…" at bounding box center [313, 227] width 222 height 14
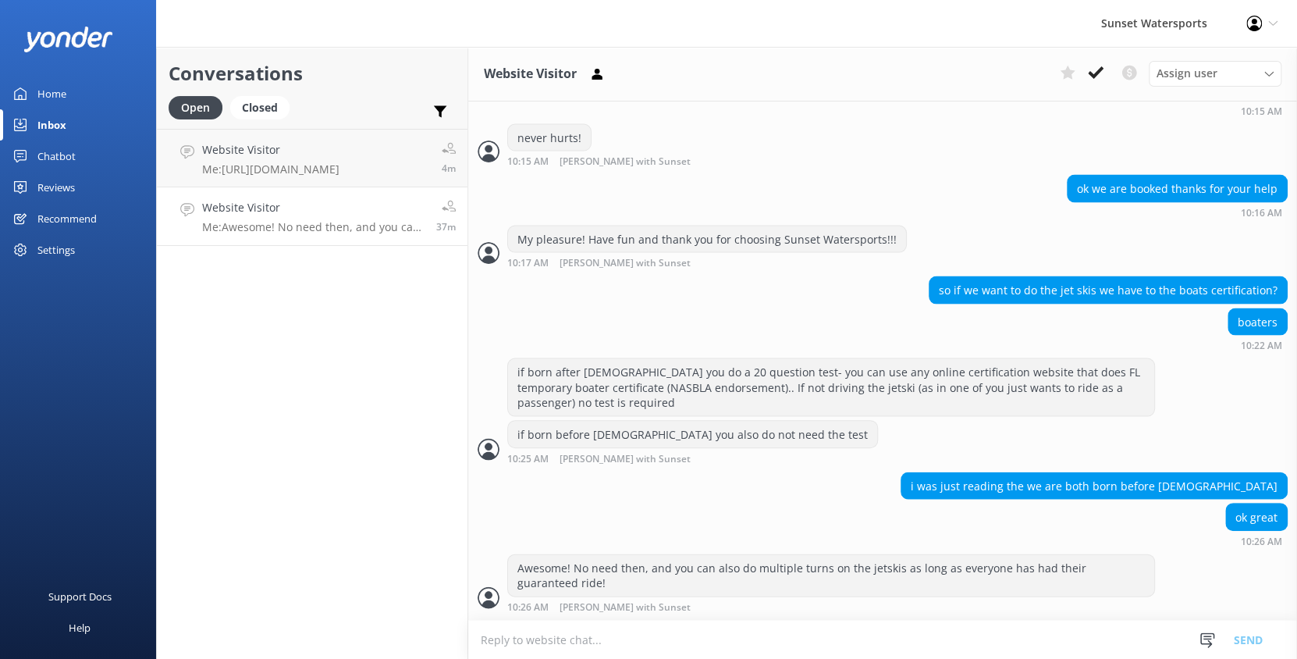
scroll to position [1736, 0]
click at [1102, 73] on icon at bounding box center [1096, 73] width 16 height 16
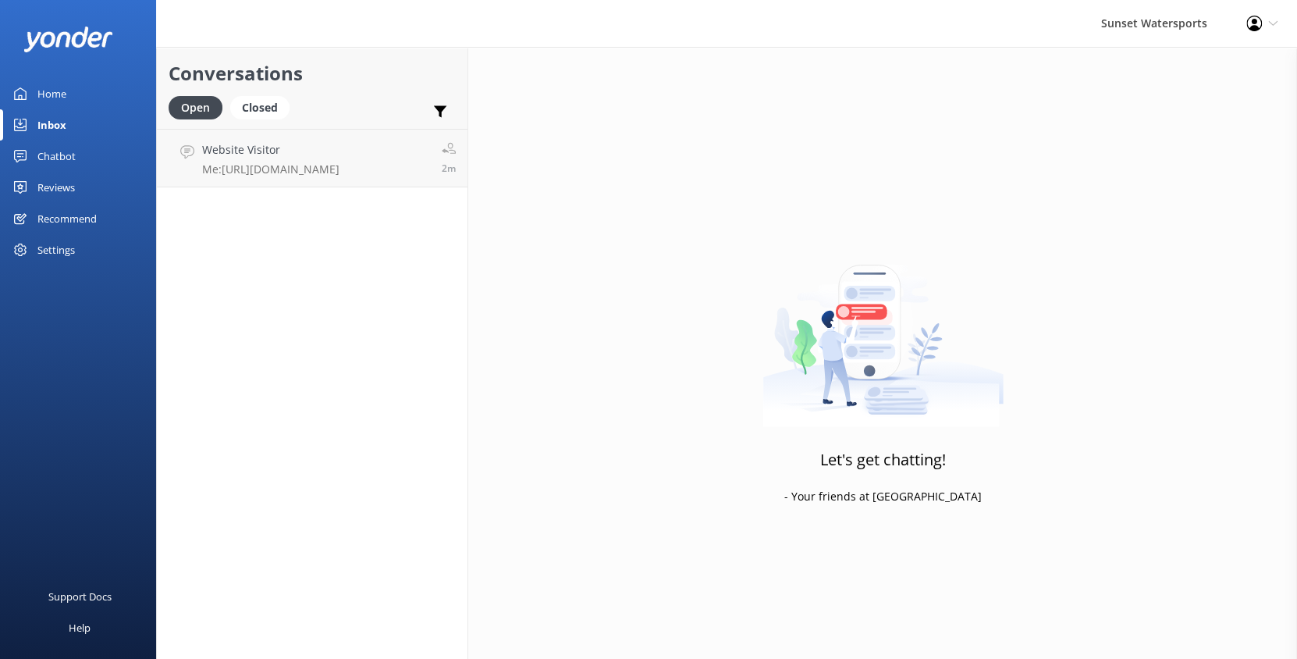
click at [267, 119] on div "Open Closed" at bounding box center [233, 114] width 129 height 37
click at [265, 115] on div "Closed" at bounding box center [259, 107] width 59 height 23
click at [188, 105] on div "Open" at bounding box center [195, 107] width 52 height 23
click at [268, 113] on div "Closed" at bounding box center [259, 107] width 59 height 23
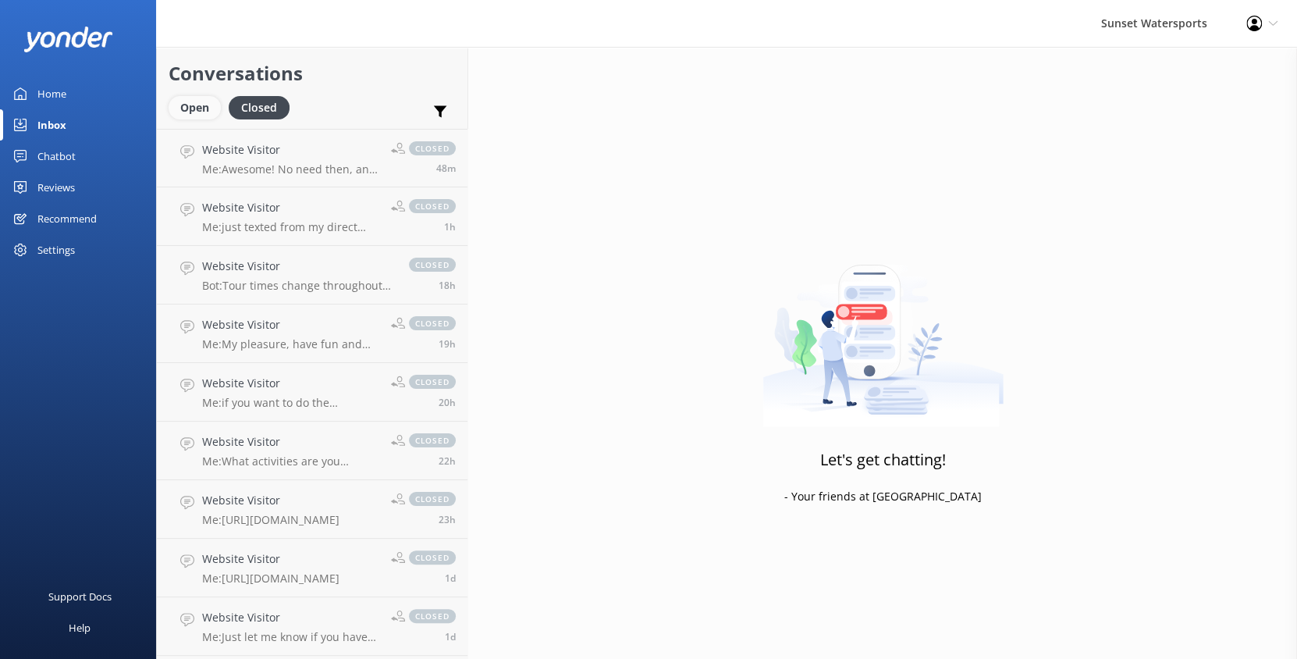
click at [196, 109] on div "Open" at bounding box center [195, 107] width 52 height 23
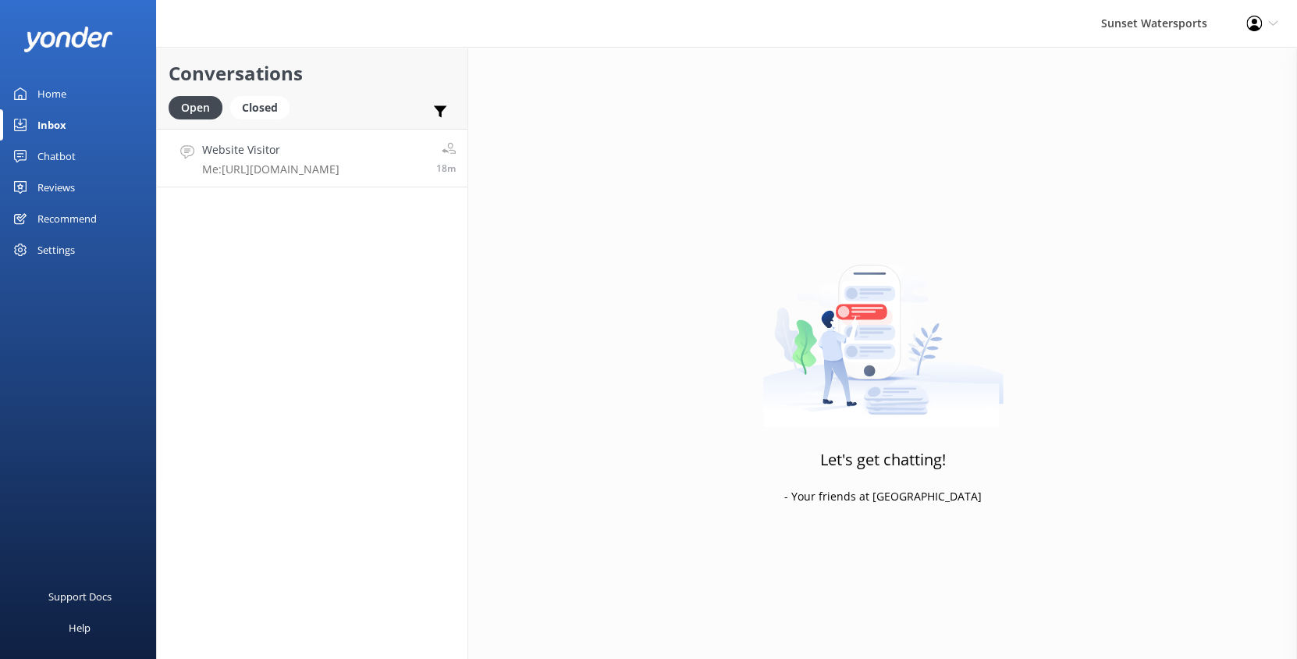
click at [221, 173] on p "Me: [URL][DOMAIN_NAME]" at bounding box center [270, 169] width 137 height 14
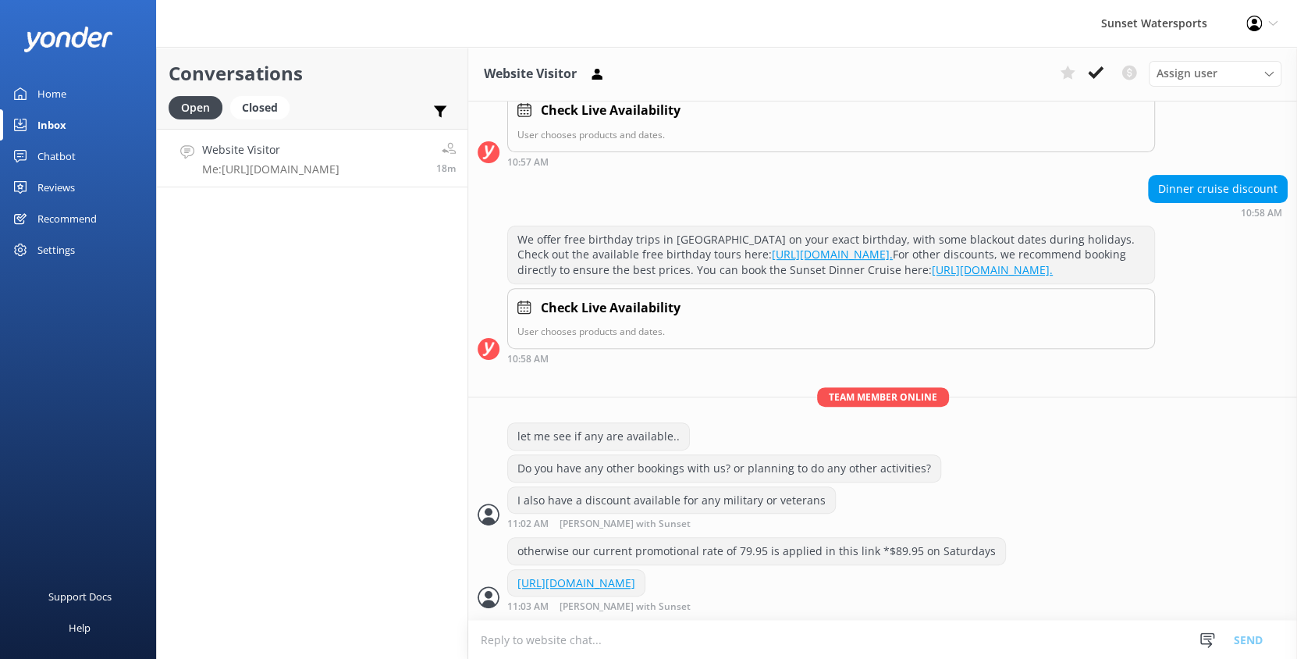
scroll to position [293, 0]
click at [285, 263] on div "Conversations Open Closed Important Converted Assigned to me Unassigned SMS Web…" at bounding box center [312, 353] width 312 height 612
click at [339, 147] on h4 "Website Visitor" at bounding box center [270, 149] width 137 height 17
click at [294, 174] on p "Me: [URL][DOMAIN_NAME]" at bounding box center [270, 169] width 137 height 14
click at [1096, 82] on button at bounding box center [1095, 72] width 28 height 23
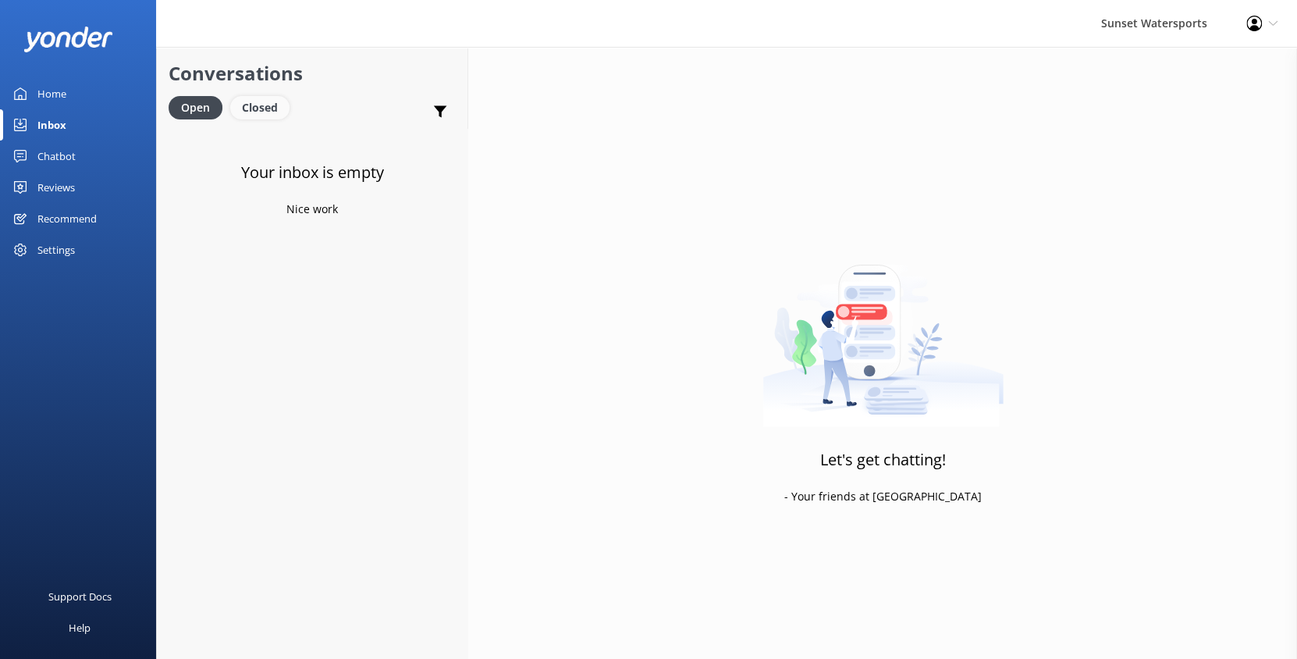
click at [245, 107] on div "Closed" at bounding box center [259, 107] width 59 height 23
click at [204, 112] on div "Open" at bounding box center [195, 107] width 52 height 23
